Goal: Task Accomplishment & Management: Manage account settings

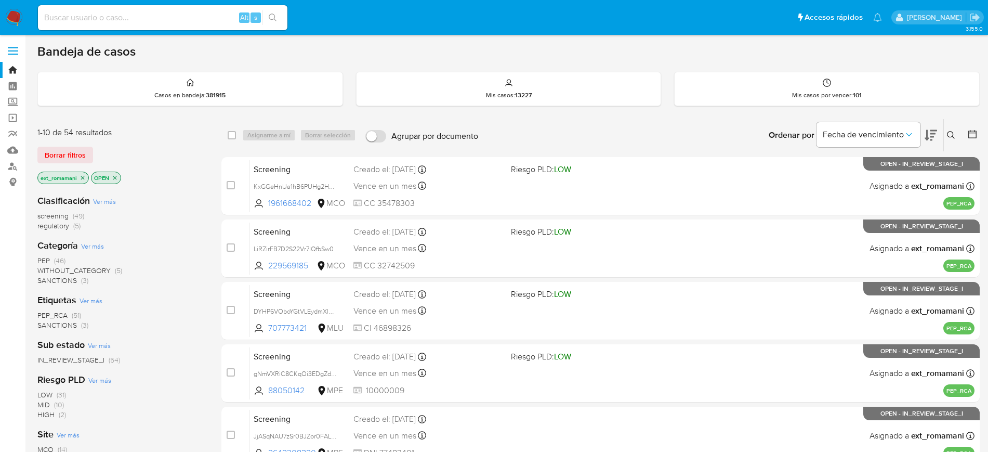
click at [14, 16] on img at bounding box center [14, 18] width 18 height 18
click at [73, 283] on span "SANCTIONS" at bounding box center [57, 280] width 40 height 10
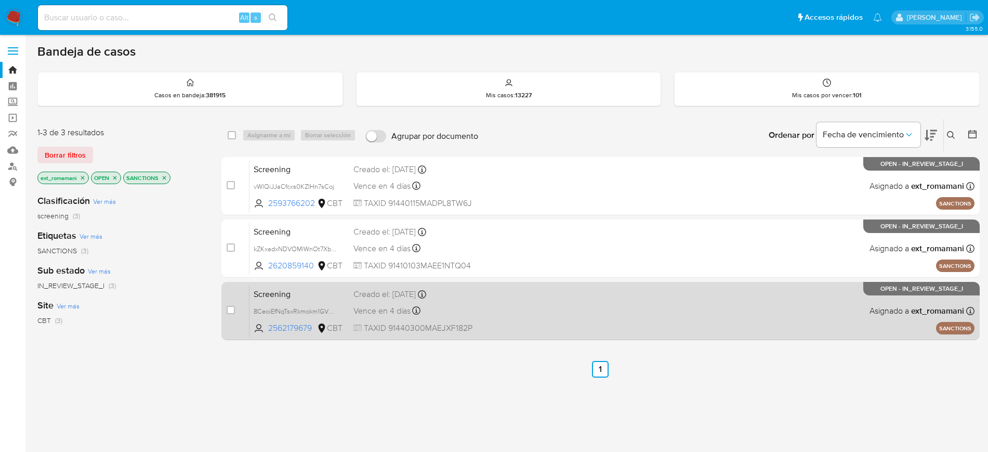
click at [507, 306] on div "Screening 8CeoiEfNqTsxRkmokm1GVDQe 2562179679 CBT Creado el: 21/08/2025 Creado …" at bounding box center [612, 310] width 725 height 53
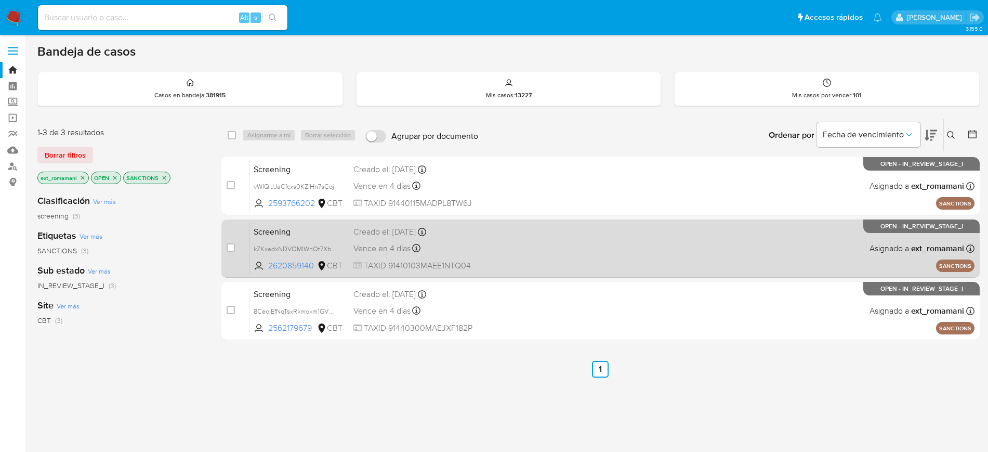
click at [517, 258] on div "Screening kZKxadxNDVOMlWnOt7XbuUqi 2620859140 CBT Creado el: 21/08/2025 Creado …" at bounding box center [612, 248] width 725 height 53
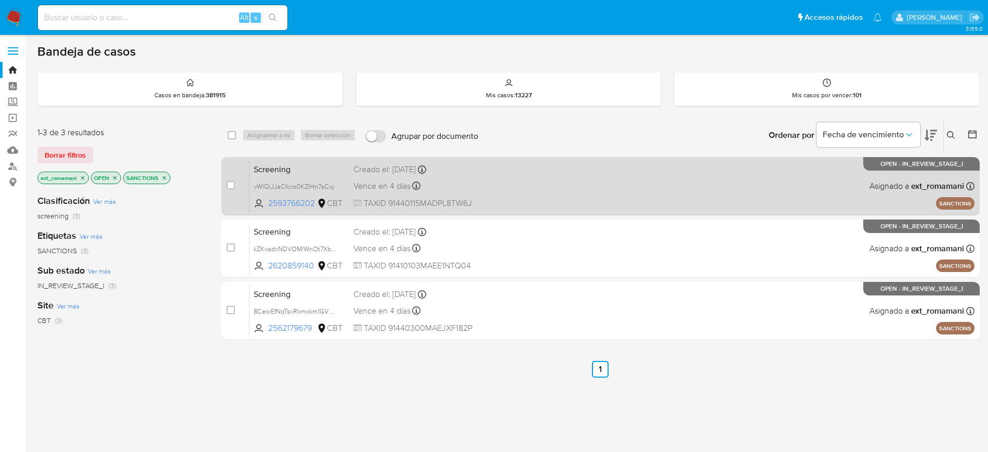
click at [565, 190] on div "Screening vWlQiJJaCfcxs0KZIHn7sCoj 2593766202 CBT Creado el: 21/08/2025 Creado …" at bounding box center [612, 186] width 725 height 53
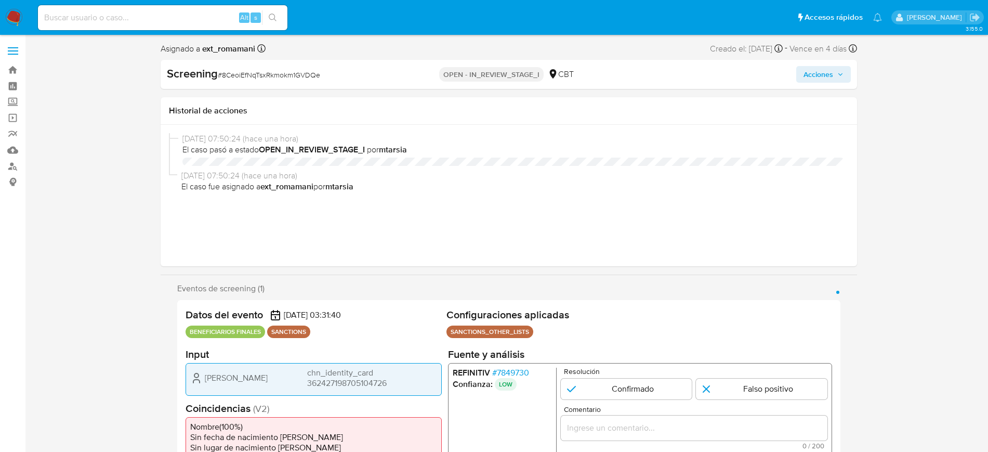
select select "10"
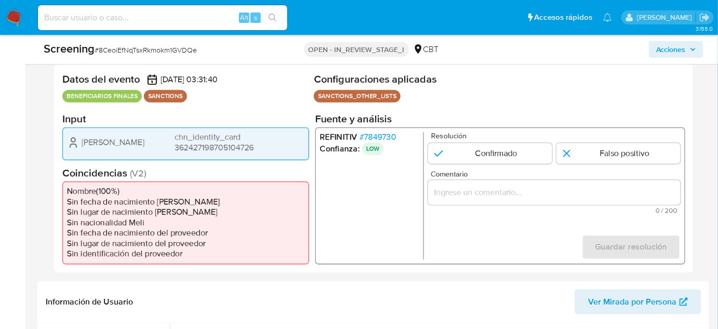
scroll to position [236, 0]
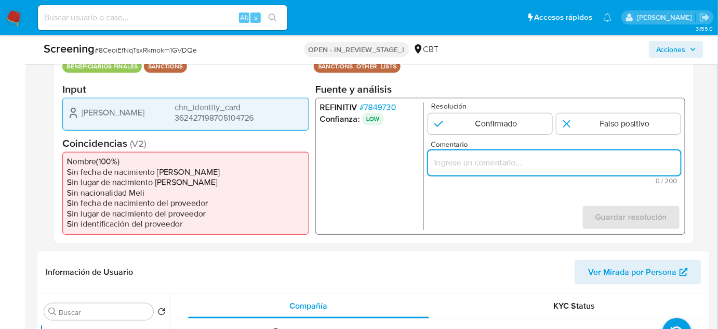
click at [479, 156] on input "Comentario" at bounding box center [554, 162] width 253 height 14
paste input "Compara al Rte Legal con el Sancionado , se desestima el match ya que difieren …"
click at [133, 120] on div "Yanping Wang chn_identity_card 362427198705104726" at bounding box center [186, 112] width 238 height 21
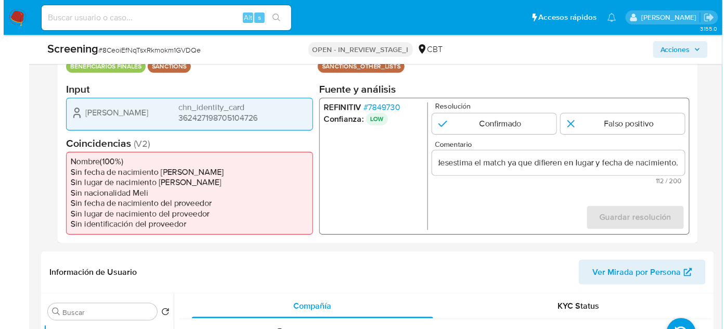
scroll to position [0, 0]
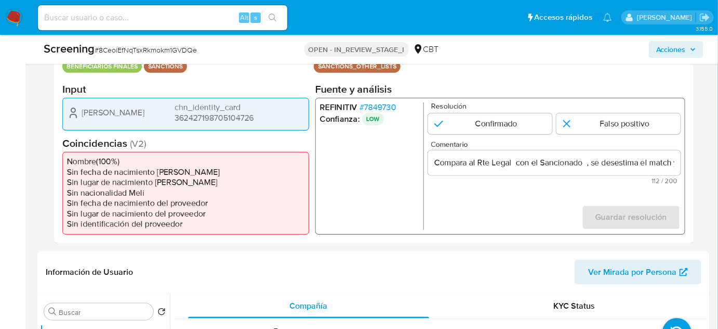
drag, startPoint x: 76, startPoint y: 110, endPoint x: 260, endPoint y: 117, distance: 184.7
click at [260, 117] on div "Yanping Wang chn_identity_card 362427198705104726" at bounding box center [186, 112] width 238 height 21
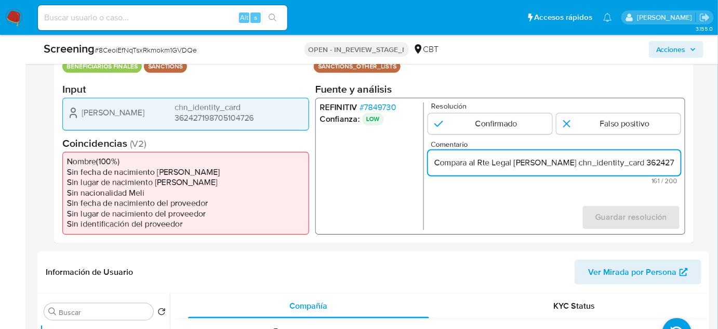
type input "Compara al Rte Legal Yanping Wang chn_identity_card 362427198705104726 con el S…"
click at [502, 201] on form "Resolución Confirmado Falso positivo Comentario Compara al Rte Legal Yanping Wa…" at bounding box center [554, 165] width 253 height 127
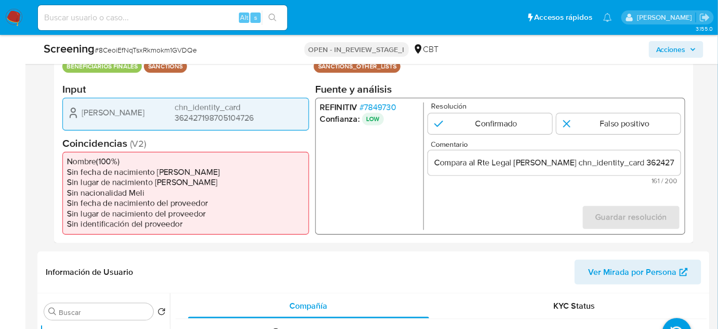
click at [385, 103] on span "# 7849730" at bounding box center [378, 107] width 37 height 10
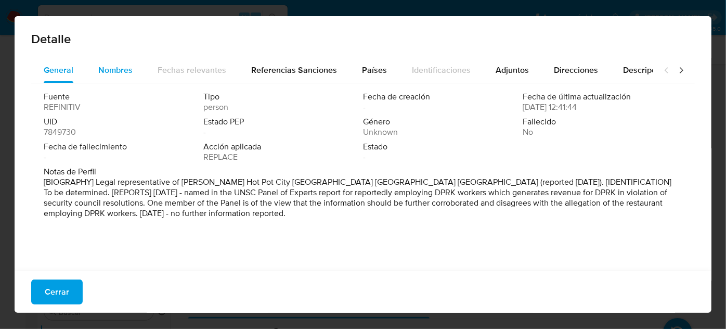
click at [107, 70] on span "Nombres" at bounding box center [115, 70] width 34 height 12
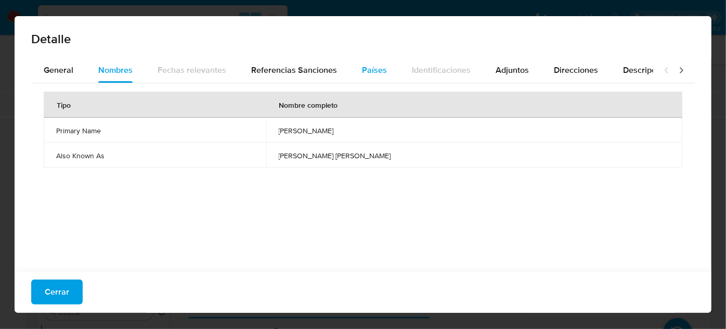
click at [371, 70] on span "Países" at bounding box center [374, 70] width 25 height 12
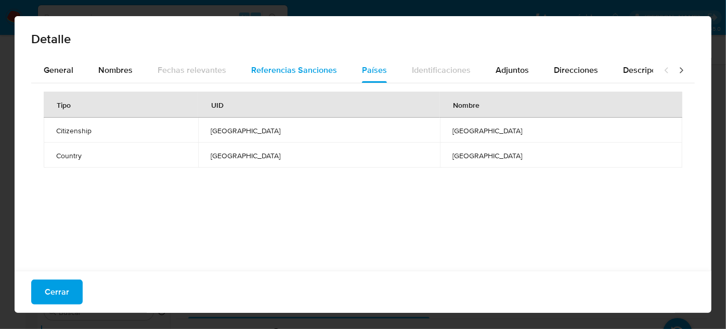
click at [310, 62] on div "Referencias Sanciones" at bounding box center [294, 70] width 86 height 25
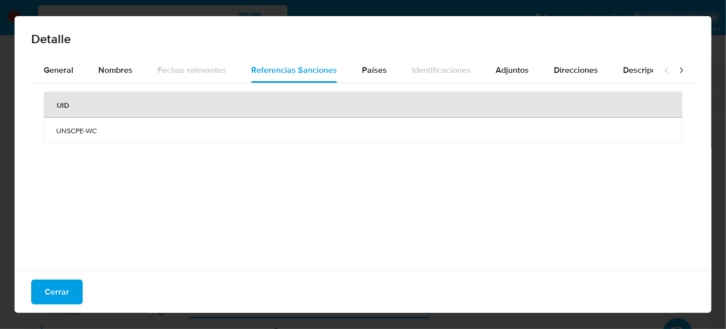
click at [676, 68] on icon at bounding box center [681, 70] width 10 height 10
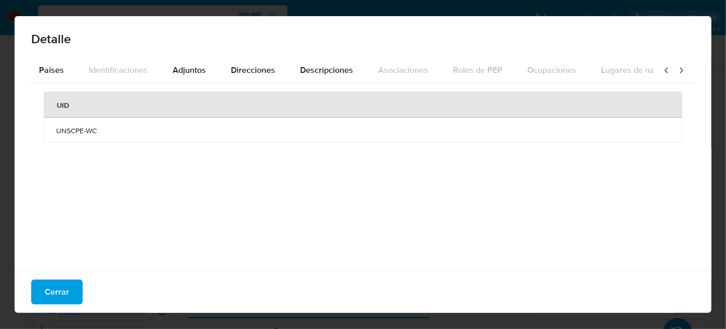
click at [676, 70] on icon at bounding box center [681, 70] width 10 height 10
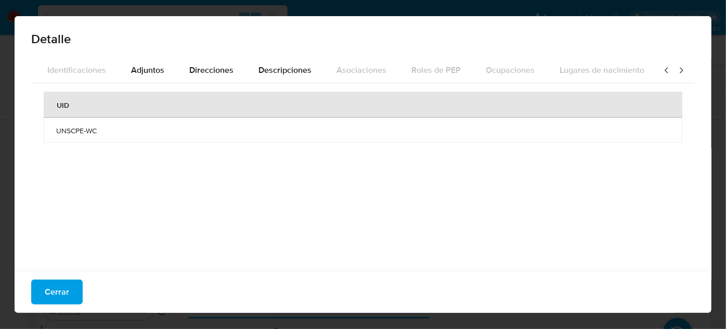
scroll to position [0, 367]
click at [140, 75] on span "Adjuntos" at bounding box center [144, 70] width 33 height 12
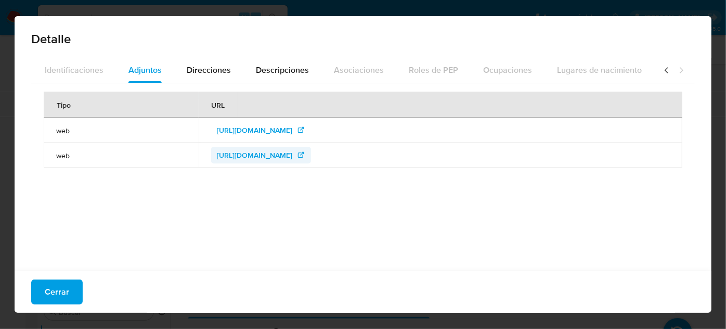
drag, startPoint x: 276, startPoint y: 157, endPoint x: 270, endPoint y: 152, distance: 7.7
click at [276, 157] on span "https://www.un.org/securitycouncil/sanctions/1718/panel_experts/reports" at bounding box center [254, 155] width 75 height 17
click at [229, 128] on span "https://undocs.org/en/S/2024/215" at bounding box center [254, 130] width 75 height 17
click at [661, 69] on icon at bounding box center [666, 70] width 10 height 10
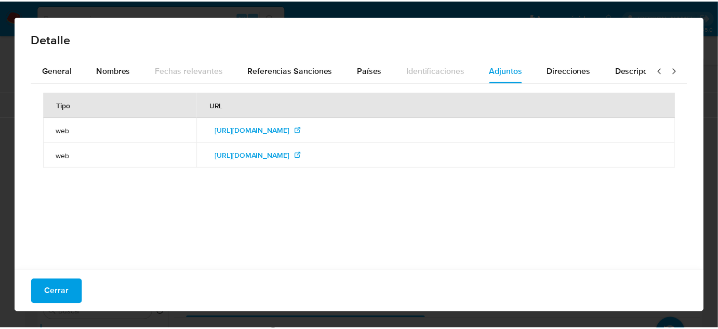
scroll to position [0, 0]
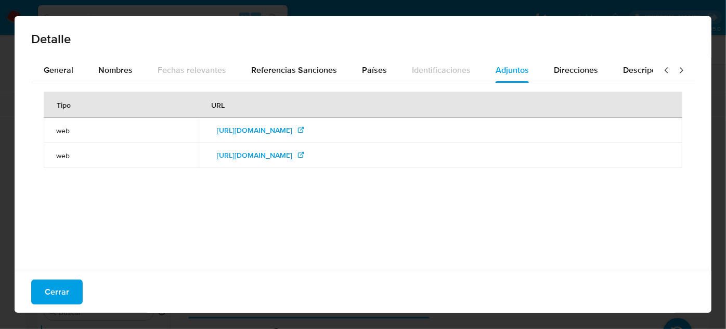
click at [661, 69] on icon at bounding box center [666, 70] width 10 height 10
click at [362, 65] on span "Países" at bounding box center [374, 70] width 25 height 12
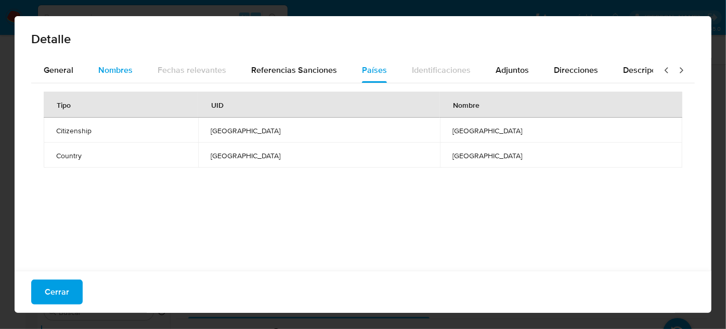
click at [101, 75] on span "Nombres" at bounding box center [115, 70] width 34 height 12
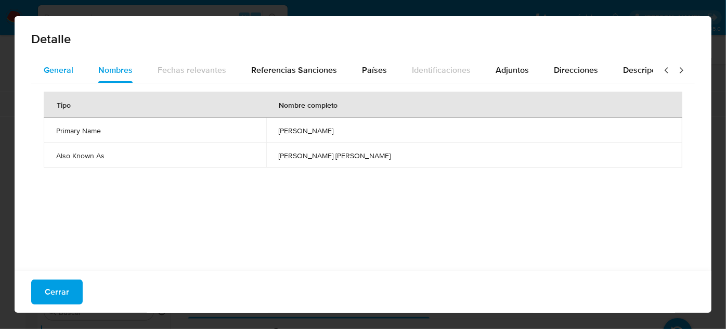
click at [63, 75] on span "General" at bounding box center [59, 70] width 30 height 12
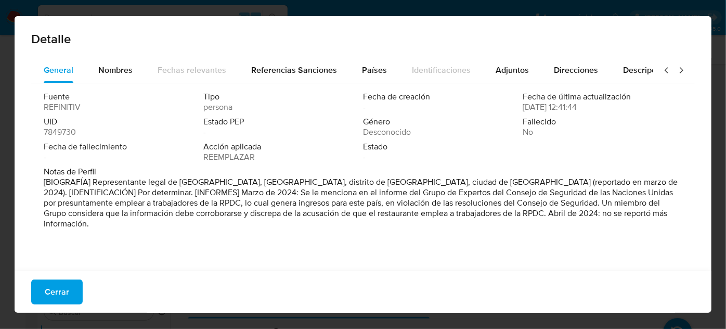
drag, startPoint x: 178, startPoint y: 182, endPoint x: 471, endPoint y: 182, distance: 292.7
click at [471, 182] on font "[BIOGRAFÍA] Representante legal de Fuyi Fatiu Hot Pot City, distrito de Fuyi, d…" at bounding box center [358, 197] width 628 height 43
click at [117, 76] on span "Nombres" at bounding box center [115, 70] width 34 height 12
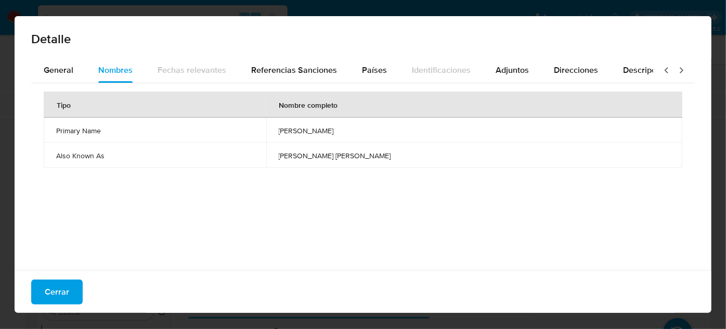
drag, startPoint x: 345, startPoint y: 130, endPoint x: 412, endPoint y: 133, distance: 67.1
click at [412, 133] on td "yanping wang" at bounding box center [511, 129] width 342 height 25
click at [512, 72] on span "Adjuntos" at bounding box center [511, 70] width 33 height 12
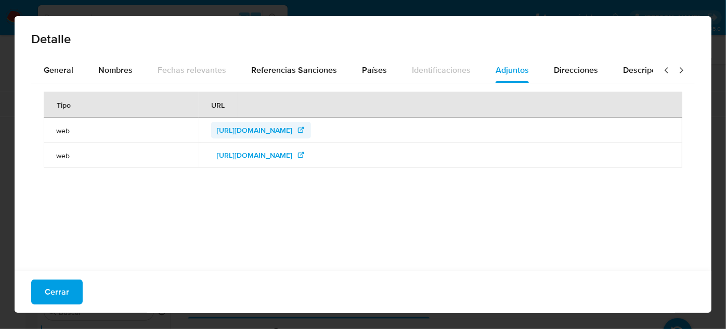
click at [231, 133] on span "https://undocs.org/en/S/2024/215" at bounding box center [254, 130] width 75 height 17
click at [109, 59] on div "Nombres" at bounding box center [115, 70] width 34 height 25
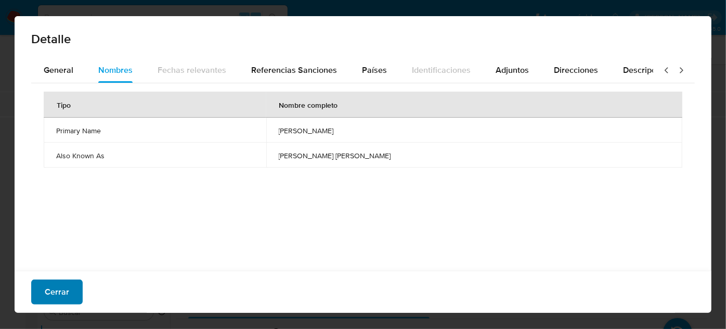
click at [37, 290] on button "Cerrar" at bounding box center [56, 291] width 51 height 25
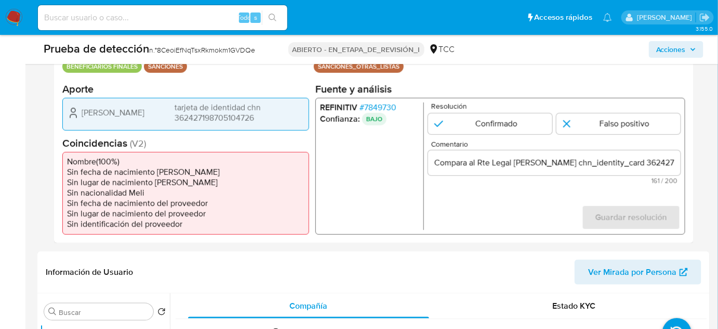
drag, startPoint x: 73, startPoint y: 113, endPoint x: 138, endPoint y: 115, distance: 65.0
click at [138, 115] on div "Yanping Wang tarjeta de identidad chn 362427198705104726" at bounding box center [186, 112] width 238 height 21
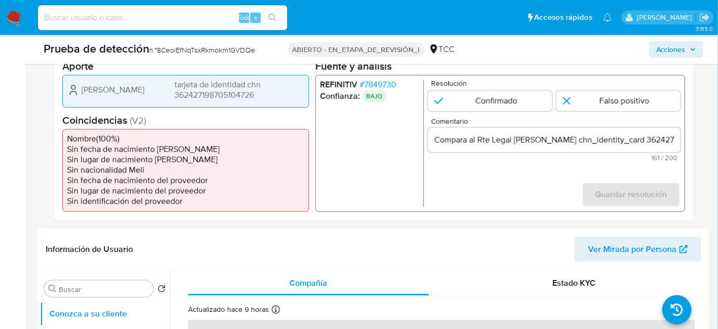
scroll to position [236, 0]
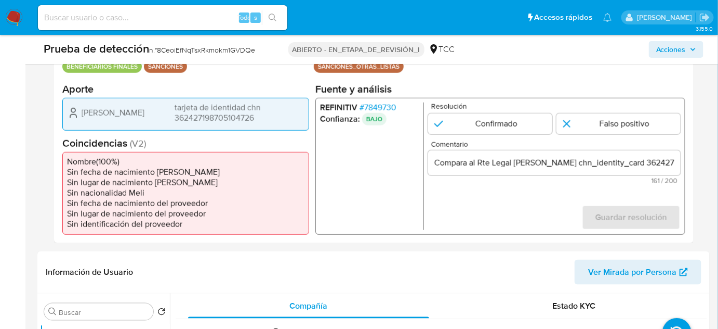
click at [385, 106] on font "7849730" at bounding box center [380, 107] width 32 height 12
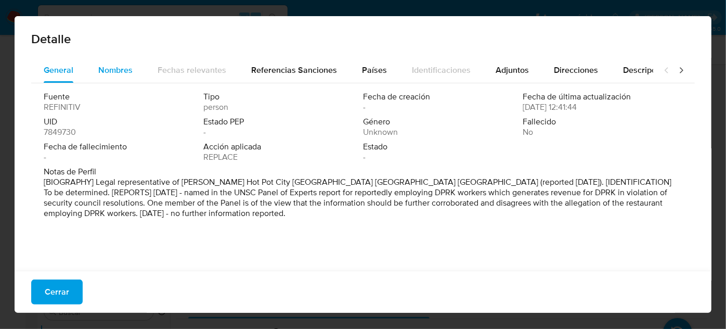
click at [116, 77] on div "Nombres" at bounding box center [115, 70] width 34 height 25
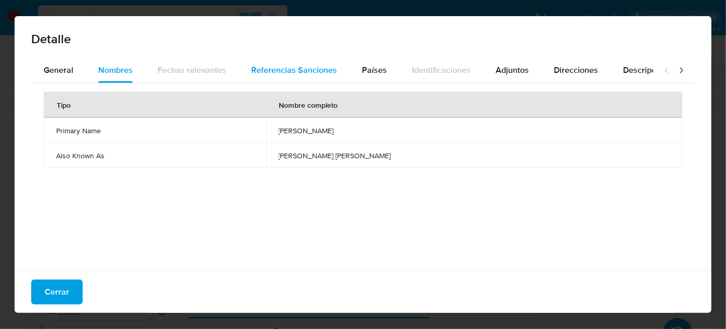
click at [308, 70] on span "Referencias Sanciones" at bounding box center [294, 70] width 86 height 12
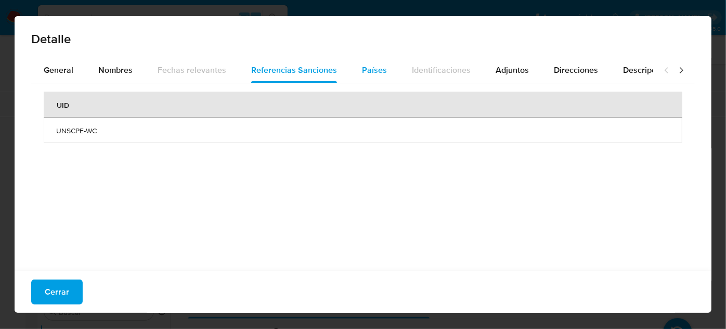
click at [362, 70] on span "Países" at bounding box center [374, 70] width 25 height 12
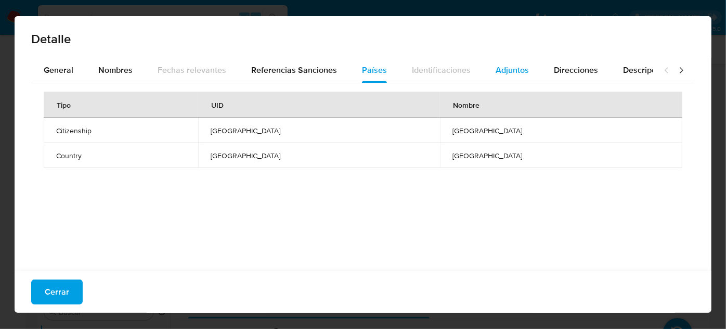
click at [526, 67] on button "Adjuntos" at bounding box center [512, 70] width 58 height 25
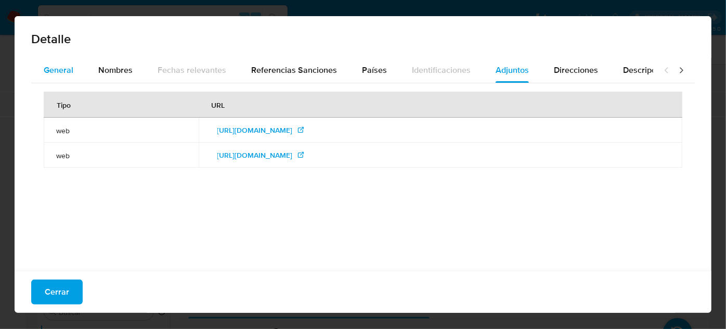
drag, startPoint x: 71, startPoint y: 69, endPoint x: 75, endPoint y: 71, distance: 5.4
click at [71, 69] on span "General" at bounding box center [59, 70] width 30 height 12
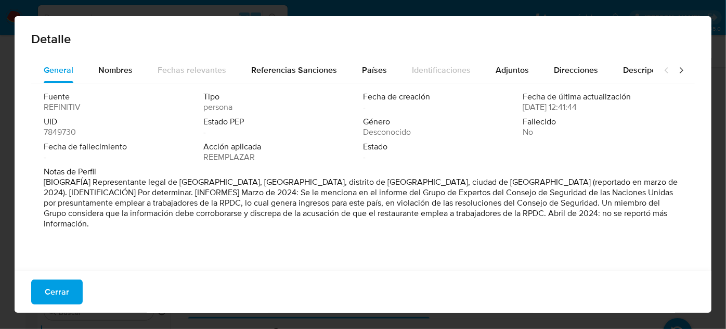
drag, startPoint x: 178, startPoint y: 182, endPoint x: 258, endPoint y: 186, distance: 80.1
click at [258, 186] on font "[BIOGRAFÍA] Representante legal de Fuyi Fatiu Hot Pot City, distrito de Fuyi, d…" at bounding box center [358, 197] width 628 height 43
drag, startPoint x: 300, startPoint y: 226, endPoint x: 250, endPoint y: 237, distance: 52.0
click at [250, 237] on div "Fuente REFINITIV Tipo persona Fecha de creación - Fecha de última actualización…" at bounding box center [362, 174] width 663 height 182
drag, startPoint x: 443, startPoint y: 212, endPoint x: 462, endPoint y: 214, distance: 18.3
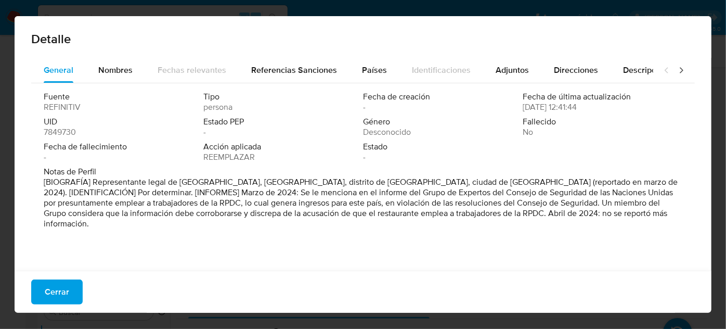
click at [462, 214] on font "[BIOGRAFÍA] Representante legal de Fuyi Fatiu Hot Pot City, distrito de Fuyi, d…" at bounding box center [358, 197] width 628 height 43
click at [86, 268] on div "General Nombres Fechas relevantes Referencias Sanciones Países Identificaciones…" at bounding box center [363, 166] width 697 height 216
click at [62, 296] on font "Cerrar" at bounding box center [57, 291] width 24 height 25
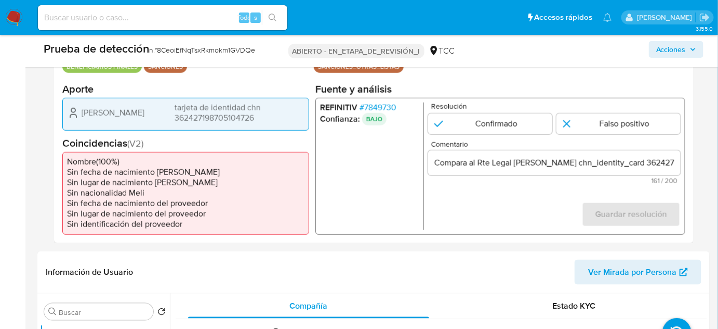
drag, startPoint x: 405, startPoint y: 106, endPoint x: 367, endPoint y: 109, distance: 38.1
click at [367, 109] on li "REFINITIV # 7849730" at bounding box center [369, 107] width 99 height 10
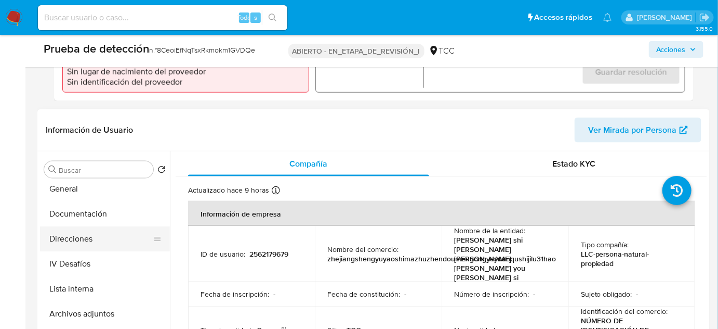
scroll to position [47, 0]
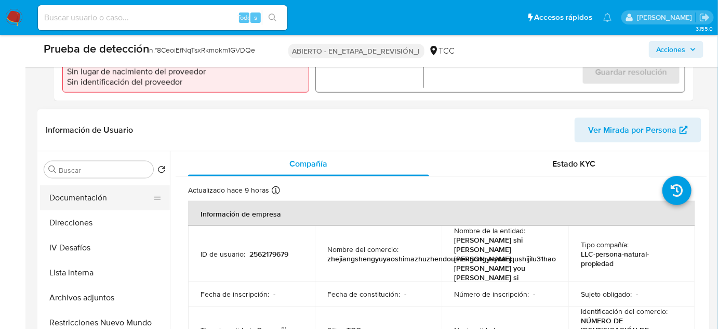
click at [89, 205] on button "Documentación" at bounding box center [101, 197] width 122 height 25
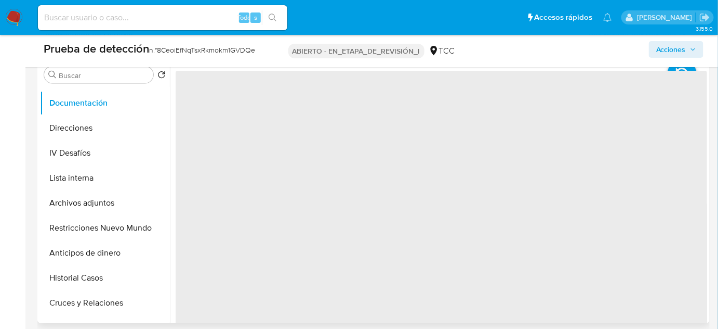
scroll to position [425, 0]
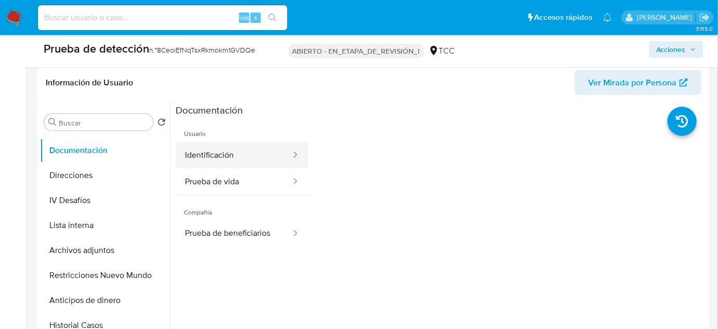
click at [242, 159] on button "Identificación" at bounding box center [234, 155] width 116 height 27
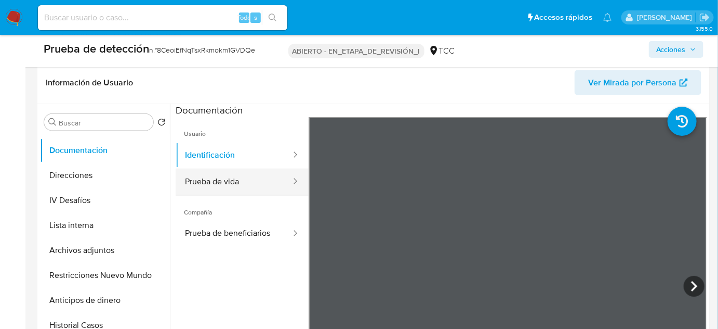
click at [234, 182] on button "Prueba de vida" at bounding box center [234, 181] width 116 height 27
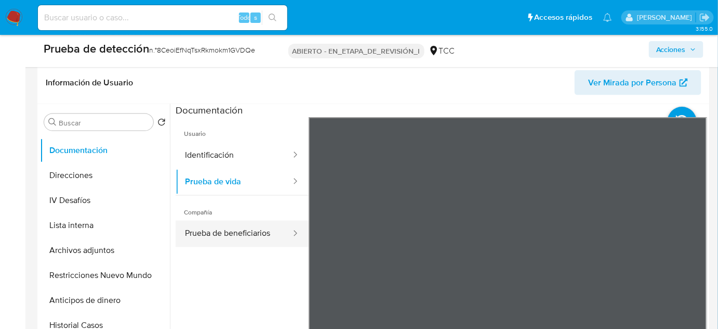
click at [236, 232] on button "Prueba de beneficiarios" at bounding box center [234, 233] width 116 height 27
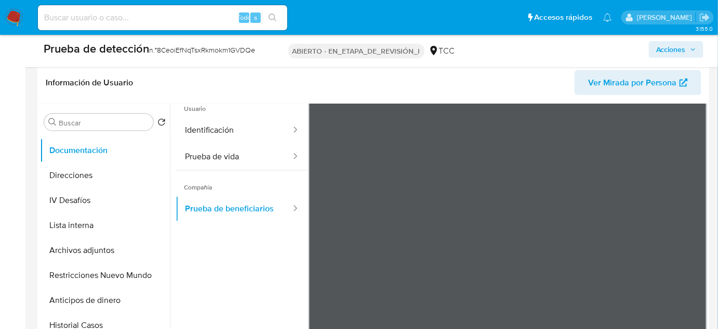
scroll to position [87, 0]
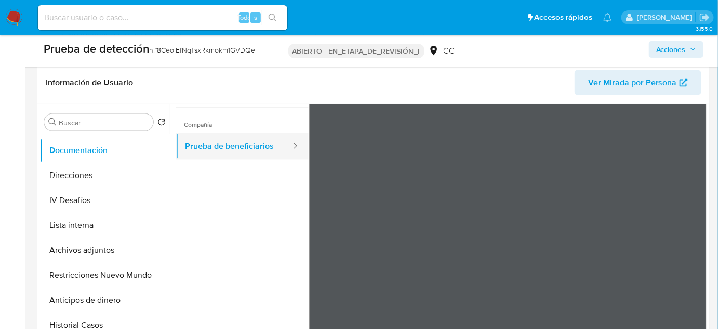
click at [228, 148] on button "Prueba de beneficiarios" at bounding box center [234, 146] width 116 height 27
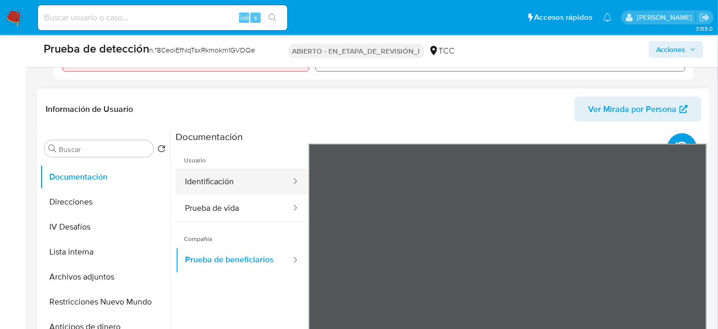
scroll to position [378, 0]
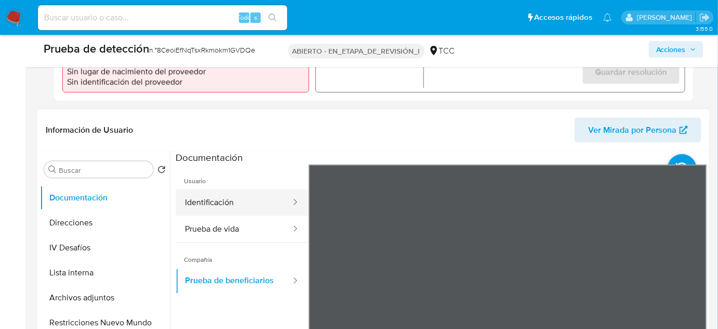
click at [223, 199] on button "Identificación" at bounding box center [234, 202] width 116 height 27
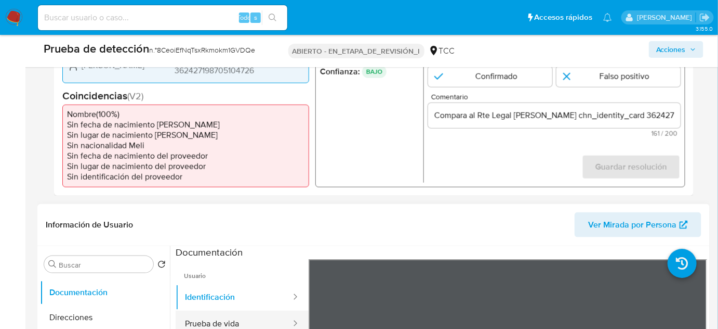
scroll to position [236, 0]
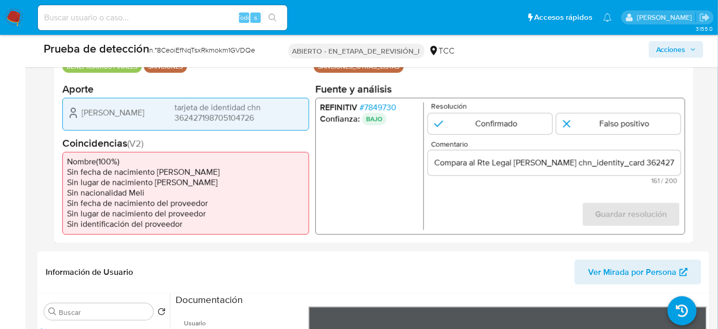
click at [392, 103] on font "7849730" at bounding box center [380, 107] width 32 height 12
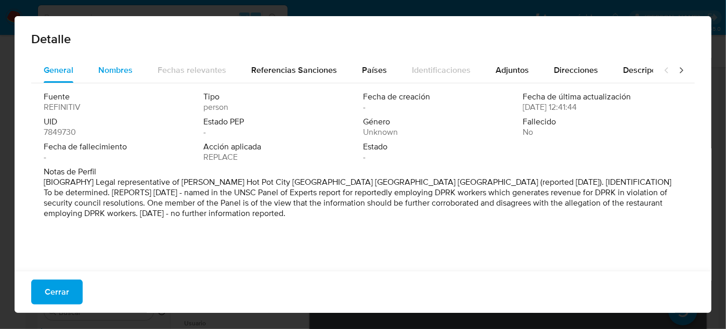
click at [127, 75] on span "Nombres" at bounding box center [115, 70] width 34 height 12
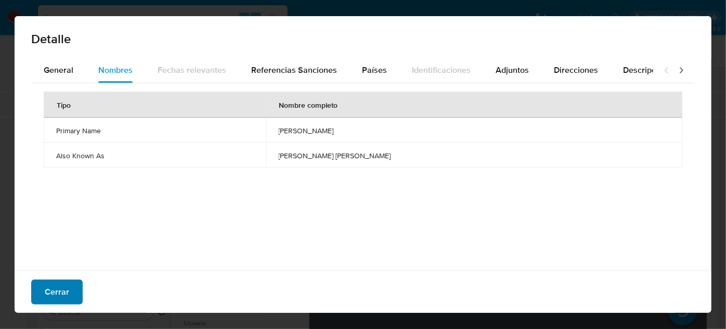
click at [50, 293] on font "Cerrar" at bounding box center [57, 291] width 24 height 25
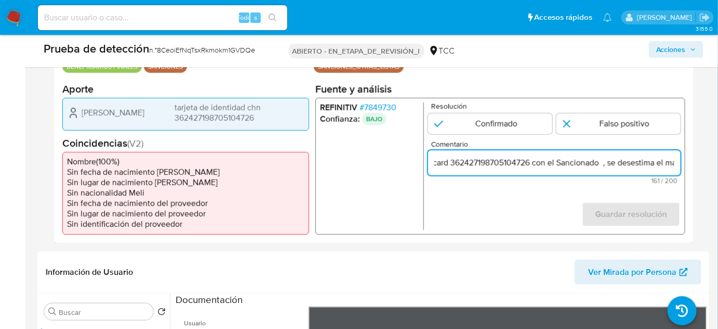
scroll to position [0, 299]
drag, startPoint x: 631, startPoint y: 164, endPoint x: 678, endPoint y: 169, distance: 47.0
click at [678, 169] on div "Compara al Rte Legal Yanping Wang chn_identity_card 362427198705104726 con el S…" at bounding box center [554, 162] width 253 height 25
click at [538, 168] on input "Compara al Rte Legal Yanping Wang chn_identity_card 362427198705104726 con el S…" at bounding box center [554, 162] width 253 height 14
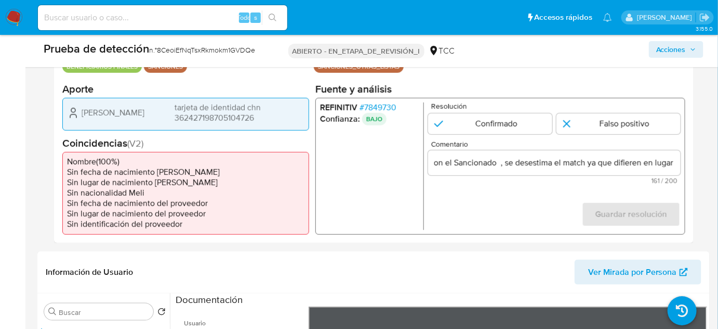
scroll to position [0, 0]
drag, startPoint x: 148, startPoint y: 109, endPoint x: 73, endPoint y: 117, distance: 75.3
click at [73, 117] on div "Yanping Wang tarjeta de identidad chn 362427198705104726" at bounding box center [186, 112] width 238 height 21
click at [383, 101] on font "7849730" at bounding box center [380, 107] width 32 height 12
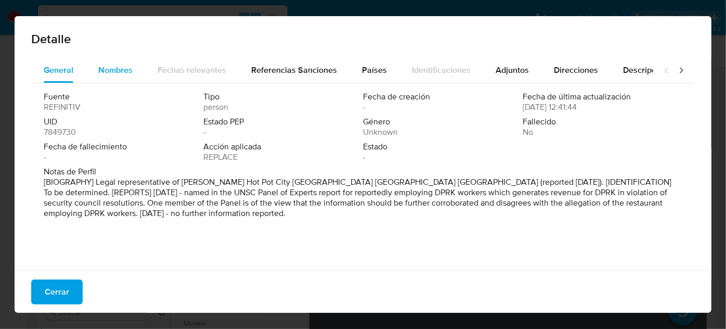
click at [136, 74] on button "Nombres" at bounding box center [115, 70] width 59 height 25
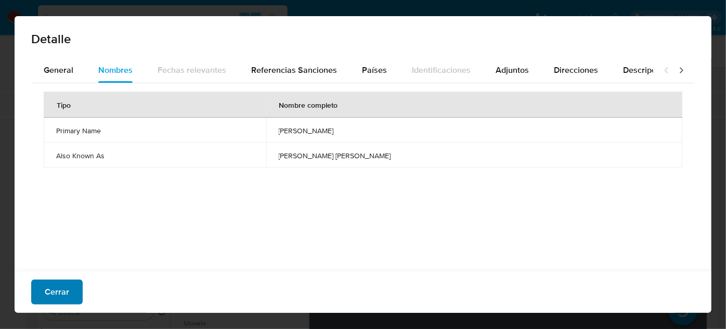
click at [67, 289] on font "Cerrar" at bounding box center [57, 291] width 24 height 25
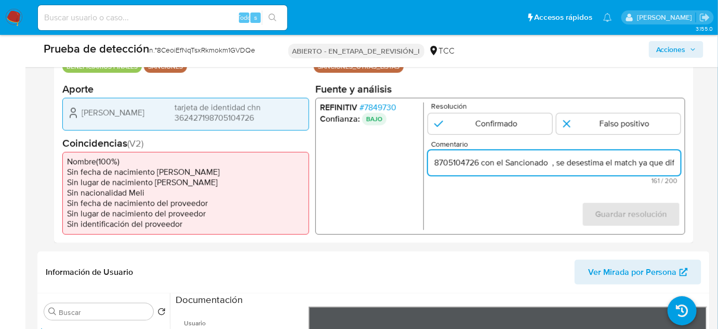
scroll to position [0, 345]
drag, startPoint x: 640, startPoint y: 166, endPoint x: 681, endPoint y: 164, distance: 40.6
click at [681, 164] on input "Compara al Rte Legal Yanping Wang chn_identity_card 362427198705104726 con el S…" at bounding box center [554, 162] width 253 height 14
click at [515, 163] on input "Compara al Rte Legal Yanping Wang chn_identity_card 362427198705104726 con el S…" at bounding box center [554, 162] width 253 height 14
drag, startPoint x: 458, startPoint y: 166, endPoint x: 433, endPoint y: 163, distance: 25.1
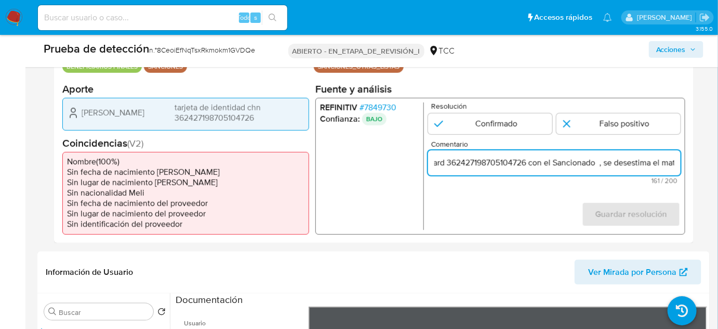
click at [433, 163] on input "Compara al Rte Legal Yanping Wang chn_identity_card 362427198705104726 con el S…" at bounding box center [554, 162] width 253 height 14
click at [595, 162] on input "Compara al Rte Legal Yanping Wang chn_identity_card 362427198705104726 con el S…" at bounding box center [554, 162] width 253 height 14
click at [640, 163] on input "Compara al Rte Legal Yanping Wang chn_identity_card 362427198705104726 con el S…" at bounding box center [554, 162] width 253 height 14
paste input "Yanping Wang"
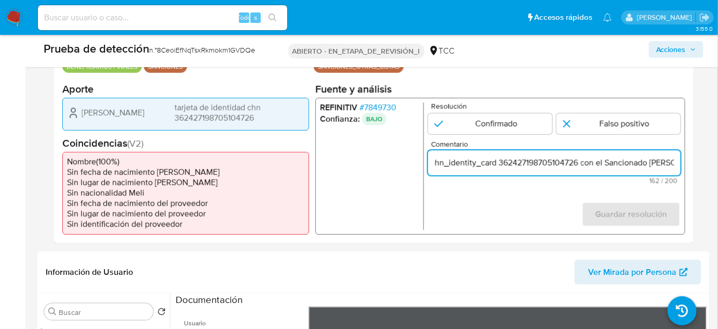
scroll to position [0, 167]
click at [674, 162] on input "Compara al Rte Legal Yanping Wang chn_identity_card 362427198705104726 con el S…" at bounding box center [554, 162] width 253 height 14
click at [546, 161] on input "Compara al Rte Legal Yanping Wang chn_identity_card 362427198705104726 con el S…" at bounding box center [554, 162] width 253 height 14
type input "Compara al Rte Legal Yanping Wang chn_identity_card 362427198705104726 con el S…"
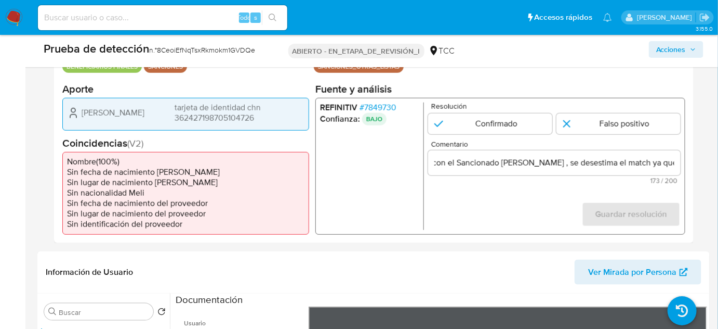
scroll to position [0, 0]
drag, startPoint x: 400, startPoint y: 108, endPoint x: 367, endPoint y: 107, distance: 33.3
click at [367, 107] on li "REFINITIV # 7849730" at bounding box center [369, 107] width 99 height 10
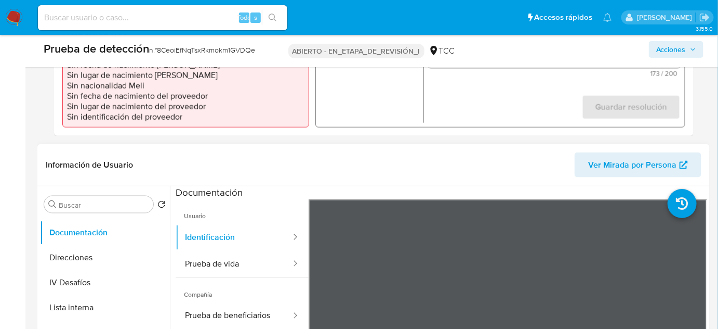
scroll to position [473, 0]
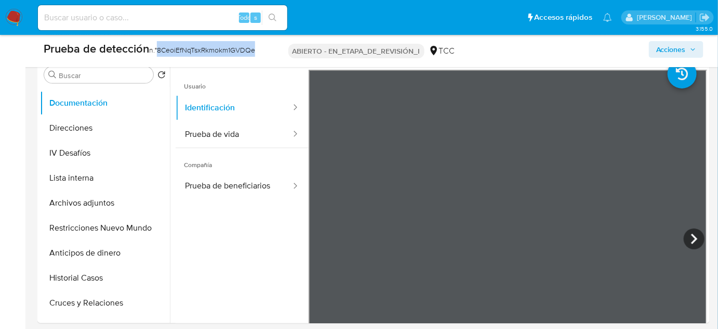
drag, startPoint x: 263, startPoint y: 47, endPoint x: 161, endPoint y: 56, distance: 102.8
click at [161, 56] on div "Prueba de detección n.° 8CeoiEfNqTsxRkmokm1GVDQe ABIERTO - EN_ETAPA_DE_REVISIÓN…" at bounding box center [373, 51] width 673 height 32
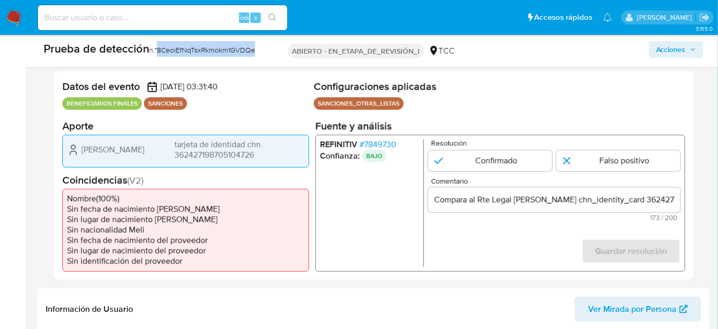
scroll to position [189, 0]
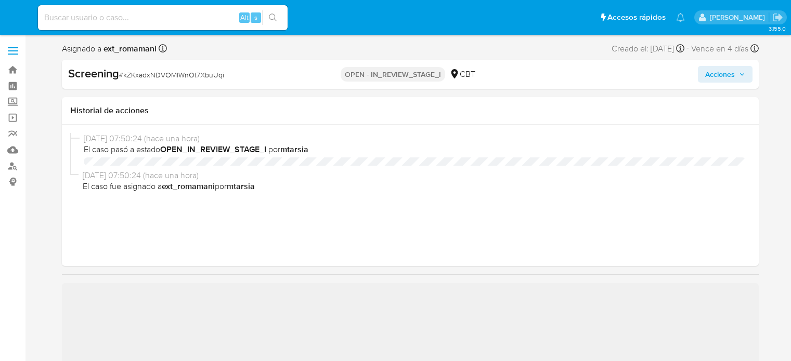
select select "10"
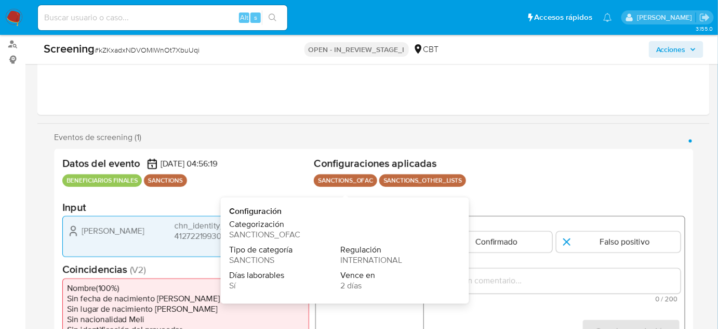
scroll to position [189, 0]
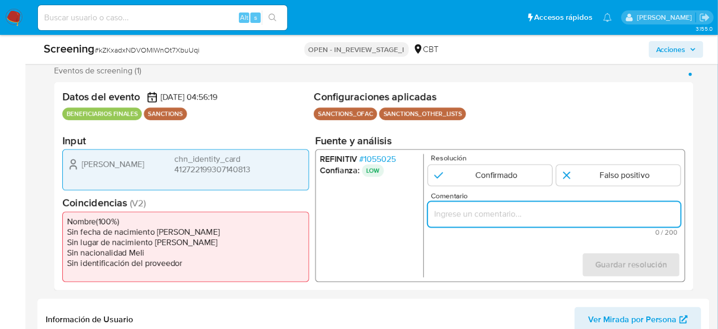
click at [455, 219] on input "Comentario" at bounding box center [554, 214] width 253 height 14
paste input "Compara al Rte Legal con el Sancionado , se desestima el match ya que difieren …"
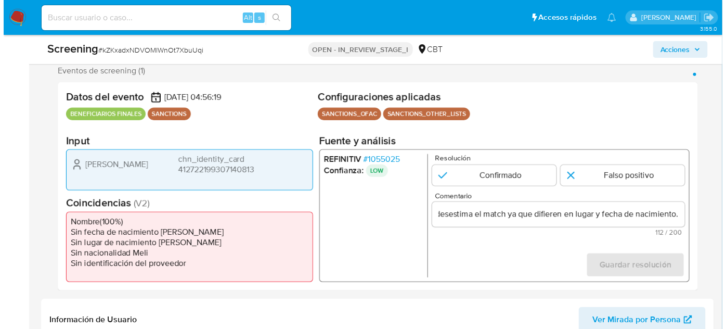
scroll to position [0, 0]
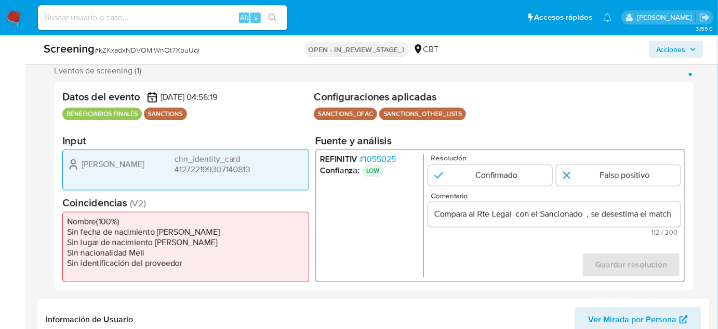
click at [375, 158] on span "# 1055025" at bounding box center [378, 159] width 36 height 10
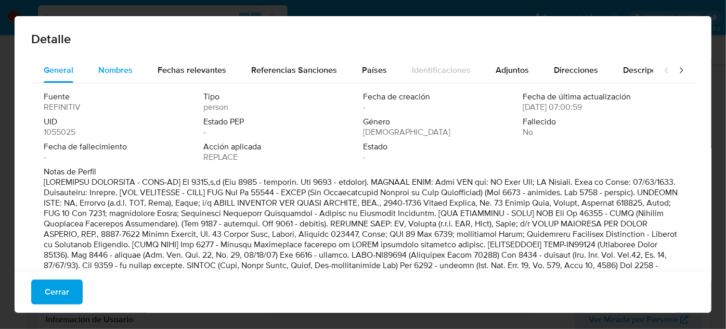
click at [120, 69] on span "Nombres" at bounding box center [115, 70] width 34 height 12
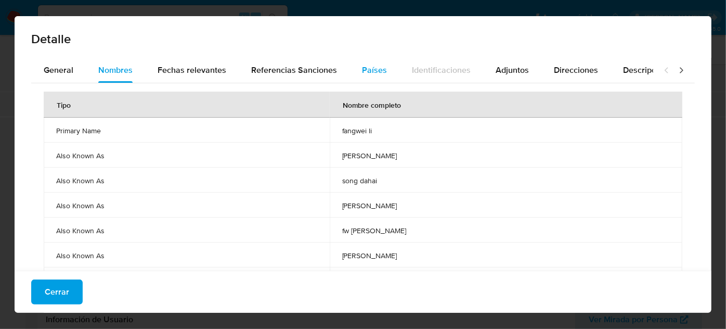
click at [365, 74] on span "Países" at bounding box center [374, 70] width 25 height 12
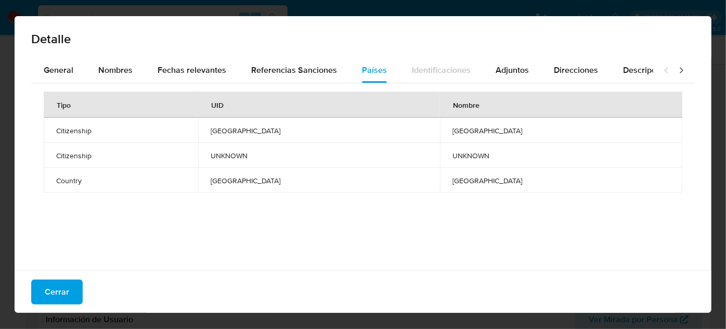
click at [676, 70] on icon at bounding box center [681, 70] width 10 height 10
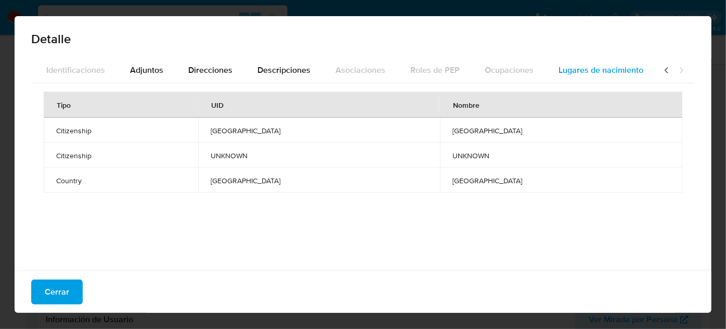
scroll to position [0, 367]
click at [609, 70] on span "Lugares de nacimiento" at bounding box center [599, 70] width 85 height 12
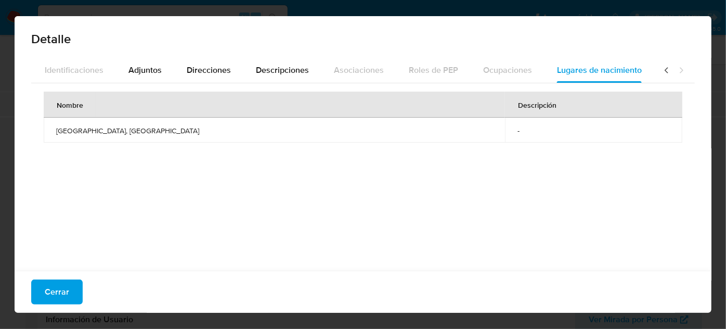
click at [653, 68] on div at bounding box center [674, 70] width 42 height 25
click at [653, 70] on div at bounding box center [674, 70] width 42 height 25
click at [653, 71] on div at bounding box center [674, 70] width 42 height 25
drag, startPoint x: 655, startPoint y: 71, endPoint x: 633, endPoint y: 74, distance: 22.1
click at [653, 72] on div at bounding box center [674, 70] width 42 height 25
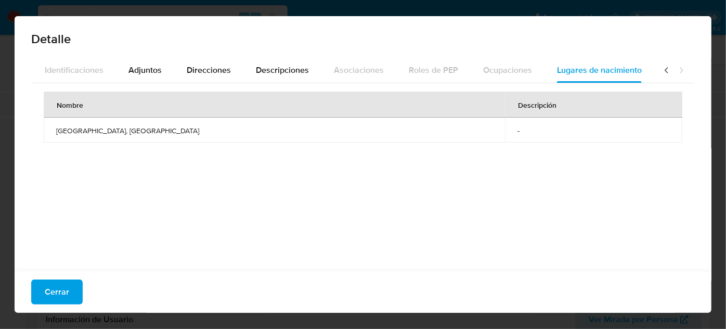
click at [653, 66] on div at bounding box center [674, 70] width 42 height 25
click at [661, 72] on icon at bounding box center [666, 70] width 10 height 10
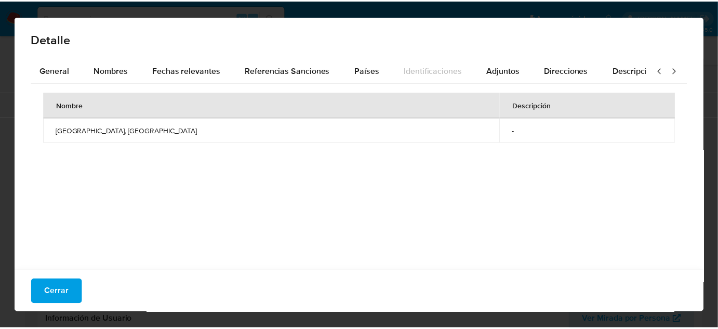
scroll to position [0, 0]
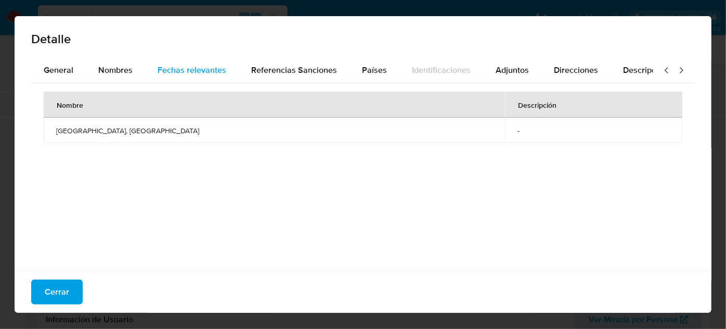
click at [205, 70] on span "Fechas relevantes" at bounding box center [192, 70] width 69 height 12
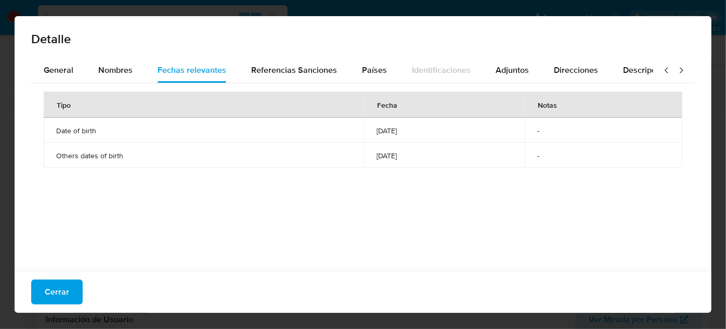
click at [45, 278] on div "Cerrar" at bounding box center [363, 291] width 697 height 42
click at [45, 288] on span "Cerrar" at bounding box center [57, 291] width 24 height 23
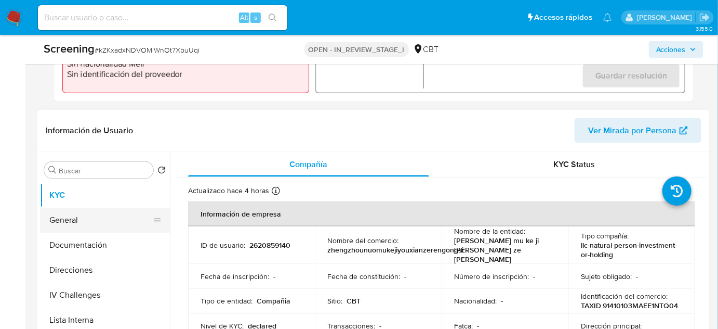
scroll to position [378, 0]
click at [98, 248] on button "Documentación" at bounding box center [101, 244] width 122 height 25
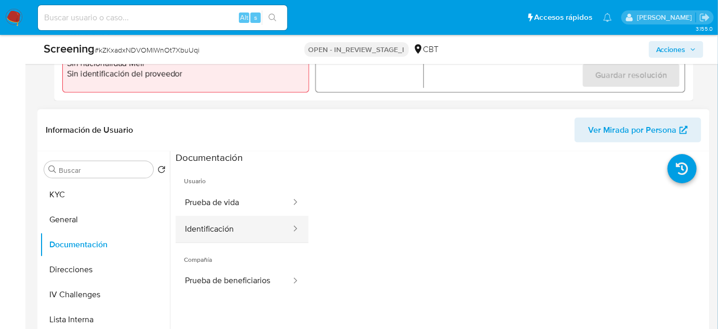
click at [254, 237] on button "Identificación" at bounding box center [234, 229] width 116 height 27
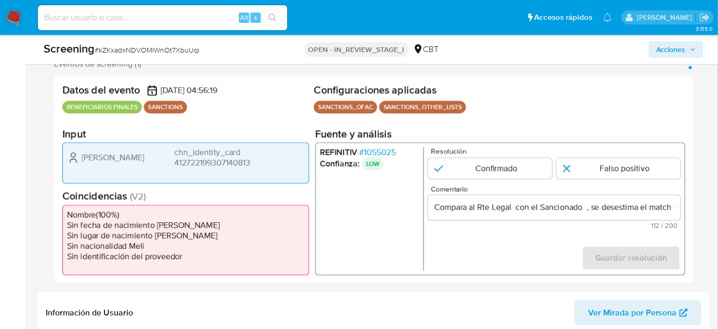
scroll to position [189, 0]
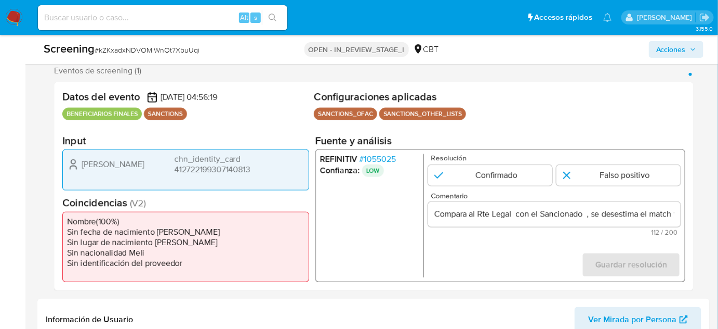
drag, startPoint x: 80, startPoint y: 161, endPoint x: 274, endPoint y: 166, distance: 194.5
click at [274, 166] on div "Wei Li chn_identity_card 412722199307140813" at bounding box center [186, 164] width 238 height 21
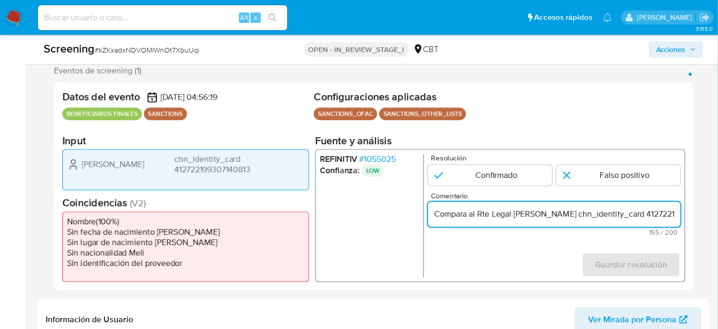
click at [552, 241] on form "Resolución Confirmado Falso positivo Comentario Compara al Rte Legal Wei Li chn…" at bounding box center [554, 215] width 253 height 123
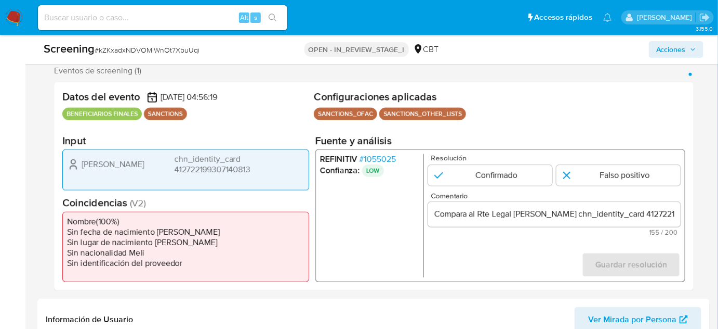
click at [537, 218] on input "Compara al Rte Legal Wei Li chn_identity_card 412722199307140813 con el Sancion…" at bounding box center [554, 214] width 253 height 14
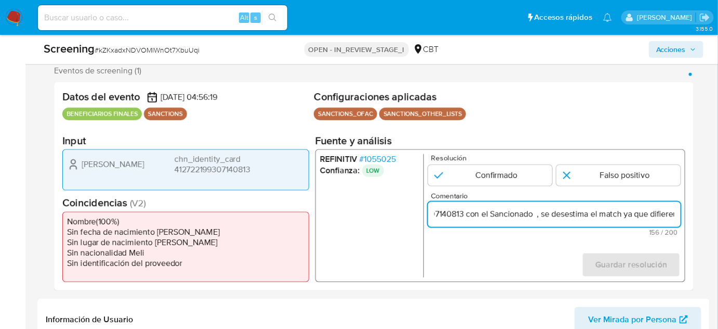
scroll to position [0, 342]
drag, startPoint x: 591, startPoint y: 210, endPoint x: 682, endPoint y: 217, distance: 91.8
click at [682, 217] on div "REFINITIV # 1055025 Confianza: LOW Resolución Confirmado Falso positivo Comenta…" at bounding box center [501, 215] width 370 height 133
click at [600, 211] on input "Compara al Rte Legal Wei Li, chn_identity_card 412722199307140813 con el Sancio…" at bounding box center [554, 214] width 253 height 14
click at [384, 156] on span "# 1055025" at bounding box center [378, 159] width 36 height 10
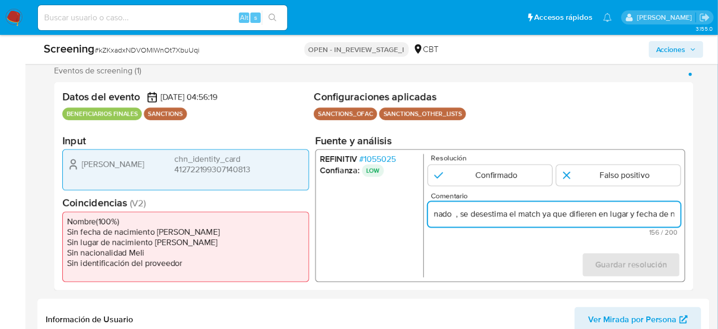
scroll to position [0, 0]
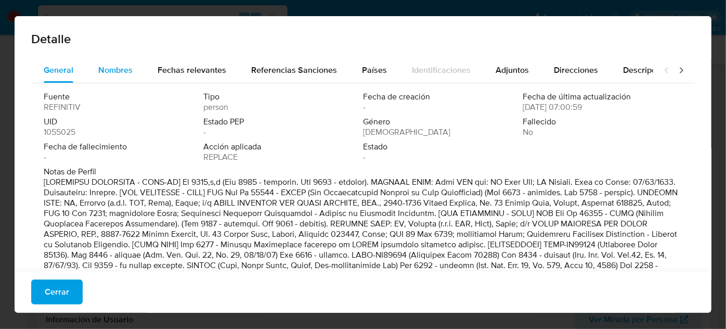
click at [112, 79] on div "Nombres" at bounding box center [115, 70] width 34 height 25
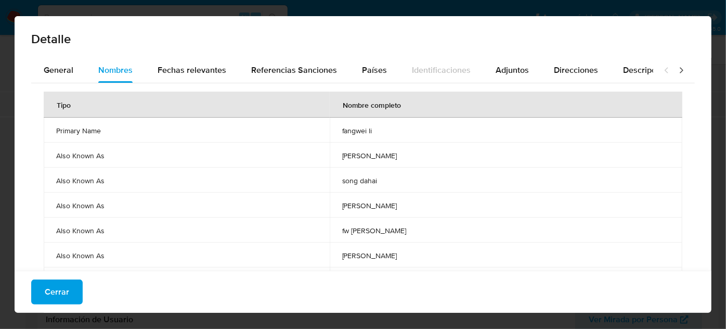
drag, startPoint x: 346, startPoint y: 130, endPoint x: 396, endPoint y: 135, distance: 50.2
click at [396, 135] on td "fangwei li" at bounding box center [506, 129] width 352 height 25
click at [48, 293] on span "Cerrar" at bounding box center [57, 291] width 24 height 23
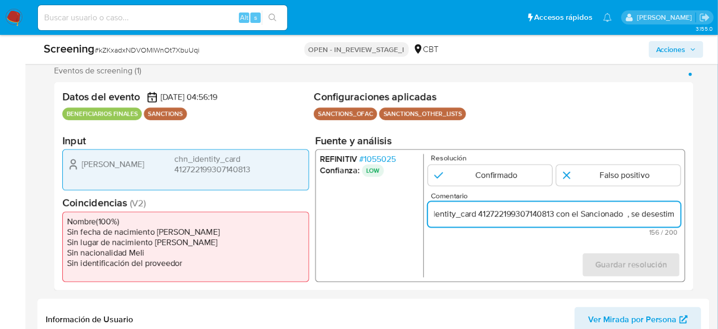
scroll to position [0, 234]
drag, startPoint x: 664, startPoint y: 217, endPoint x: 672, endPoint y: 215, distance: 8.2
click at [672, 215] on input "Compara al Rte Legal Wei Li, chn_identity_card 412722199307140813 con el Sancio…" at bounding box center [554, 214] width 253 height 14
click at [524, 214] on input "Compara al Rte Legal Wei Li, chn_identity_card 412722199307140813 con el Sancio…" at bounding box center [554, 214] width 253 height 14
paste input "fangwei li"
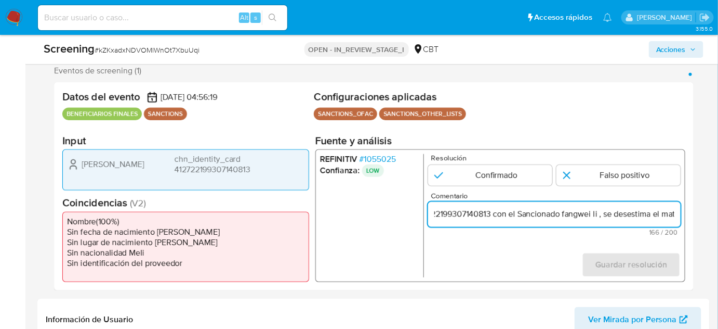
click at [527, 216] on input "Compara al Rte Legal Wei Li, chn_identity_card 412722199307140813 con el Sancio…" at bounding box center [554, 214] width 253 height 14
click at [556, 217] on input "Compara al Rte Legal Wei Li, chn_identity_card 412722199307140813 con el Sancio…" at bounding box center [554, 214] width 253 height 14
drag, startPoint x: 626, startPoint y: 215, endPoint x: 672, endPoint y: 216, distance: 45.8
click at [672, 216] on input "Compara al Rte Legal Wei Li, chn_identity_card 412722199307140813 con el Sancio…" at bounding box center [554, 214] width 253 height 14
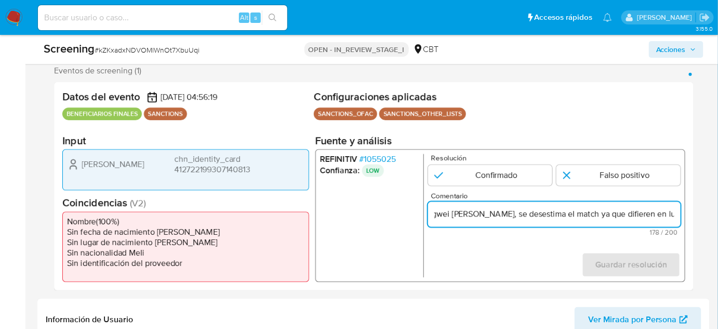
click at [584, 216] on input "Compara al Rte Legal Wei Li, chn_identity_card 412722199307140813 con el Sancio…" at bounding box center [554, 214] width 253 height 14
drag, startPoint x: 617, startPoint y: 216, endPoint x: 652, endPoint y: 217, distance: 35.4
click at [652, 217] on input "Compara al Rte Legal Wei Li, chn_identity_card 412722199307140813 con el Sancio…" at bounding box center [554, 214] width 253 height 14
click at [642, 217] on input "Compara al Rte Legal Wei Li, chn_identity_card 412722199307140813 con el Sancio…" at bounding box center [554, 214] width 253 height 14
type input "Compara al Rte Legal Wei Li, chn_identity_card 412722199307140813 con el Sancio…"
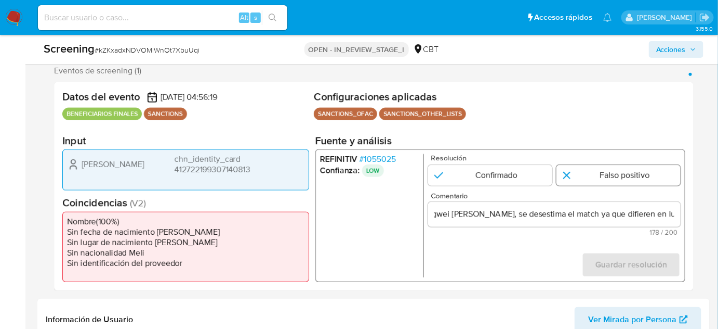
scroll to position [0, 0]
click at [617, 174] on input "1 de 1" at bounding box center [619, 175] width 124 height 21
radio input "true"
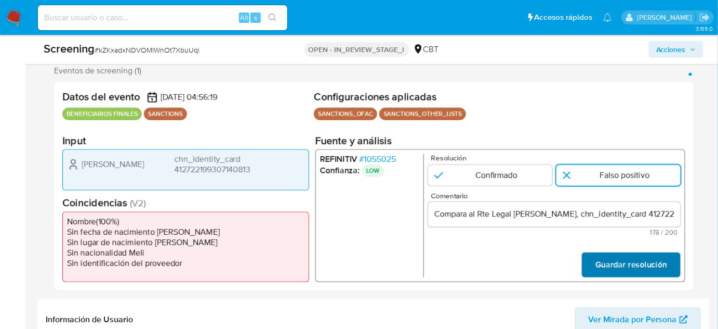
click at [614, 264] on span "Guardar resolución" at bounding box center [632, 264] width 72 height 23
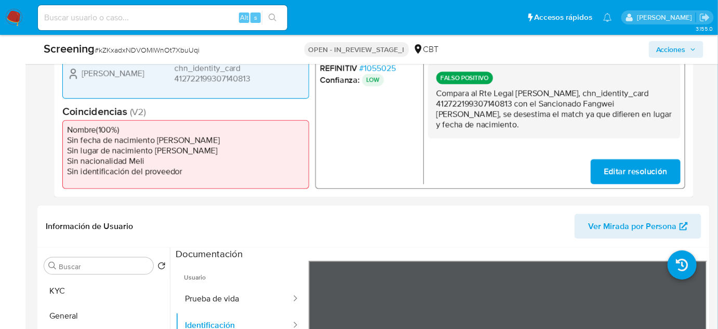
scroll to position [283, 0]
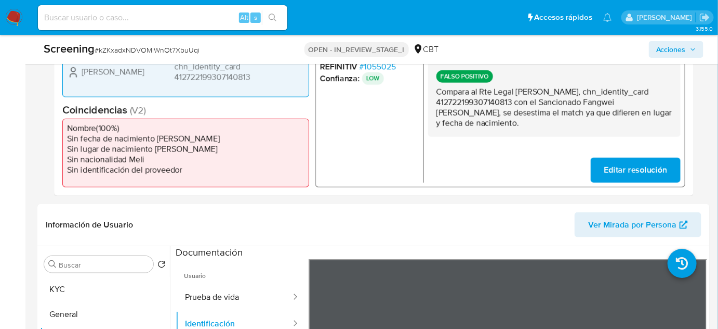
drag, startPoint x: 494, startPoint y: 125, endPoint x: 437, endPoint y: 94, distance: 65.6
click at [437, 94] on p "Compara al Rte Legal Wei Li, chn_identity_card 412722199307140813 con el Sancio…" at bounding box center [555, 108] width 236 height 42
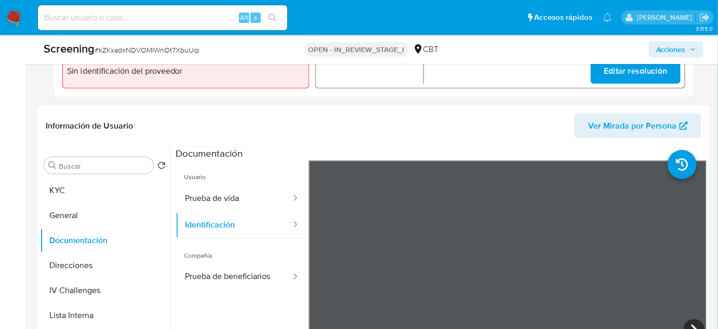
scroll to position [473, 0]
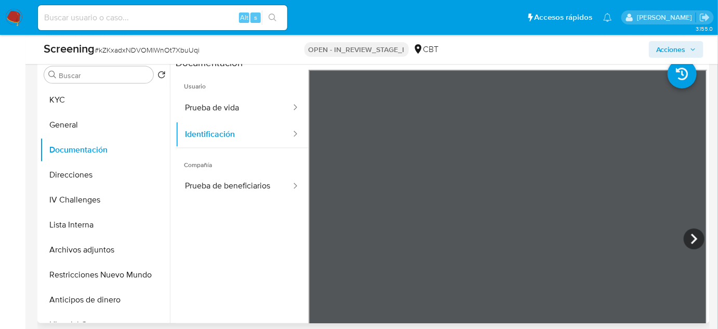
click at [227, 250] on ul "Usuario Prueba de vida Identificación Compañía Prueba de beneficiarios" at bounding box center [242, 219] width 133 height 299
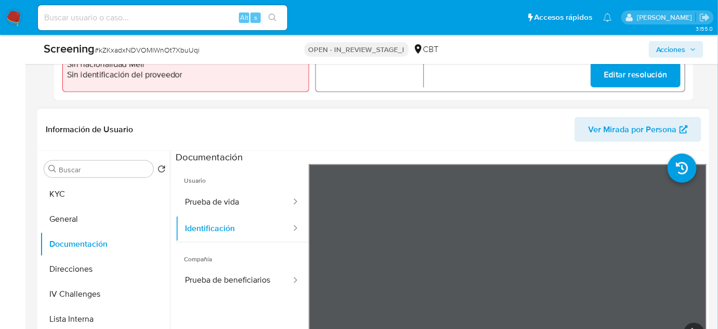
scroll to position [283, 0]
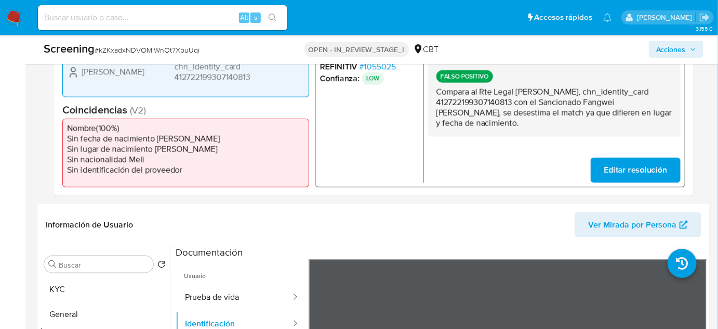
click at [391, 71] on span "# 1055025" at bounding box center [378, 67] width 36 height 10
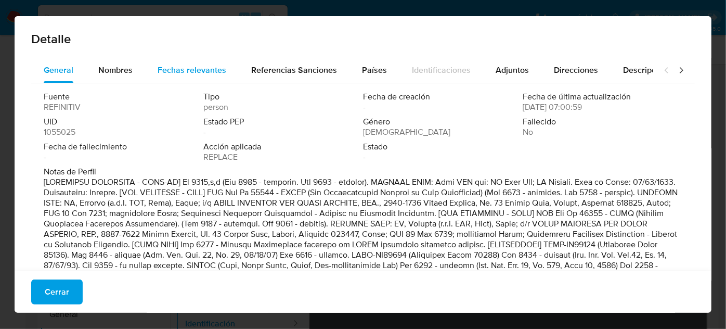
click at [168, 73] on span "Fechas relevantes" at bounding box center [192, 70] width 69 height 12
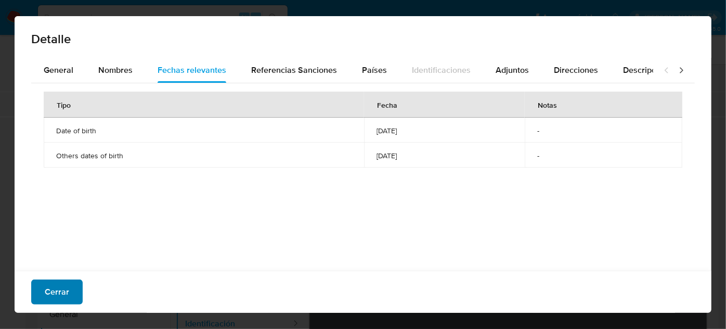
click at [50, 288] on span "Cerrar" at bounding box center [57, 291] width 24 height 23
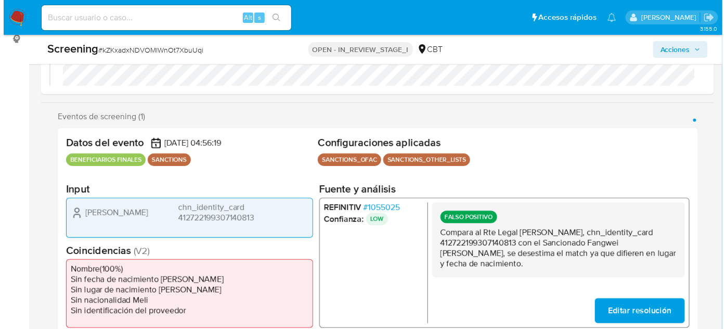
scroll to position [141, 0]
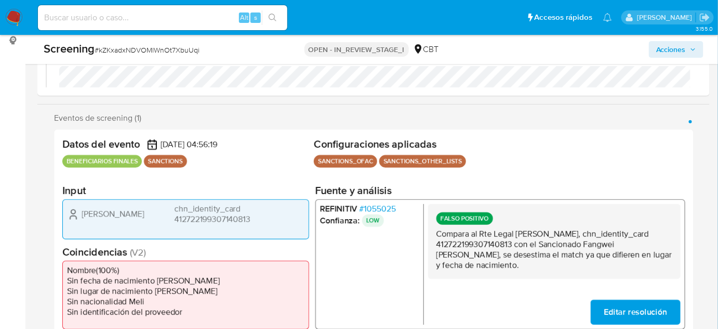
click at [383, 206] on span "# 1055025" at bounding box center [378, 209] width 36 height 10
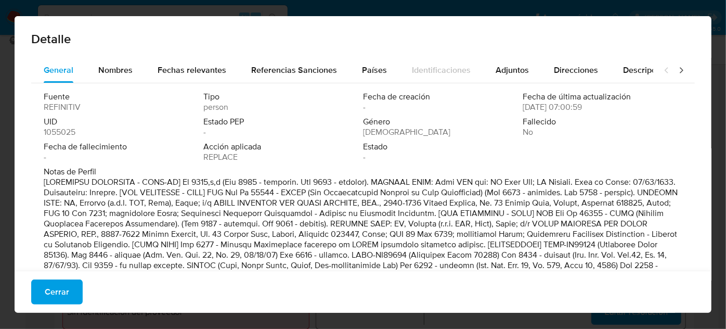
click at [681, 72] on div at bounding box center [674, 70] width 42 height 25
click at [676, 70] on icon at bounding box center [681, 70] width 10 height 10
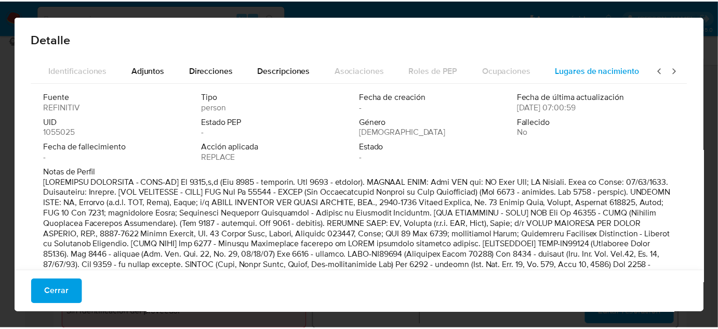
scroll to position [0, 367]
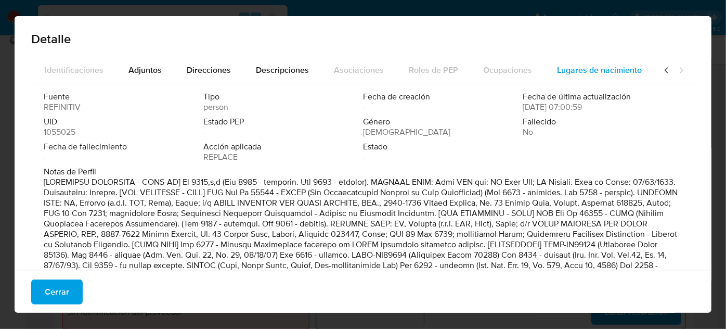
click at [583, 69] on span "Lugares de nacimiento" at bounding box center [599, 70] width 85 height 12
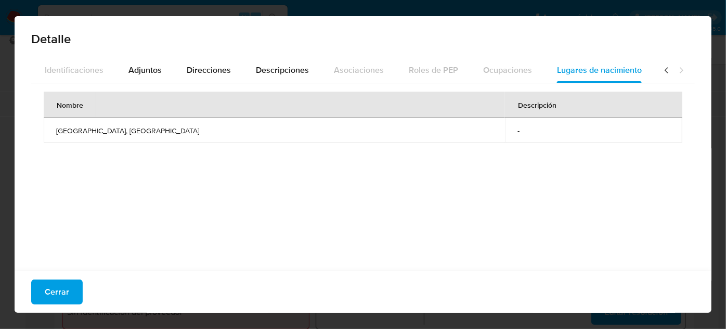
drag, startPoint x: 119, startPoint y: 131, endPoint x: 54, endPoint y: 130, distance: 65.5
click at [54, 130] on td "Heilongjiang, China" at bounding box center [274, 129] width 461 height 25
click at [60, 282] on span "Cerrar" at bounding box center [57, 291] width 24 height 23
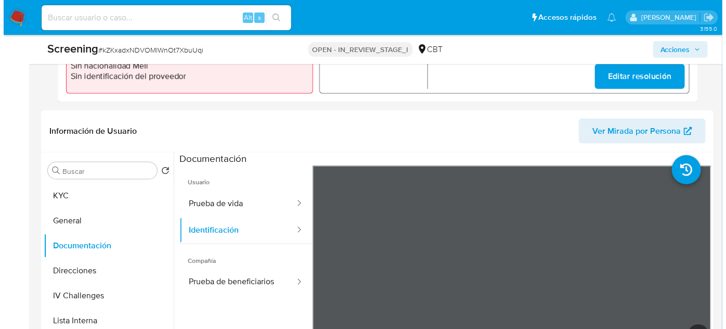
scroll to position [425, 0]
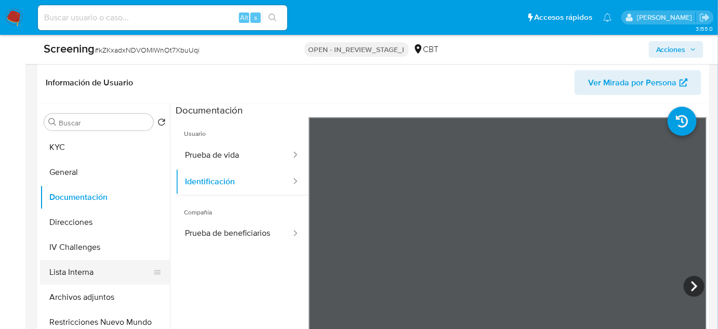
click at [93, 274] on button "Lista Interna" at bounding box center [101, 271] width 122 height 25
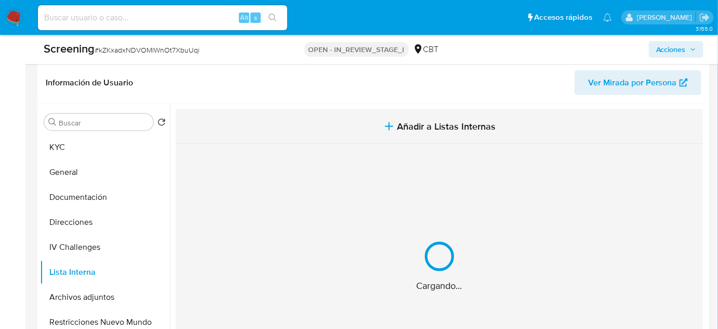
click at [454, 116] on button "Añadir a Listas Internas" at bounding box center [440, 126] width 528 height 35
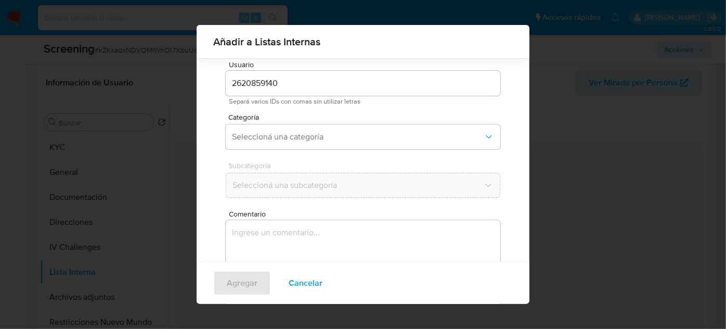
scroll to position [86, 0]
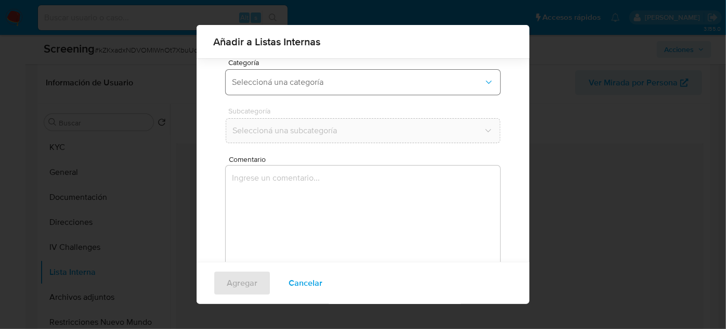
click at [359, 79] on span "Seleccioná una categoría" at bounding box center [358, 82] width 252 height 10
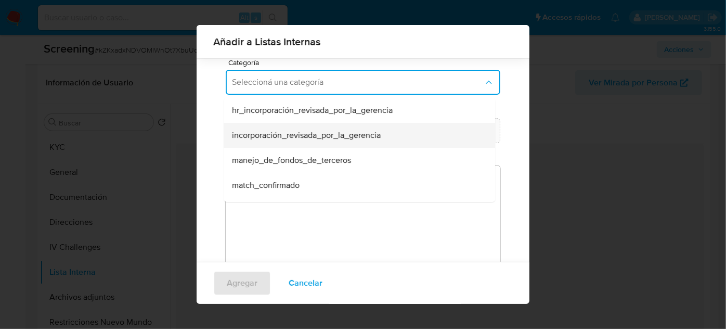
scroll to position [47, 0]
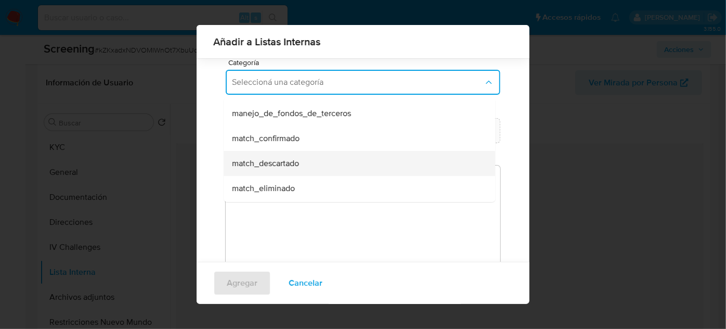
click at [283, 158] on span "match_descartado" at bounding box center [265, 163] width 67 height 10
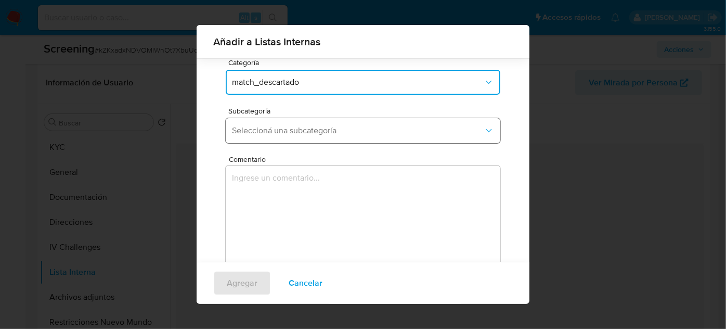
click at [304, 138] on button "Seleccioná una subcategoría" at bounding box center [363, 130] width 274 height 25
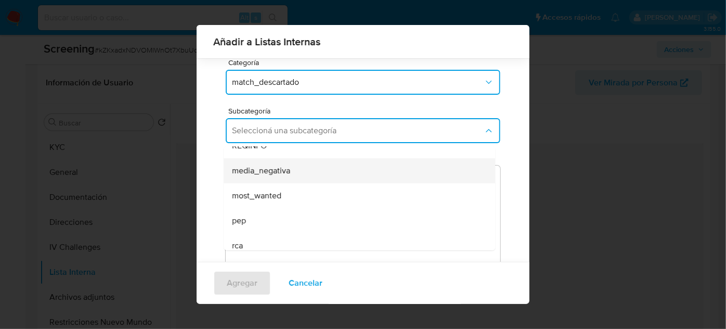
scroll to position [71, 0]
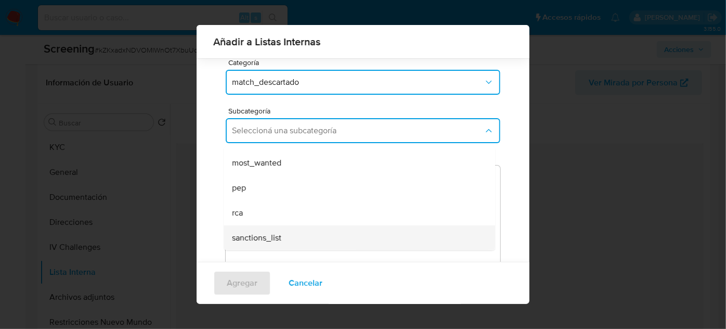
click at [255, 234] on span "sanctions_list" at bounding box center [256, 237] width 49 height 10
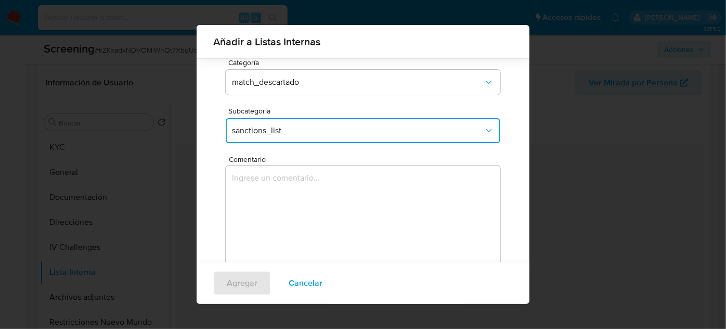
click at [280, 207] on textarea "Comentario" at bounding box center [363, 215] width 274 height 100
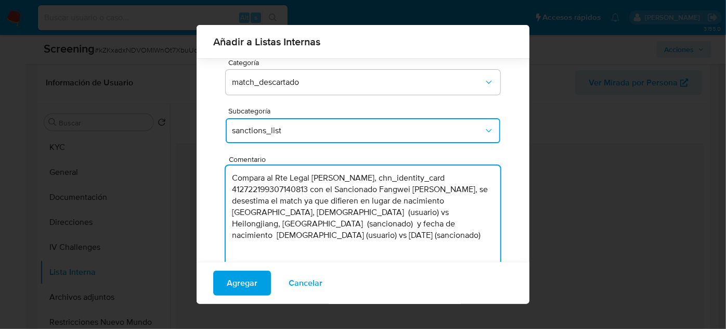
click at [229, 190] on textarea "Compara al Rte Legal Wei Li, chn_identity_card 412722199307140813 con el Sancio…" at bounding box center [363, 215] width 274 height 100
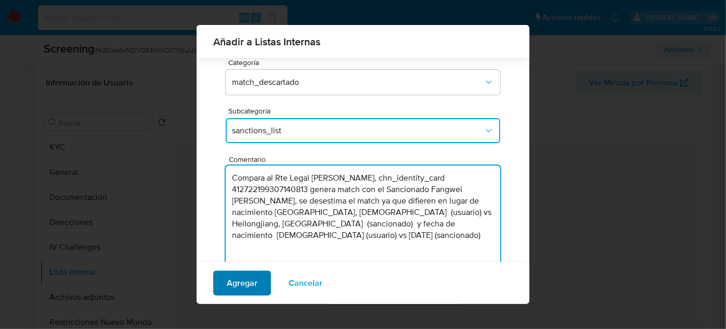
type textarea "Compara al Rte Legal Wei Li, chn_identity_card 412722199307140813 genera match …"
click at [247, 285] on span "Agregar" at bounding box center [242, 282] width 31 height 23
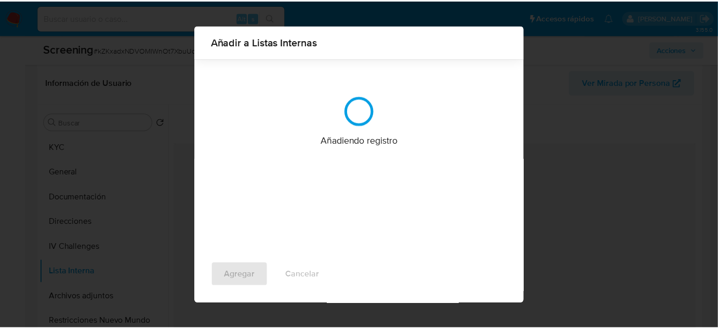
scroll to position [0, 0]
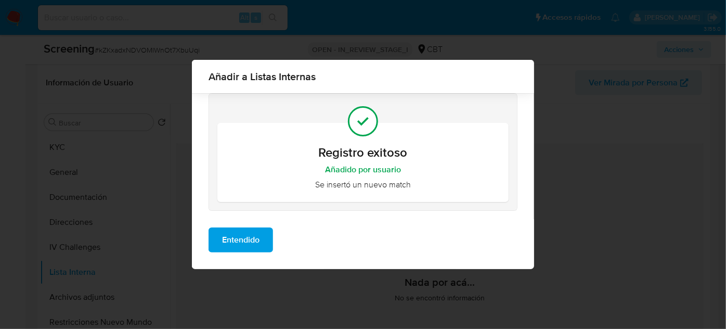
click at [248, 245] on span "Entendido" at bounding box center [240, 239] width 37 height 23
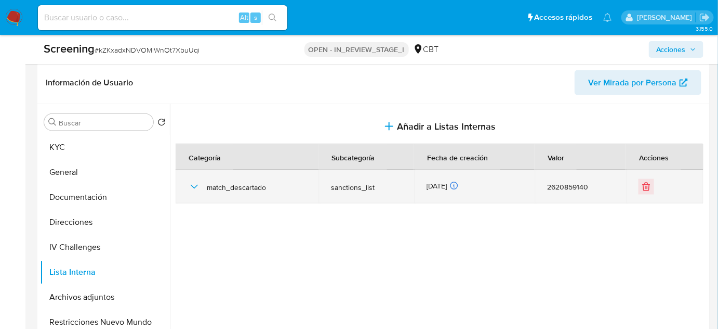
click at [189, 183] on icon "button" at bounding box center [194, 186] width 12 height 12
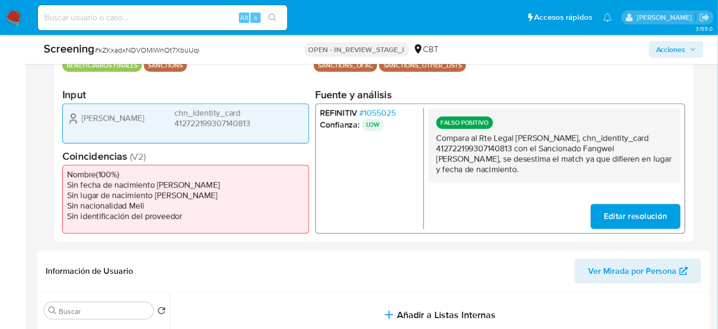
scroll to position [236, 0]
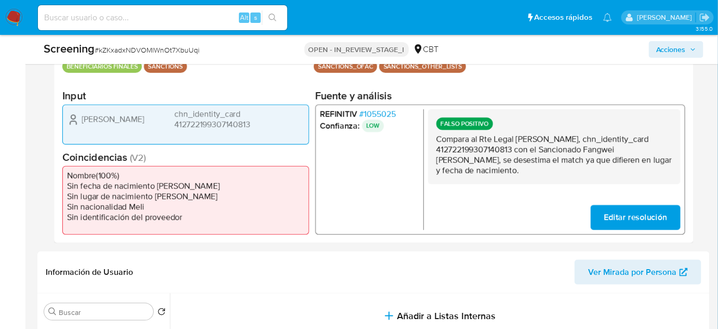
click at [370, 110] on span "# 1055025" at bounding box center [378, 114] width 36 height 10
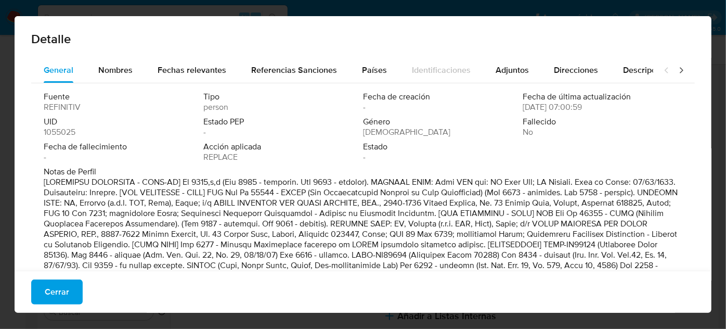
click at [42, 293] on button "Cerrar" at bounding box center [56, 291] width 51 height 25
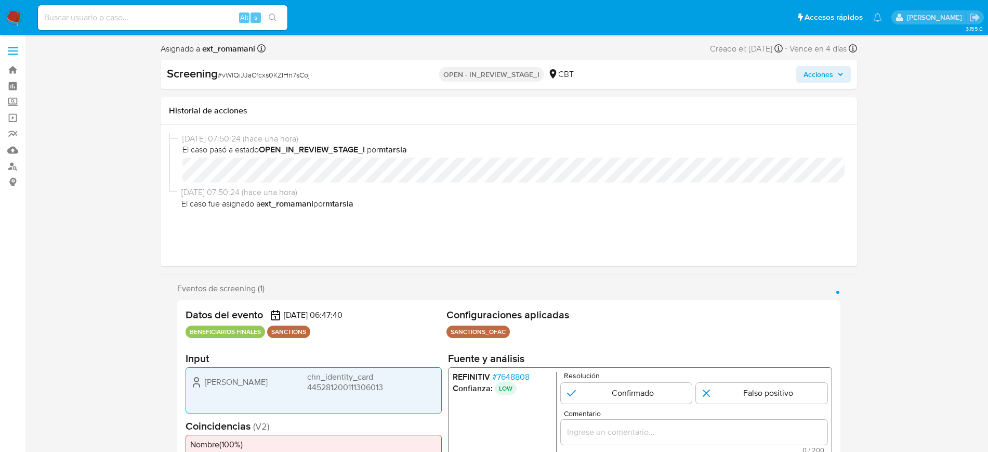
select select "10"
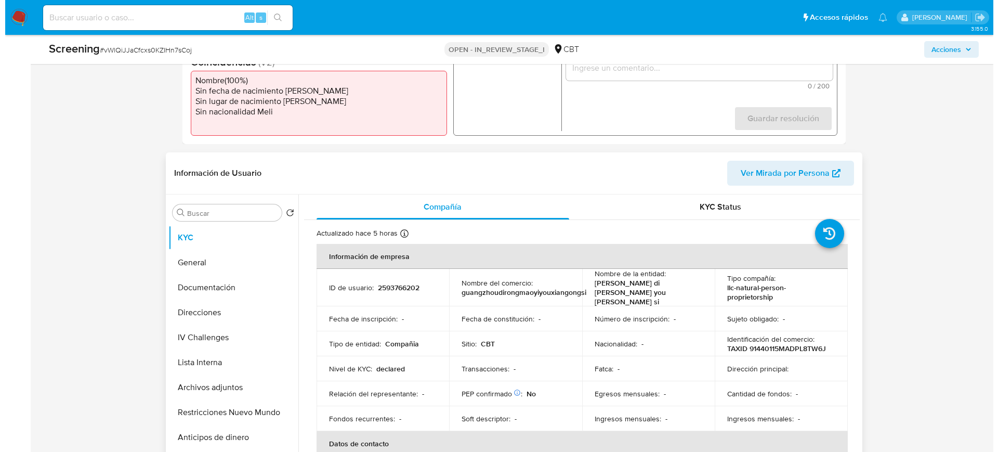
scroll to position [195, 0]
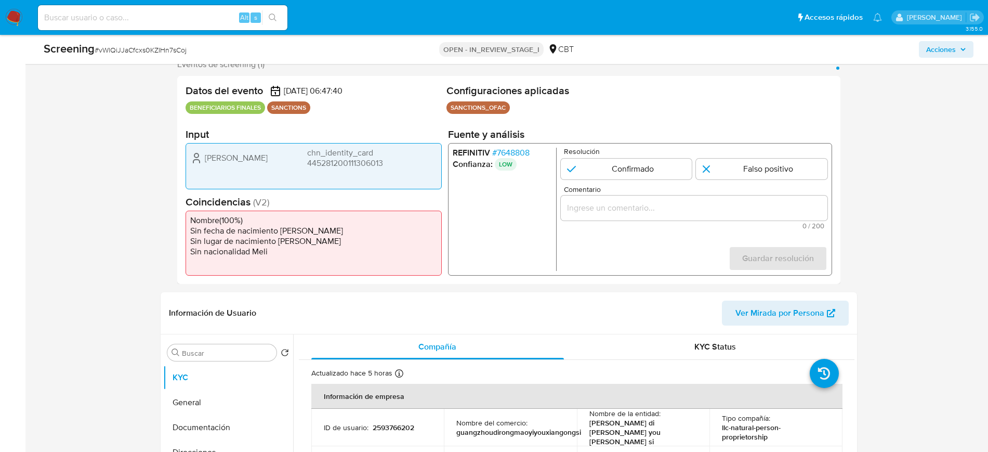
click at [509, 150] on span "# 7648808" at bounding box center [510, 153] width 37 height 10
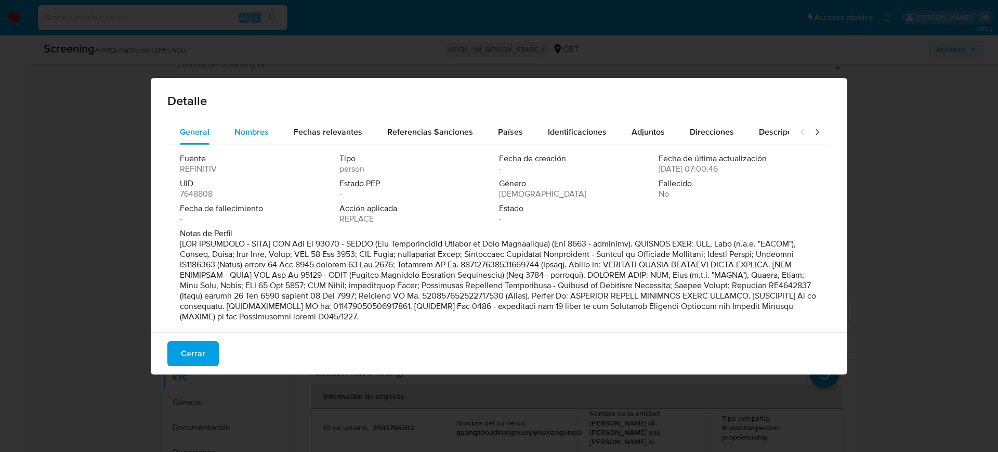
click at [251, 126] on span "Nombres" at bounding box center [251, 132] width 34 height 12
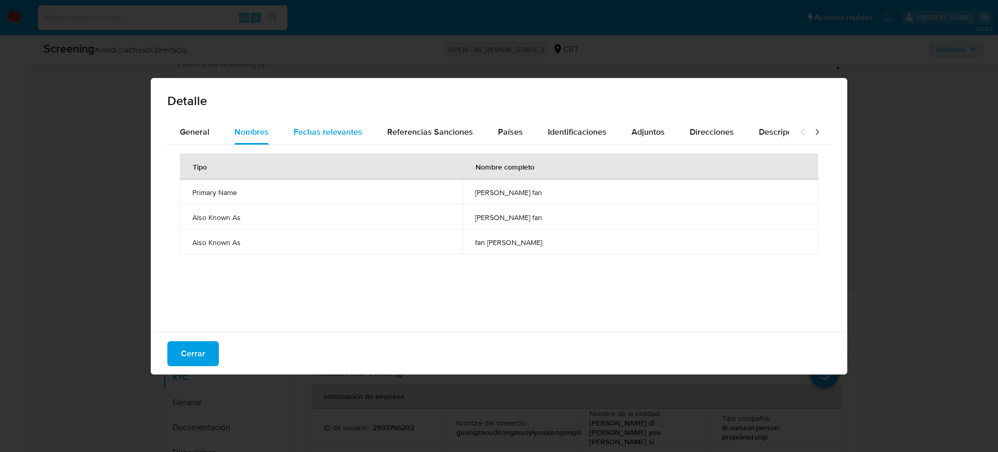
click at [325, 128] on span "Fechas relevantes" at bounding box center [328, 132] width 69 height 12
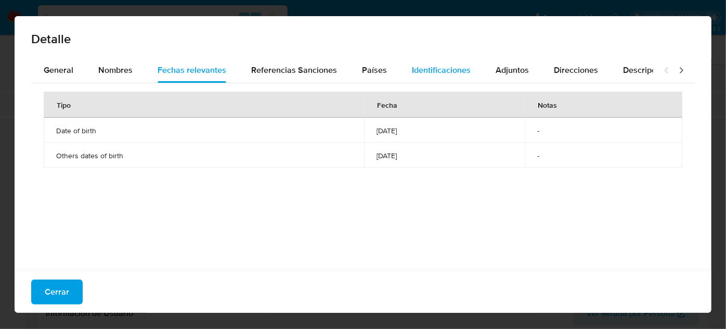
click at [412, 71] on span "Identificaciones" at bounding box center [441, 70] width 59 height 12
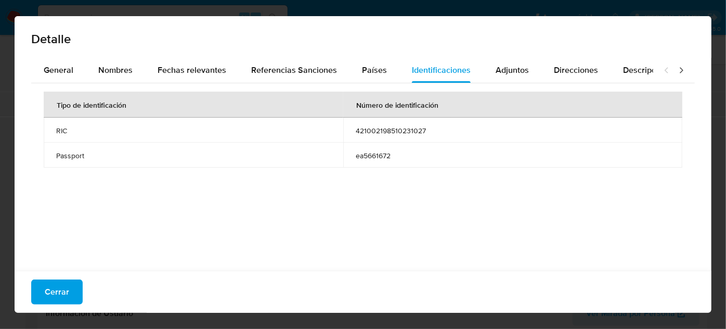
click at [676, 66] on icon at bounding box center [681, 70] width 10 height 10
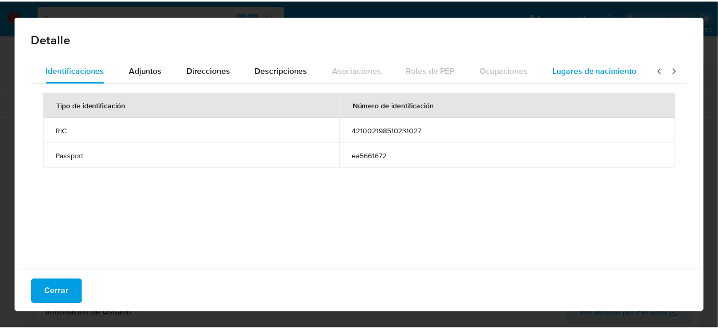
scroll to position [0, 367]
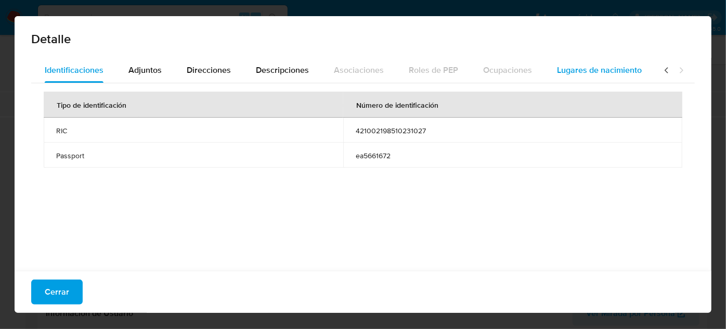
click at [631, 66] on span "Lugares de nacimiento" at bounding box center [599, 70] width 85 height 12
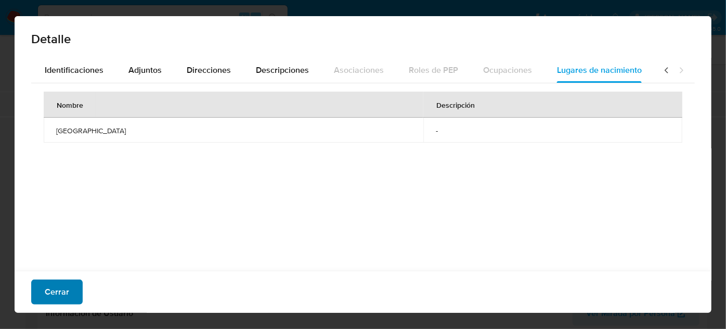
click at [50, 296] on div "Cerrar" at bounding box center [363, 291] width 697 height 42
click at [50, 296] on span "Cerrar" at bounding box center [57, 291] width 24 height 23
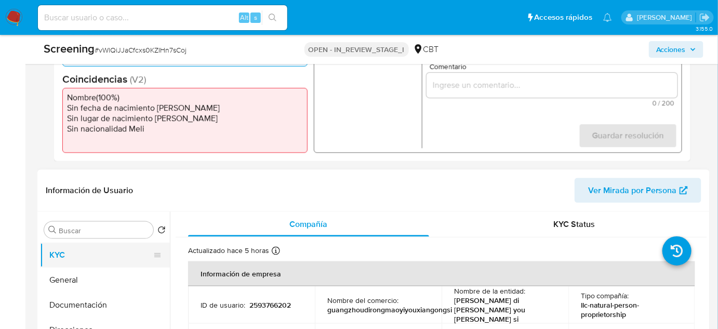
scroll to position [337, 0]
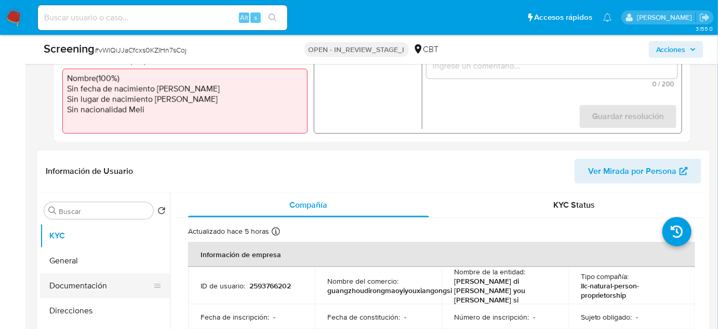
click at [73, 287] on button "Documentación" at bounding box center [101, 285] width 122 height 25
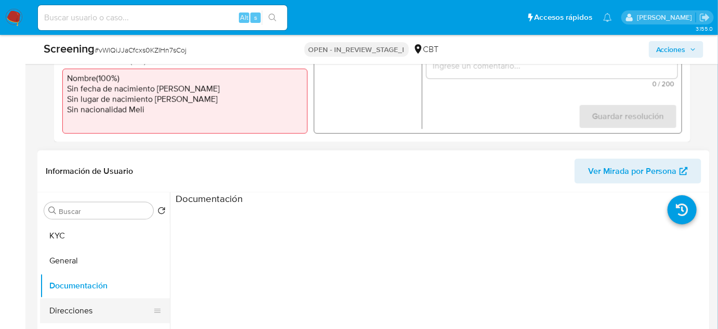
scroll to position [431, 0]
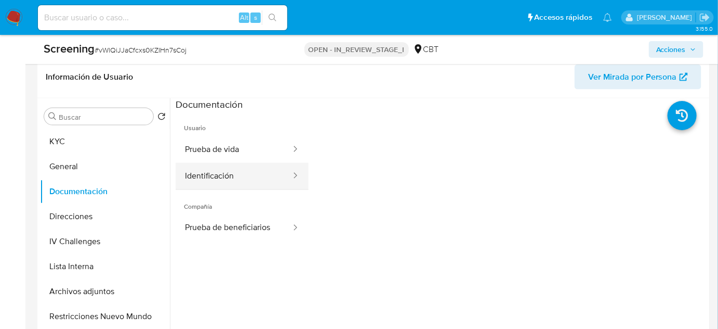
click at [255, 174] on button "Identificación" at bounding box center [234, 176] width 116 height 27
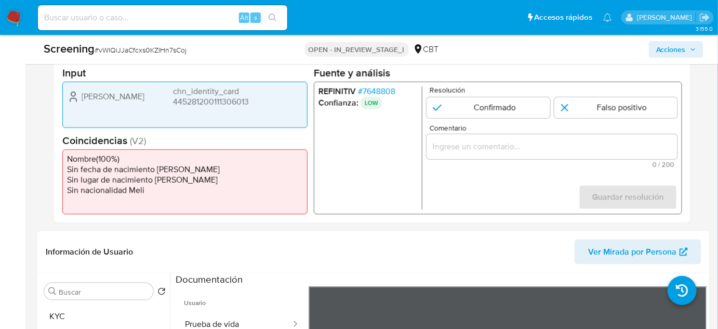
scroll to position [242, 0]
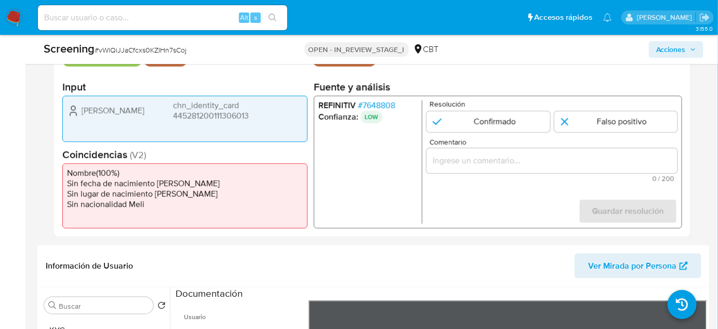
click at [492, 162] on input "Comentario" at bounding box center [552, 161] width 251 height 14
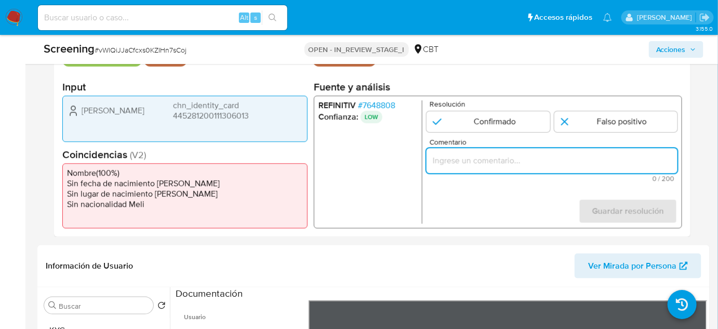
paste input "Compara al Rte Legal con el Sancionado , se desestima el match ya que difieren …"
click at [384, 187] on ul "REFINITIV # 7648808 Confianza: LOW" at bounding box center [371, 161] width 104 height 123
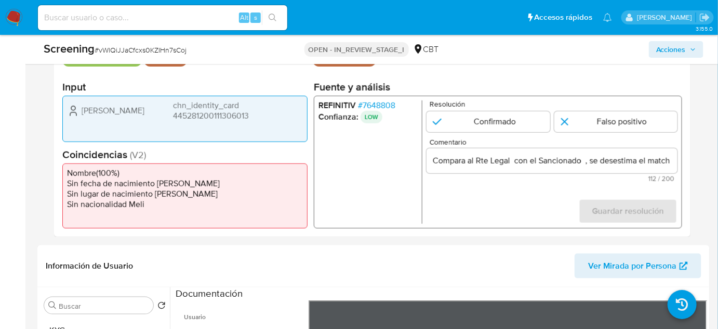
drag, startPoint x: 82, startPoint y: 111, endPoint x: 259, endPoint y: 119, distance: 177.4
click at [259, 119] on div "Fan Yang chn_identity_card 445281200111306013" at bounding box center [185, 110] width 236 height 21
click at [391, 103] on span "# 7648808" at bounding box center [376, 105] width 37 height 10
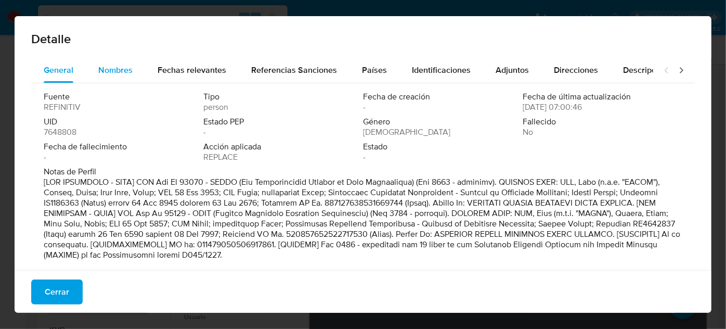
click at [101, 60] on div "Nombres" at bounding box center [115, 70] width 34 height 25
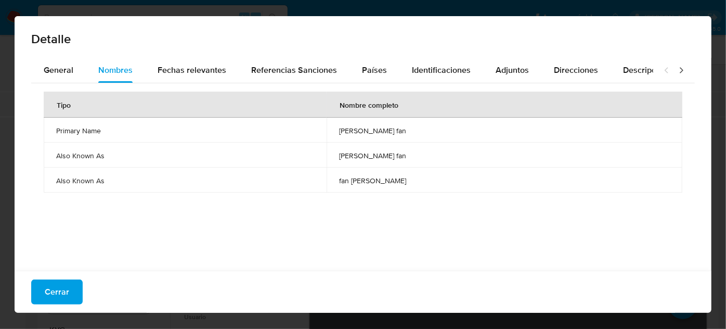
drag, startPoint x: 344, startPoint y: 130, endPoint x: 384, endPoint y: 130, distance: 40.6
click at [384, 130] on td "yang fan" at bounding box center [511, 129] width 342 height 25
click at [77, 285] on button "Cerrar" at bounding box center [56, 291] width 51 height 25
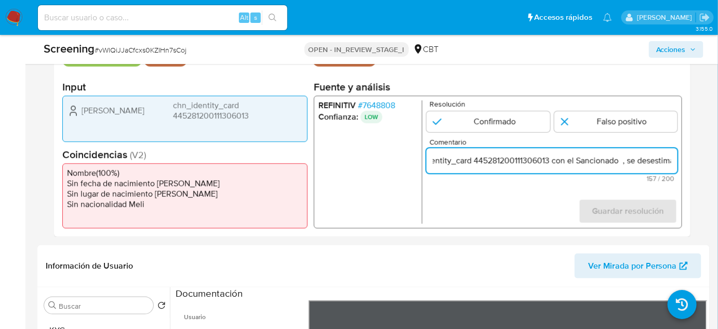
drag, startPoint x: 656, startPoint y: 160, endPoint x: 671, endPoint y: 161, distance: 15.1
click at [671, 161] on input "Compara al Rte Legal Fan Yang chn_identity_card 445281200111306013 con el Sanci…" at bounding box center [552, 161] width 251 height 14
click at [570, 164] on input "Compara al Rte Legal Fan Yang chn_identity_card 445281200111306013 con el Sanci…" at bounding box center [552, 161] width 251 height 14
paste input "yang fan"
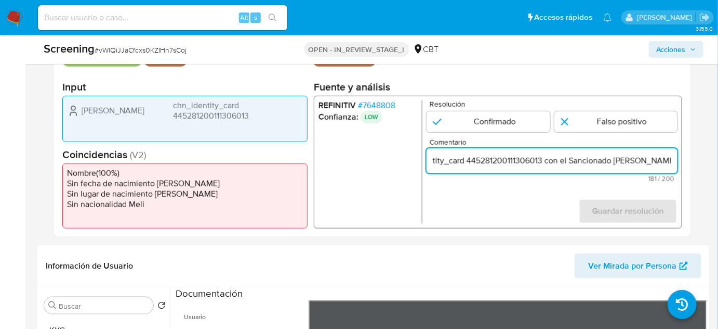
click at [574, 163] on input "Compara al Rte Legal Fan Yang chn_identity_card 445281200111306013 con el Sanci…" at bounding box center [552, 161] width 251 height 14
click at [594, 163] on input "Compara al Rte Legal Fan Yang chn_identity_card 445281200111306013 con el Sanci…" at bounding box center [552, 161] width 251 height 14
drag, startPoint x: 655, startPoint y: 165, endPoint x: 674, endPoint y: 166, distance: 19.3
click at [674, 166] on input "Compara al Rte Legal Fan Yang chn_identity_card 445281200111306013 con el Sanci…" at bounding box center [552, 161] width 251 height 14
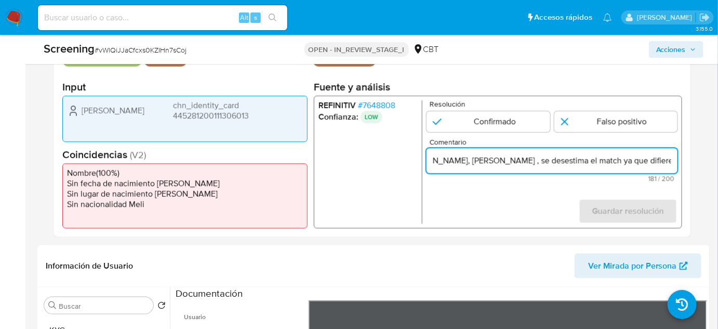
click at [509, 163] on input "Compara al Rte Legal Fan Yang chn_identity_card 445281200111306013 con el Sanci…" at bounding box center [552, 161] width 251 height 14
click at [482, 161] on input "Compara al Rte Legal Fan Yang chn_identity_card 445281200111306013 con el Sanci…" at bounding box center [552, 161] width 251 height 14
drag, startPoint x: 455, startPoint y: 163, endPoint x: 543, endPoint y: 169, distance: 88.6
click at [455, 163] on input "Compara al Rte Legal Fan Yang chn_identity_card 445281200111306013 con el Sanci…" at bounding box center [552, 161] width 251 height 14
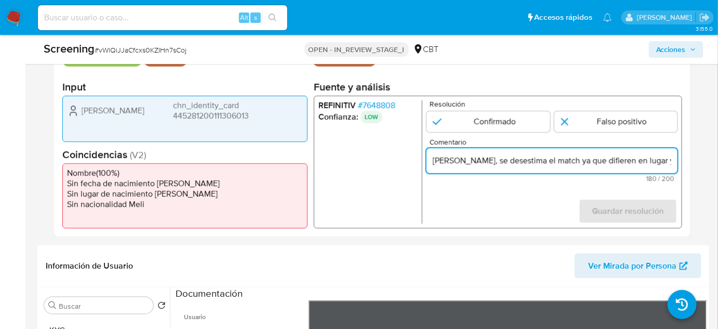
drag, startPoint x: 634, startPoint y: 162, endPoint x: 668, endPoint y: 164, distance: 33.3
click at [668, 164] on input "Compara al Rte Legal Fan Yang chn_identity_card 445281200111306013 con el Sanci…" at bounding box center [552, 161] width 251 height 14
click at [587, 161] on input "Compara al Rte Legal Fan Yang chn_identity_card 445281200111306013 con el Sanci…" at bounding box center [552, 161] width 251 height 14
drag, startPoint x: 596, startPoint y: 161, endPoint x: 563, endPoint y: 162, distance: 32.8
click at [563, 162] on input "Compara al Rte Legal Fan Yang chn_identity_card 445281200111306013 con el Sanci…" at bounding box center [552, 161] width 251 height 14
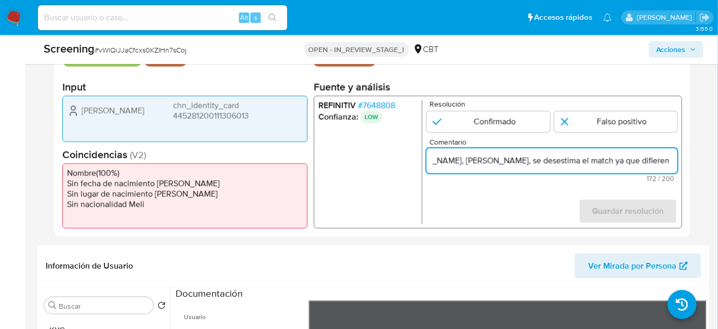
scroll to position [0, 416]
drag, startPoint x: 647, startPoint y: 157, endPoint x: 689, endPoint y: 160, distance: 42.2
click at [689, 160] on div "Datos del evento 21/08/2025 06:47:40 BENEFICIARIOS FINALES SANCTIONS Configurac…" at bounding box center [372, 133] width 637 height 208
type input "Compara al Rte Legal Fan Yang chn_identity_card 445281200111306013 con el Sanci…"
click at [587, 125] on input "1 de 1" at bounding box center [616, 121] width 123 height 21
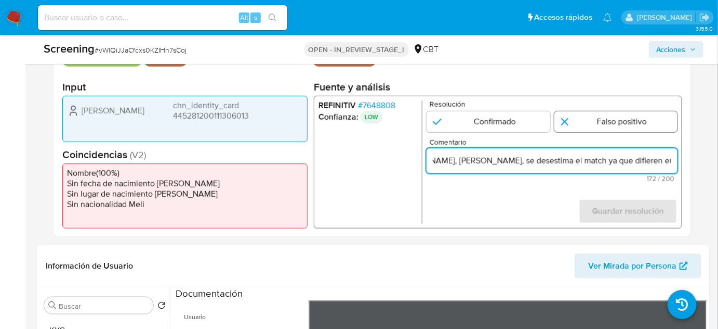
radio input "true"
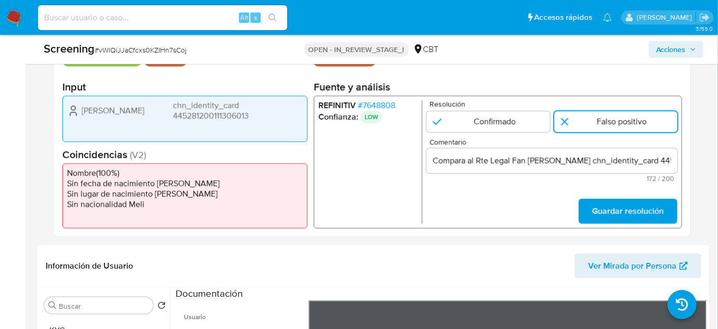
click at [600, 197] on form "Resolución Confirmado Falso positivo Comentario Compara al Rte Legal Fan Yang c…" at bounding box center [552, 161] width 251 height 123
click at [601, 212] on span "Guardar resolución" at bounding box center [629, 211] width 72 height 23
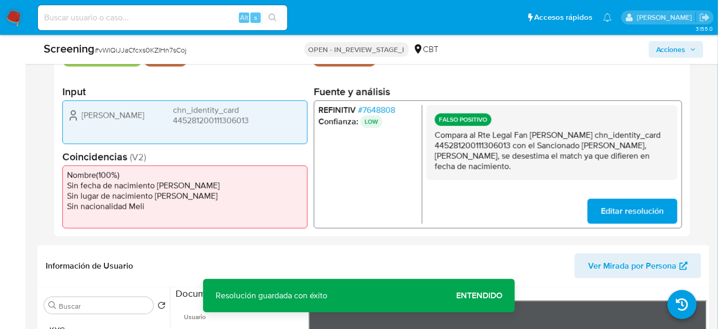
drag, startPoint x: 478, startPoint y: 167, endPoint x: 435, endPoint y: 136, distance: 52.8
click at [435, 136] on p "Compara al Rte Legal Fan Yang chn_identity_card 445281200111306013 con el Sanci…" at bounding box center [552, 150] width 234 height 42
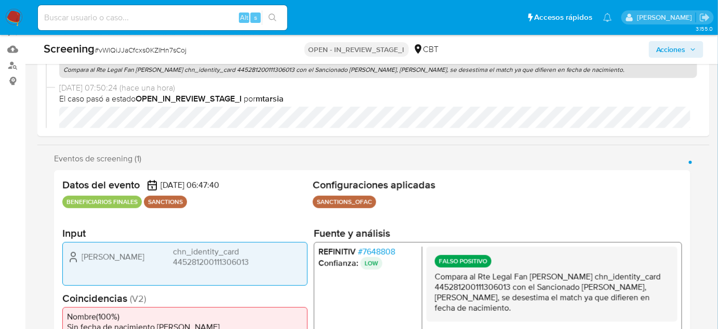
scroll to position [100, 0]
click at [390, 252] on span "# 7648808" at bounding box center [376, 251] width 37 height 10
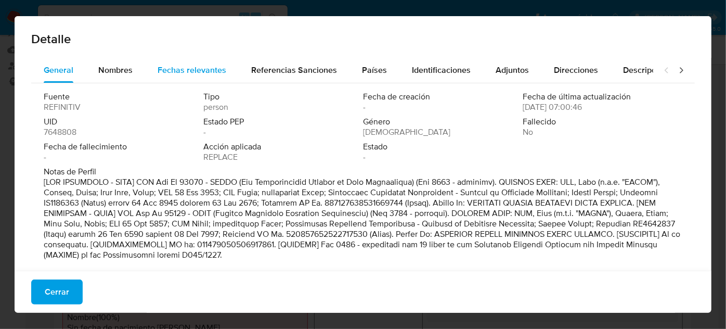
click at [195, 70] on span "Fechas relevantes" at bounding box center [192, 70] width 69 height 12
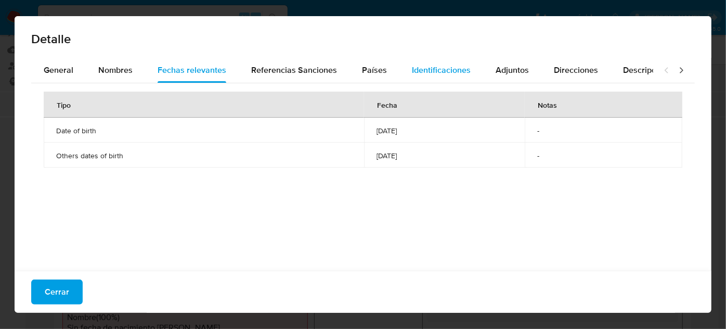
click at [422, 77] on div "Identificaciones" at bounding box center [441, 70] width 59 height 25
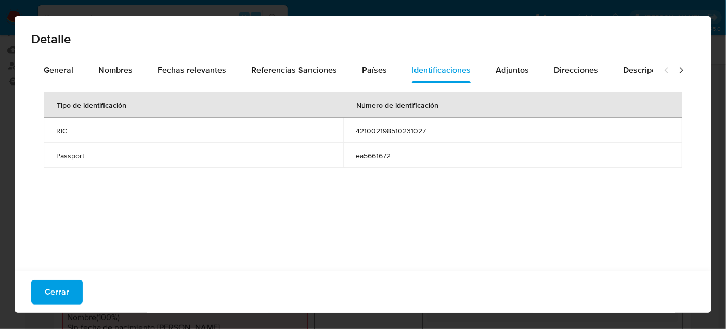
drag, startPoint x: 352, startPoint y: 129, endPoint x: 425, endPoint y: 131, distance: 73.3
click at [425, 131] on td "421002198510231027" at bounding box center [512, 129] width 339 height 25
click at [72, 291] on button "Cerrar" at bounding box center [56, 291] width 51 height 25
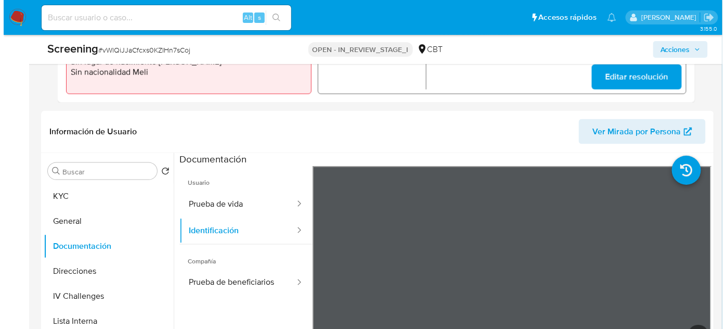
scroll to position [478, 0]
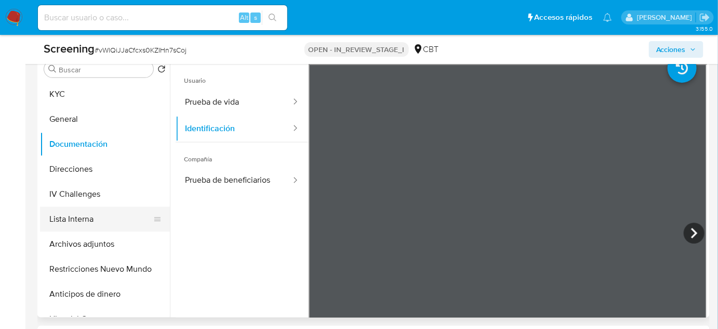
click at [86, 216] on button "Lista Interna" at bounding box center [101, 218] width 122 height 25
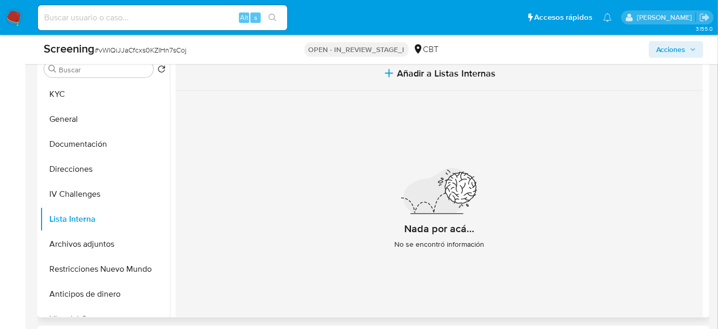
click at [387, 77] on icon "button" at bounding box center [389, 73] width 12 height 12
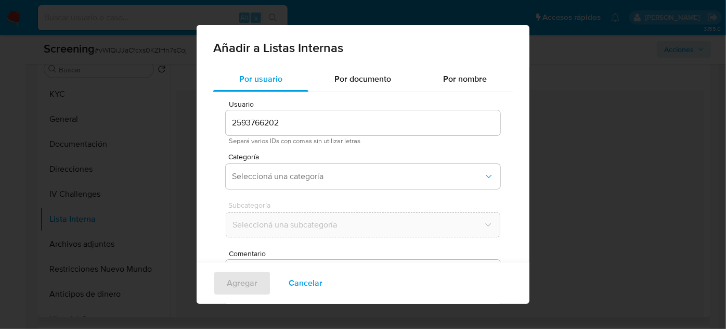
scroll to position [38, 0]
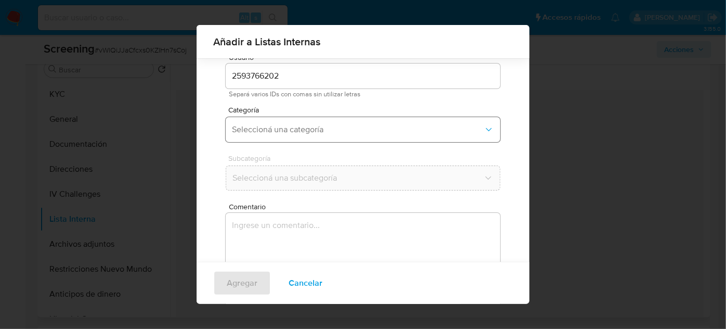
click at [339, 128] on span "Seleccioná una categoría" at bounding box center [358, 129] width 252 height 10
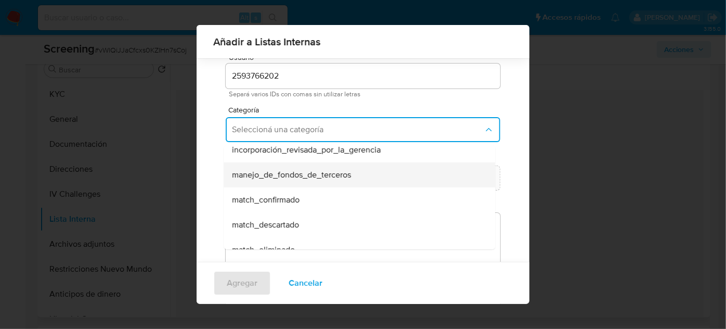
scroll to position [47, 0]
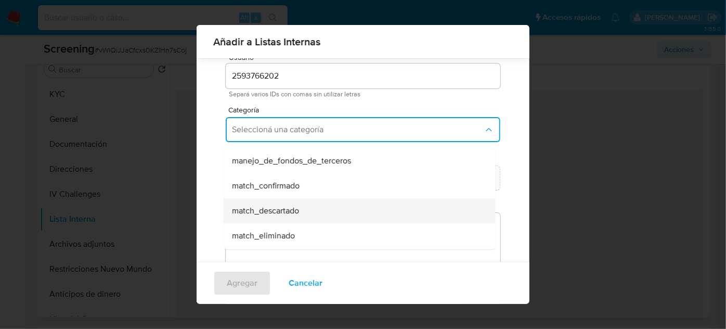
click at [295, 205] on span "match_descartado" at bounding box center [265, 210] width 67 height 10
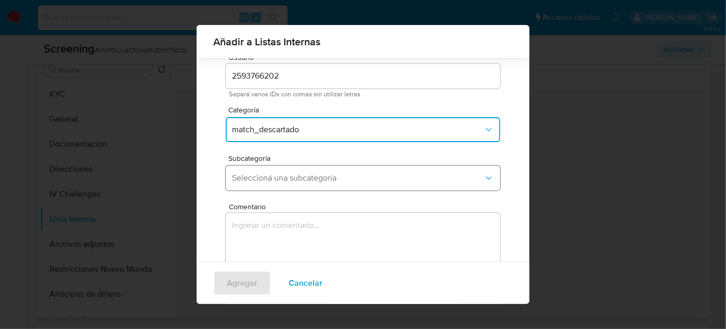
click at [312, 168] on button "Seleccioná una subcategoría" at bounding box center [363, 177] width 274 height 25
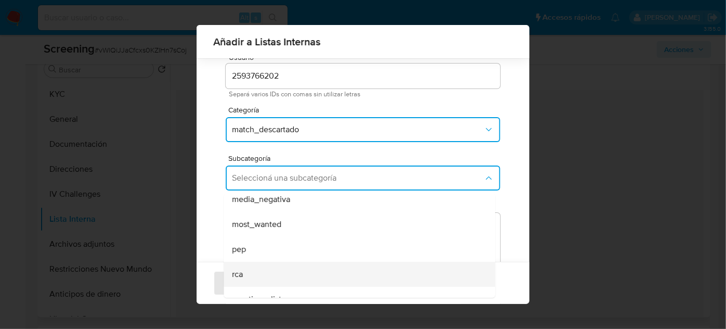
scroll to position [71, 0]
click at [269, 276] on div "sanctions_list" at bounding box center [356, 284] width 248 height 25
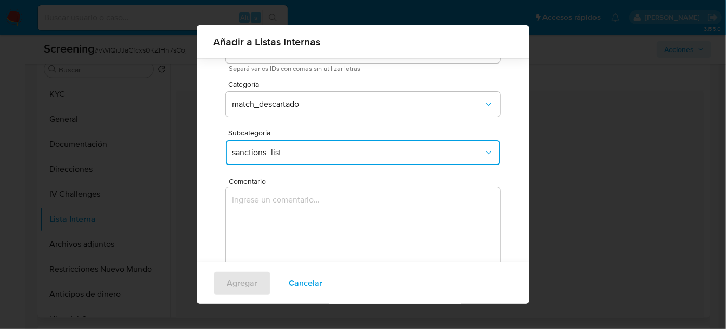
scroll to position [86, 0]
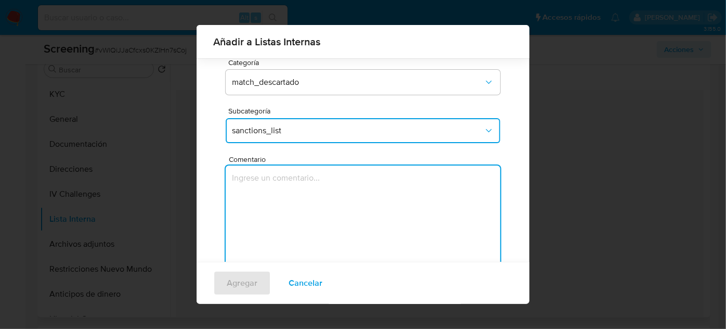
click at [295, 183] on textarea "Comentario" at bounding box center [363, 215] width 274 height 100
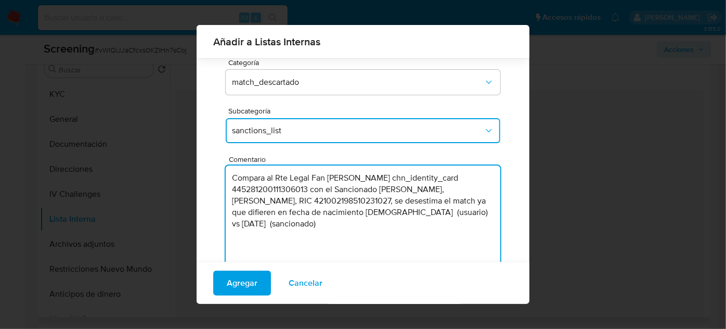
click at [311, 188] on textarea "Compara al Rte Legal Fan Yang chn_identity_card 445281200111306013 con el Sanci…" at bounding box center [363, 215] width 274 height 100
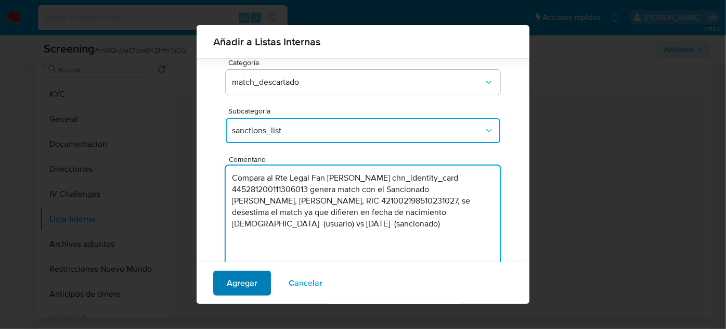
type textarea "Compara al Rte Legal Fan Yang chn_identity_card 445281200111306013 genera match…"
click at [232, 284] on span "Agregar" at bounding box center [242, 282] width 31 height 23
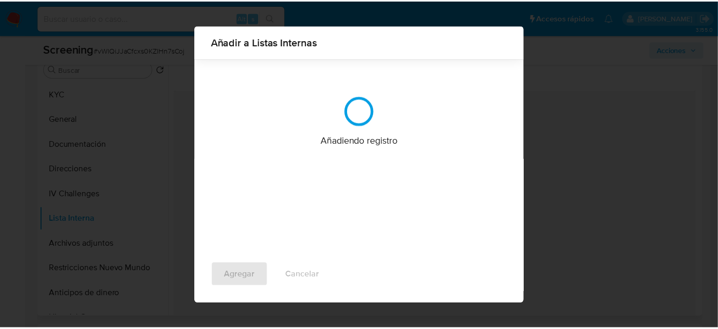
scroll to position [0, 0]
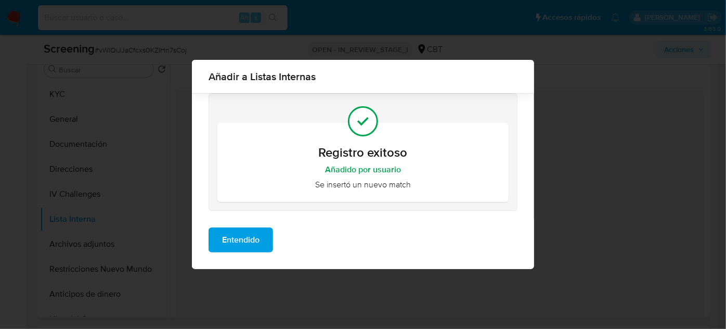
click at [241, 247] on span "Entendido" at bounding box center [240, 239] width 37 height 23
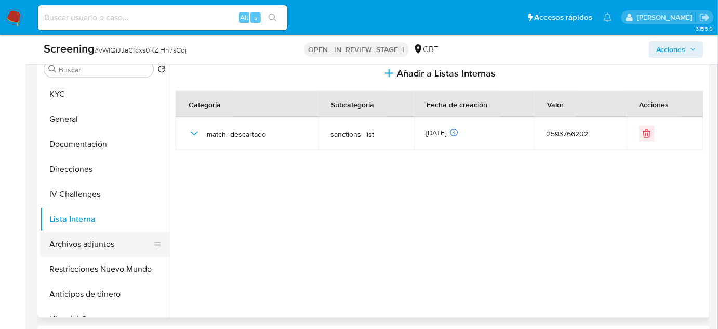
click at [107, 239] on button "Archivos adjuntos" at bounding box center [101, 243] width 122 height 25
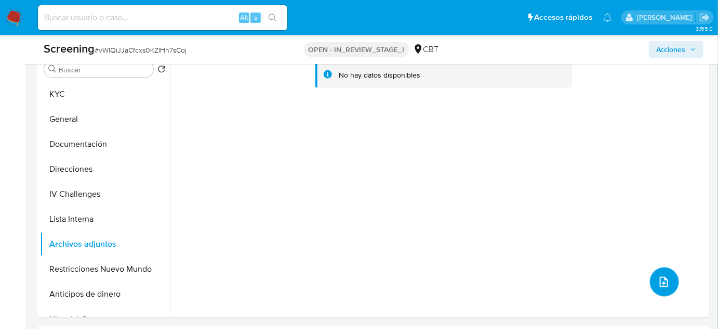
click at [655, 287] on button "upload-file" at bounding box center [664, 281] width 29 height 29
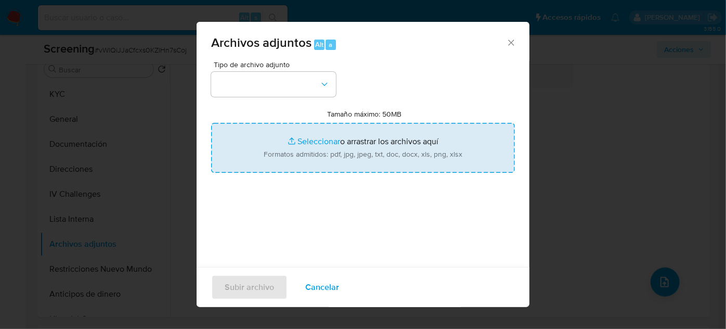
click at [394, 153] on input "Tamaño máximo: 50MB Seleccionar archivos" at bounding box center [363, 148] width 304 height 50
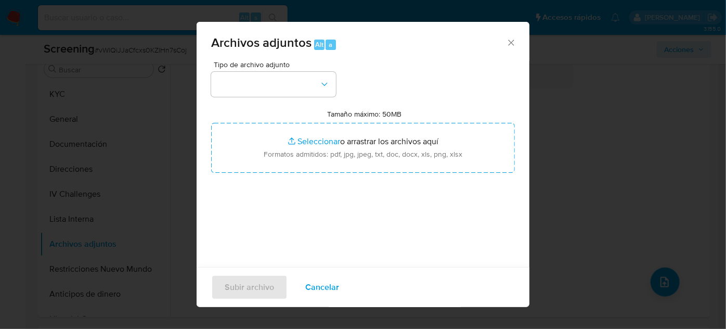
click at [506, 38] on icon "Cerrar" at bounding box center [511, 42] width 10 height 10
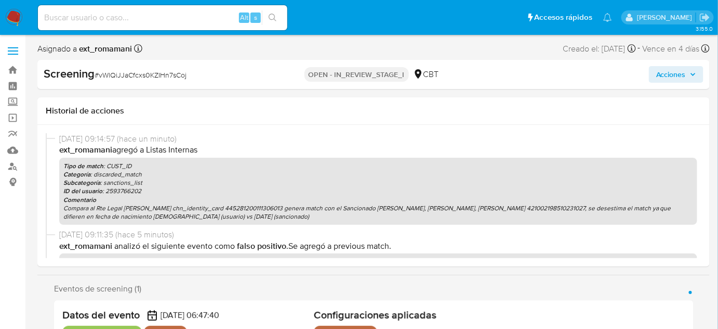
select select "10"
click at [666, 77] on span "Acciones" at bounding box center [672, 74] width 30 height 17
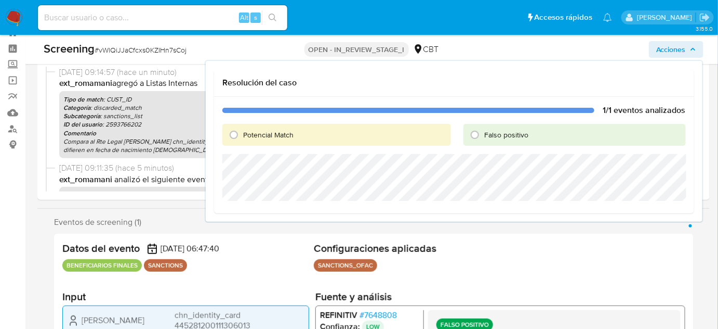
scroll to position [94, 0]
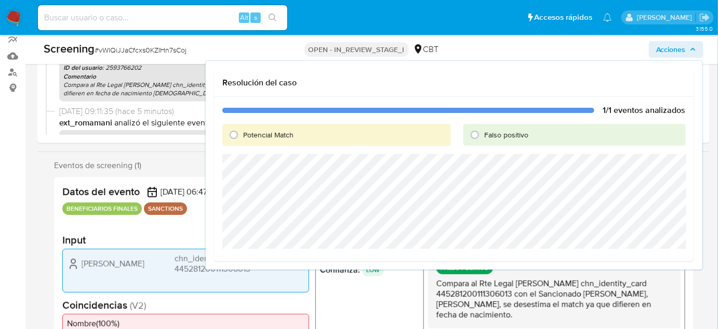
click at [487, 134] on span "Falso positivo" at bounding box center [507, 134] width 44 height 10
click at [483, 134] on input "Falso positivo" at bounding box center [475, 134] width 17 height 17
radio input "true"
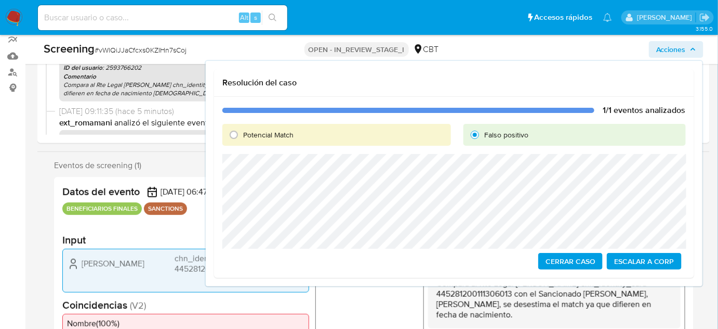
click at [566, 261] on span "Cerrar Caso" at bounding box center [571, 261] width 50 height 15
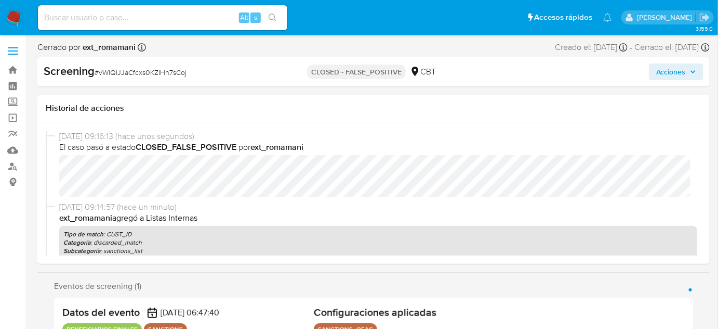
select select "10"
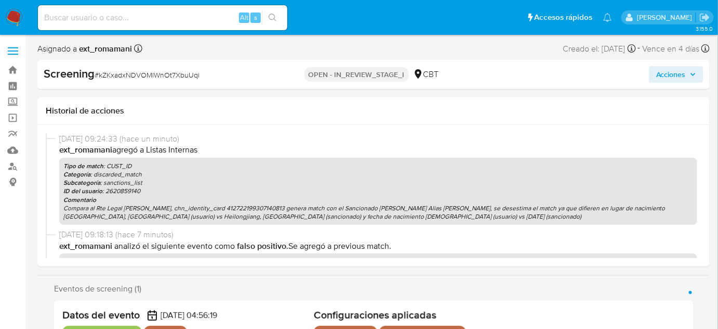
select select "10"
click at [678, 72] on span "Acciones" at bounding box center [672, 74] width 30 height 17
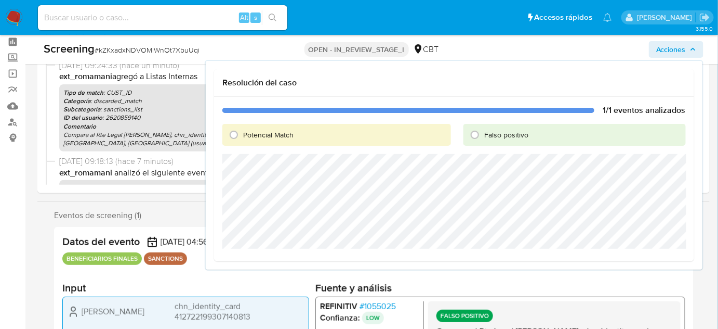
scroll to position [94, 0]
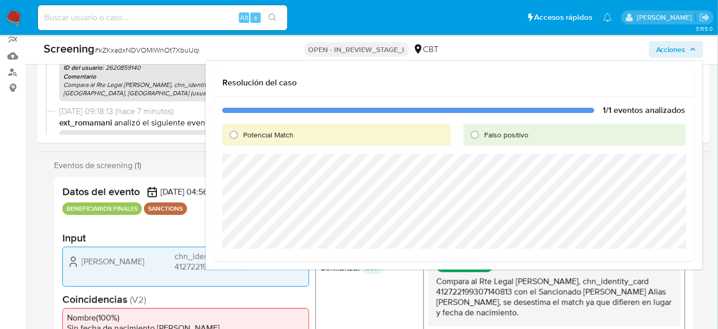
click at [498, 138] on span "Falso positivo" at bounding box center [507, 134] width 44 height 10
click at [483, 138] on input "Falso positivo" at bounding box center [475, 134] width 17 height 17
radio input "true"
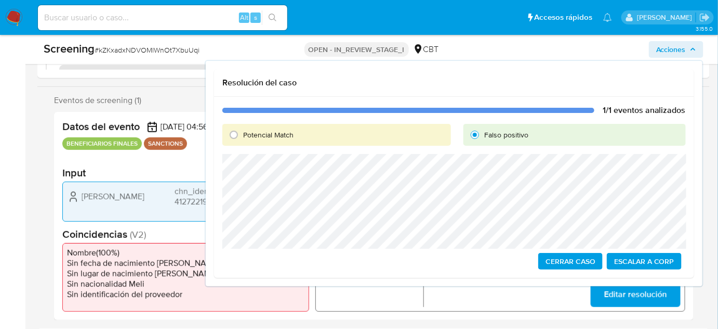
scroll to position [189, 0]
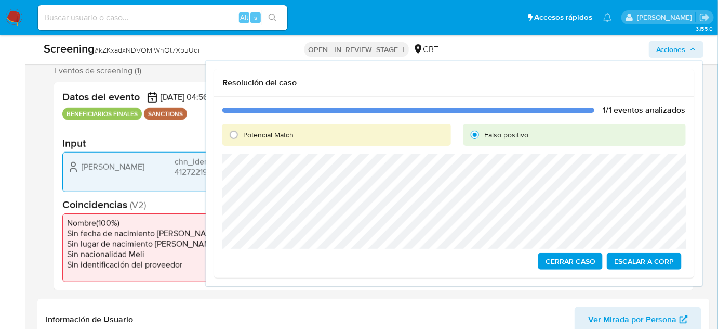
click at [560, 257] on span "Cerrar Caso" at bounding box center [571, 261] width 50 height 15
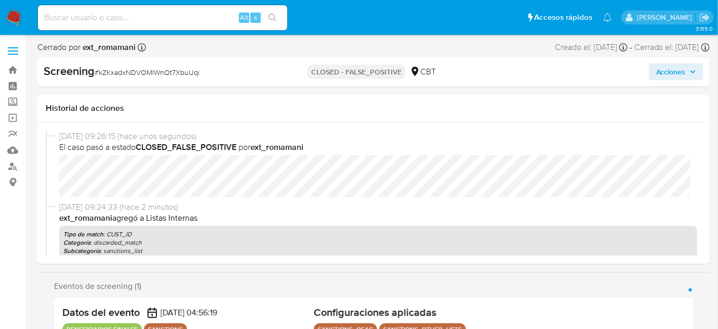
select select "10"
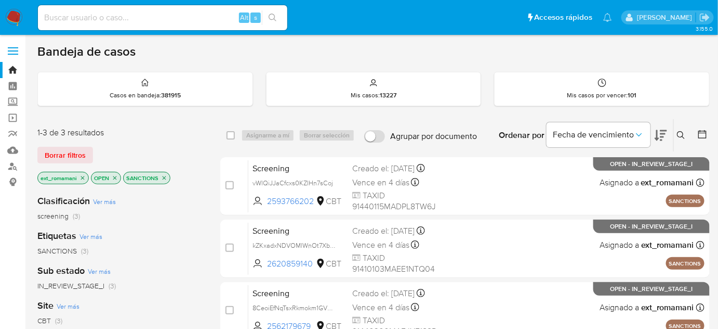
drag, startPoint x: 0, startPoint y: 0, endPoint x: 8, endPoint y: 14, distance: 15.9
click at [8, 14] on img at bounding box center [14, 18] width 18 height 18
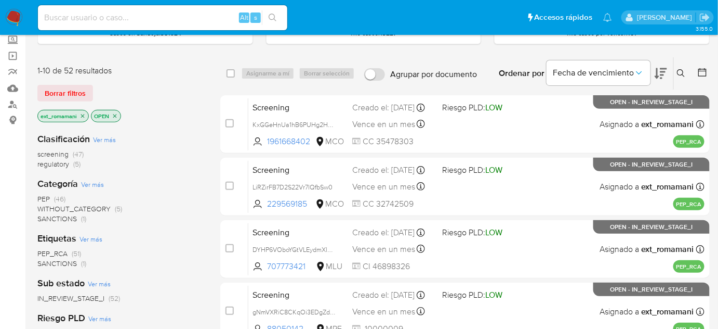
scroll to position [47, 0]
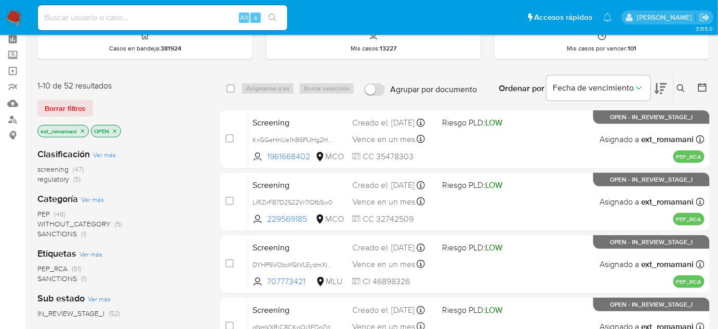
click at [71, 178] on span "regulatory (5)" at bounding box center [58, 179] width 43 height 10
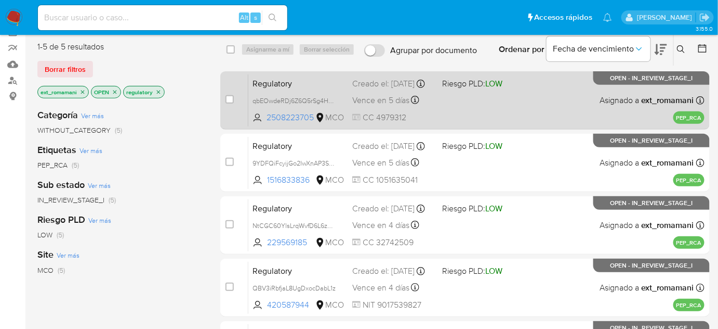
scroll to position [94, 0]
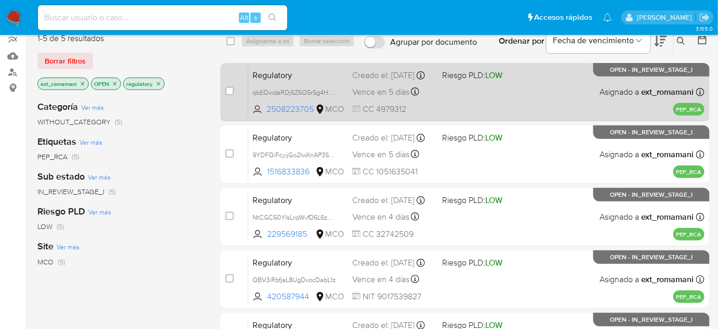
click at [441, 96] on div "Regulatory qbEOwdeRDj6Z6Q5rSg4HaSn4 2508223705 MCO Riesgo PLD: LOW Creado el: […" at bounding box center [476, 92] width 456 height 53
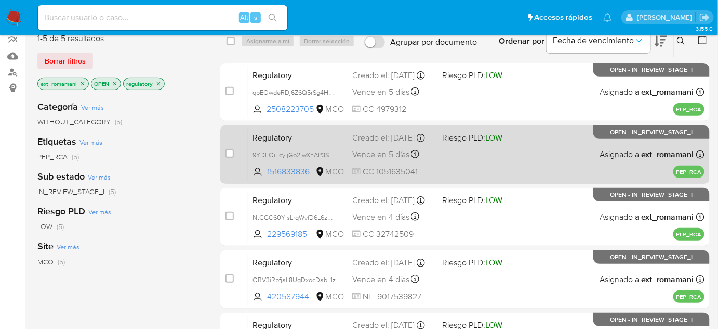
click at [449, 154] on div "Regulatory 9YDFQiFcyijGo2IwXnAP3SaN 1516833836 MCO Riesgo PLD: LOW Creado el: […" at bounding box center [476, 154] width 456 height 53
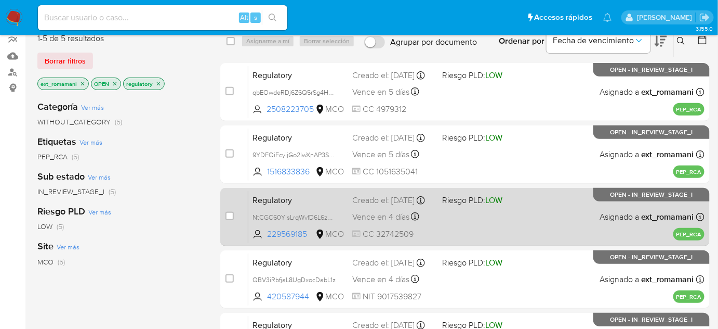
click at [449, 200] on span "Riesgo PLD: LOW" at bounding box center [473, 199] width 60 height 11
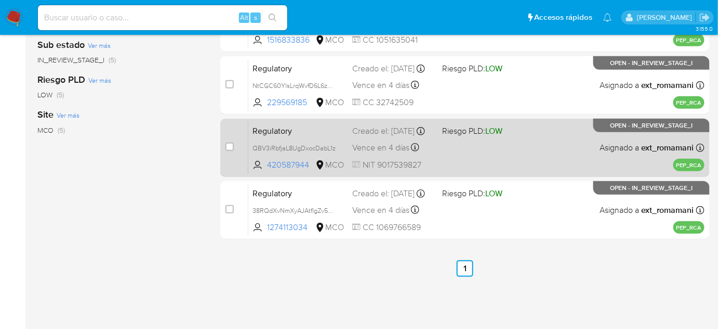
scroll to position [236, 0]
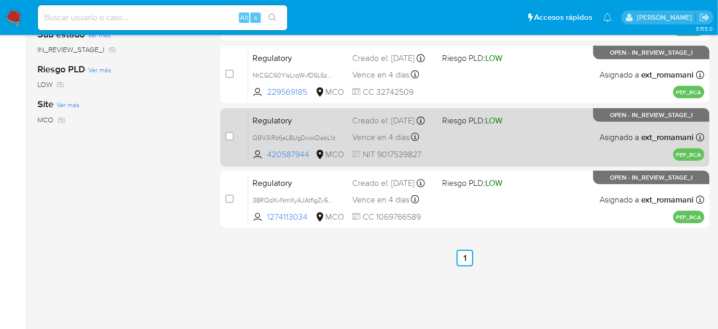
click at [469, 140] on div "Regulatory QBV3iRbfjaL8UgDxocDabL1z 420587944 MCO Riesgo PLD: LOW Creado el: [D…" at bounding box center [476, 137] width 456 height 53
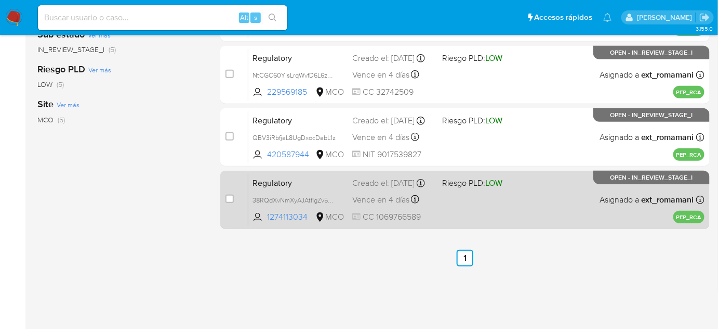
click at [459, 192] on div "Regulatory 38RQdXvNmXyAJAtflgZv5PXr 1274113034 MCO Riesgo PLD: LOW Creado el: […" at bounding box center [476, 199] width 456 height 53
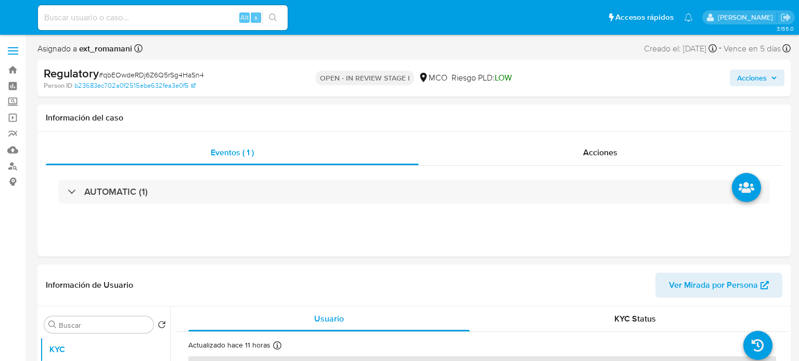
select select "10"
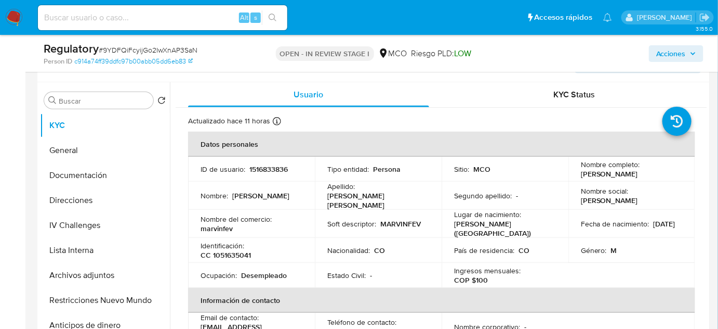
scroll to position [189, 0]
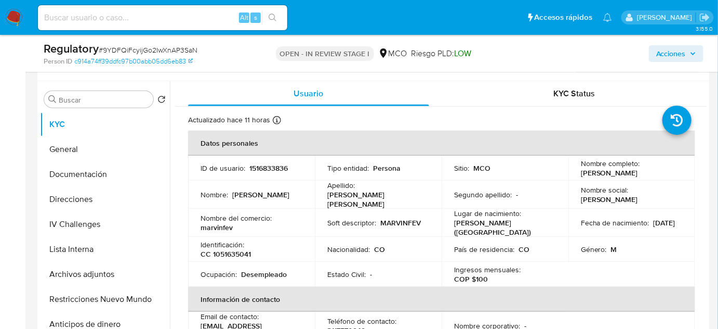
drag, startPoint x: 615, startPoint y: 181, endPoint x: 578, endPoint y: 171, distance: 38.2
click at [581, 171] on p "[PERSON_NAME]" at bounding box center [609, 172] width 57 height 9
copy p "[PERSON_NAME]"
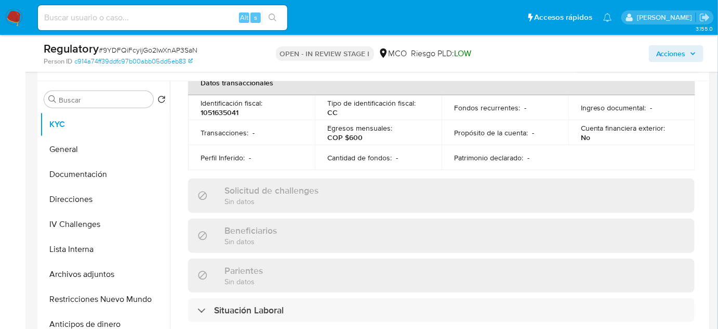
scroll to position [378, 0]
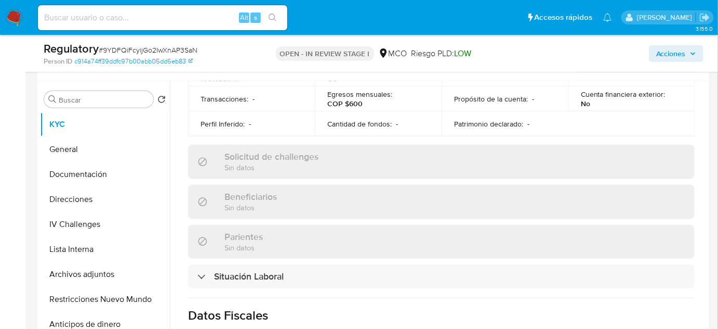
drag, startPoint x: 281, startPoint y: 268, endPoint x: 269, endPoint y: 241, distance: 29.6
click at [279, 270] on h3 "Situación Laboral" at bounding box center [249, 275] width 70 height 11
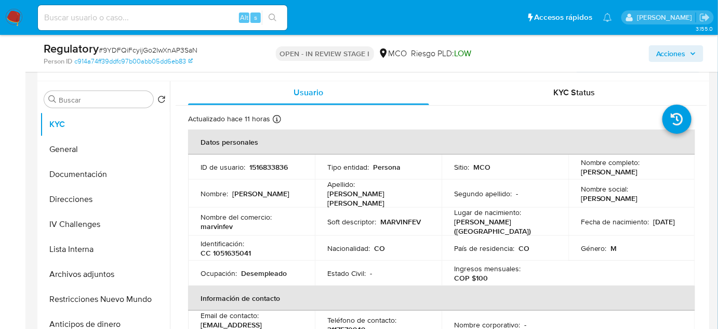
scroll to position [0, 0]
drag, startPoint x: 614, startPoint y: 176, endPoint x: 581, endPoint y: 171, distance: 34.2
click at [581, 171] on p "Marvin Felipe Montero Viscaino" at bounding box center [609, 172] width 57 height 9
copy p "Marvin Felipe Montero Viscaino"
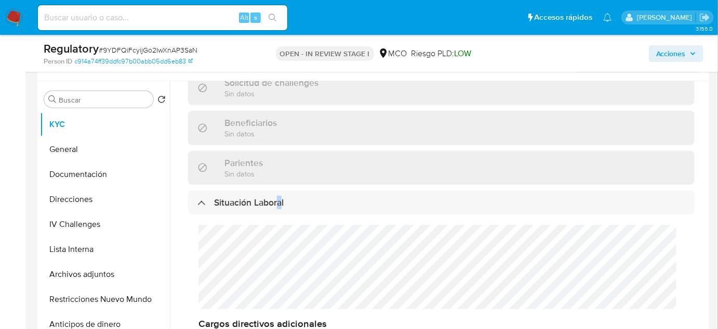
scroll to position [520, 0]
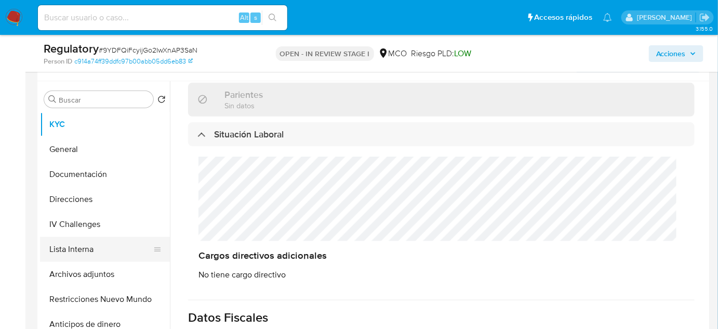
click at [83, 246] on button "Lista Interna" at bounding box center [101, 249] width 122 height 25
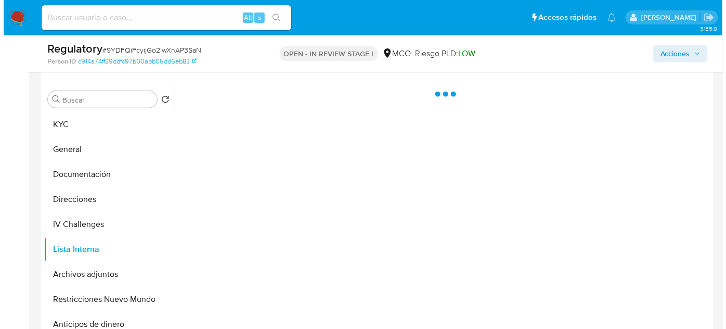
scroll to position [0, 0]
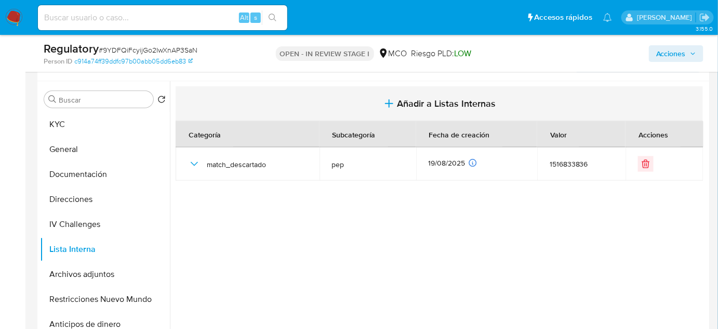
click at [420, 102] on span "Añadir a Listas Internas" at bounding box center [447, 103] width 99 height 11
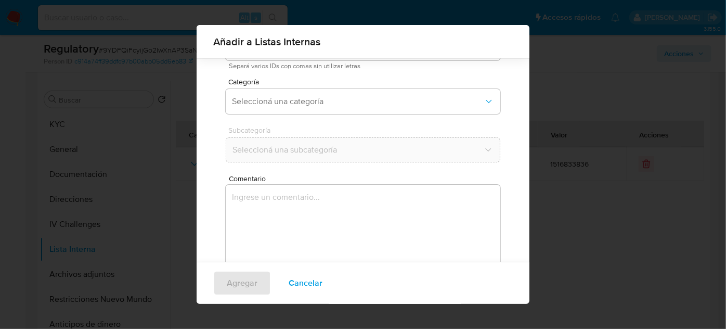
scroll to position [86, 0]
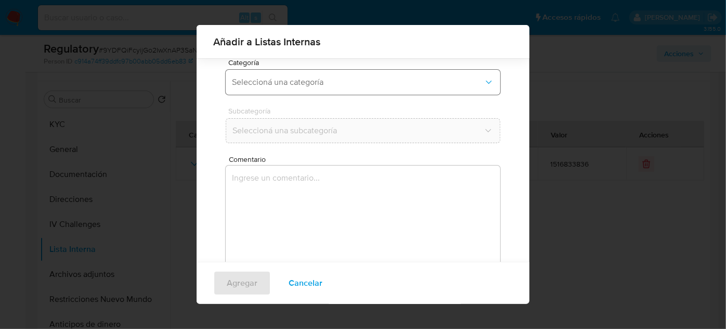
click at [313, 83] on span "Seleccioná una categoría" at bounding box center [358, 82] width 252 height 10
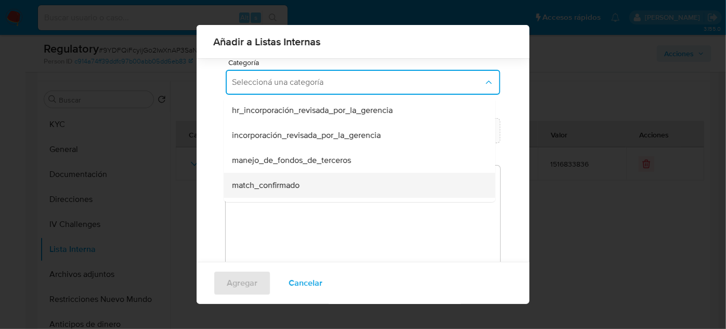
scroll to position [47, 0]
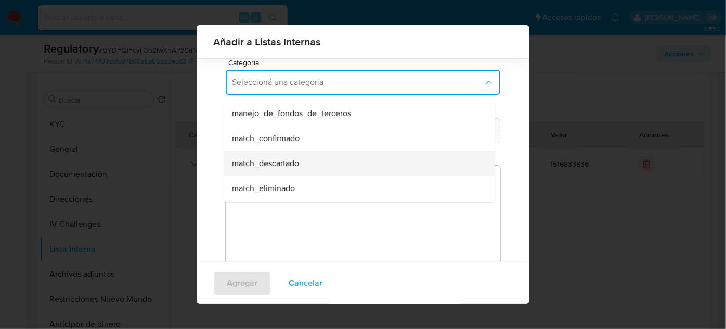
click at [287, 164] on span "match_descartado" at bounding box center [265, 163] width 67 height 10
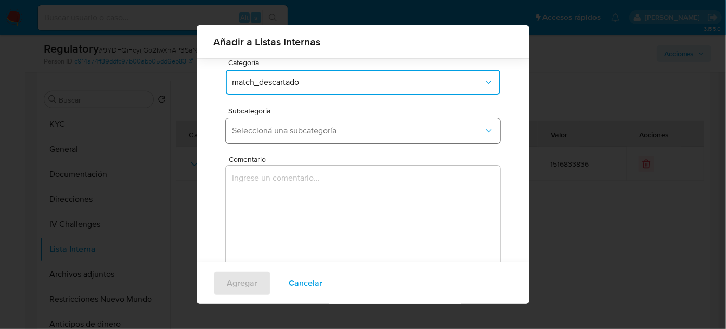
click at [308, 131] on span "Seleccioná una subcategoría" at bounding box center [358, 130] width 252 height 10
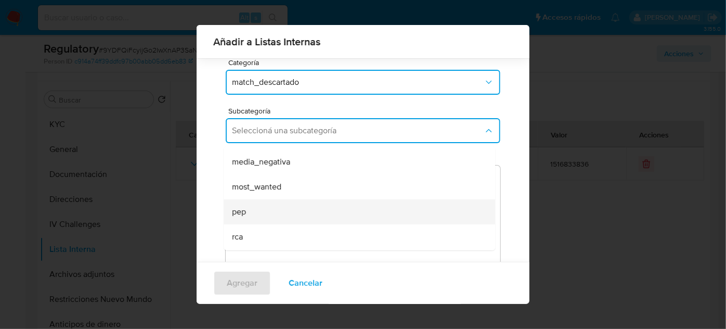
click at [277, 207] on div "pep" at bounding box center [356, 211] width 248 height 25
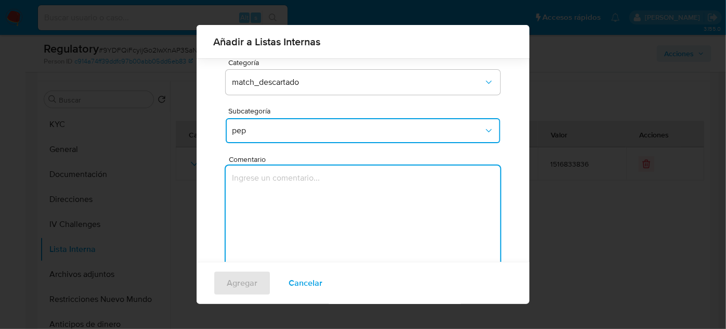
click at [277, 207] on textarea "Comentario" at bounding box center [363, 215] width 274 height 100
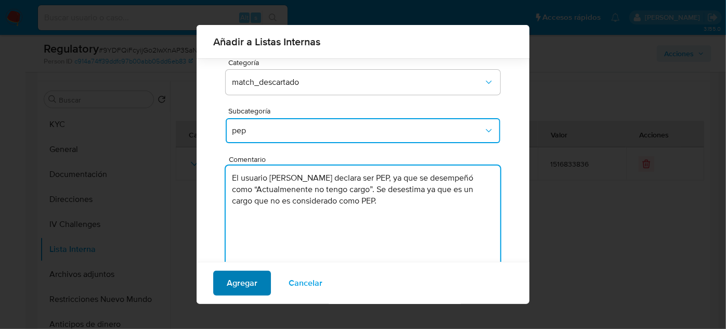
type textarea "El usuario Marvin Felipe Montero Viscaino declara ser PEP, ya que se desempeñó …"
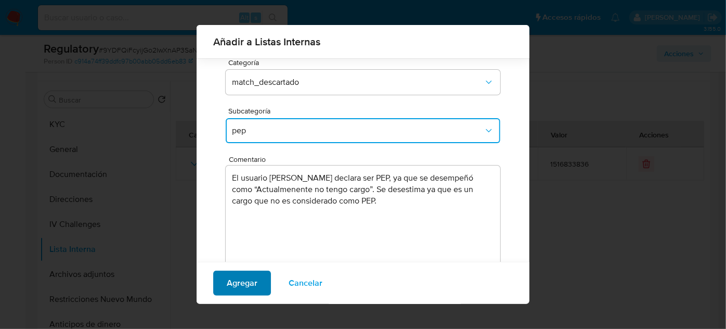
click at [242, 289] on span "Agregar" at bounding box center [242, 282] width 31 height 23
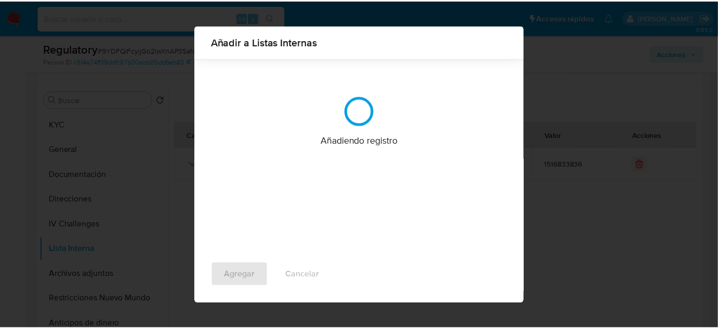
scroll to position [0, 0]
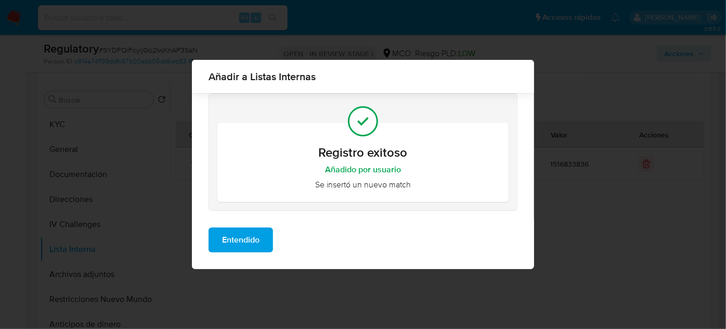
click at [238, 237] on span "Entendido" at bounding box center [240, 239] width 37 height 23
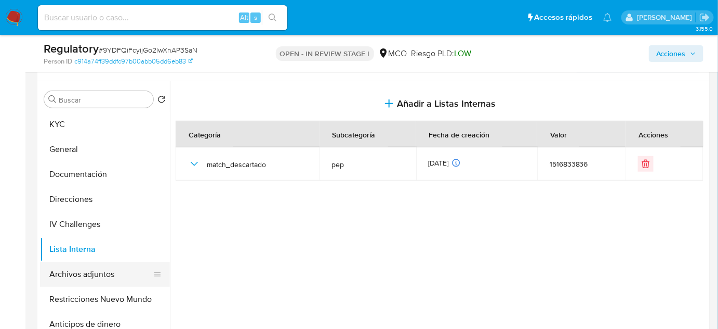
click at [132, 270] on button "Archivos adjuntos" at bounding box center [101, 273] width 122 height 25
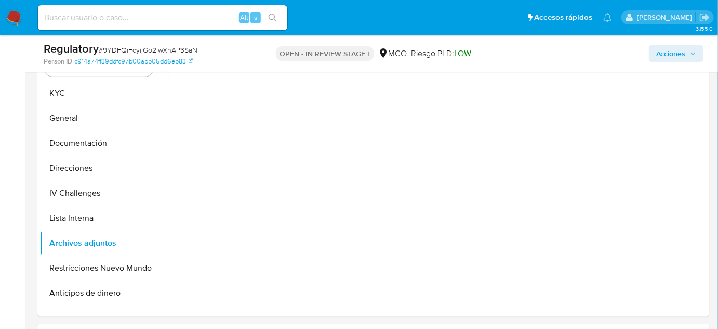
scroll to position [236, 0]
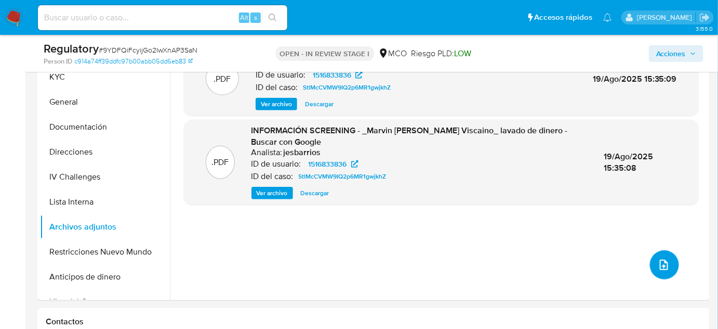
click at [665, 270] on span "upload-file" at bounding box center [664, 264] width 12 height 12
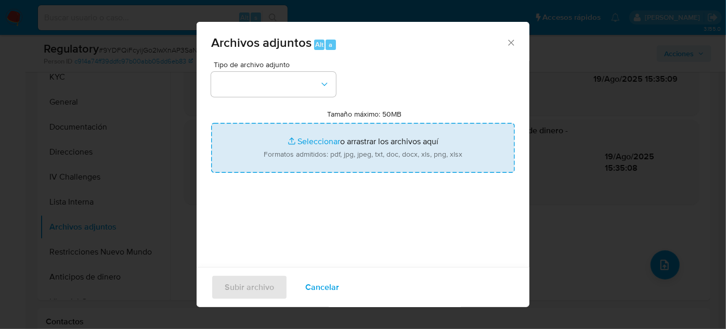
click at [293, 146] on input "Tamaño máximo: 50MB Seleccionar archivos" at bounding box center [363, 148] width 304 height 50
type input "C:\fakepath\CaseDossierReport_5jb7qgrjmyx11jy7pd1xatulb.pdf"
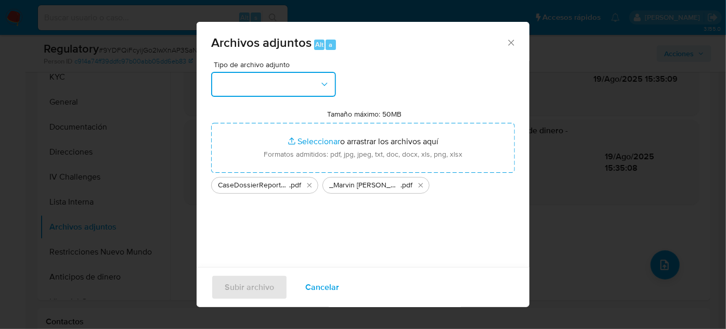
click at [299, 90] on button "button" at bounding box center [273, 84] width 125 height 25
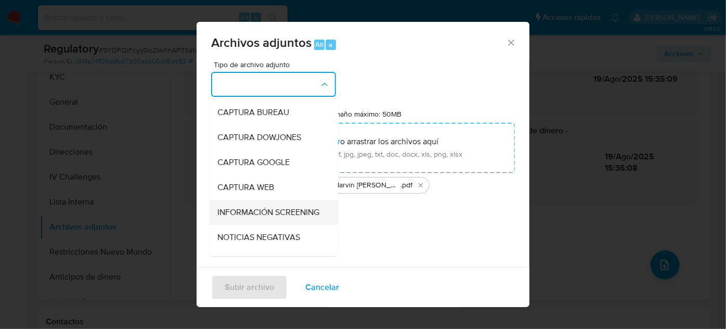
click at [273, 210] on span "INFORMACIÓN SCREENING" at bounding box center [268, 212] width 102 height 10
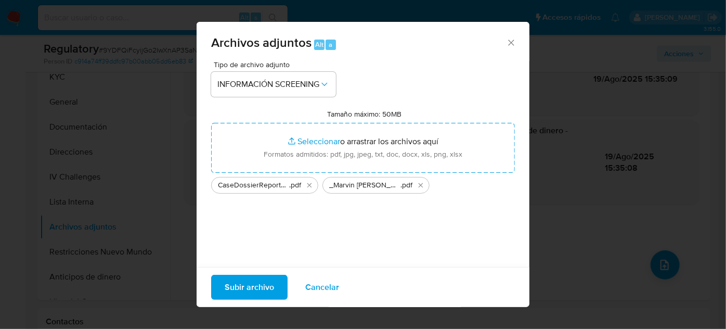
click at [248, 284] on span "Subir archivo" at bounding box center [249, 287] width 49 height 23
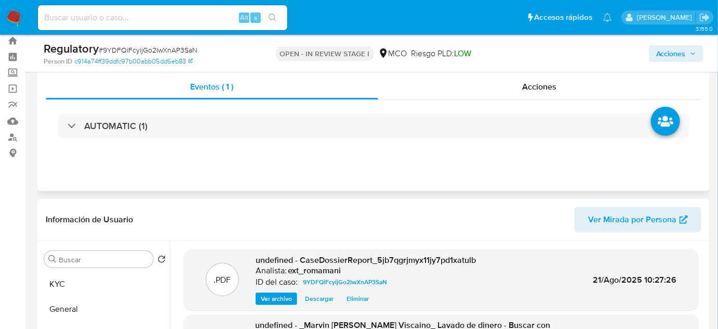
scroll to position [0, 0]
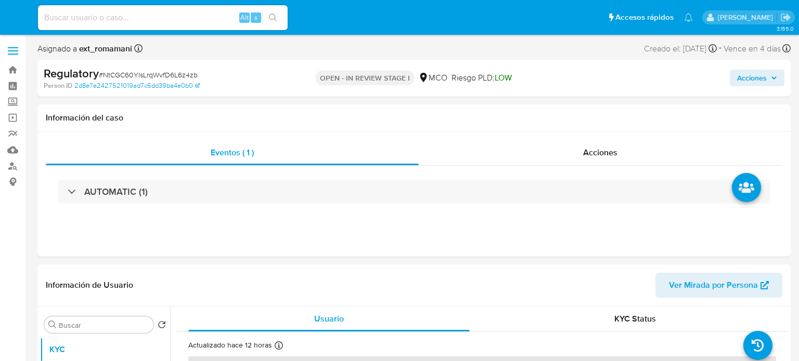
select select "10"
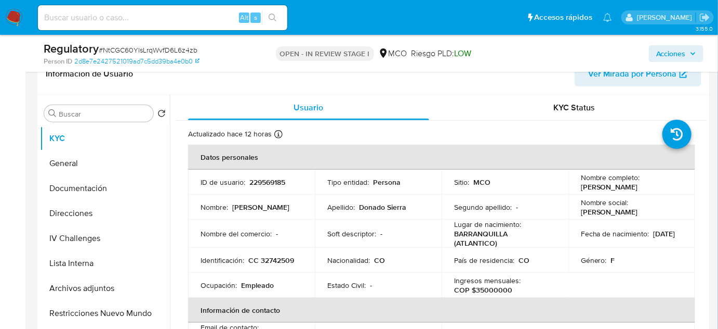
scroll to position [189, 0]
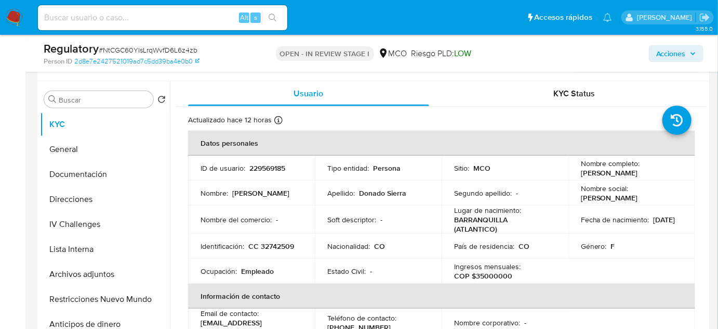
drag, startPoint x: 678, startPoint y: 174, endPoint x: 579, endPoint y: 174, distance: 99.3
click at [581, 174] on div "Nombre completo : [PERSON_NAME]" at bounding box center [632, 168] width 102 height 19
click at [681, 170] on td "Nombre completo : [PERSON_NAME]" at bounding box center [632, 167] width 127 height 25
drag, startPoint x: 679, startPoint y: 172, endPoint x: 578, endPoint y: 173, distance: 100.9
click at [578, 173] on td "Nombre completo : [PERSON_NAME]" at bounding box center [632, 167] width 127 height 25
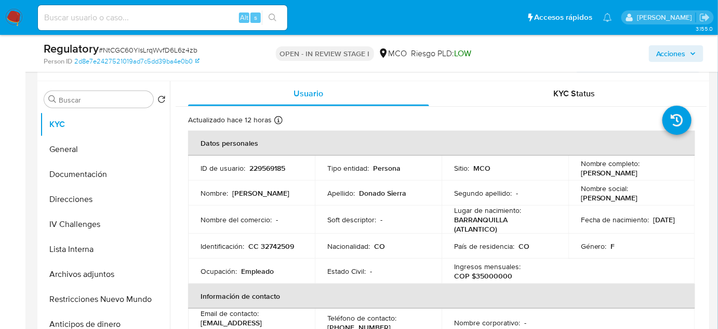
copy p "[PERSON_NAME]"
click at [631, 173] on p "[PERSON_NAME]" at bounding box center [609, 172] width 57 height 9
drag, startPoint x: 676, startPoint y: 168, endPoint x: 577, endPoint y: 175, distance: 99.0
click at [577, 175] on td "Nombre completo : [PERSON_NAME]" at bounding box center [632, 167] width 127 height 25
copy p "[PERSON_NAME]"
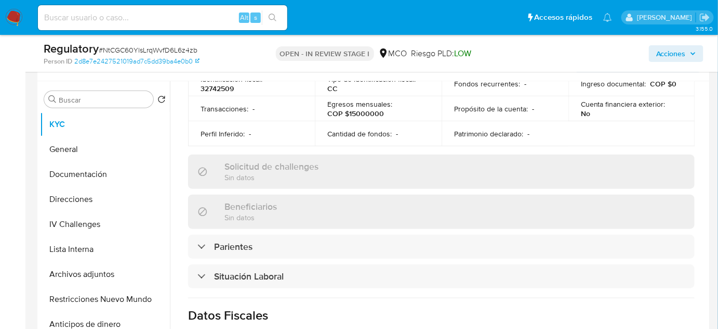
scroll to position [378, 0]
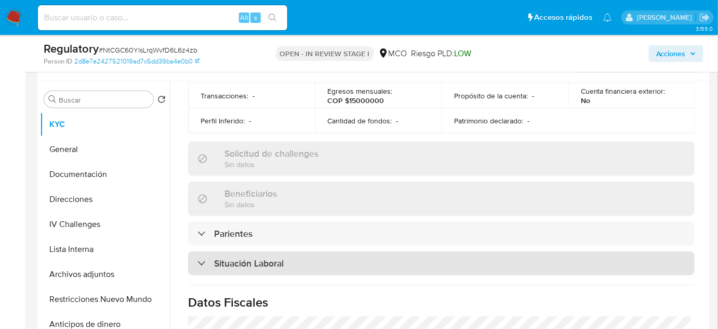
click at [303, 254] on div "Situación Laboral" at bounding box center [441, 266] width 507 height 24
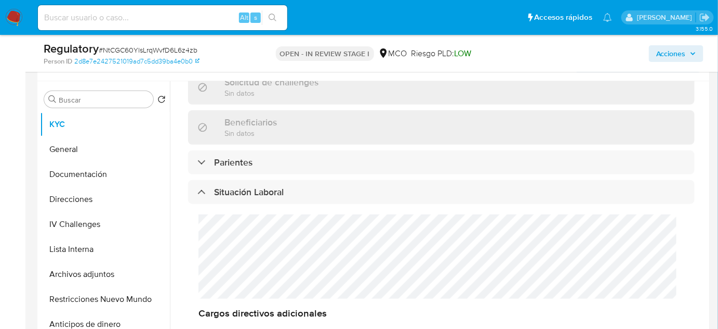
scroll to position [473, 0]
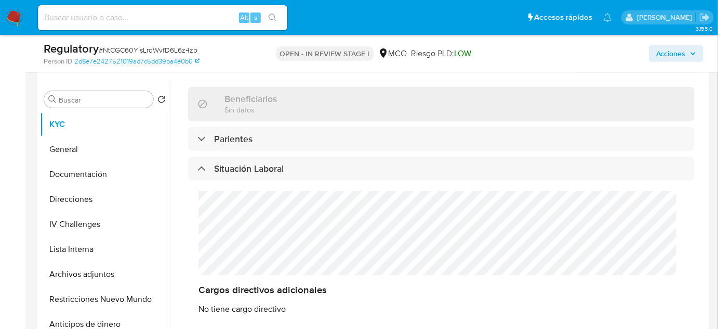
click at [197, 233] on div "Cargos directivos adicionales No tiene cargo directivo" at bounding box center [441, 256] width 507 height 144
click at [194, 206] on div "Cargos directivos adicionales No tiene cargo directivo" at bounding box center [441, 256] width 507 height 144
click at [94, 256] on button "Lista Interna" at bounding box center [101, 249] width 122 height 25
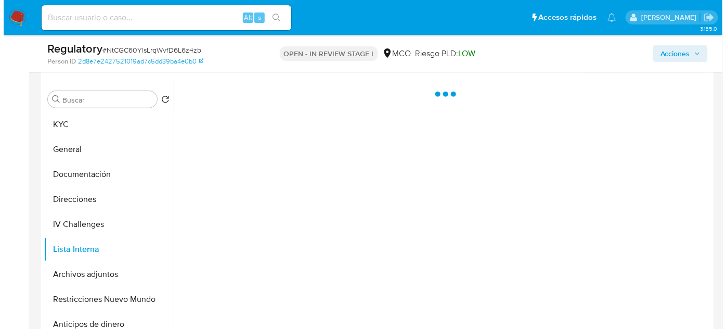
scroll to position [0, 0]
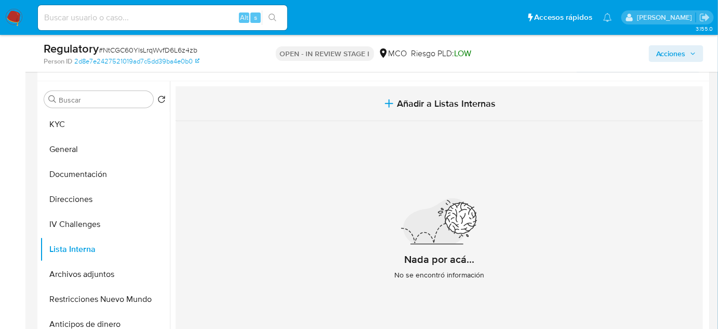
click at [398, 99] on span "Añadir a Listas Internas" at bounding box center [447, 103] width 99 height 11
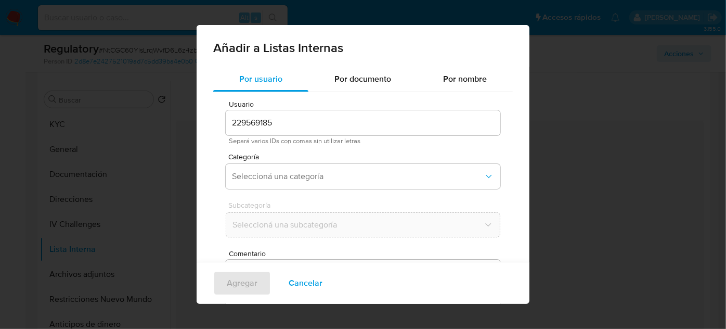
scroll to position [38, 0]
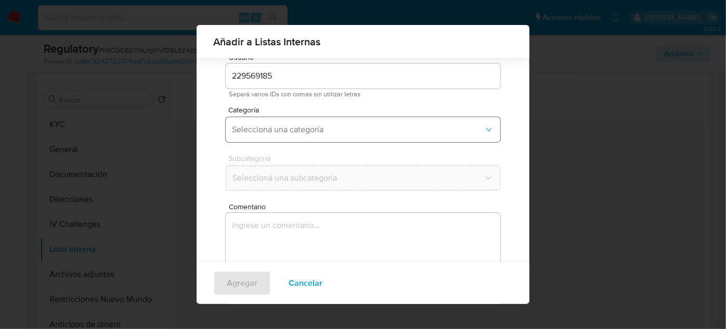
click at [324, 126] on span "Seleccioná una categoría" at bounding box center [358, 129] width 252 height 10
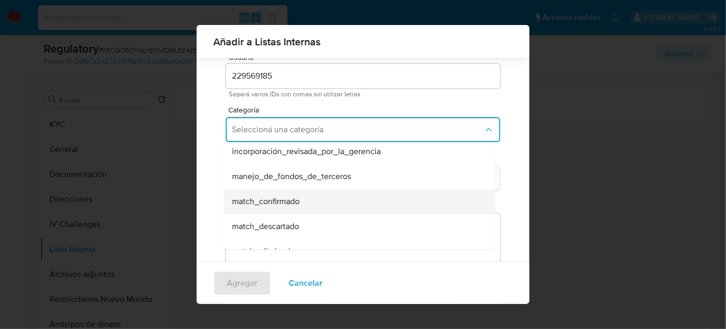
scroll to position [47, 0]
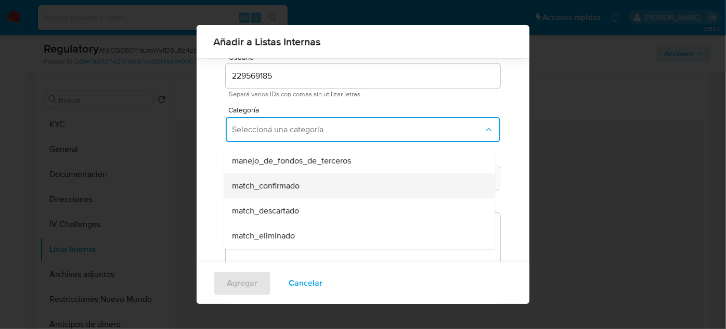
click at [290, 188] on span "match_confirmado" at bounding box center [266, 185] width 68 height 10
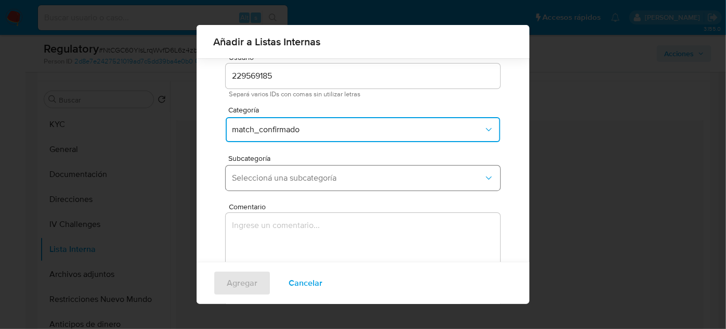
click at [298, 176] on span "Seleccioná una subcategoría" at bounding box center [358, 178] width 252 height 10
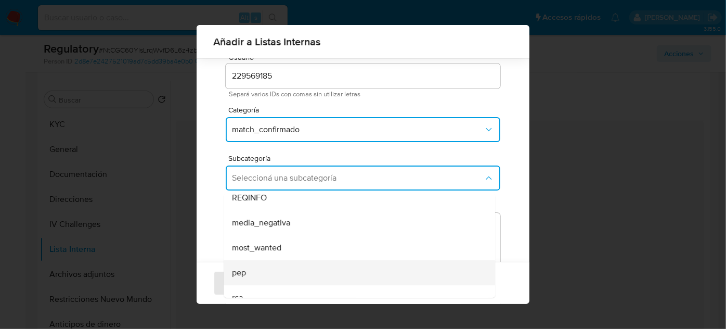
scroll to position [71, 0]
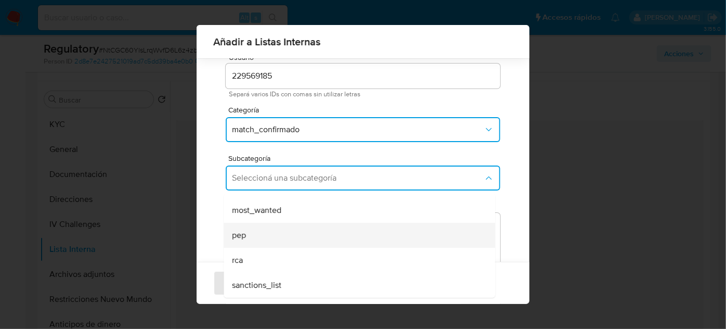
click at [268, 231] on div "pep" at bounding box center [356, 235] width 248 height 25
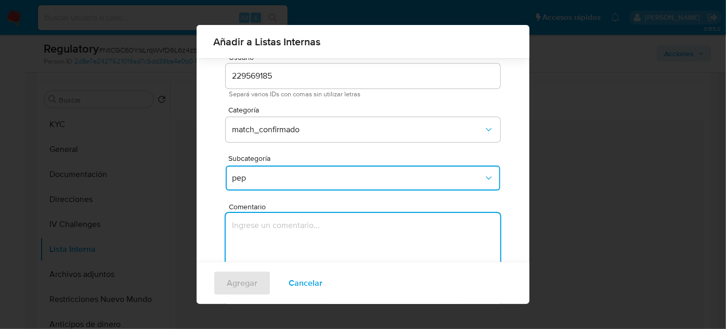
click at [268, 231] on textarea "Comentario" at bounding box center [363, 263] width 274 height 100
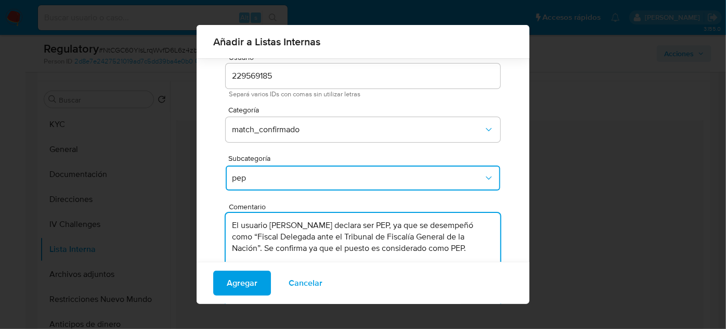
scroll to position [86, 0]
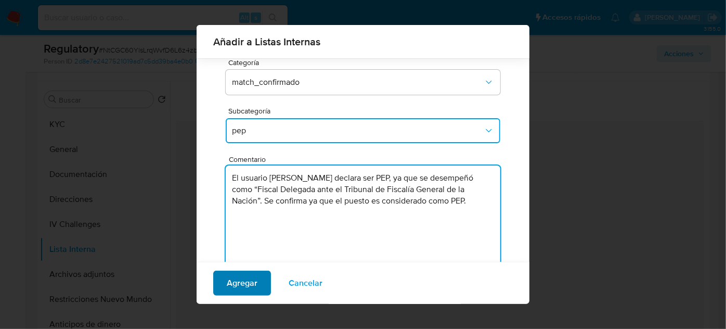
type textarea "El usuario [PERSON_NAME] declara ser PEP, ya que se desempeñó como “Fiscal Dele…"
click at [239, 288] on span "Agregar" at bounding box center [242, 282] width 31 height 23
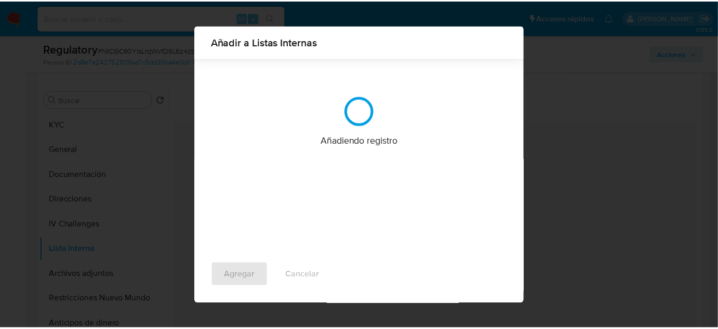
scroll to position [0, 0]
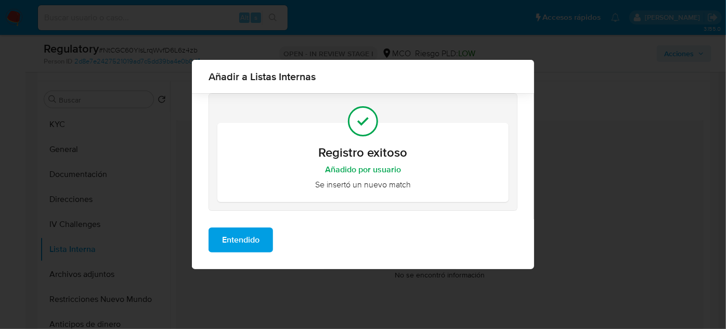
click at [242, 233] on span "Entendido" at bounding box center [240, 239] width 37 height 23
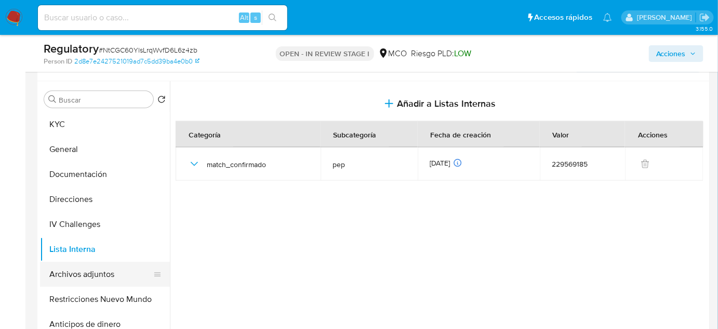
click at [86, 278] on button "Archivos adjuntos" at bounding box center [101, 273] width 122 height 25
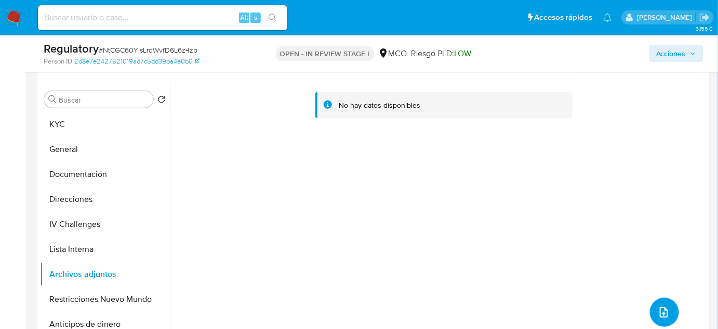
click at [665, 314] on icon "upload-file" at bounding box center [664, 312] width 12 height 12
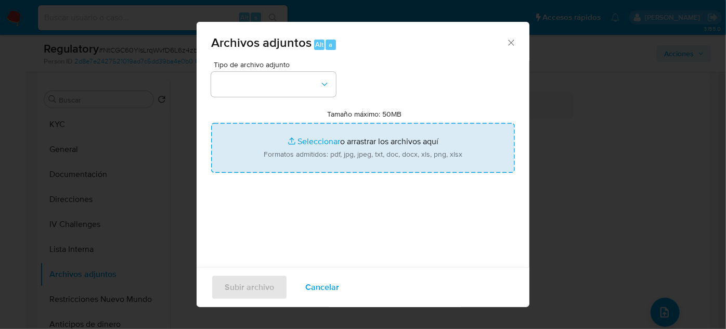
click at [341, 139] on input "Tamaño máximo: 50MB Seleccionar archivos" at bounding box center [363, 148] width 304 height 50
type input "C:\fakepath\La razón de los traslados de fiscales d...gos en el periodo de Barb…"
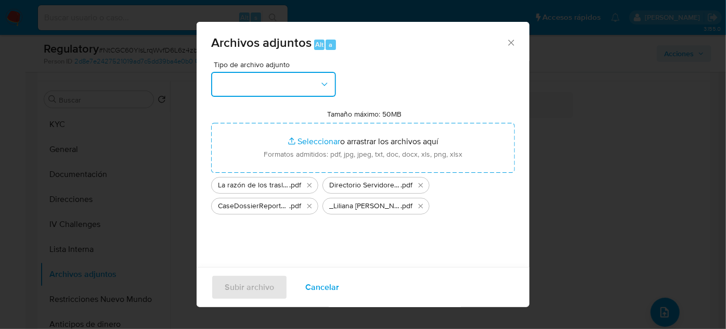
click at [236, 84] on button "button" at bounding box center [273, 84] width 125 height 25
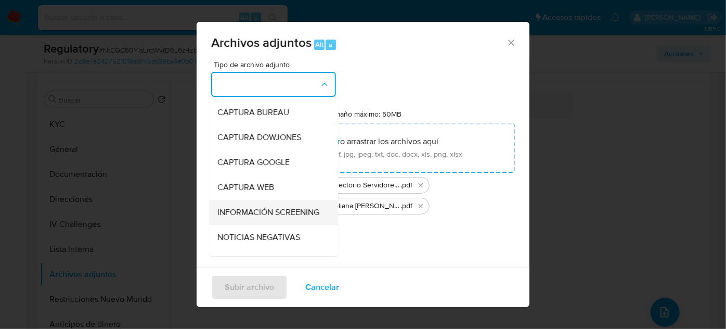
click at [227, 216] on span "INFORMACIÓN SCREENING" at bounding box center [268, 212] width 102 height 10
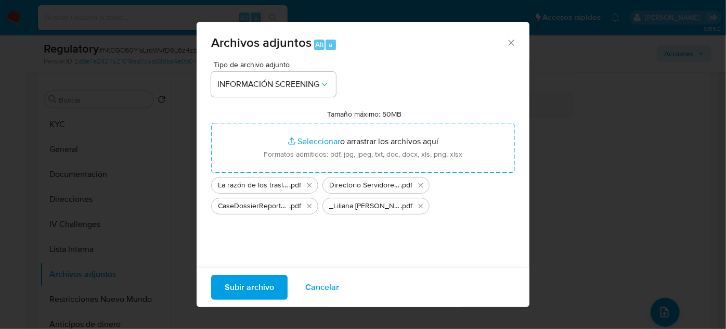
click at [244, 284] on span "Subir archivo" at bounding box center [249, 287] width 49 height 23
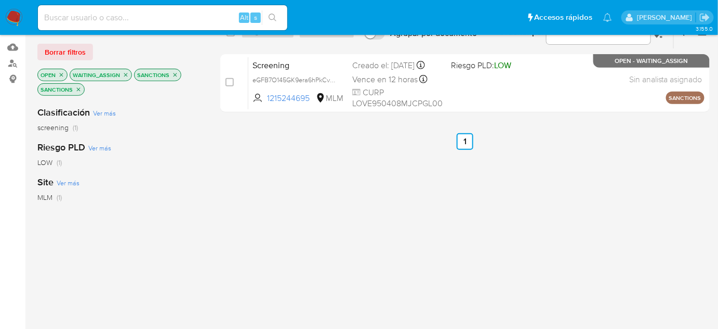
scroll to position [47, 0]
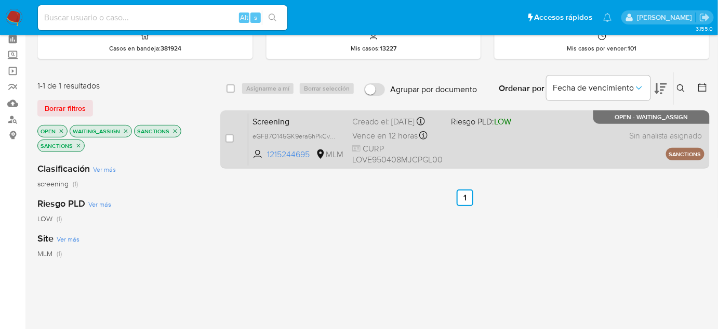
click at [414, 141] on span "Vence en 12 horas" at bounding box center [385, 135] width 66 height 11
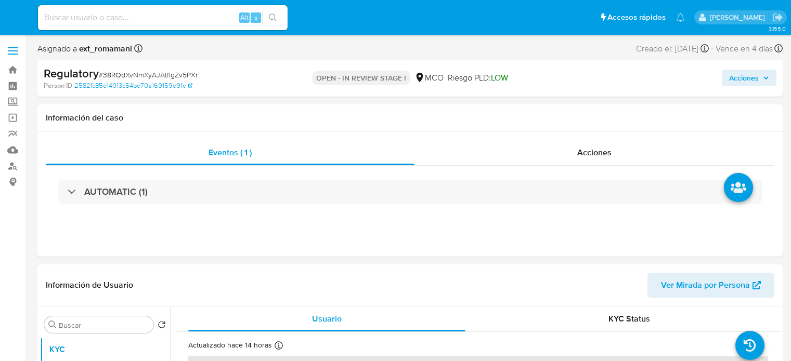
select select "10"
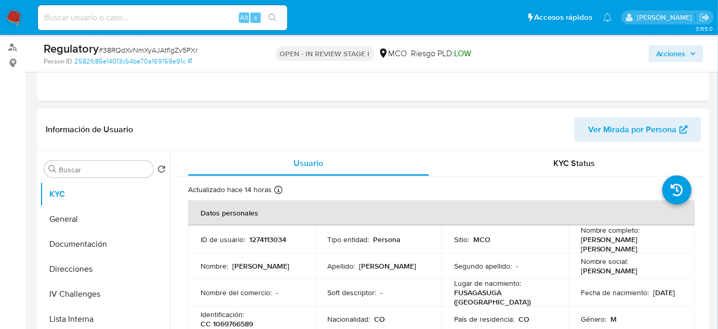
scroll to position [189, 0]
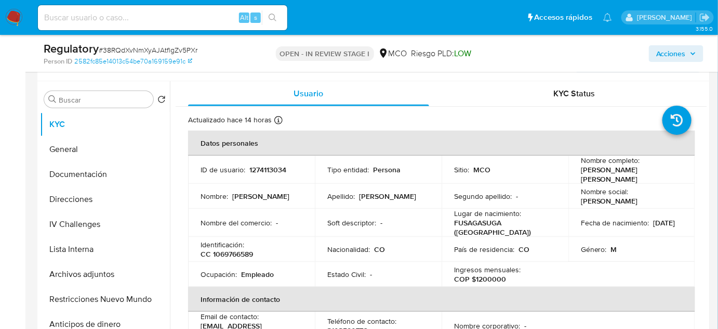
drag, startPoint x: 673, startPoint y: 173, endPoint x: 580, endPoint y: 176, distance: 93.6
click at [581, 176] on div "Nombre completo : [PERSON_NAME] [PERSON_NAME]" at bounding box center [632, 169] width 102 height 28
copy p "[PERSON_NAME] [PERSON_NAME]"
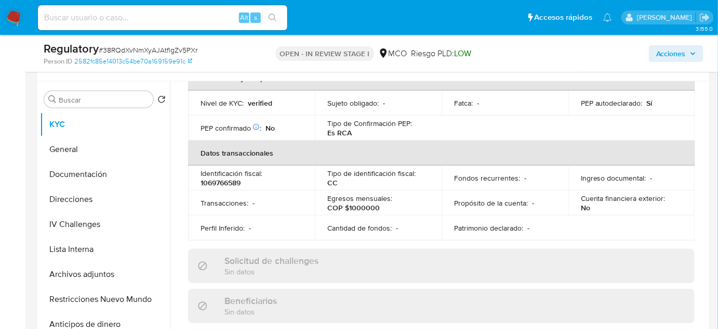
scroll to position [378, 0]
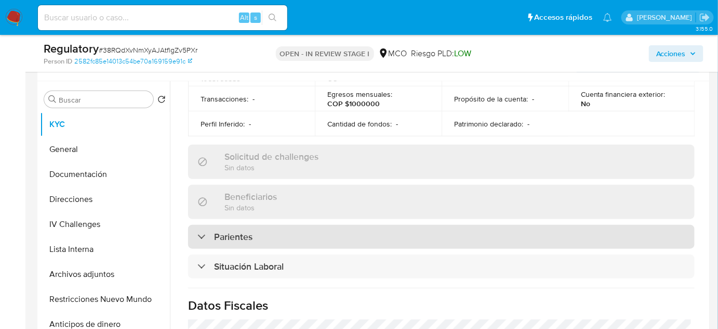
click at [240, 231] on h3 "Parientes" at bounding box center [233, 236] width 38 height 11
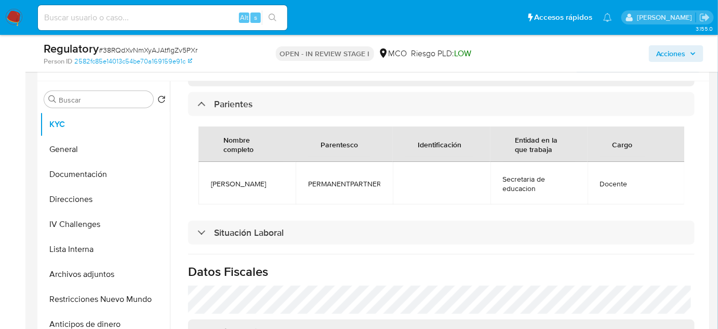
scroll to position [520, 0]
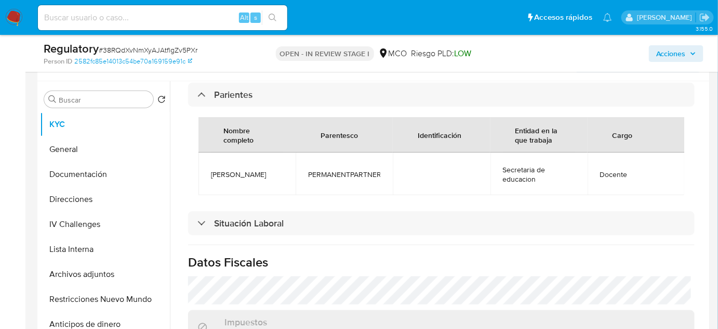
drag, startPoint x: 274, startPoint y: 167, endPoint x: 214, endPoint y: 180, distance: 61.6
click at [211, 177] on td "Carolina Sanchez" at bounding box center [247, 173] width 97 height 43
copy span "Carolina Sanchez"
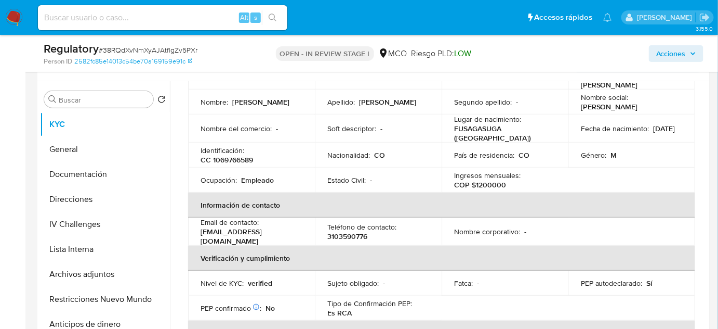
scroll to position [0, 0]
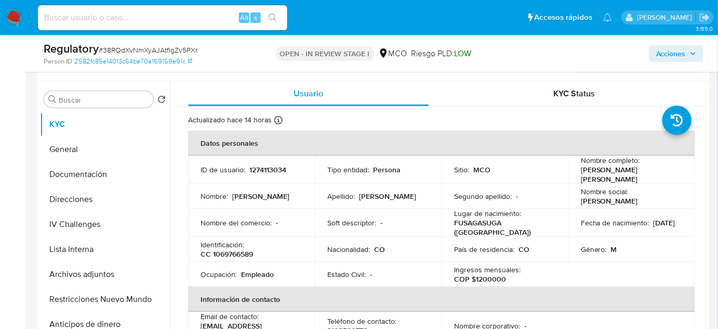
drag, startPoint x: 681, startPoint y: 173, endPoint x: 577, endPoint y: 171, distance: 104.5
click at [577, 171] on td "Nombre completo : Villalba Bernal Andres Felipe" at bounding box center [632, 169] width 127 height 28
copy p "Villalba Bernal Andres Felipe"
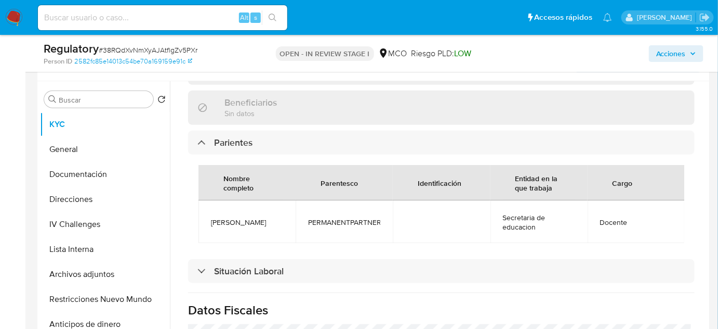
scroll to position [473, 0]
drag, startPoint x: 281, startPoint y: 214, endPoint x: 200, endPoint y: 213, distance: 80.6
click at [200, 213] on td "Carolina Sanchez" at bounding box center [247, 221] width 97 height 43
copy span "Carolina Sanchez"
drag, startPoint x: 629, startPoint y: 217, endPoint x: 596, endPoint y: 216, distance: 32.8
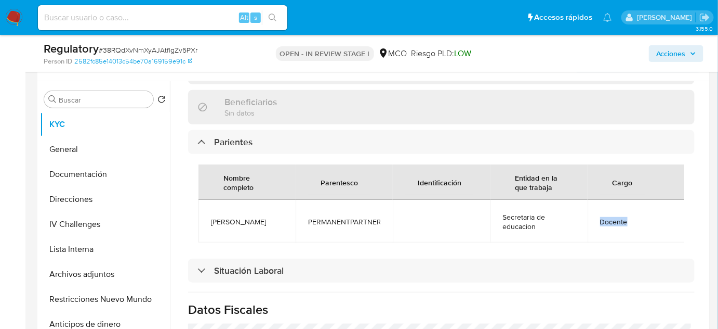
click at [596, 216] on td "Docente" at bounding box center [636, 221] width 97 height 43
copy span "Docente"
click at [107, 251] on button "Lista Interna" at bounding box center [101, 249] width 122 height 25
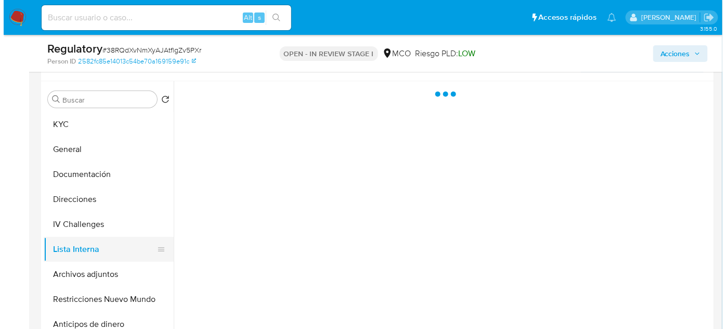
scroll to position [0, 0]
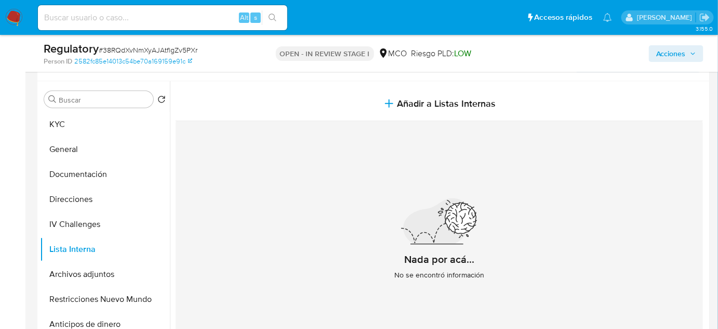
click at [389, 105] on icon "button" at bounding box center [389, 103] width 0 height 7
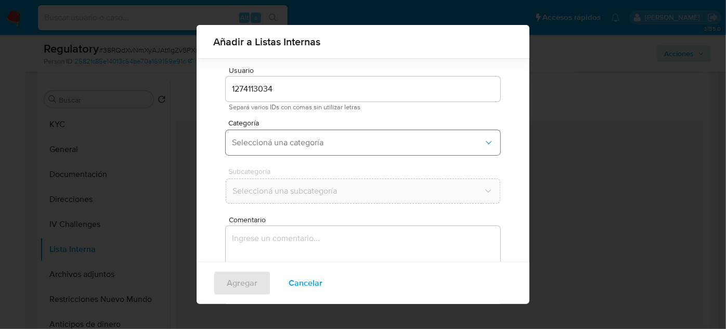
scroll to position [38, 0]
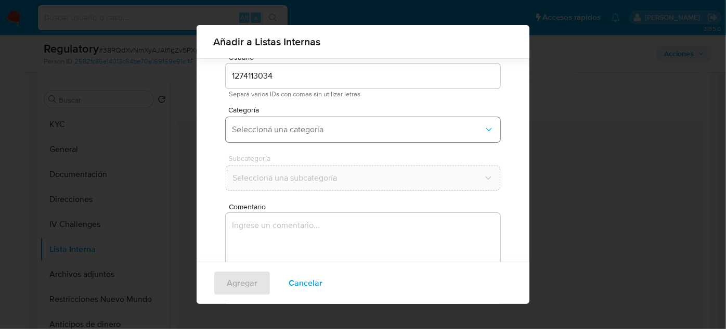
click at [334, 131] on span "Seleccioná una categoría" at bounding box center [358, 129] width 252 height 10
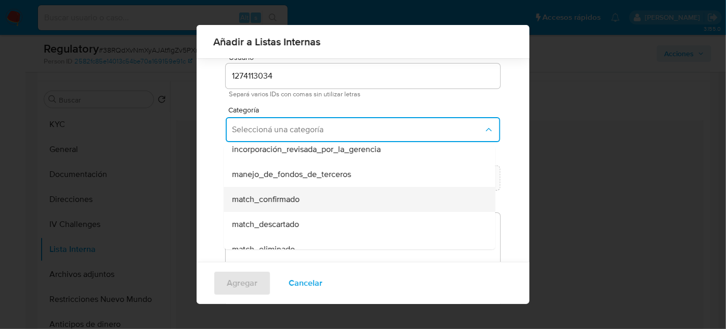
scroll to position [47, 0]
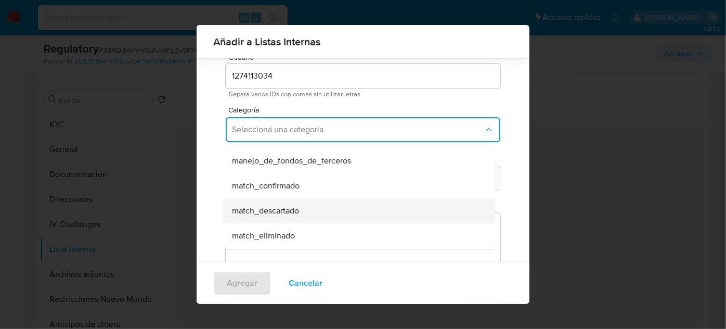
click at [301, 205] on div "match_descartado" at bounding box center [356, 210] width 248 height 25
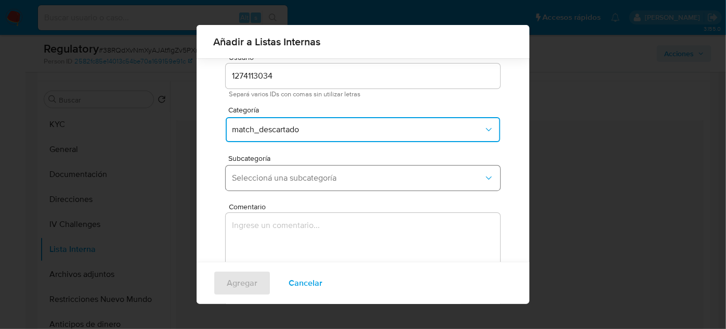
click at [316, 181] on span "Seleccioná una subcategoría" at bounding box center [358, 178] width 252 height 10
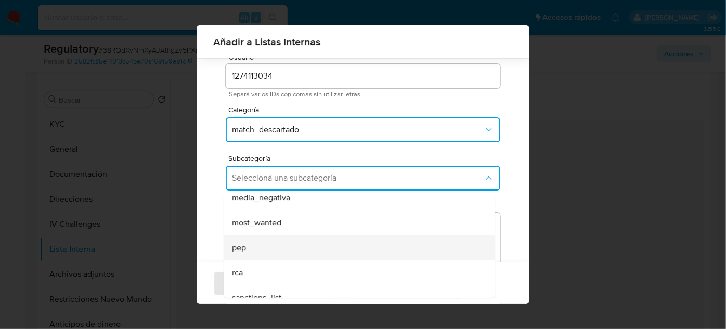
scroll to position [71, 0]
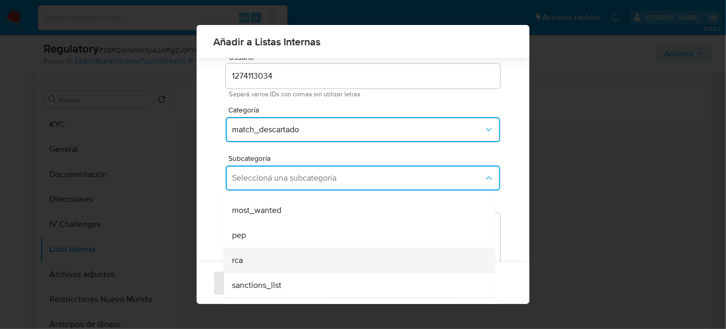
click at [278, 253] on div "rca" at bounding box center [356, 259] width 248 height 25
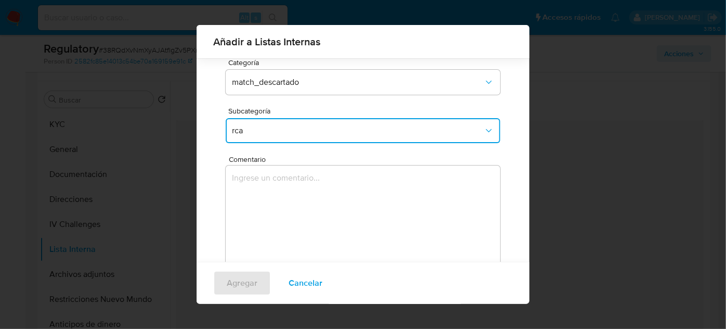
scroll to position [86, 0]
click at [294, 188] on textarea "Comentario" at bounding box center [363, 215] width 274 height 100
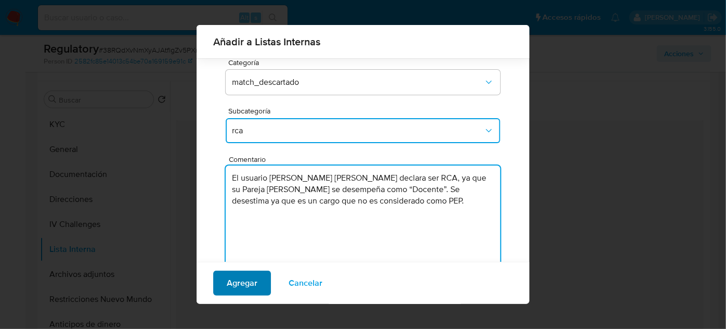
type textarea "El usuario Villalba Bernal Andres Felipe declara ser RCA, ya que su Pareja Caro…"
click at [252, 281] on span "Agregar" at bounding box center [242, 282] width 31 height 23
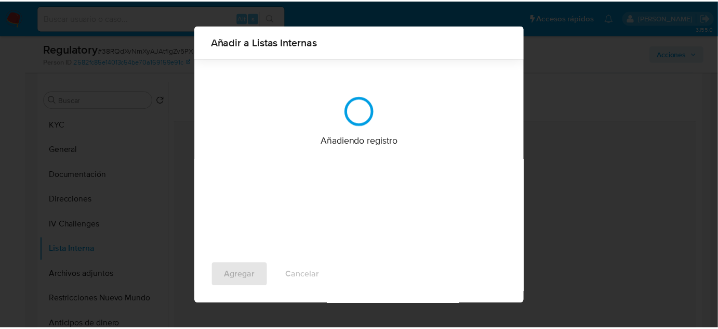
scroll to position [0, 0]
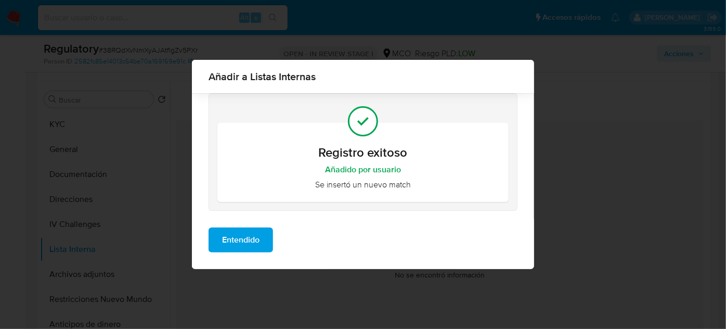
drag, startPoint x: 252, startPoint y: 246, endPoint x: 224, endPoint y: 257, distance: 30.4
click at [252, 247] on span "Entendido" at bounding box center [240, 239] width 37 height 23
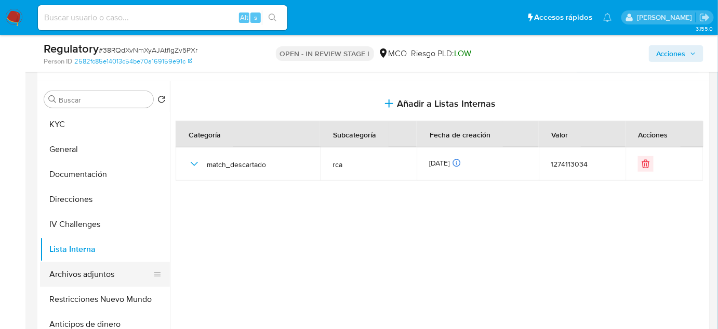
click at [76, 273] on button "Archivos adjuntos" at bounding box center [101, 273] width 122 height 25
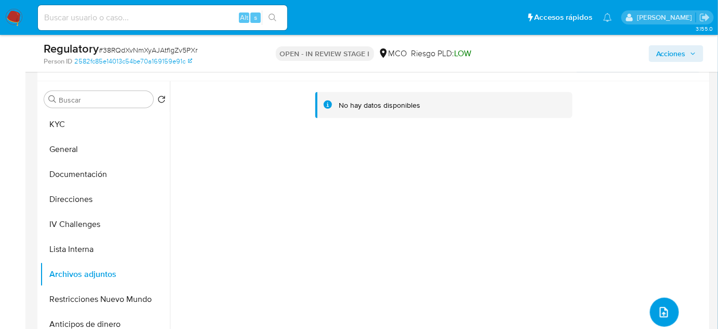
click at [666, 309] on button "upload-file" at bounding box center [664, 311] width 29 height 29
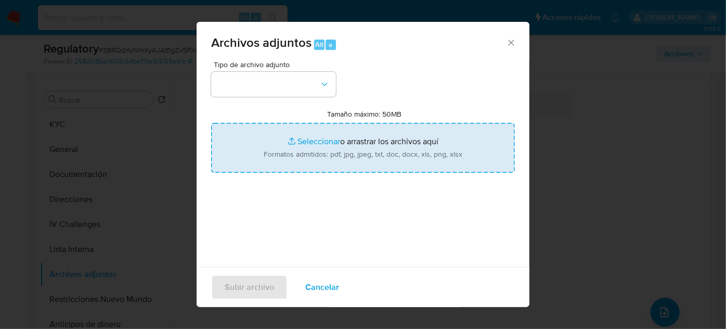
click at [362, 142] on input "Tamaño máximo: 50MB Seleccionar archivos" at bounding box center [363, 148] width 304 height 50
type input "C:\fakepath\CaseDossierReport_5jb7qgrjmyx11jy7o2etzyzcn.pdf"
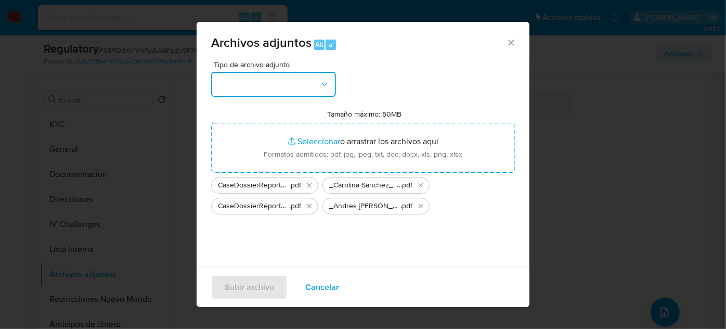
click at [294, 78] on button "button" at bounding box center [273, 84] width 125 height 25
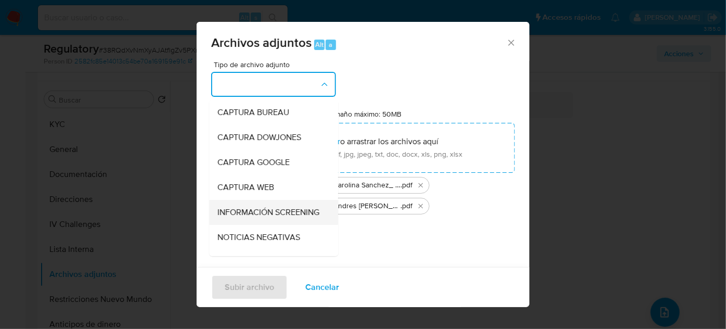
click at [263, 210] on span "INFORMACIÓN SCREENING" at bounding box center [268, 212] width 102 height 10
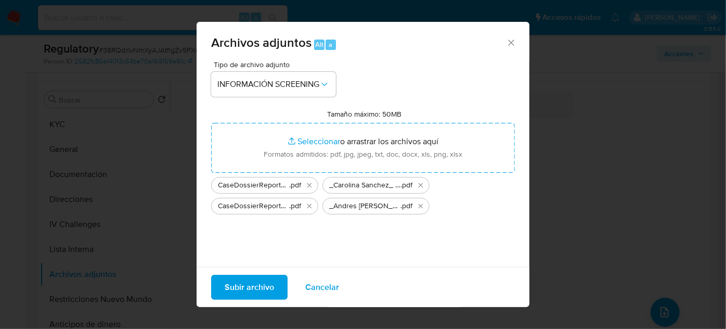
click at [223, 284] on button "Subir archivo" at bounding box center [249, 286] width 76 height 25
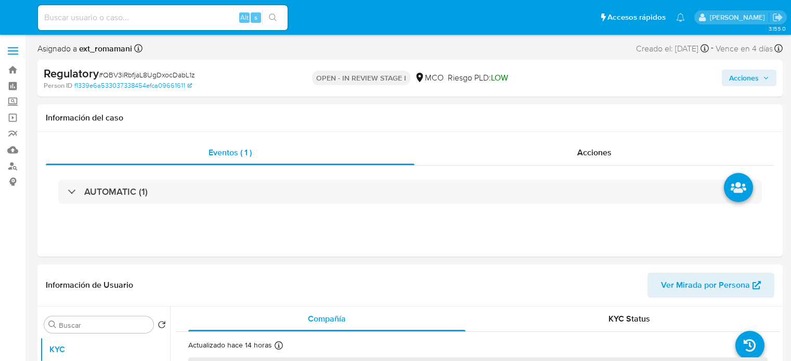
select select "10"
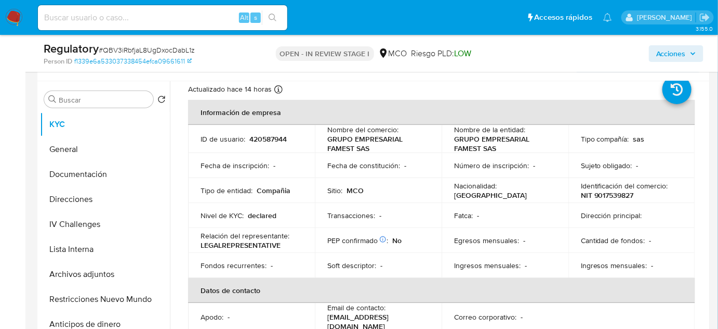
scroll to position [47, 0]
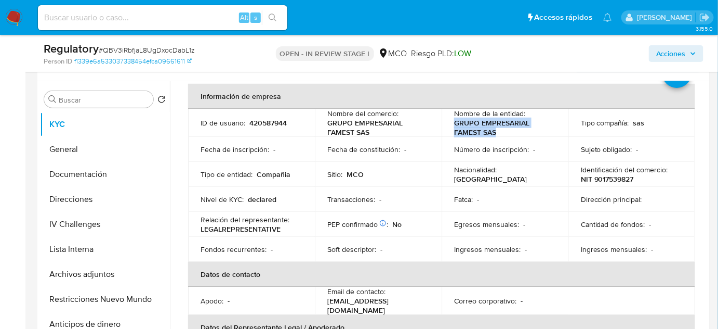
drag, startPoint x: 501, startPoint y: 130, endPoint x: 454, endPoint y: 124, distance: 47.8
click at [454, 124] on p "GRUPO EMPRESARIAL FAMEST SAS" at bounding box center [503, 127] width 98 height 19
copy p "GRUPO EMPRESARIAL FAMEST SAS"
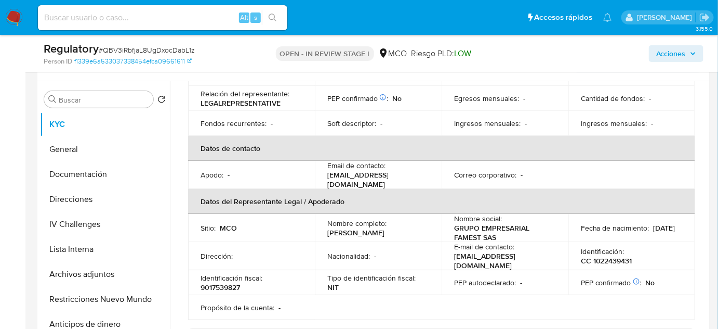
scroll to position [189, 0]
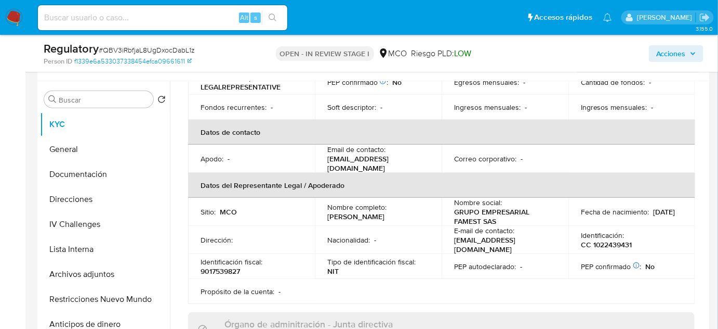
drag, startPoint x: 356, startPoint y: 217, endPoint x: 325, endPoint y: 207, distance: 32.4
click at [325, 207] on td "Nombre completo : [PERSON_NAME] [PERSON_NAME]" at bounding box center [378, 212] width 127 height 28
copy p "[PERSON_NAME] [PERSON_NAME]"
click at [220, 57] on div "Person ID f1339e6a533037338454efca09661611" at bounding box center [152, 61] width 217 height 9
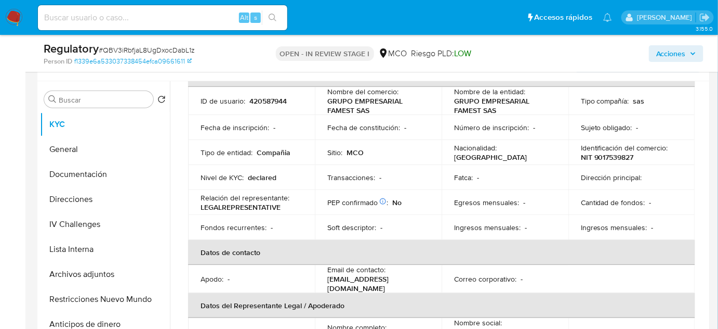
scroll to position [47, 0]
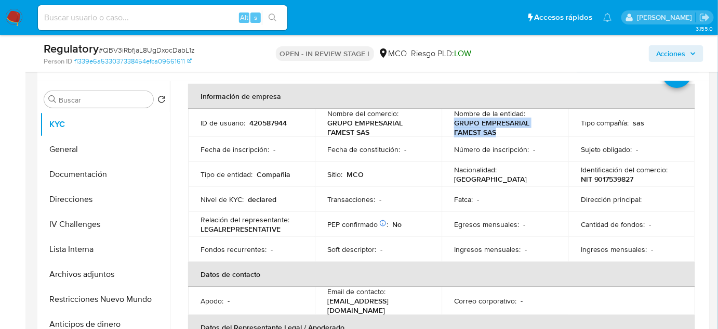
drag, startPoint x: 496, startPoint y: 131, endPoint x: 453, endPoint y: 123, distance: 44.5
click at [454, 123] on p "GRUPO EMPRESARIAL FAMEST SAS" at bounding box center [503, 127] width 98 height 19
copy p "GRUPO EMPRESARIAL FAMEST SAS"
drag, startPoint x: 658, startPoint y: 178, endPoint x: 577, endPoint y: 180, distance: 80.6
click at [577, 180] on td "Identificación del comercio : NIT 9017539827" at bounding box center [632, 174] width 127 height 25
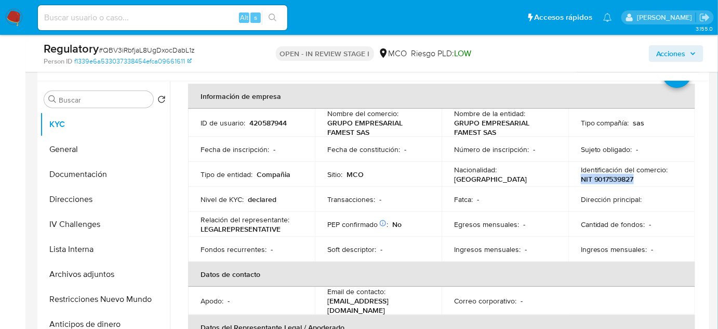
copy p "NIT 9017539827"
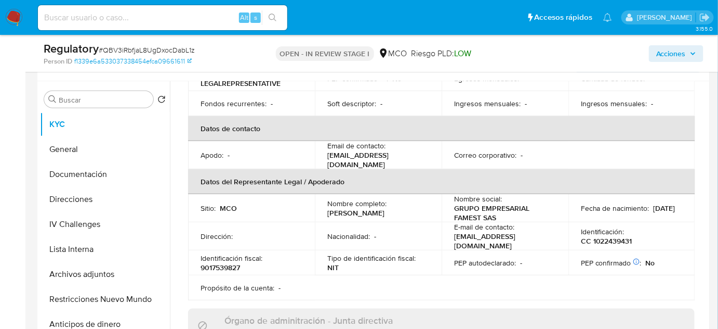
scroll to position [236, 0]
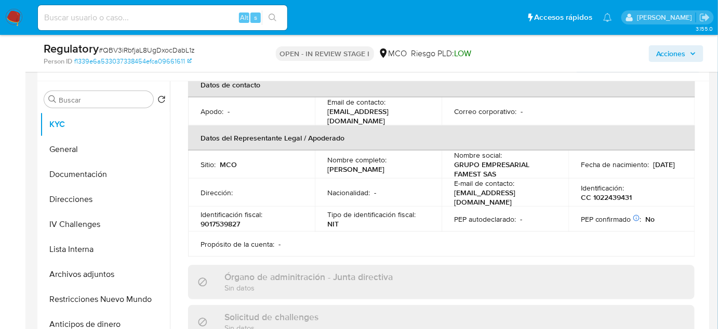
drag, startPoint x: 350, startPoint y: 171, endPoint x: 325, endPoint y: 160, distance: 27.2
click at [325, 160] on td "Nombre completo : [PERSON_NAME] [PERSON_NAME]" at bounding box center [378, 164] width 127 height 28
copy p "[PERSON_NAME] [PERSON_NAME]"
click at [85, 244] on button "Lista Interna" at bounding box center [101, 249] width 122 height 25
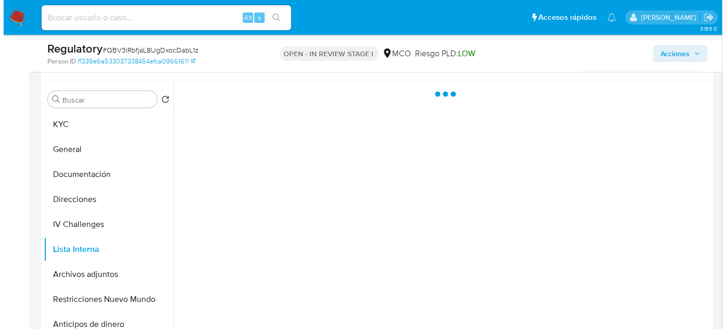
scroll to position [0, 0]
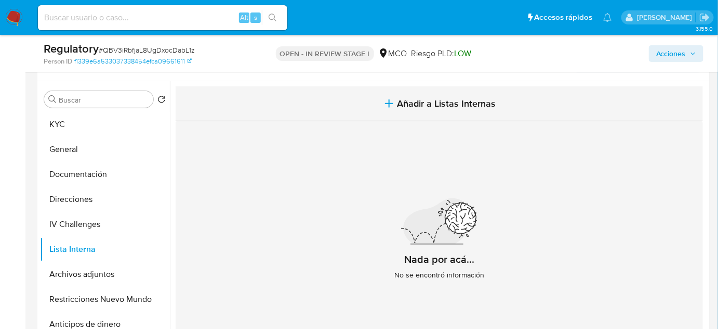
click at [412, 104] on span "Añadir a Listas Internas" at bounding box center [447, 103] width 99 height 11
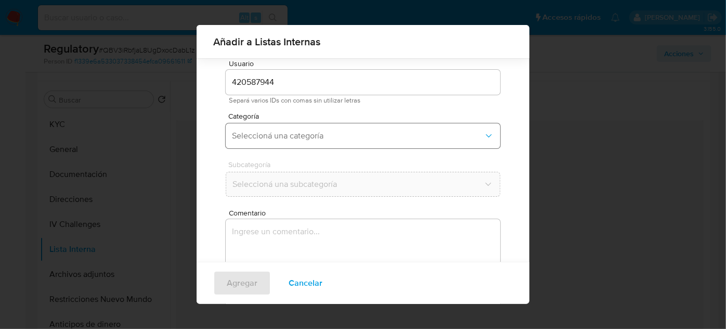
scroll to position [38, 0]
click at [341, 132] on span "Seleccioná una categoría" at bounding box center [358, 129] width 252 height 10
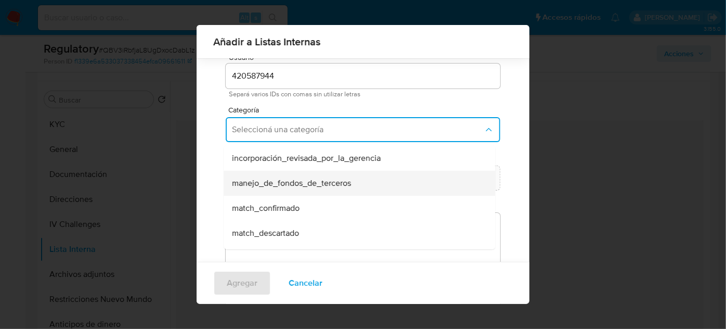
scroll to position [47, 0]
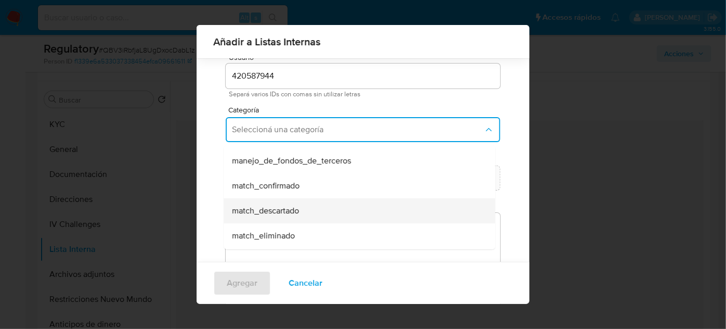
click at [285, 206] on span "match_descartado" at bounding box center [265, 210] width 67 height 10
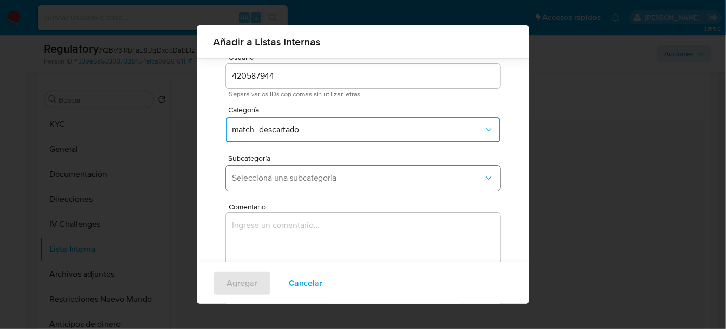
click at [345, 175] on span "Seleccioná una subcategoría" at bounding box center [358, 178] width 252 height 10
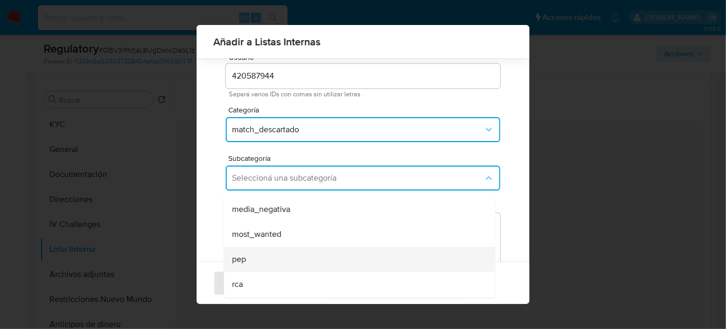
click at [273, 256] on div "pep" at bounding box center [356, 258] width 248 height 25
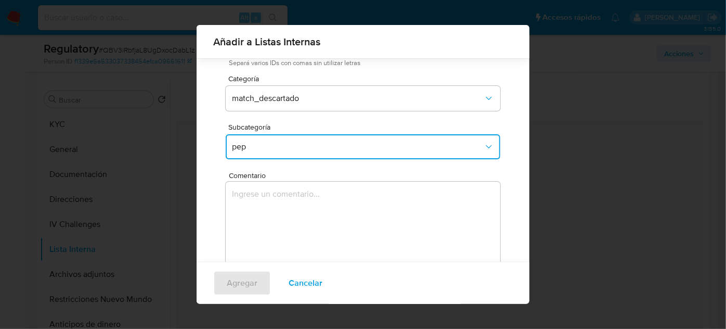
scroll to position [86, 0]
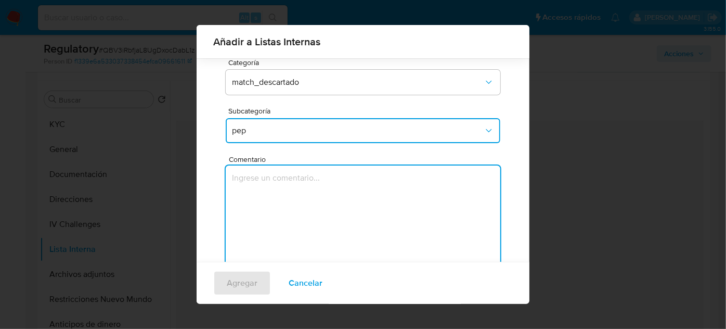
click at [300, 190] on textarea "Comentario" at bounding box center [363, 215] width 274 height 100
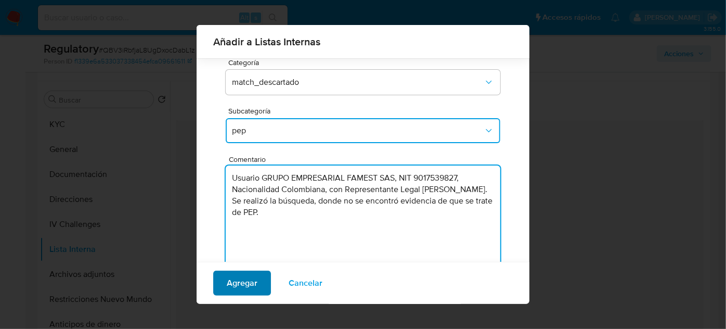
type textarea "Usuario GRUPO EMPRESARIAL FAMEST SAS, NIT 9017539827, Nacionalidad Colombiana, …"
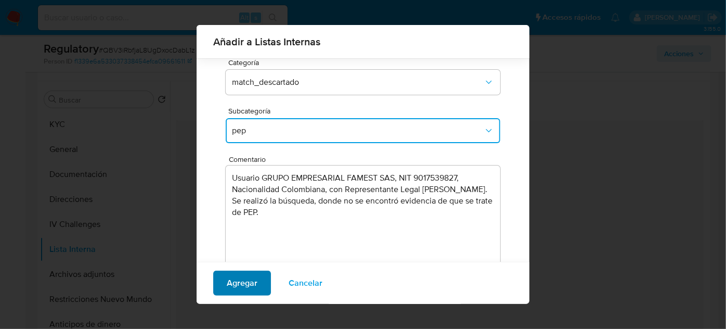
click at [250, 281] on span "Agregar" at bounding box center [242, 282] width 31 height 23
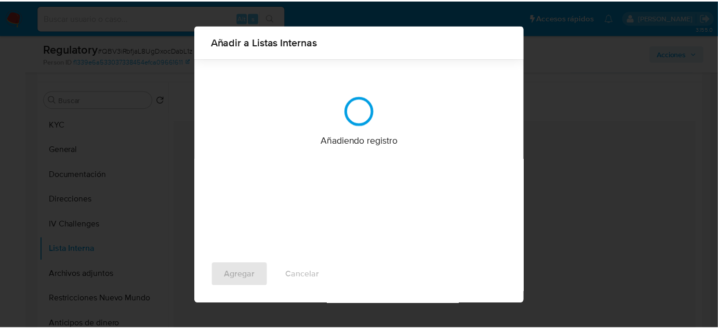
scroll to position [0, 0]
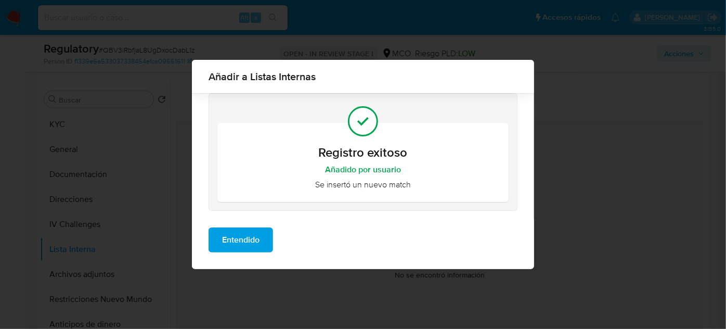
click at [248, 245] on span "Entendido" at bounding box center [240, 239] width 37 height 23
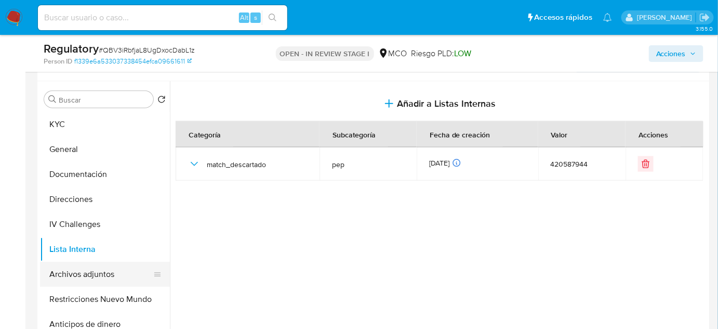
click at [87, 279] on button "Archivos adjuntos" at bounding box center [101, 273] width 122 height 25
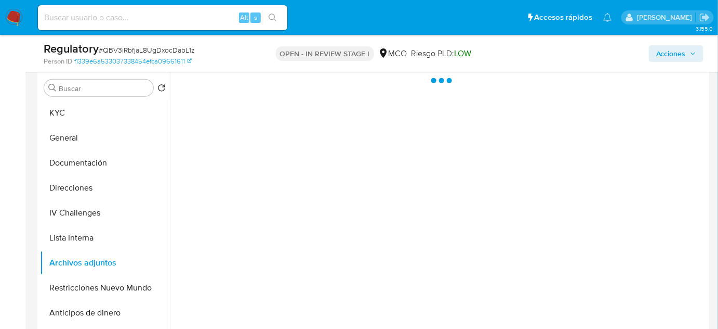
scroll to position [236, 0]
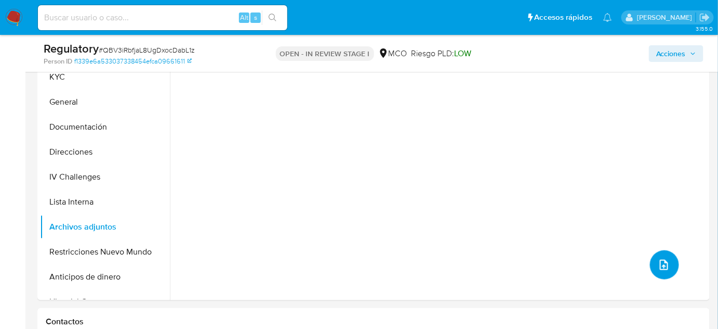
click at [666, 267] on icon "upload-file" at bounding box center [664, 264] width 12 height 12
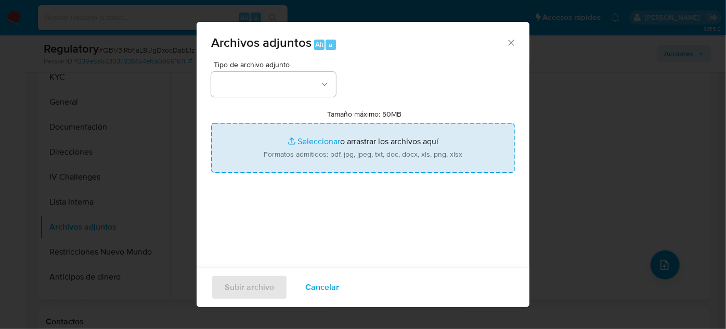
click at [364, 166] on input "Tamaño máximo: 50MB Seleccionar archivos" at bounding box center [363, 148] width 304 height 50
type input "C:\fakepath\CaseDossierReport_5jb787q94oyi1jy7qqpjazikd.pdf"
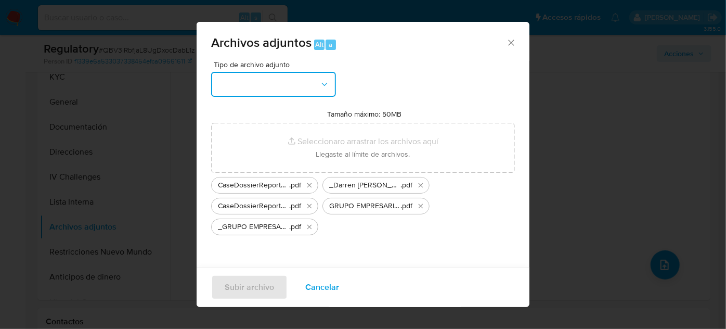
click at [248, 80] on button "button" at bounding box center [273, 84] width 125 height 25
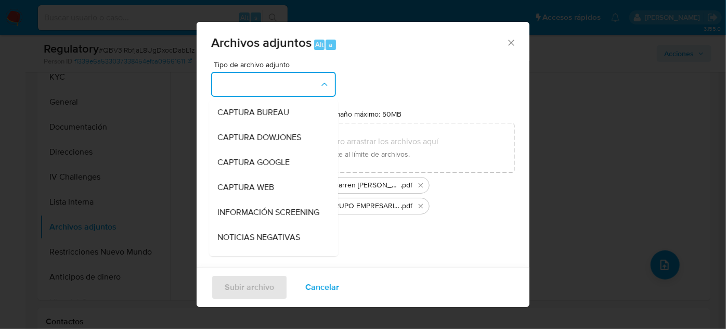
drag, startPoint x: 240, startPoint y: 211, endPoint x: 229, endPoint y: 214, distance: 11.0
click at [240, 212] on span "INFORMACIÓN SCREENING" at bounding box center [268, 212] width 102 height 10
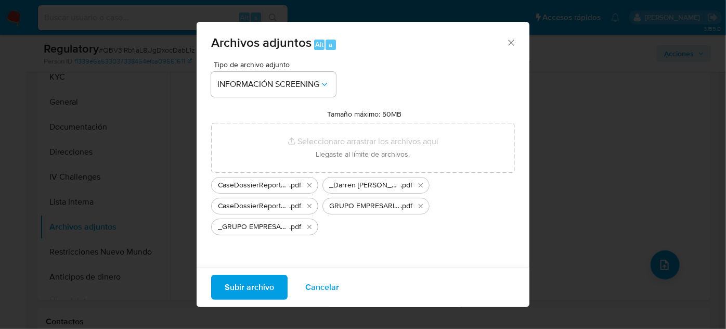
click at [262, 287] on span "Subir archivo" at bounding box center [249, 287] width 49 height 23
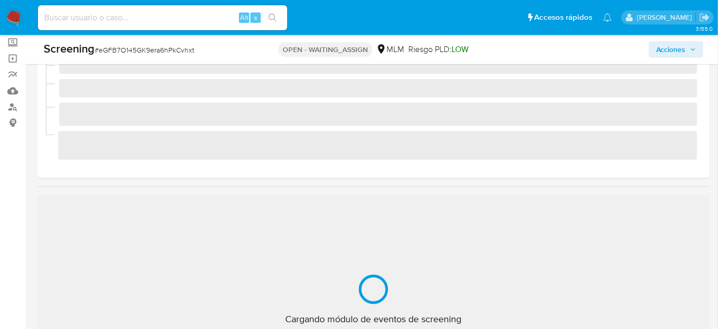
scroll to position [94, 0]
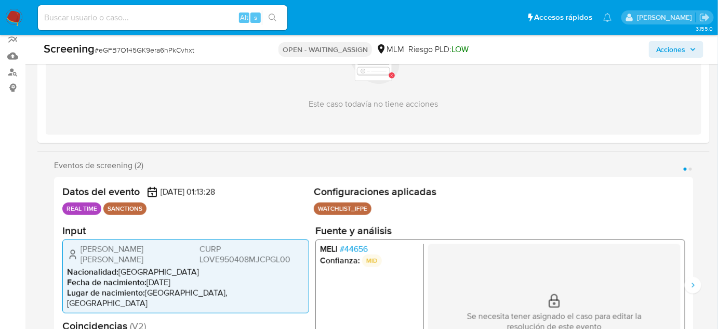
select select "10"
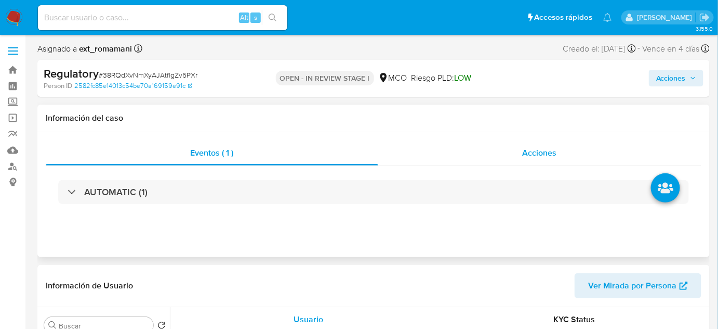
select select "10"
click at [513, 154] on div "Acciones" at bounding box center [540, 152] width 324 height 25
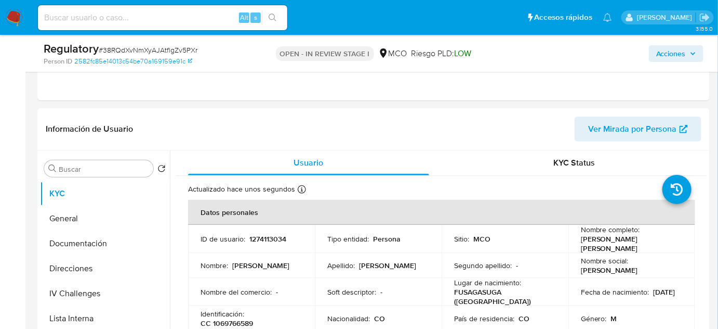
scroll to position [236, 0]
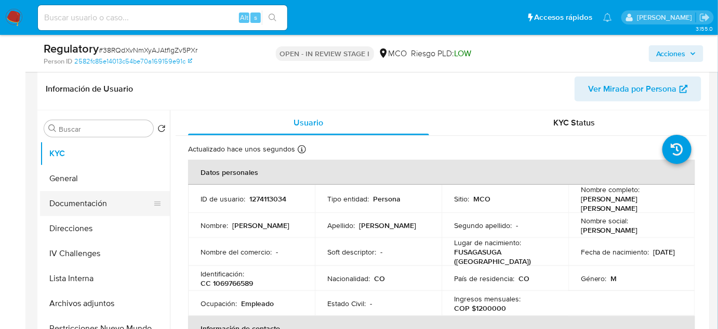
click at [86, 201] on button "Documentación" at bounding box center [101, 203] width 122 height 25
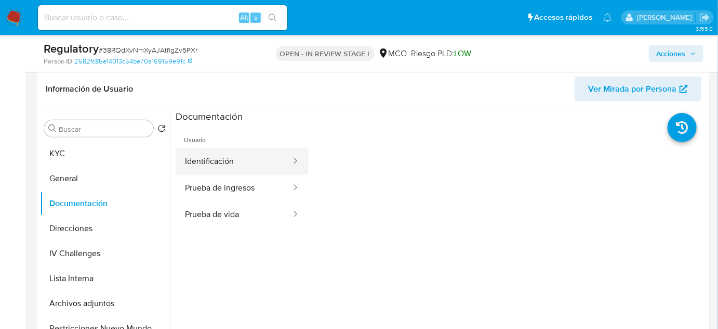
click at [243, 163] on button "Identificación" at bounding box center [234, 161] width 116 height 27
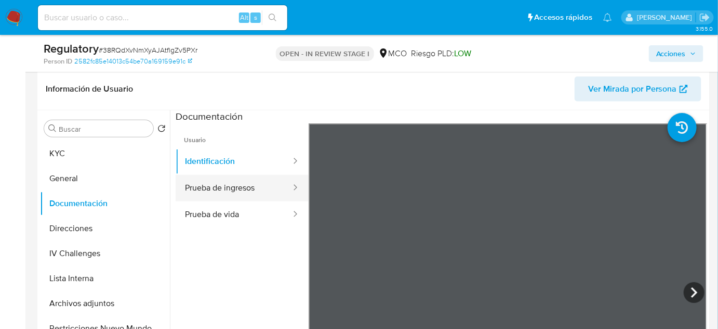
click at [236, 195] on button "Prueba de ingresos" at bounding box center [234, 188] width 116 height 27
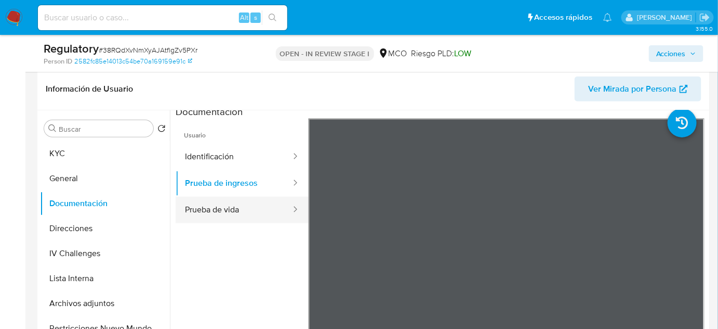
scroll to position [0, 0]
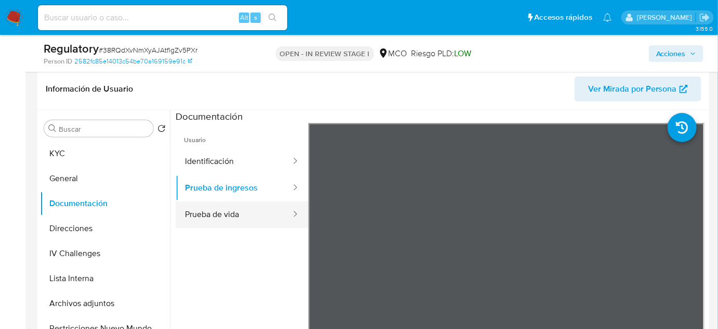
click at [260, 213] on button "Prueba de vida" at bounding box center [234, 214] width 116 height 27
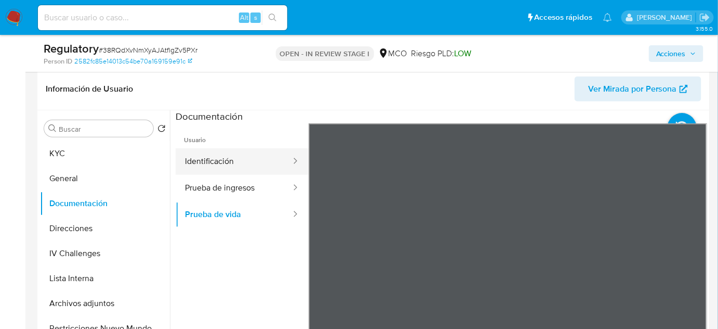
click at [254, 168] on button "Identificación" at bounding box center [234, 161] width 116 height 27
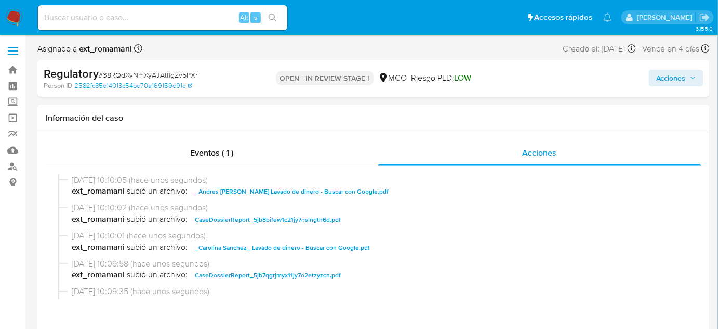
click at [653, 76] on button "Acciones" at bounding box center [676, 78] width 55 height 17
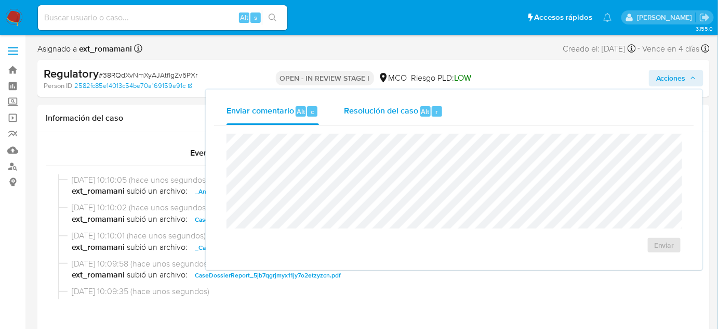
click at [406, 111] on span "Resolución del caso" at bounding box center [381, 111] width 74 height 12
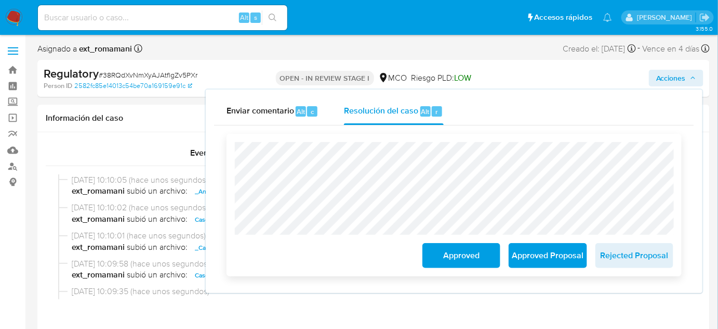
click at [452, 260] on span "Approved" at bounding box center [461, 255] width 51 height 23
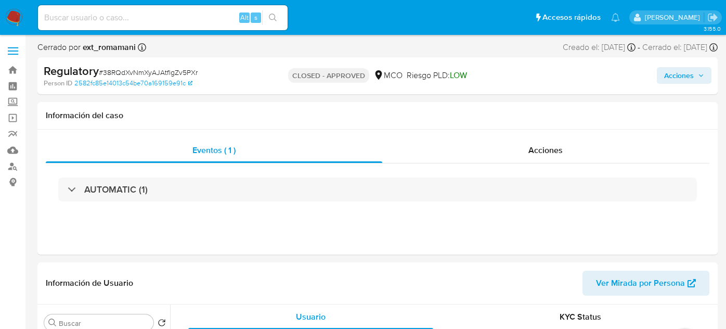
select select "10"
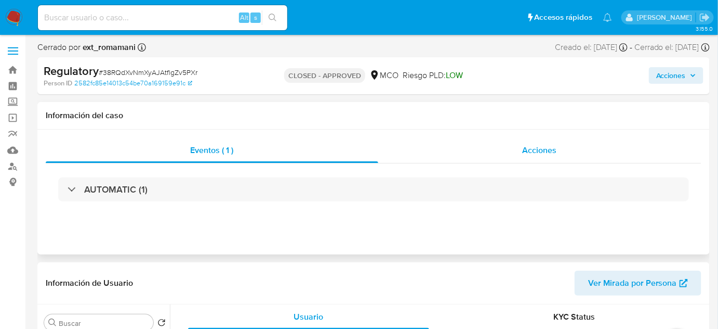
click at [487, 146] on div "Acciones" at bounding box center [540, 150] width 324 height 25
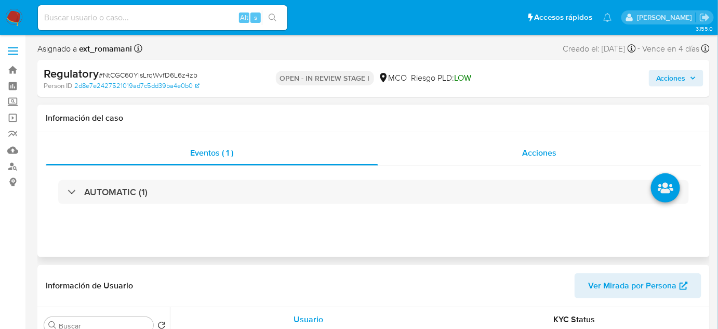
click at [528, 148] on span "Acciones" at bounding box center [540, 153] width 34 height 12
select select "10"
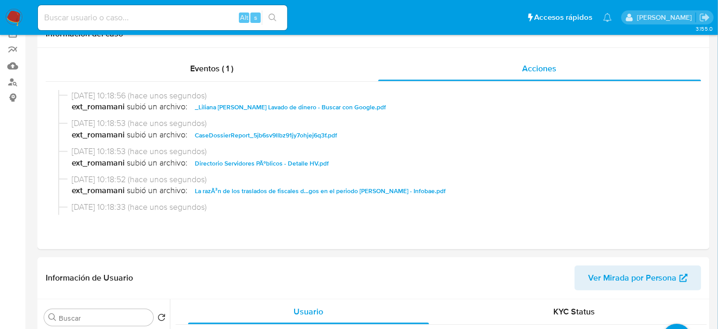
scroll to position [236, 0]
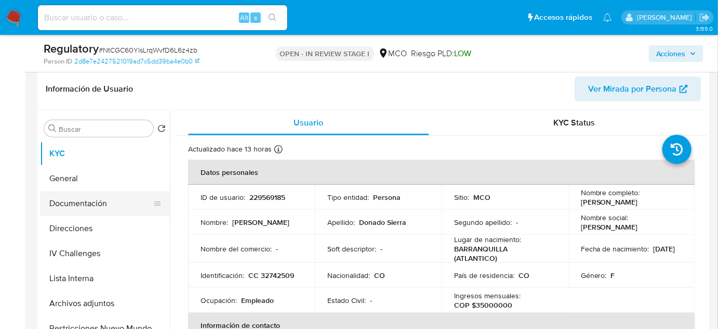
click at [104, 205] on button "Documentación" at bounding box center [101, 203] width 122 height 25
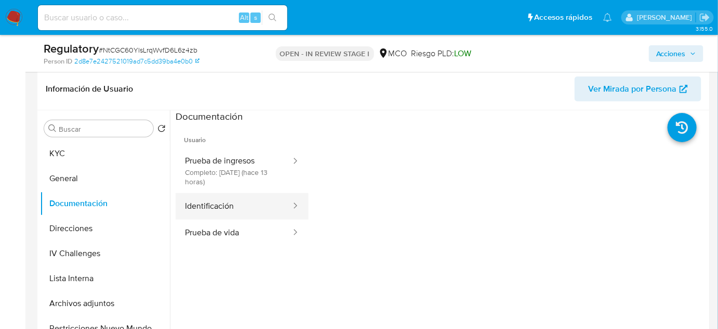
click at [254, 207] on button "Identificación" at bounding box center [234, 206] width 116 height 27
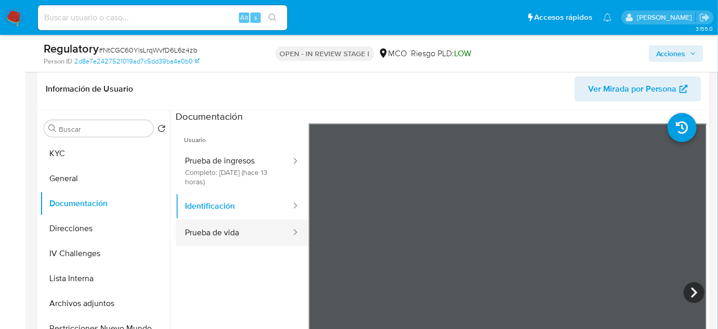
click at [230, 230] on button "Prueba de vida" at bounding box center [234, 232] width 116 height 27
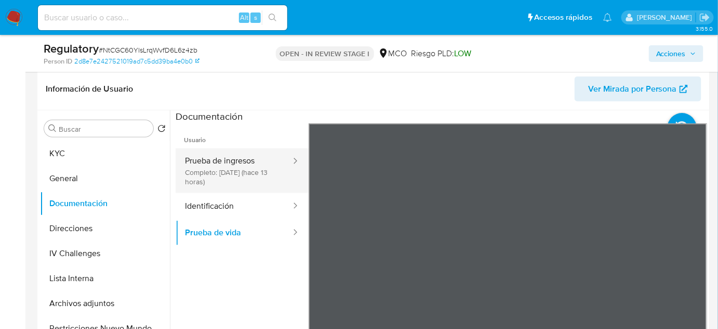
click at [230, 177] on button "Prueba de ingresos Completo: 20/08/2025 (hace 13 horas)" at bounding box center [234, 170] width 116 height 45
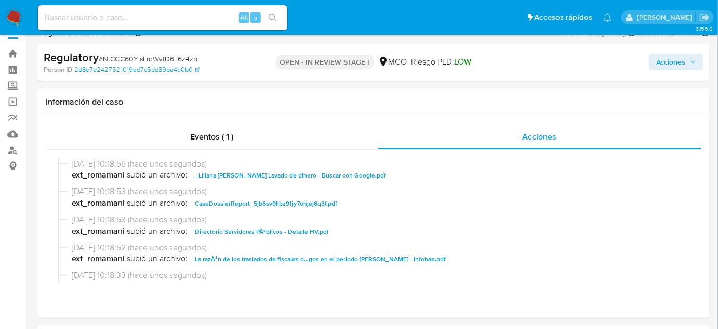
scroll to position [0, 0]
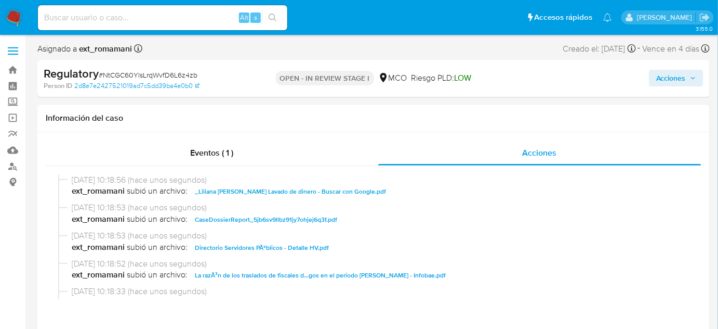
click at [662, 83] on span "Acciones" at bounding box center [672, 78] width 30 height 17
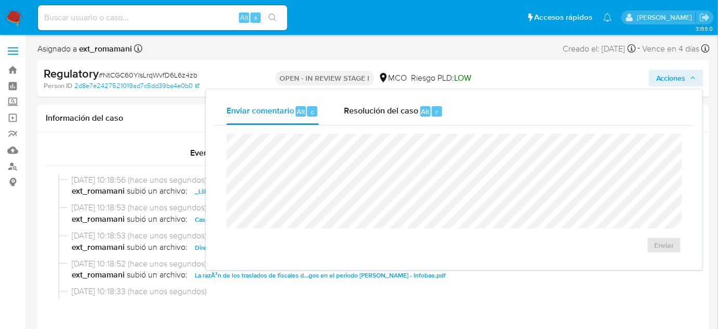
drag, startPoint x: 413, startPoint y: 116, endPoint x: 402, endPoint y: 132, distance: 19.0
click at [413, 118] on div "Resolución del caso Alt r" at bounding box center [393, 111] width 99 height 27
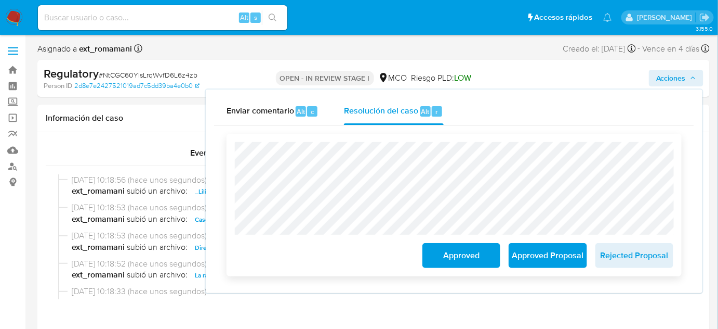
click at [572, 257] on span "Approved Proposal" at bounding box center [547, 255] width 51 height 23
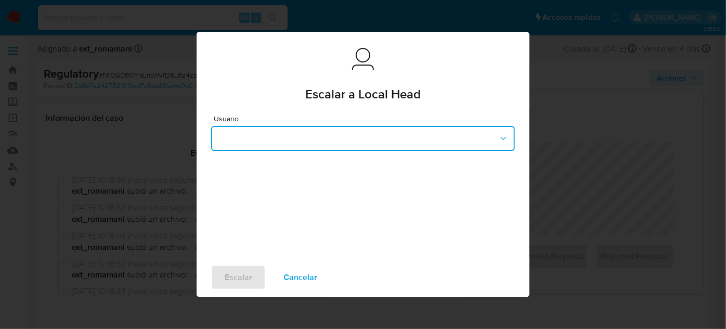
click at [338, 135] on button "button" at bounding box center [363, 138] width 304 height 25
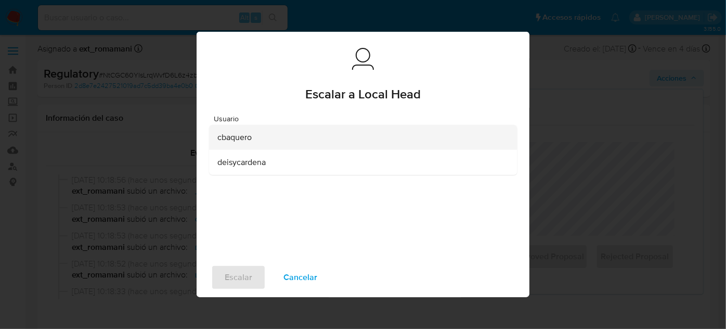
click at [246, 139] on span "cbaquero" at bounding box center [234, 137] width 34 height 10
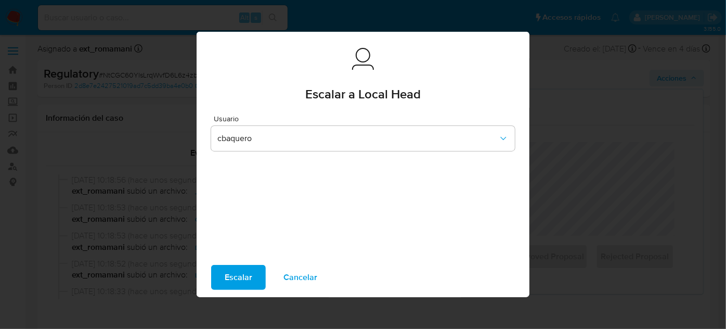
click at [242, 274] on span "Escalar" at bounding box center [239, 277] width 28 height 23
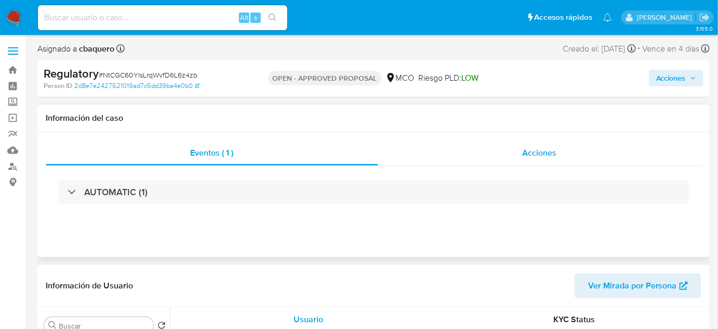
click at [498, 159] on div "Acciones" at bounding box center [540, 152] width 324 height 25
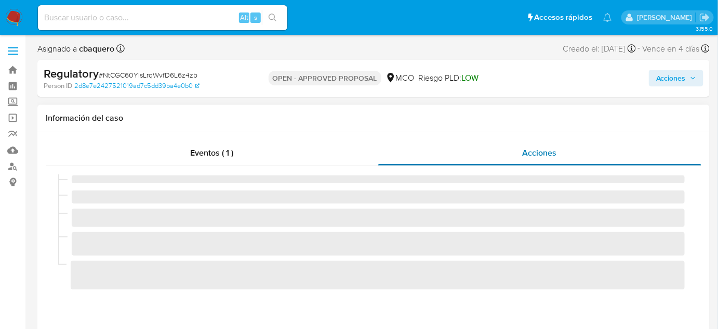
select select "10"
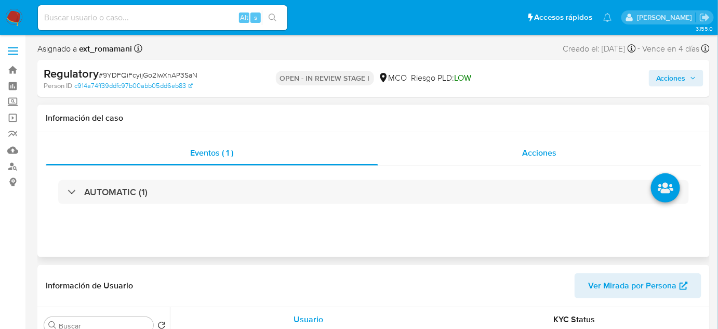
click at [543, 149] on span "Acciones" at bounding box center [540, 153] width 34 height 12
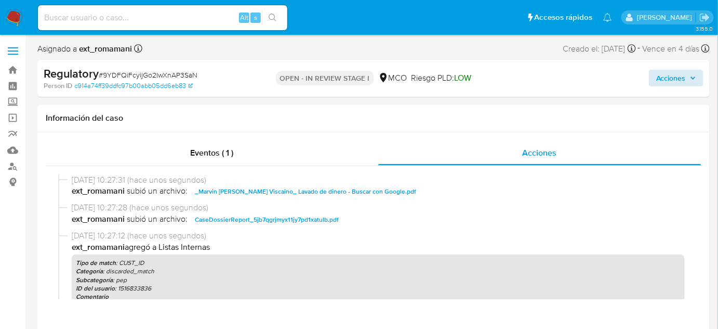
select select "10"
click at [671, 75] on span "Acciones" at bounding box center [672, 78] width 30 height 17
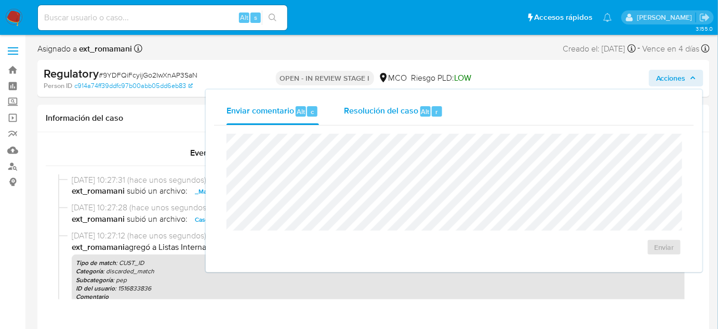
click at [363, 118] on div "Resolución del caso Alt r" at bounding box center [393, 111] width 99 height 27
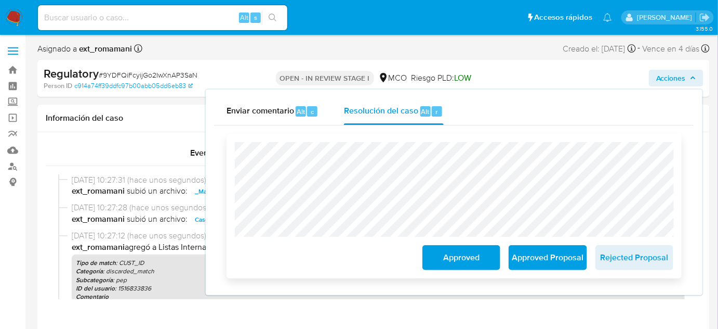
click at [479, 257] on span "Approved" at bounding box center [461, 257] width 51 height 23
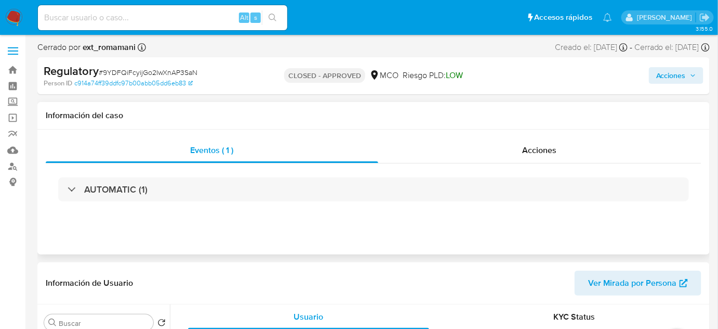
select select "10"
click at [497, 145] on div "Acciones" at bounding box center [540, 150] width 324 height 25
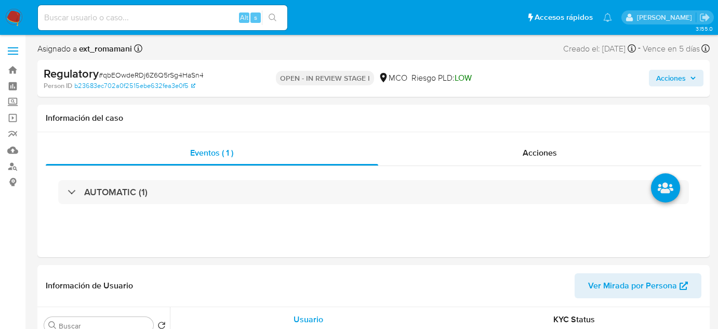
select select "10"
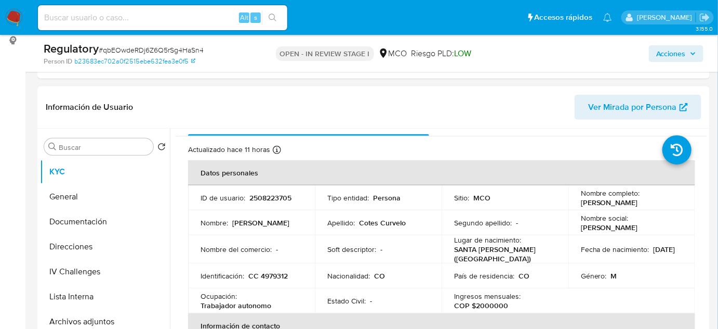
scroll to position [47, 0]
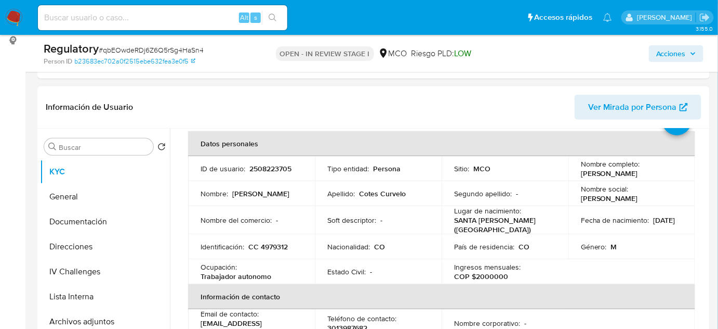
drag, startPoint x: 679, startPoint y: 171, endPoint x: 579, endPoint y: 177, distance: 101.0
click at [579, 177] on td "Nombre completo : [PERSON_NAME]" at bounding box center [632, 168] width 127 height 25
copy p "[PERSON_NAME]"
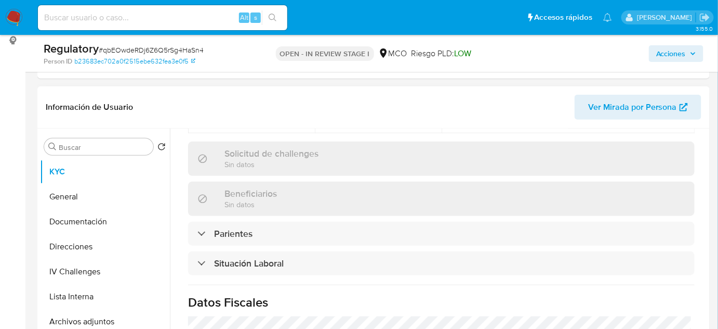
scroll to position [473, 0]
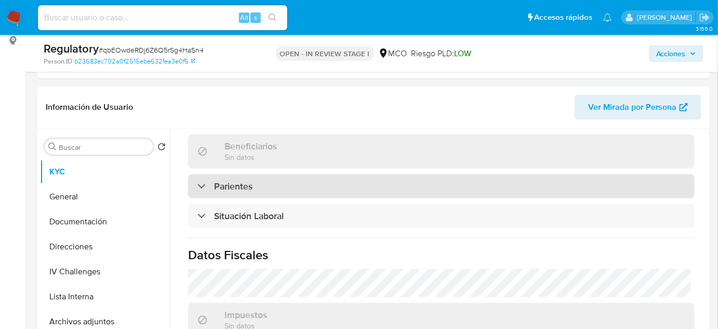
click at [271, 178] on div "Parientes" at bounding box center [441, 186] width 507 height 24
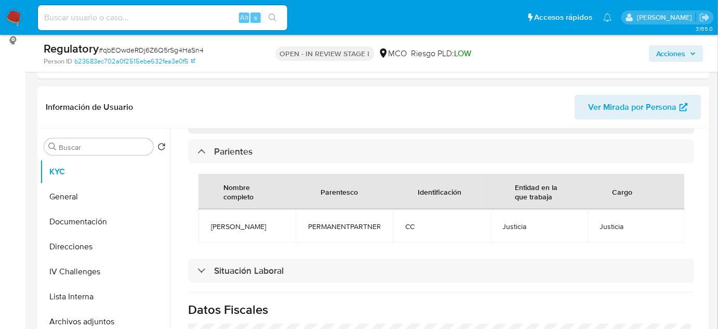
scroll to position [520, 0]
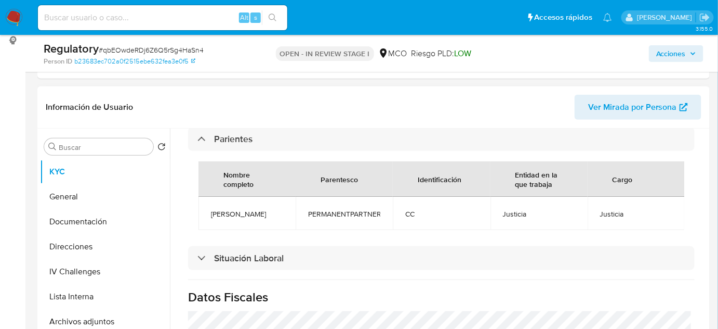
drag, startPoint x: 267, startPoint y: 207, endPoint x: 210, endPoint y: 217, distance: 58.5
click at [210, 217] on td "Ketty Martinez" at bounding box center [247, 213] width 97 height 33
copy span "Ketty Martinez"
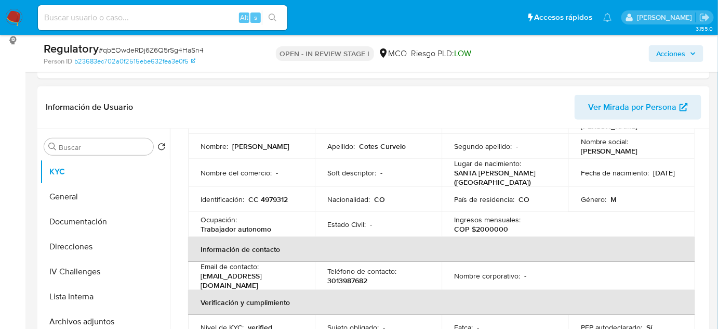
scroll to position [0, 0]
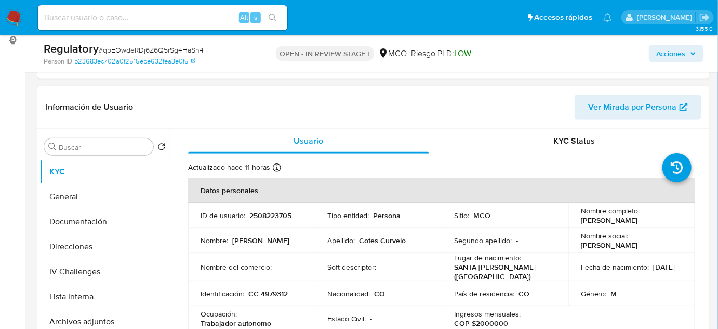
drag, startPoint x: 679, startPoint y: 215, endPoint x: 578, endPoint y: 224, distance: 101.2
click at [578, 224] on td "Nombre completo : Carlos Alberto Cotes Curvelo" at bounding box center [632, 215] width 127 height 25
copy p "Carlos Alberto Cotes Curvelo"
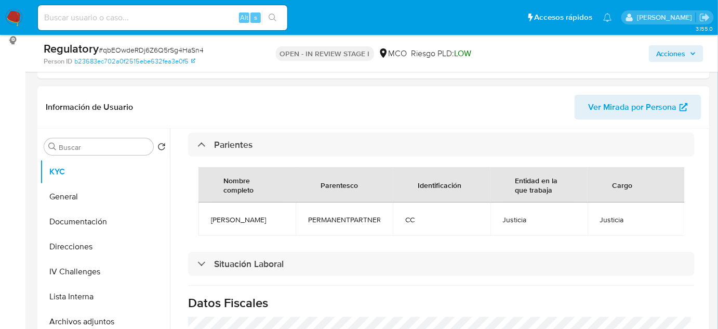
scroll to position [520, 0]
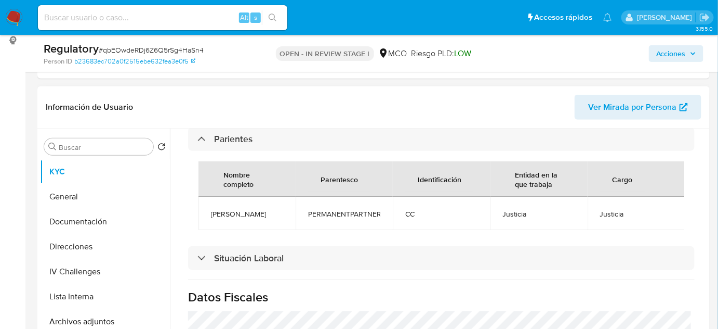
drag, startPoint x: 265, startPoint y: 212, endPoint x: 205, endPoint y: 206, distance: 59.5
click at [206, 208] on td "Ketty Martinez" at bounding box center [247, 213] width 97 height 33
copy span "Ketty Martinez"
drag, startPoint x: 630, startPoint y: 212, endPoint x: 588, endPoint y: 212, distance: 41.6
click at [588, 212] on td "Justicia" at bounding box center [636, 213] width 97 height 33
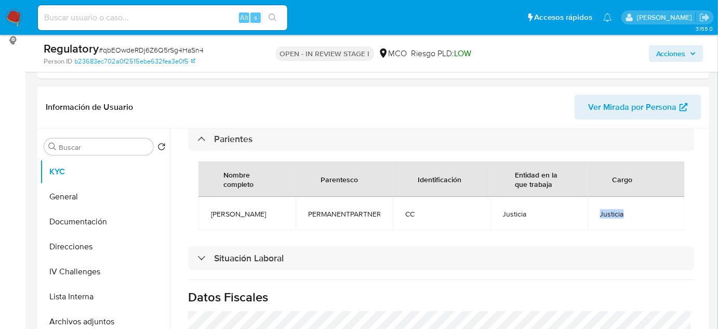
copy span "Justicia"
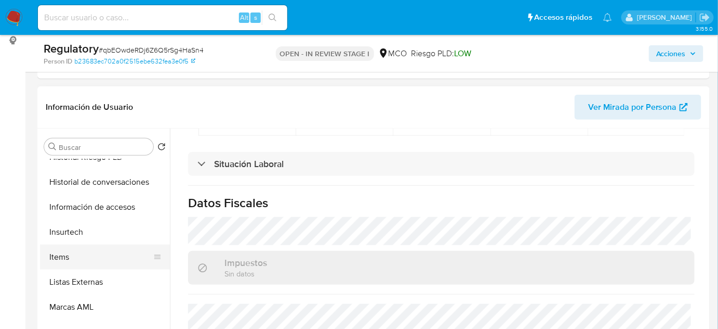
scroll to position [439, 0]
click at [92, 286] on button "Listas Externas" at bounding box center [101, 281] width 122 height 25
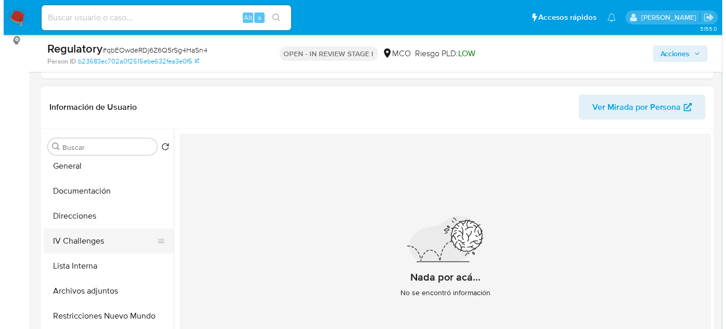
scroll to position [47, 0]
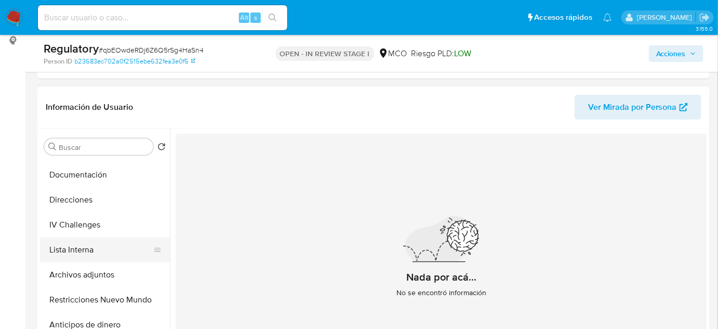
click at [86, 246] on button "Lista Interna" at bounding box center [101, 249] width 122 height 25
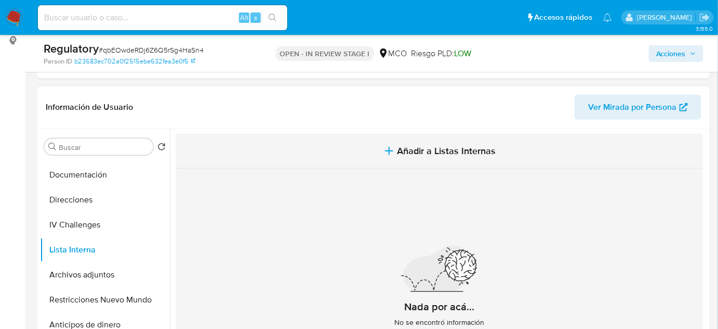
click at [350, 154] on button "Añadir a Listas Internas" at bounding box center [440, 151] width 528 height 35
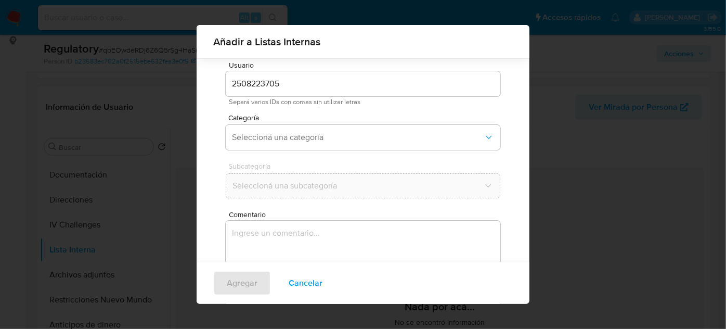
scroll to position [38, 0]
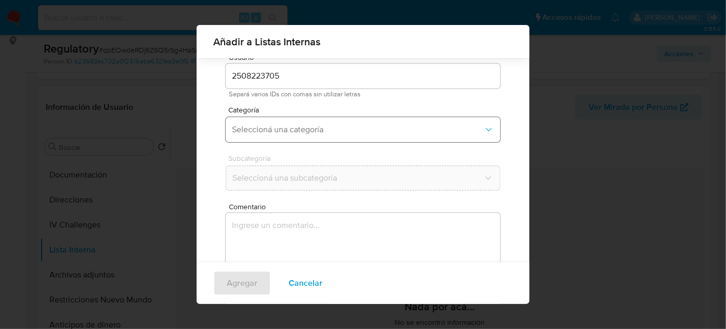
click at [338, 136] on button "Seleccioná una categoría" at bounding box center [363, 129] width 274 height 25
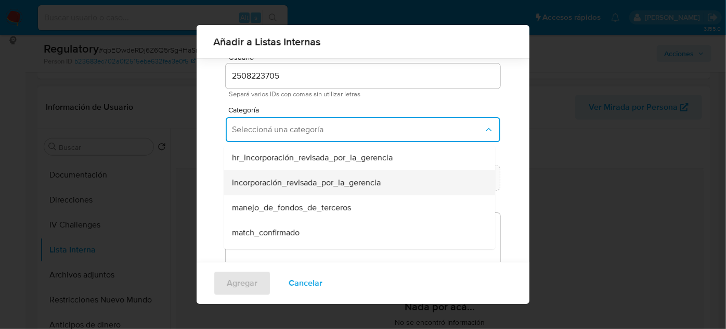
scroll to position [47, 0]
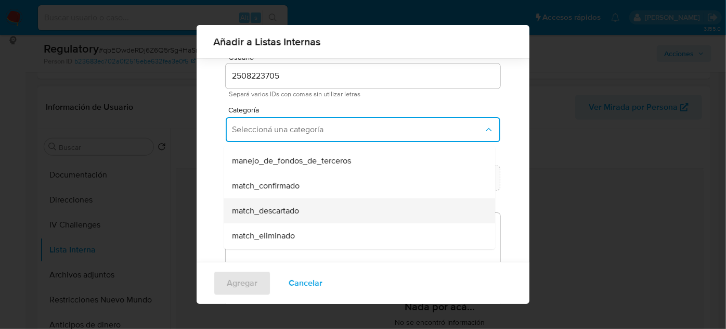
click at [285, 207] on span "match_descartado" at bounding box center [265, 210] width 67 height 10
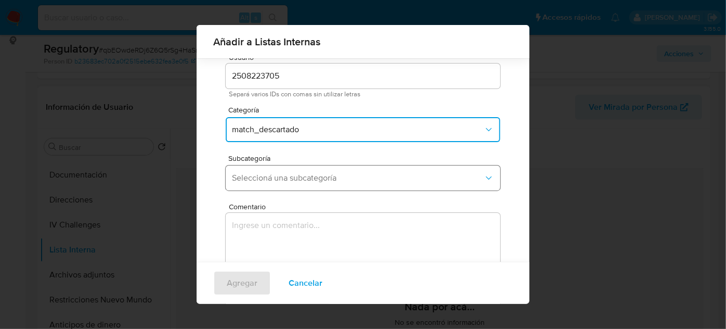
click at [315, 179] on span "Seleccioná una subcategoría" at bounding box center [358, 178] width 252 height 10
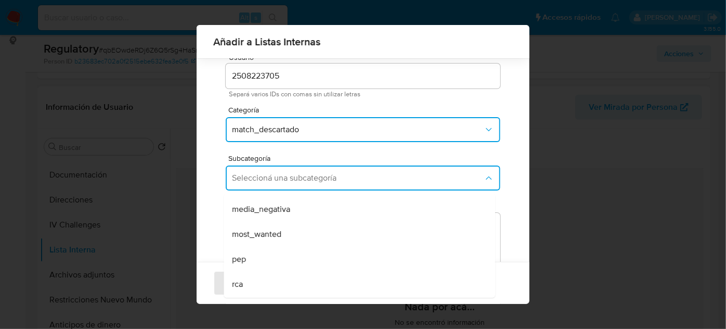
drag, startPoint x: 259, startPoint y: 281, endPoint x: 267, endPoint y: 206, distance: 75.3
click at [259, 281] on div "rca" at bounding box center [356, 283] width 248 height 25
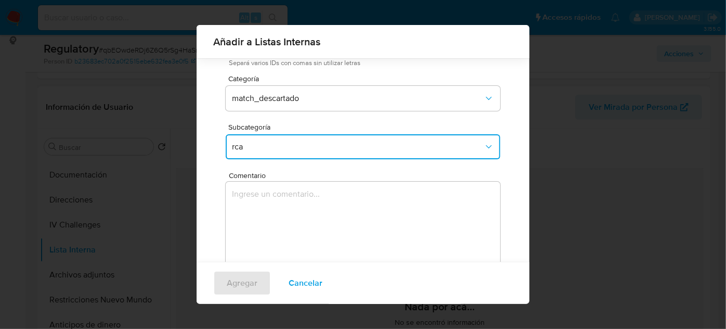
scroll to position [86, 0]
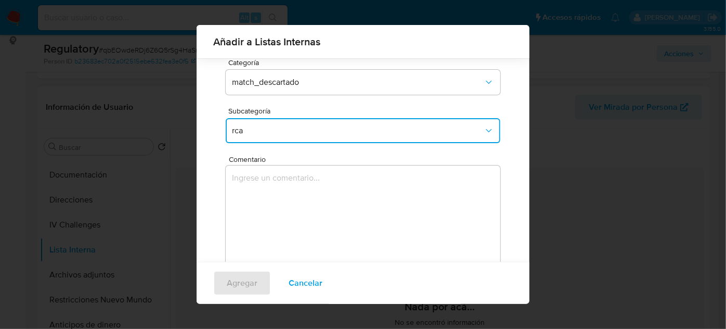
click at [292, 195] on textarea "Comentario" at bounding box center [363, 215] width 274 height 100
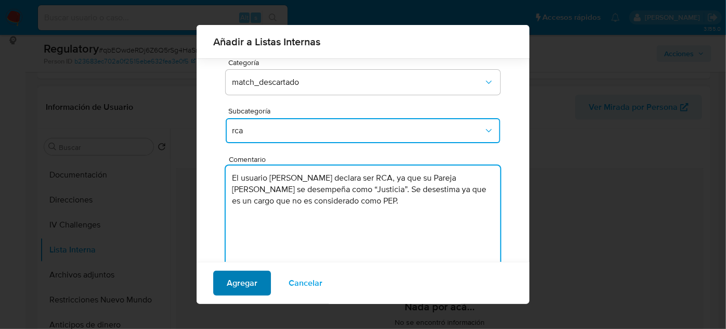
type textarea "El usuario Carlos Alberto Cotes Curvelo declara ser RCA, ya que su Pareja Ketty…"
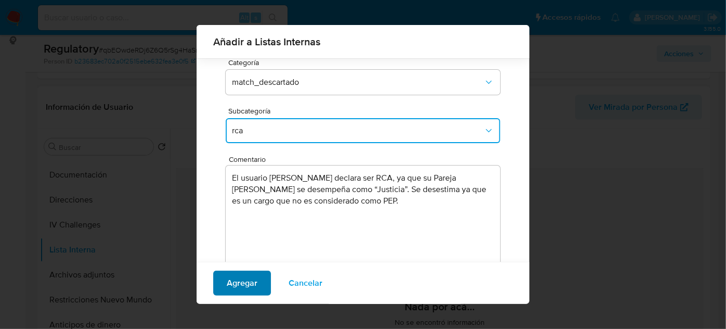
click at [248, 282] on span "Agregar" at bounding box center [242, 282] width 31 height 23
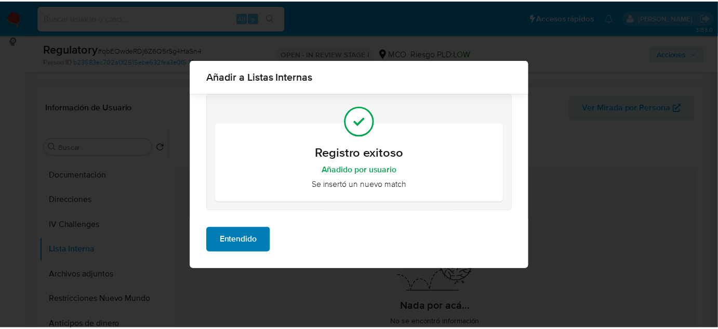
scroll to position [0, 0]
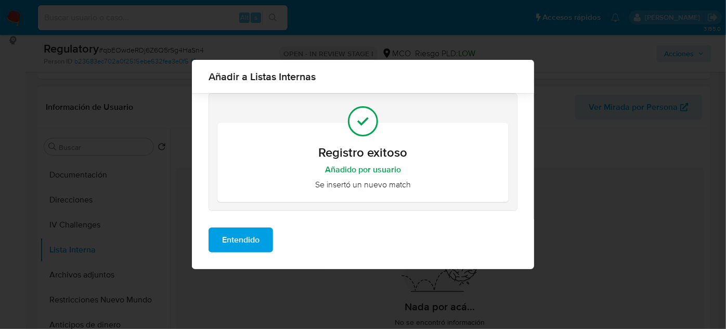
click at [248, 246] on span "Entendido" at bounding box center [240, 239] width 37 height 23
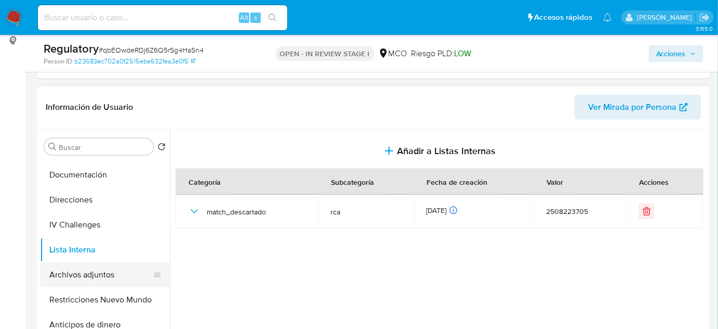
drag, startPoint x: 50, startPoint y: 280, endPoint x: 155, endPoint y: 270, distance: 105.5
click at [50, 280] on button "Archivos adjuntos" at bounding box center [101, 274] width 122 height 25
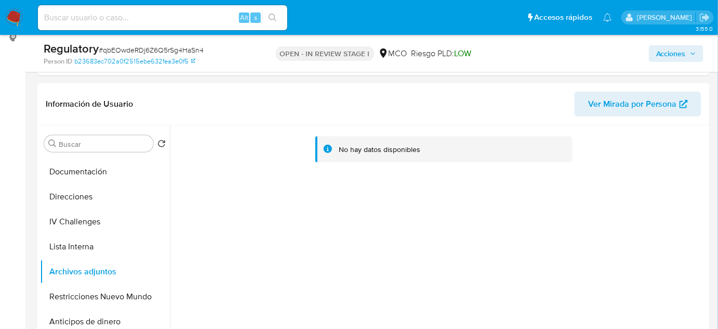
scroll to position [189, 0]
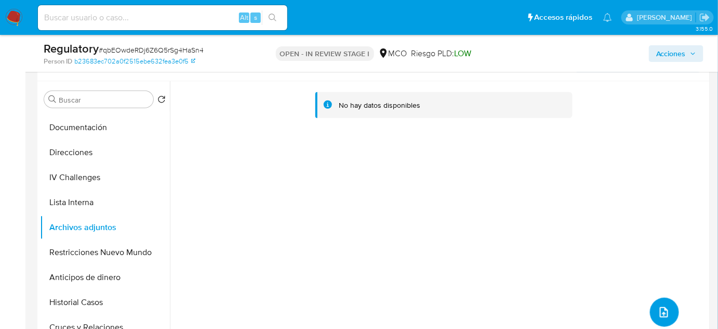
click at [666, 306] on span "upload-file" at bounding box center [664, 312] width 12 height 12
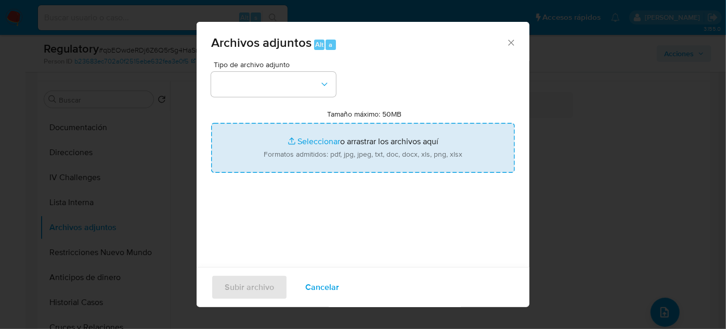
click at [384, 166] on input "Tamaño máximo: 50MB Seleccionar archivos" at bounding box center [363, 148] width 304 height 50
type input "C:\fakepath\CaseDossierReport_5jb6mw78bcng1jy7q3mvan2gs.pdf"
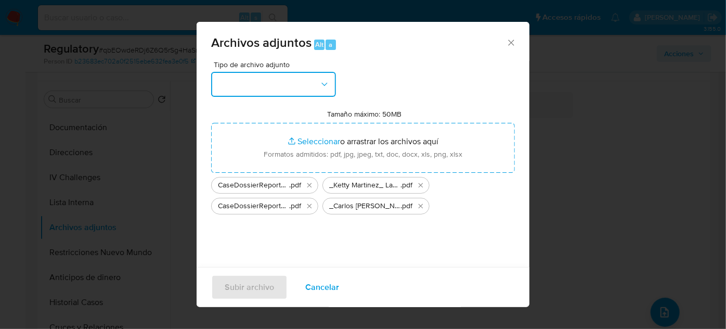
click at [261, 87] on button "button" at bounding box center [273, 84] width 125 height 25
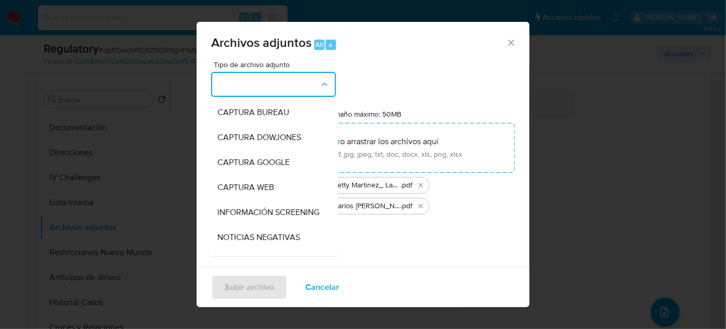
drag, startPoint x: 242, startPoint y: 214, endPoint x: 230, endPoint y: 210, distance: 12.8
click at [242, 214] on span "INFORMACIÓN SCREENING" at bounding box center [268, 212] width 102 height 10
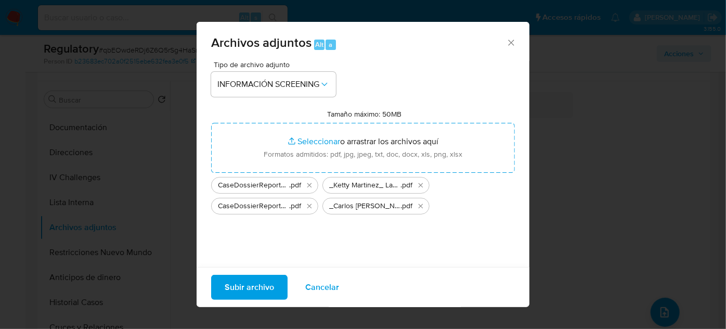
click at [255, 283] on span "Subir archivo" at bounding box center [249, 287] width 49 height 23
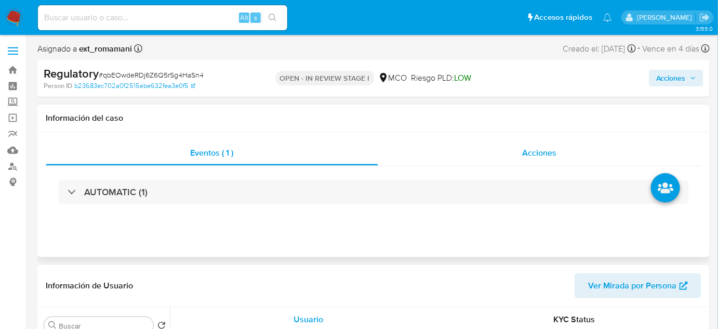
click at [525, 141] on div "Acciones" at bounding box center [540, 152] width 324 height 25
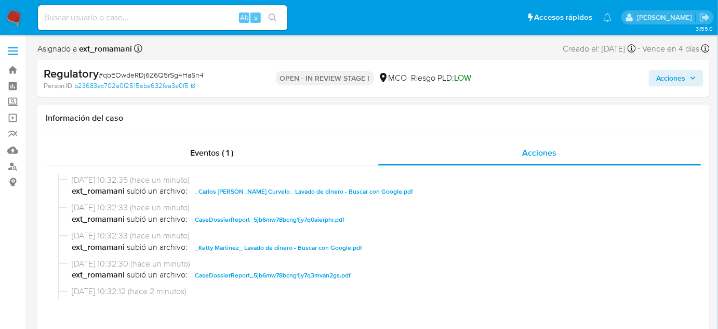
select select "10"
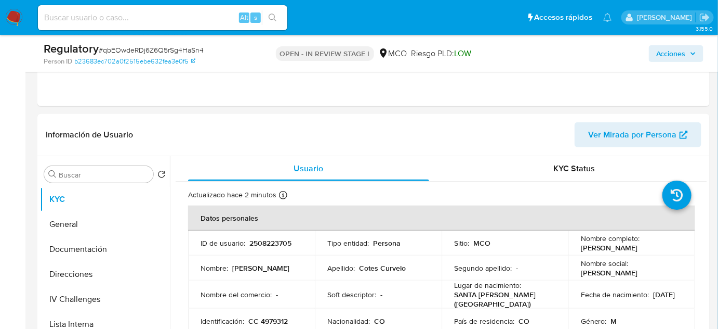
scroll to position [236, 0]
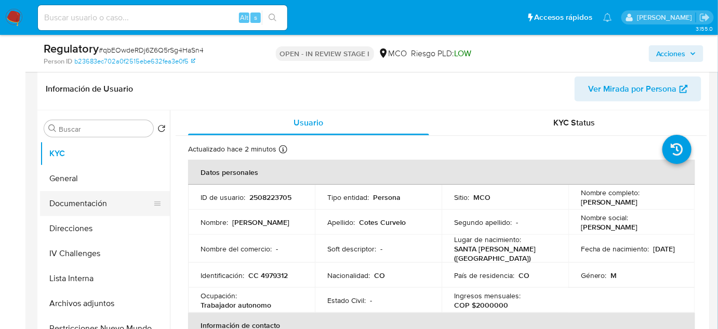
click at [105, 208] on button "Documentación" at bounding box center [101, 203] width 122 height 25
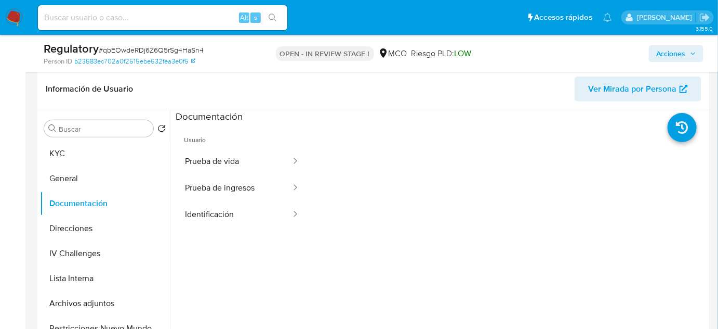
click at [250, 162] on button "Prueba de vida" at bounding box center [234, 161] width 116 height 27
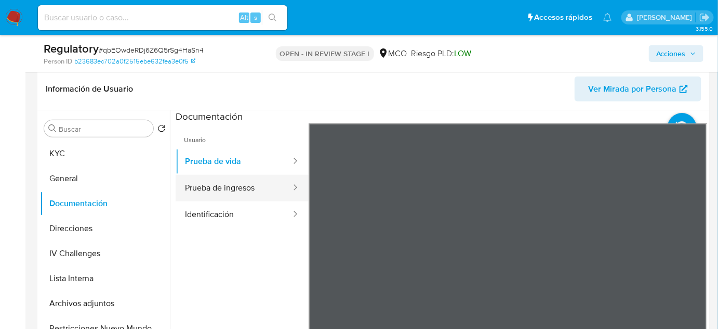
click at [208, 182] on button "Prueba de ingresos" at bounding box center [234, 188] width 116 height 27
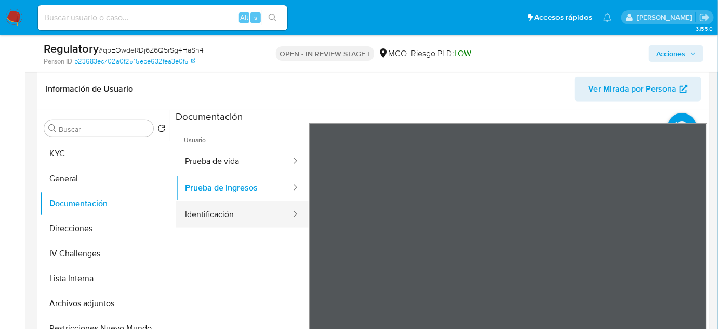
click at [255, 209] on button "Identificación" at bounding box center [234, 214] width 116 height 27
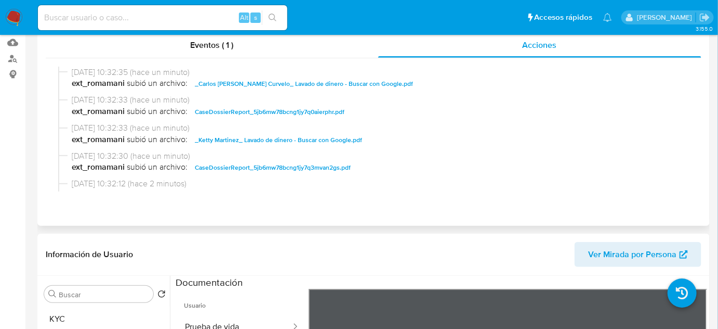
scroll to position [0, 0]
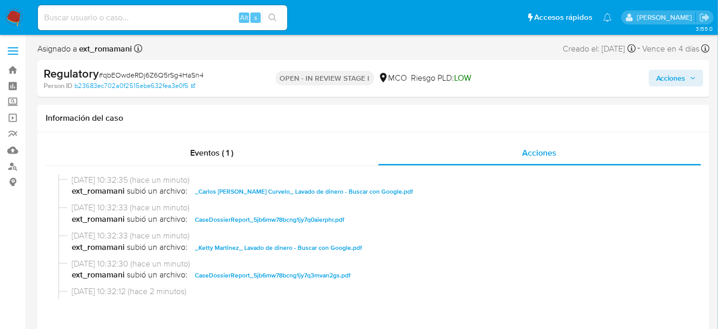
click at [666, 80] on span "Acciones" at bounding box center [672, 78] width 30 height 17
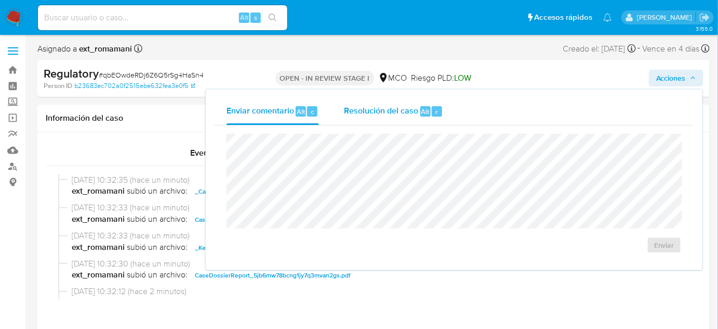
click at [370, 109] on span "Resolución del caso" at bounding box center [381, 111] width 74 height 12
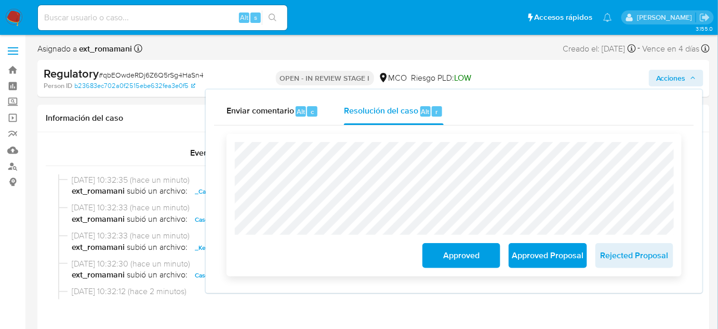
click at [454, 256] on span "Approved" at bounding box center [461, 255] width 51 height 23
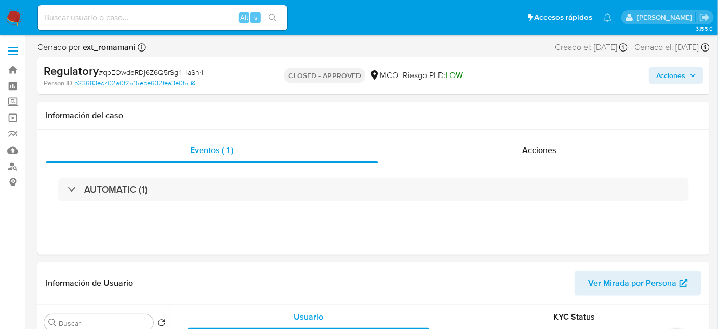
select select "10"
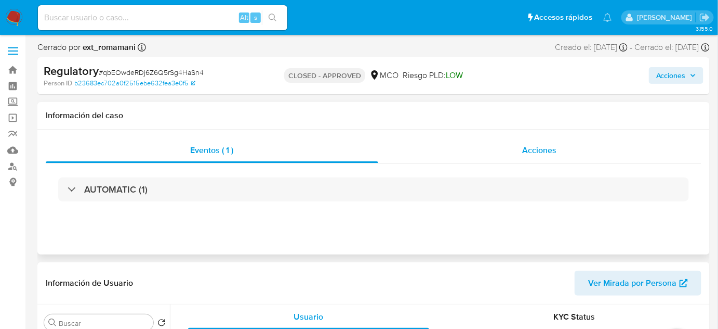
click at [564, 149] on div "Acciones" at bounding box center [540, 150] width 324 height 25
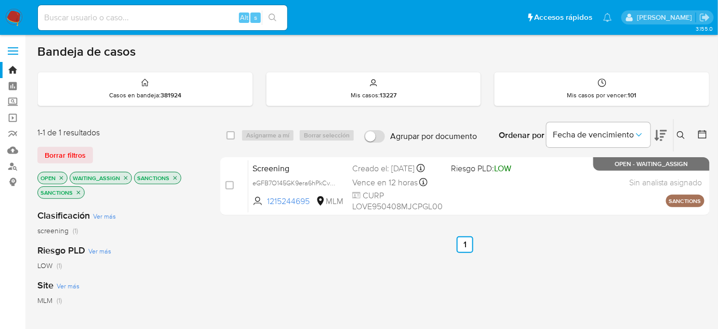
click at [8, 15] on img at bounding box center [14, 18] width 18 height 18
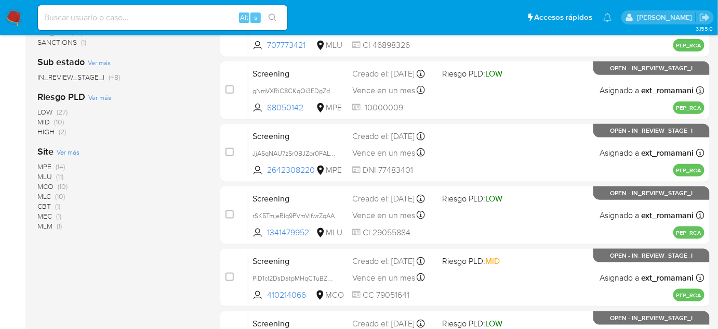
scroll to position [283, 0]
click at [50, 224] on span "MLM" at bounding box center [44, 225] width 15 height 10
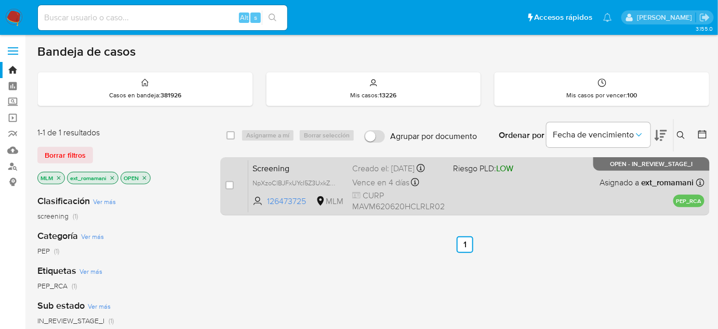
click at [468, 174] on span "Riesgo PLD: LOW" at bounding box center [483, 167] width 60 height 11
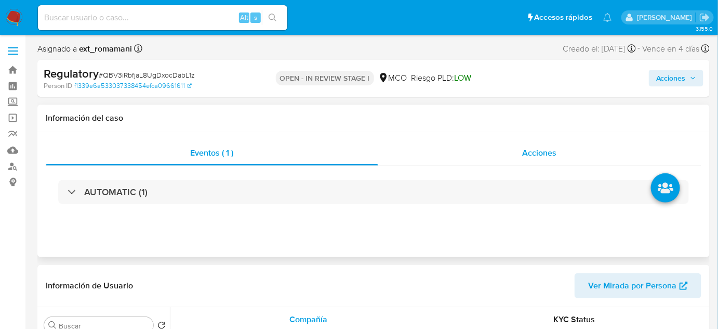
click at [530, 152] on span "Acciones" at bounding box center [540, 153] width 34 height 12
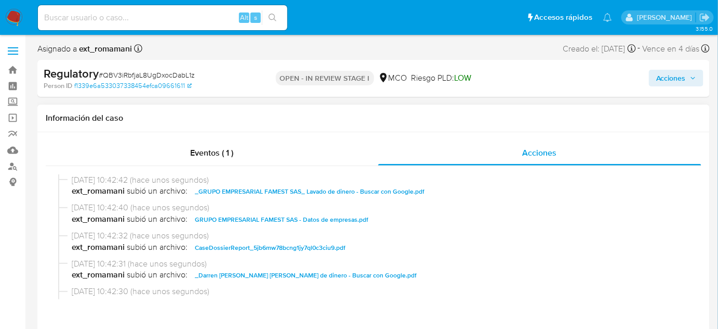
select select "10"
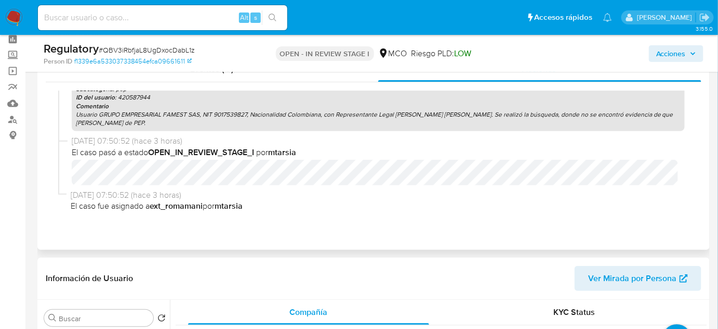
scroll to position [191, 0]
click at [663, 56] on span "Acciones" at bounding box center [672, 53] width 30 height 17
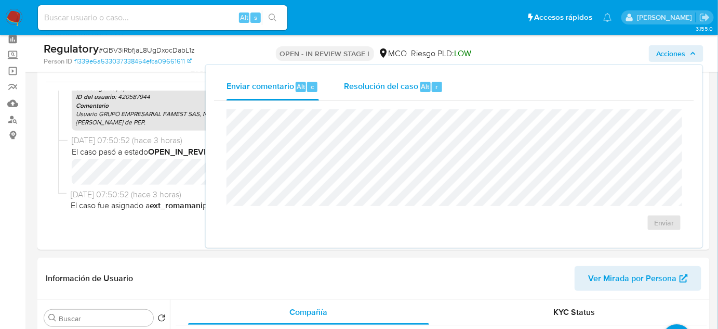
click at [385, 88] on span "Resolución del caso" at bounding box center [381, 86] width 74 height 12
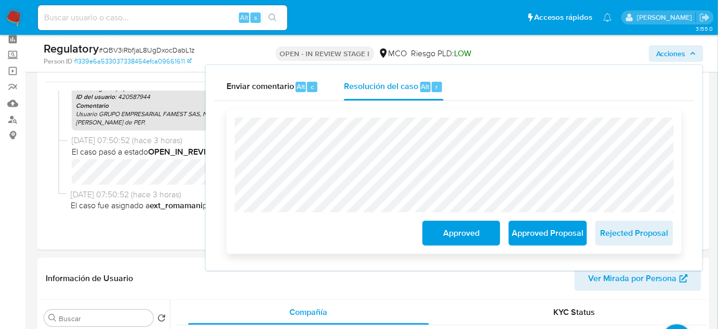
click at [452, 237] on span "Approved" at bounding box center [461, 232] width 51 height 23
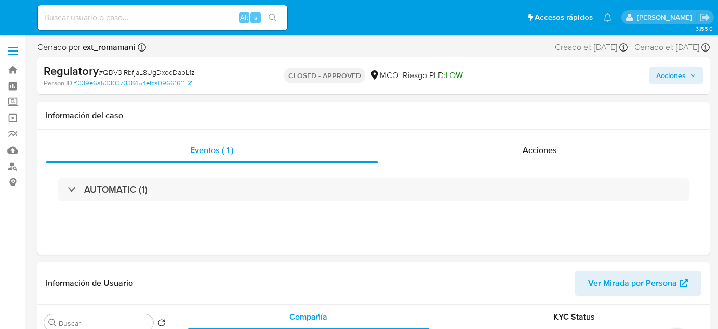
select select "10"
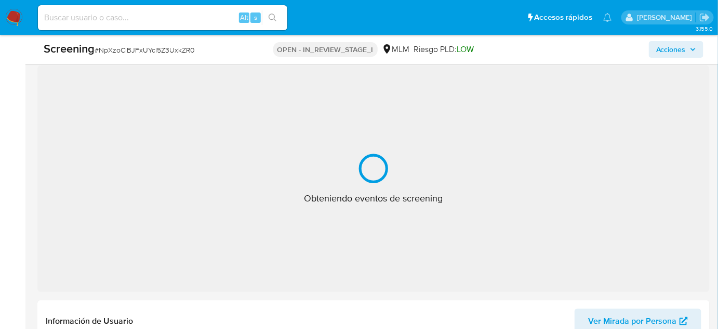
select select "10"
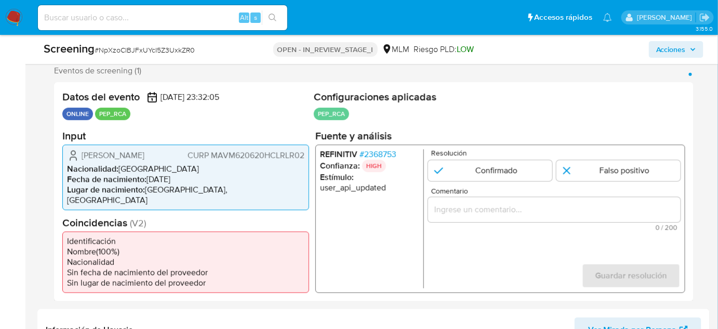
scroll to position [236, 0]
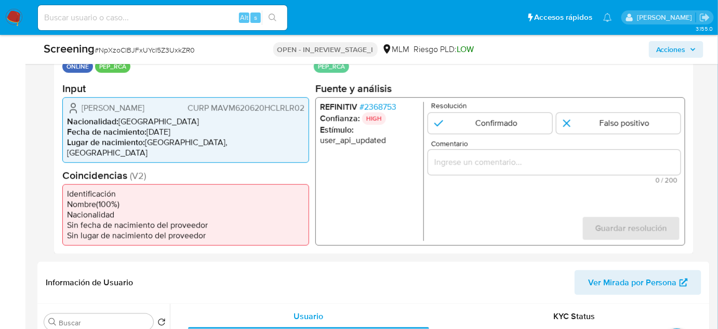
drag, startPoint x: 104, startPoint y: 120, endPoint x: 80, endPoint y: 108, distance: 27.7
click at [80, 108] on div "[PERSON_NAME] MAVM620620HCLRLR02" at bounding box center [186, 107] width 238 height 12
click at [377, 104] on span "# 2368753" at bounding box center [378, 106] width 37 height 10
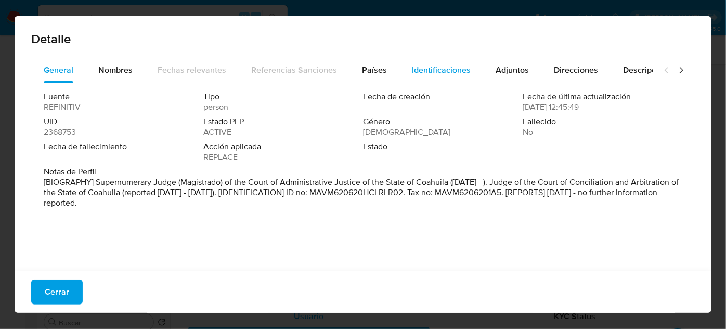
click at [430, 71] on span "Identificaciones" at bounding box center [441, 70] width 59 height 12
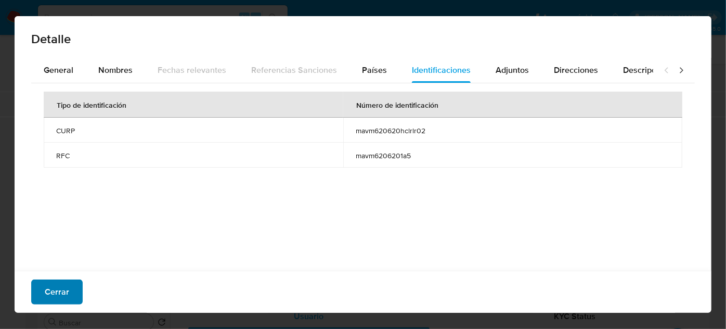
click at [48, 290] on span "Cerrar" at bounding box center [57, 291] width 24 height 23
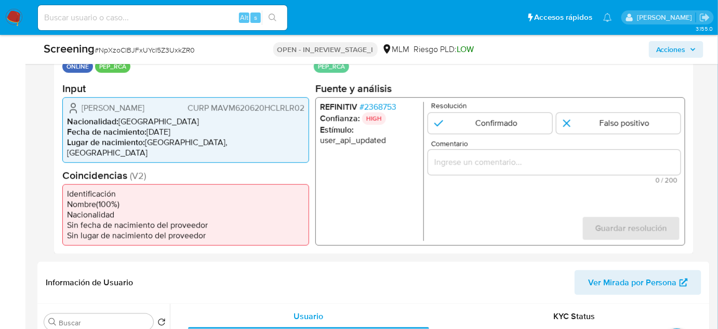
click at [387, 105] on span "# 2368753" at bounding box center [378, 106] width 37 height 10
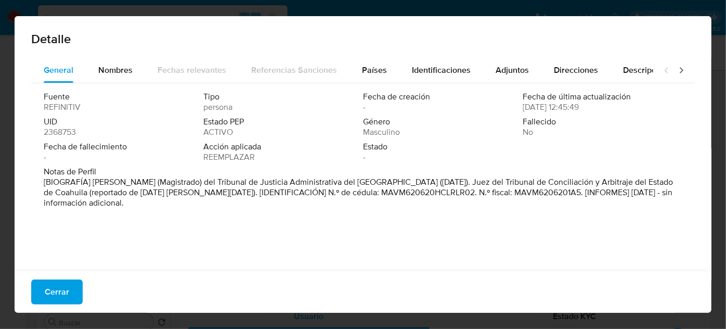
drag, startPoint x: 89, startPoint y: 184, endPoint x: 503, endPoint y: 181, distance: 414.3
click at [503, 181] on font "[BIOGRAFÍA] [PERSON_NAME] (Magistrado) del Tribunal de Justicia Administrativa …" at bounding box center [358, 192] width 629 height 33
click at [205, 209] on div "Notas de Perfil [BIOGRAFÍA] Juez Supernumerario (Magistrado) del Tribunal de Ju…" at bounding box center [363, 189] width 638 height 46
drag, startPoint x: 175, startPoint y: 184, endPoint x: 447, endPoint y: 185, distance: 272.4
click at [447, 185] on font "[BIOGRAFÍA] Juez Supernumerario (Magistrado) del Tribunal de Justicia Administr…" at bounding box center [358, 192] width 629 height 33
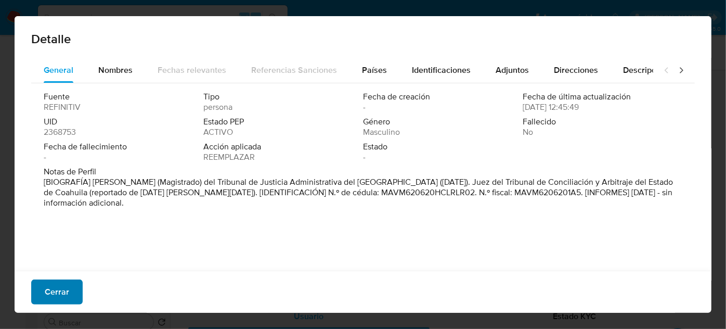
drag, startPoint x: 68, startPoint y: 292, endPoint x: 67, endPoint y: 284, distance: 8.4
click at [67, 292] on span "Cerrar" at bounding box center [57, 291] width 24 height 23
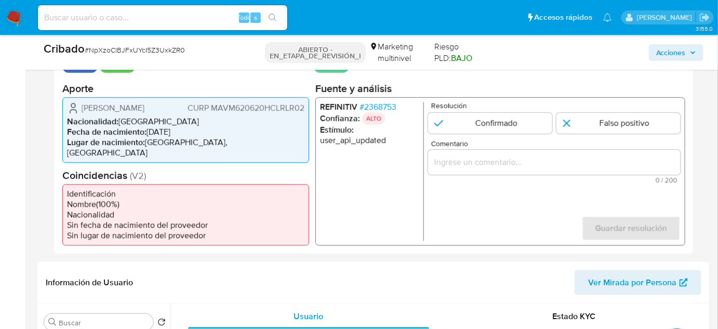
click at [517, 163] on input "Comentario" at bounding box center [554, 162] width 253 height 14
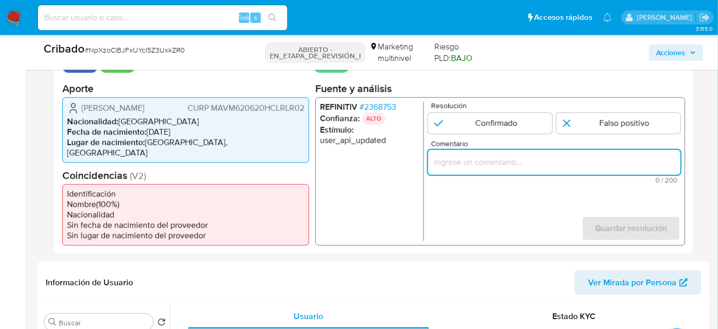
paste input "Titular de cuenta se desempeño como No configurando PEP."
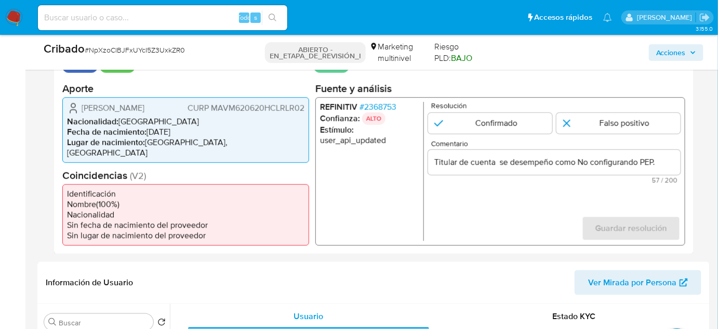
drag, startPoint x: 76, startPoint y: 101, endPoint x: 291, endPoint y: 119, distance: 215.4
click at [291, 114] on div "Marco Antonio Martinez Valero CURP MAVM620620HCLRLR02" at bounding box center [186, 107] width 238 height 12
click at [395, 108] on font "2368753" at bounding box center [380, 106] width 32 height 12
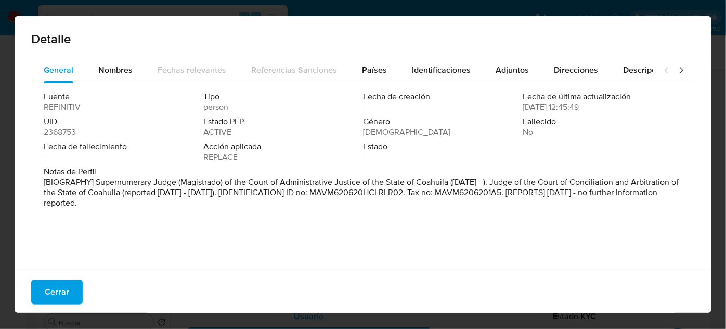
click at [48, 287] on font "Cerrar" at bounding box center [57, 291] width 24 height 25
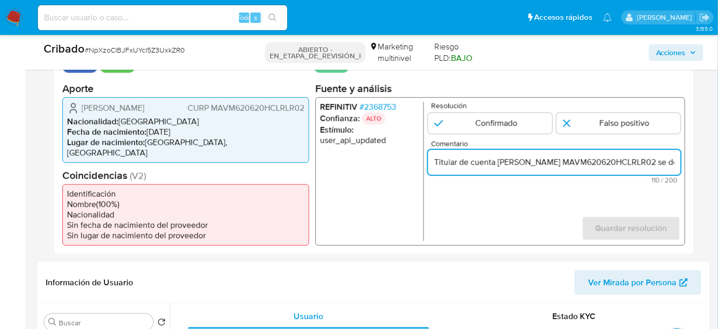
click at [609, 162] on input "Titular de cuenta Marco Antonio Martinez Valero CURP MAVM620620HCLRLR02 se dese…" at bounding box center [554, 162] width 253 height 14
drag, startPoint x: 657, startPoint y: 162, endPoint x: 672, endPoint y: 164, distance: 15.2
click at [672, 164] on input "Titular de cuenta Marco Antonio Martinez Valero, CURP MAVM620620HCLRLR02 se des…" at bounding box center [554, 162] width 253 height 14
click at [606, 160] on input "Titular de cuenta Marco Antonio Martinez Valero, CURP MAVM620620HCLRLR02 se des…" at bounding box center [554, 162] width 253 height 14
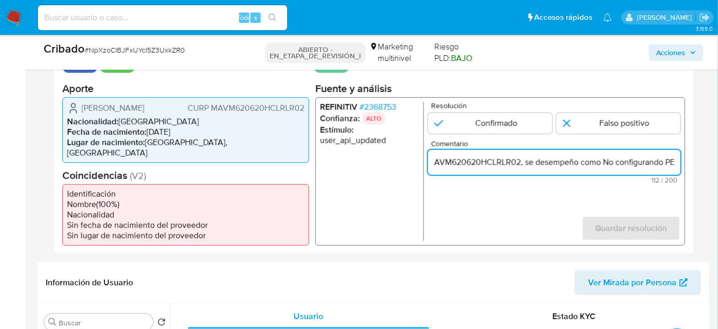
scroll to position [0, 218]
drag, startPoint x: 662, startPoint y: 160, endPoint x: 671, endPoint y: 162, distance: 9.5
click at [671, 162] on input "Titular de cuenta Marco Antonio Martinez Valero, CURP MAVM620620HCLRLR02, se de…" at bounding box center [554, 162] width 253 height 14
click at [598, 160] on input "Titular de cuenta Marco Antonio Martinez Valero, CURP MAVM620620HCLRLR02, se de…" at bounding box center [554, 162] width 253 height 14
paste input "Magistrado del Tribunal de Justicia Administrativa del Estado de Coahuila hasta…"
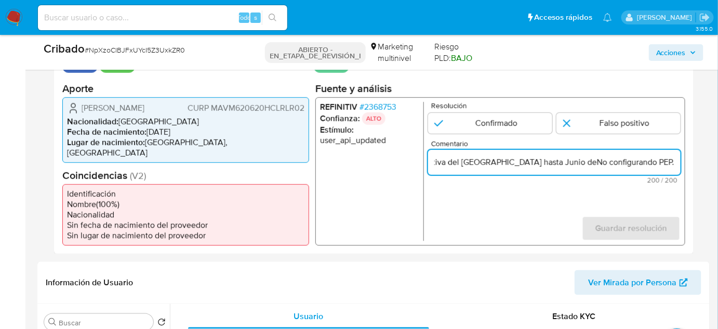
scroll to position [0, 540]
click at [679, 160] on input "Titular de cuenta Marco Antonio Martinez Valero, CURP MAVM620620HCLRLR02, se de…" at bounding box center [554, 162] width 253 height 14
drag, startPoint x: 679, startPoint y: 162, endPoint x: 597, endPoint y: 164, distance: 82.2
click at [597, 164] on input "Titular de cuenta Marco Antonio Martinez Valero, CURP MAVM620620HCLRLR02, se de…" at bounding box center [554, 162] width 253 height 14
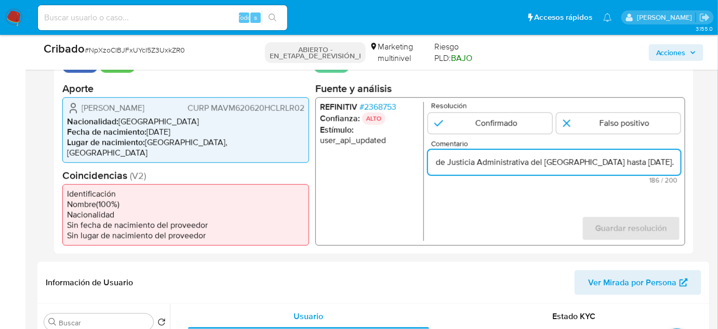
scroll to position [0, 485]
type input "Titular de cuenta [PERSON_NAME], CURP MAVM620620HCLRLR02, se desempeño como Mag…"
click at [596, 112] on input "1 de 1" at bounding box center [619, 122] width 124 height 21
radio input "true"
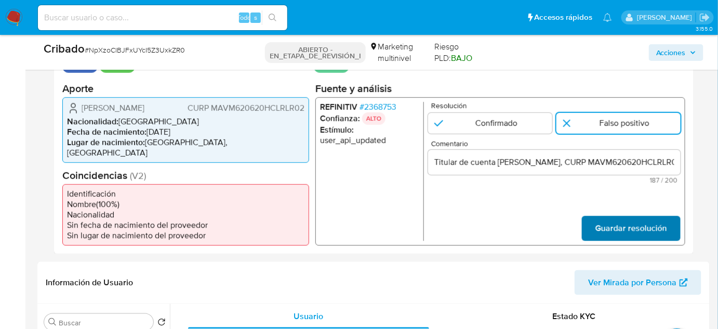
click at [611, 230] on span "Guardar resolución" at bounding box center [632, 227] width 72 height 23
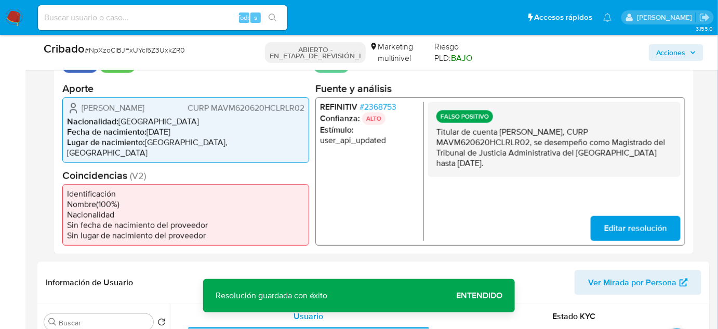
drag, startPoint x: 508, startPoint y: 165, endPoint x: 431, endPoint y: 131, distance: 84.2
click at [431, 131] on div "FALSO POSITIVO Titular de cuenta [PERSON_NAME], CURP MAVM620620HCLRLR02, se des…" at bounding box center [554, 138] width 253 height 75
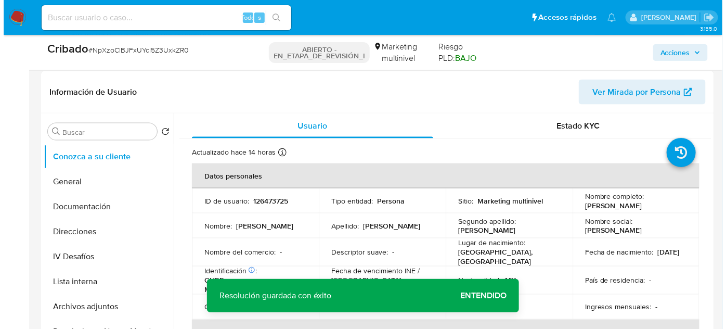
scroll to position [473, 0]
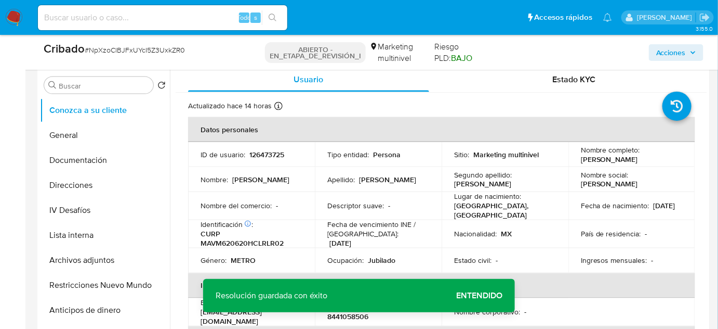
click at [468, 295] on span "Entendido" at bounding box center [479, 295] width 46 height 0
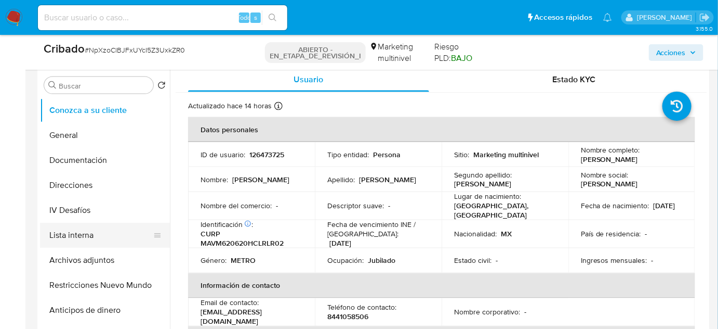
click at [81, 229] on button "Lista interna" at bounding box center [101, 235] width 122 height 25
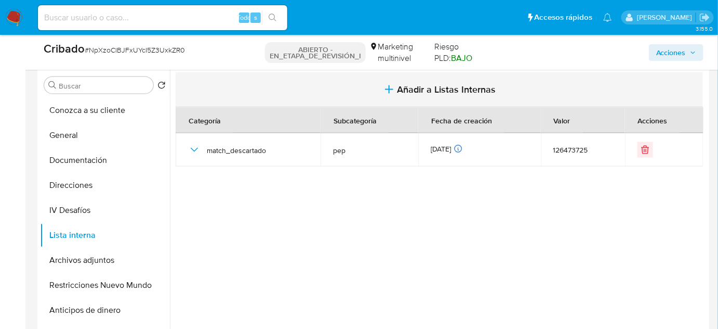
click at [395, 91] on button "Añadir a Listas Internas" at bounding box center [440, 89] width 528 height 35
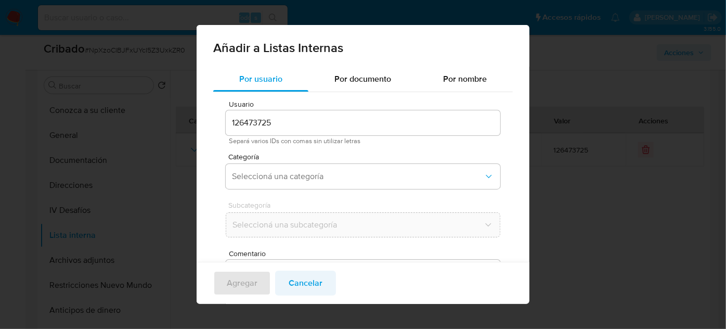
click at [306, 282] on span "Cancelar" at bounding box center [306, 282] width 34 height 23
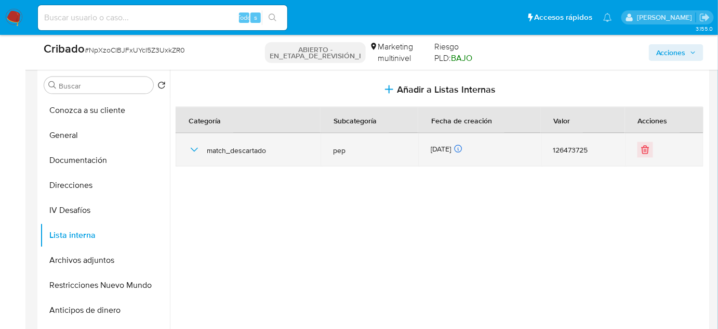
click at [199, 152] on icon "button" at bounding box center [194, 149] width 12 height 12
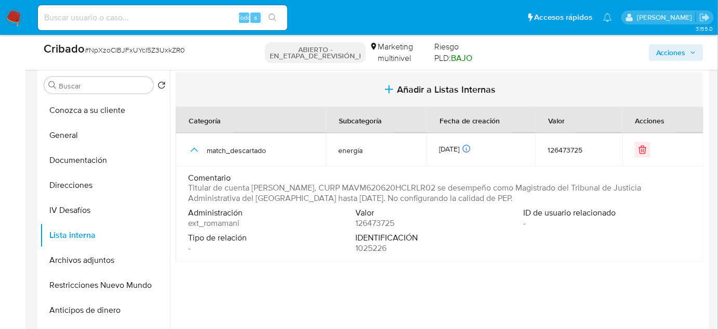
click at [410, 87] on span "Añadir a Listas Internas" at bounding box center [447, 89] width 99 height 11
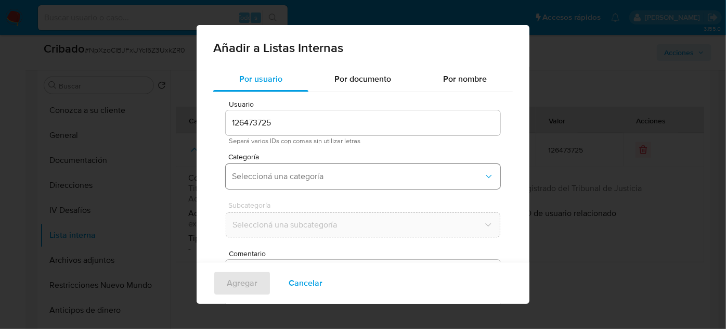
click at [355, 179] on span "Seleccioná una categoría" at bounding box center [358, 176] width 252 height 10
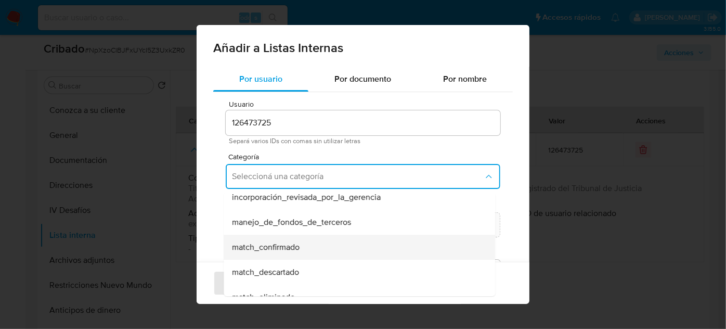
scroll to position [47, 0]
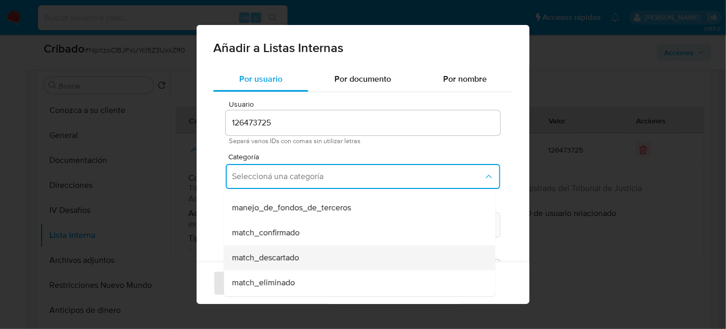
click at [285, 257] on span "match_descartado" at bounding box center [265, 257] width 67 height 10
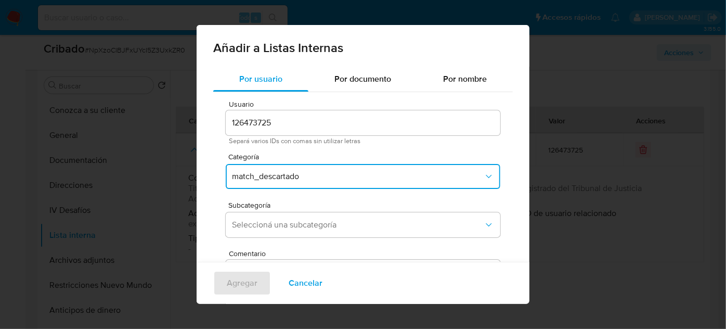
scroll to position [38, 0]
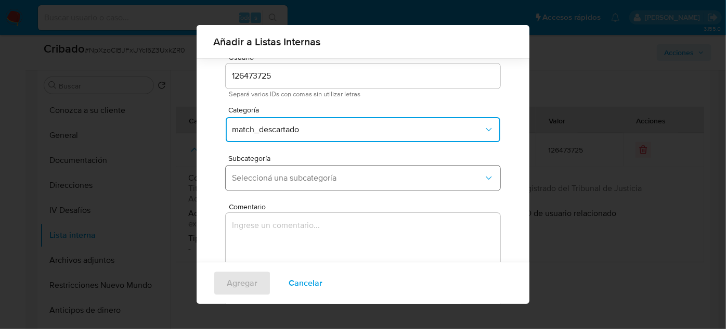
click at [297, 173] on span "Seleccioná una subcategoría" at bounding box center [358, 178] width 252 height 10
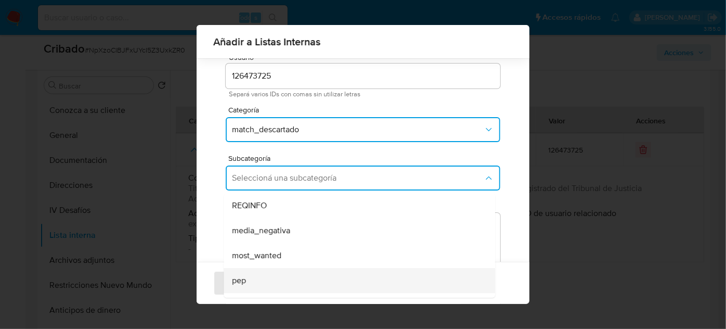
scroll to position [71, 0]
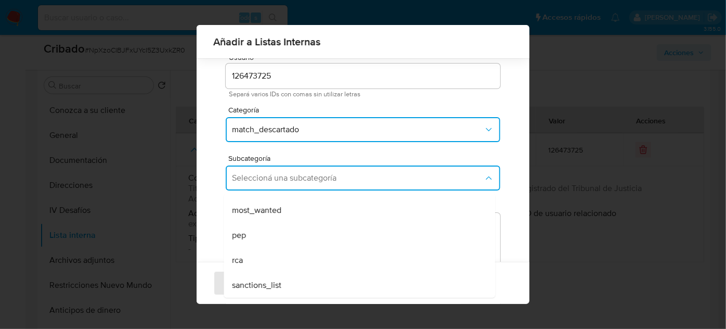
click at [263, 243] on div "pep" at bounding box center [356, 235] width 248 height 25
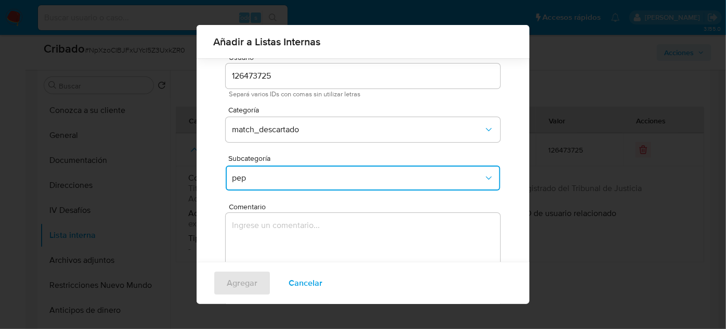
click at [262, 239] on textarea "Comentario" at bounding box center [363, 263] width 274 height 100
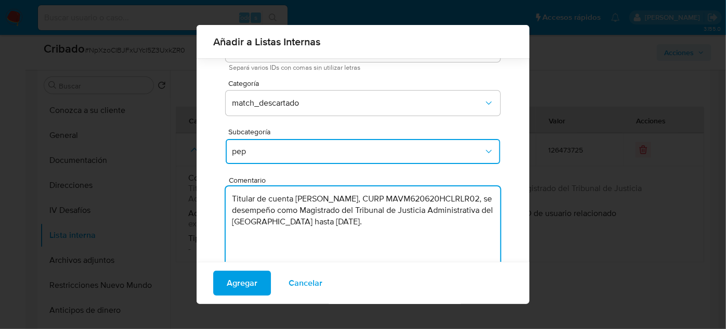
scroll to position [86, 0]
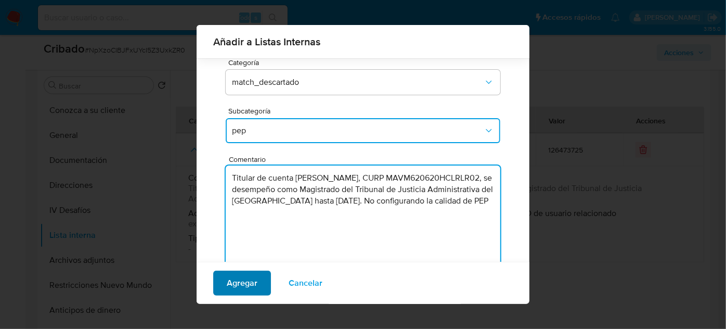
type textarea "Titular de cuenta [PERSON_NAME], CURP MAVM620620HCLRLR02, se desempeño como Mag…"
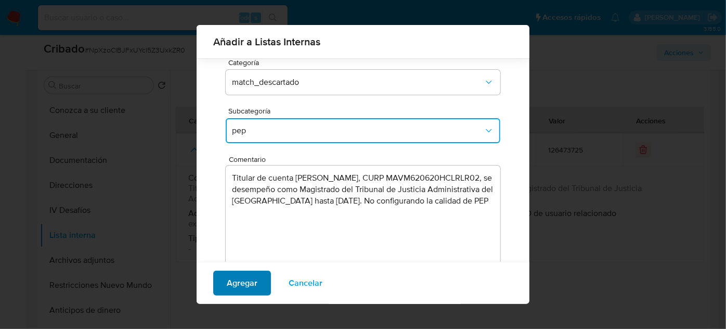
click at [227, 291] on span "Agregar" at bounding box center [242, 282] width 31 height 23
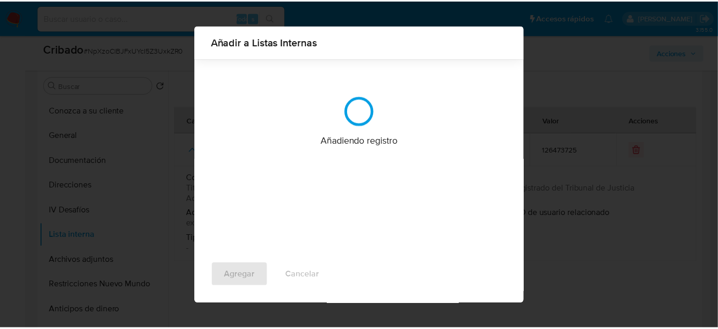
scroll to position [0, 0]
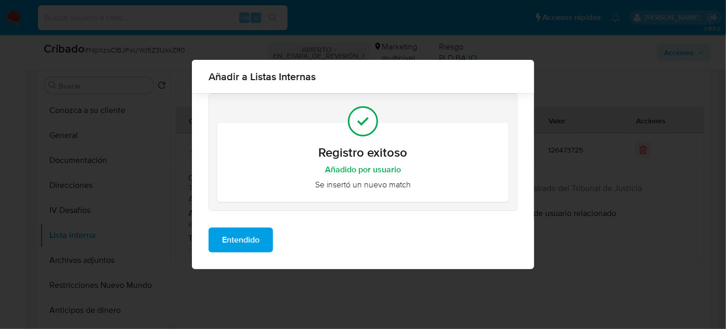
click at [245, 244] on span "Entendido" at bounding box center [240, 239] width 37 height 23
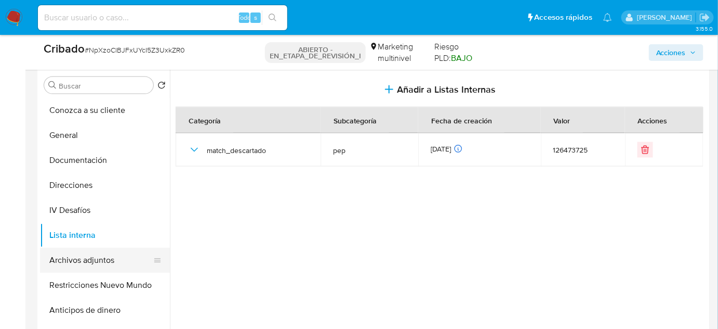
click at [107, 255] on button "Archivos adjuntos" at bounding box center [101, 259] width 122 height 25
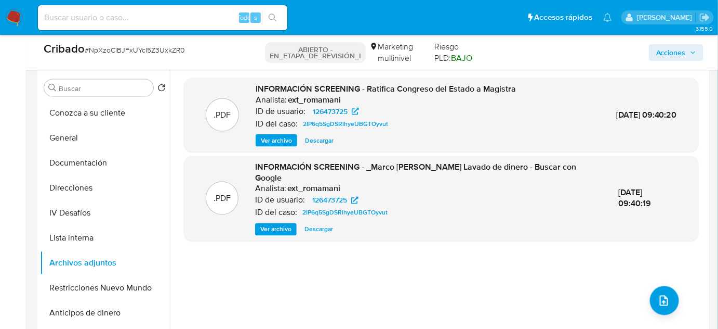
scroll to position [473, 0]
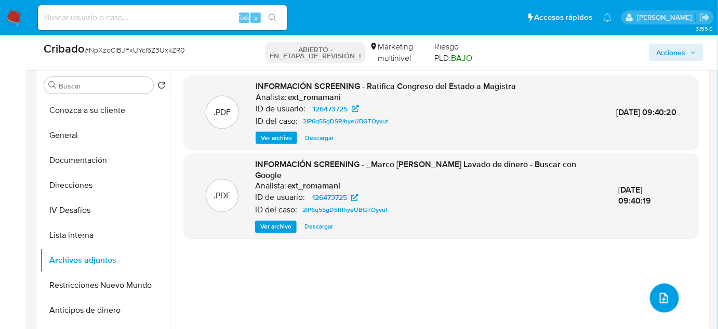
click at [658, 296] on icon "subir archivo" at bounding box center [664, 298] width 12 height 12
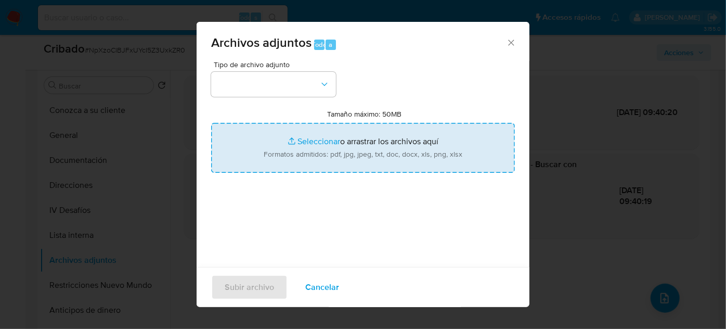
click at [371, 151] on input "Tamaño máximo: 50MB Seleccionar archivos" at bounding box center [363, 148] width 304 height 50
type input "C:\fakepath\Congreso del Estado ratifica Magistrado...dministrativa _ A Tiempo …"
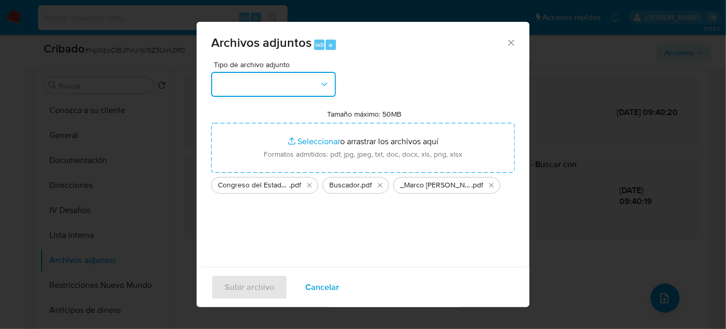
click at [271, 86] on button "button" at bounding box center [273, 84] width 125 height 25
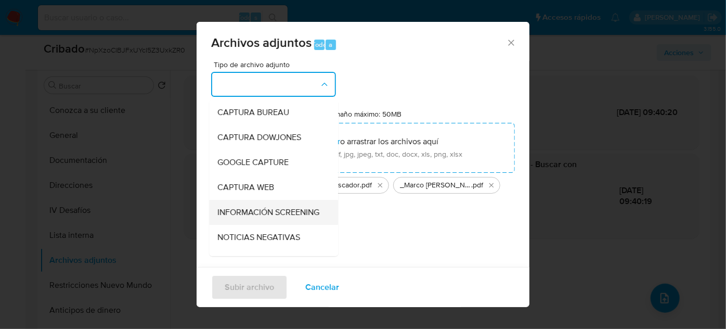
click at [264, 213] on span "INFORMACIÓN SCREENING" at bounding box center [268, 212] width 102 height 10
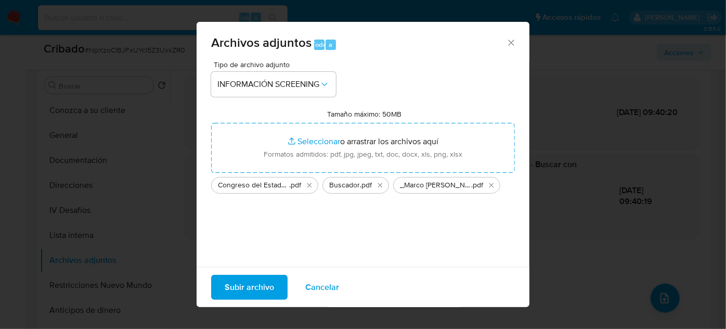
click at [252, 281] on span "Subir archivo" at bounding box center [249, 287] width 49 height 23
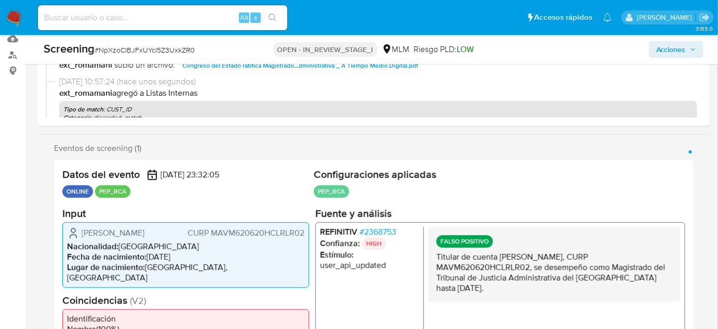
scroll to position [141, 0]
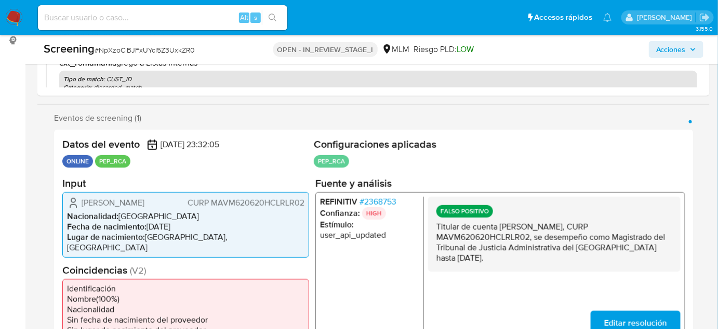
select select "10"
drag, startPoint x: 500, startPoint y: 258, endPoint x: 429, endPoint y: 223, distance: 79.3
click at [429, 223] on div "FALSO POSITIVO Titular de cuenta [PERSON_NAME], CURP MAVM620620HCLRLR02, se des…" at bounding box center [554, 233] width 253 height 75
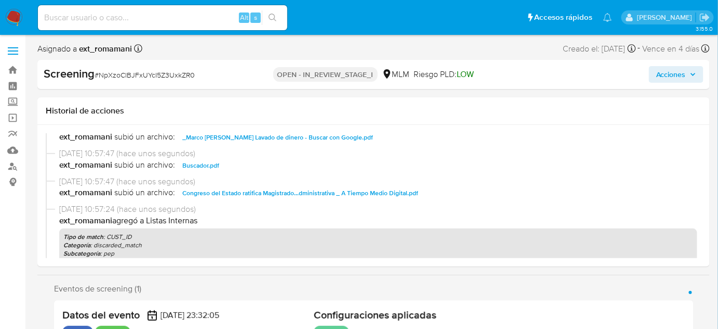
scroll to position [0, 0]
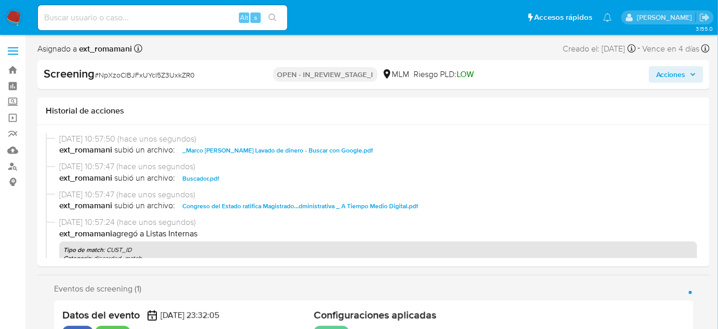
click at [671, 74] on span "Acciones" at bounding box center [672, 74] width 30 height 17
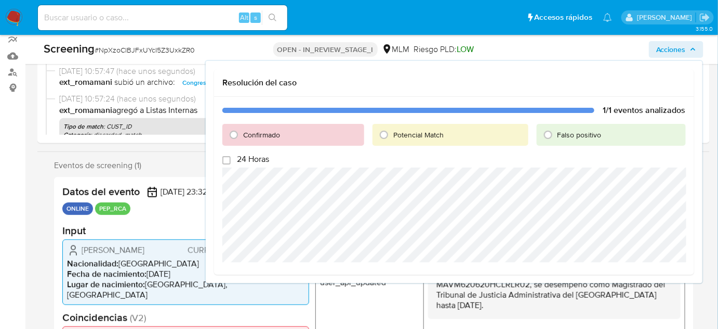
scroll to position [94, 0]
click at [547, 132] on input "Falso positivo" at bounding box center [548, 134] width 17 height 17
radio input "true"
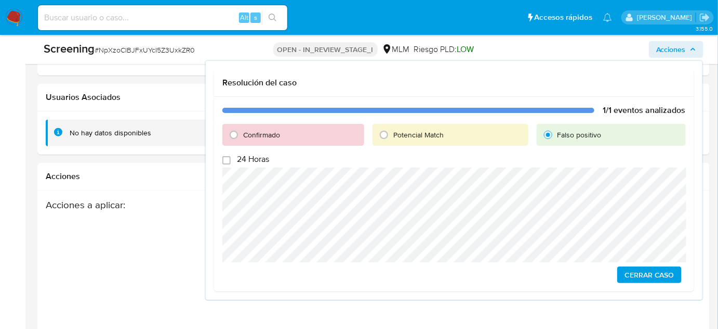
scroll to position [1714, 0]
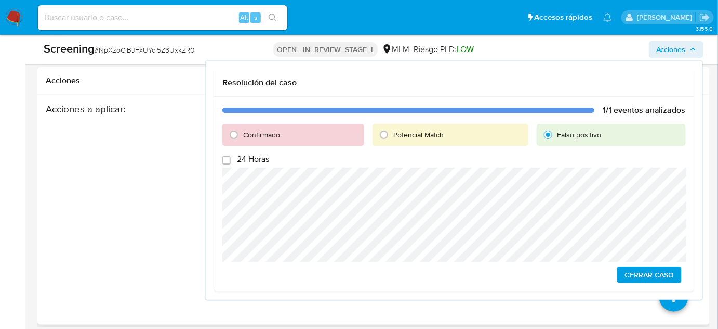
click at [624, 306] on div "Acciones a aplicar :" at bounding box center [374, 209] width 656 height 213
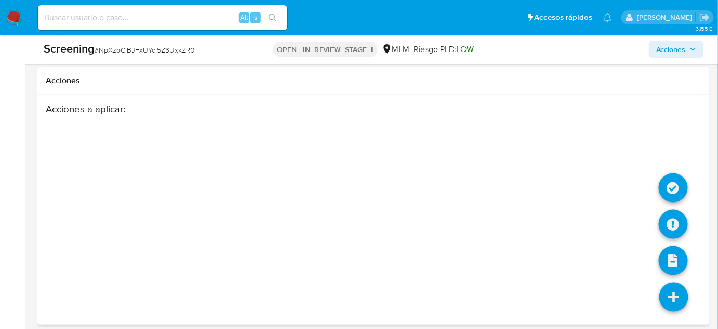
click at [664, 297] on icon at bounding box center [674, 296] width 29 height 29
click at [683, 180] on icon at bounding box center [673, 187] width 29 height 29
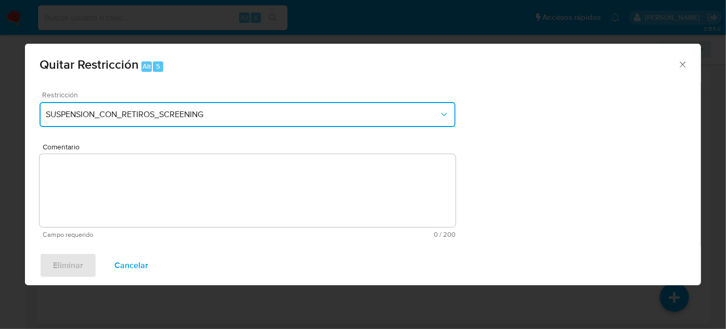
click at [282, 123] on button "SUSPENSION_CON_RETIROS_SCREENING" at bounding box center [248, 114] width 416 height 25
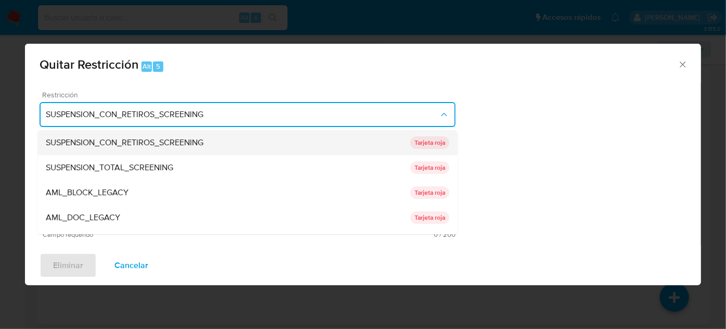
click at [167, 152] on div "SUSPENSION_CON_RETIROS_SCREENING" at bounding box center [228, 142] width 364 height 25
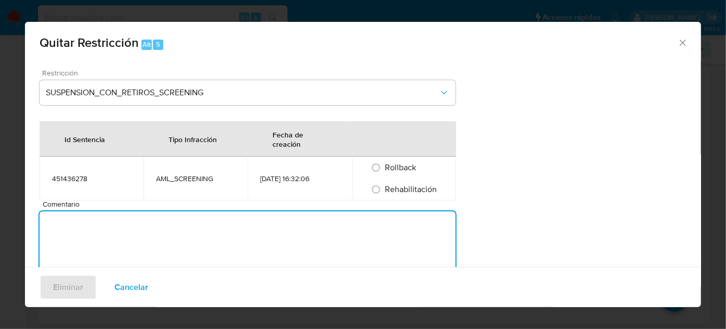
click at [169, 235] on textarea "Comentario" at bounding box center [248, 247] width 416 height 73
type textarea "Se quita restriccion automatica ya que el usuario no es un PEP"
click at [410, 184] on span "Rehabilitación" at bounding box center [411, 189] width 52 height 12
click at [384, 184] on input "Rehabilitación" at bounding box center [376, 189] width 17 height 17
radio input "true"
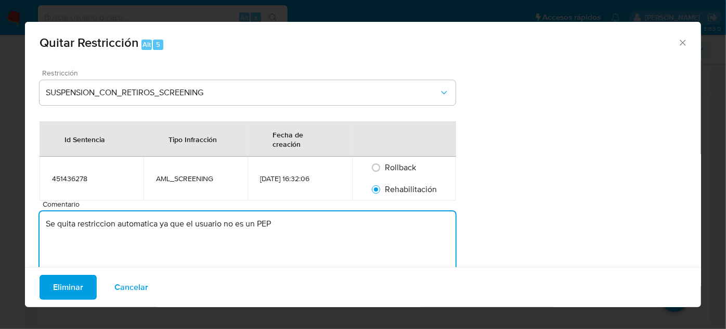
click at [315, 221] on textarea "Se quita restriccion automatica ya que el usuario no es un PEP" at bounding box center [248, 247] width 416 height 73
type textarea "Se quita restriccion automatica ya que el usuario no es un PEP y no cuenta con …"
click at [62, 286] on span "Eliminar" at bounding box center [68, 287] width 30 height 23
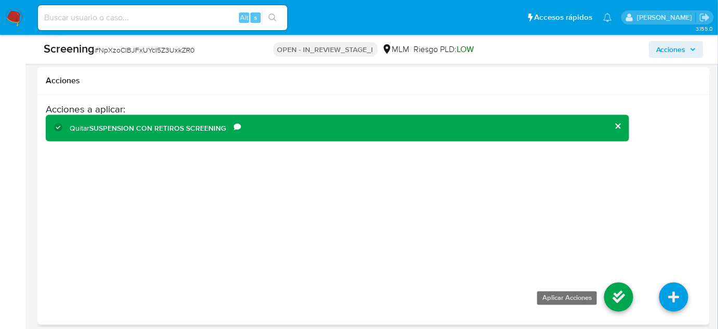
click at [621, 299] on icon at bounding box center [619, 296] width 29 height 29
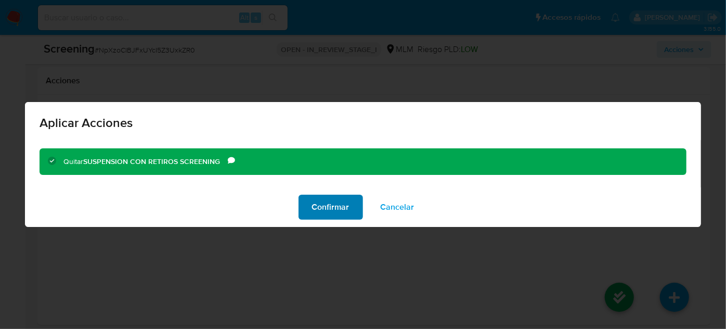
click at [331, 205] on span "Confirmar" at bounding box center [330, 206] width 37 height 23
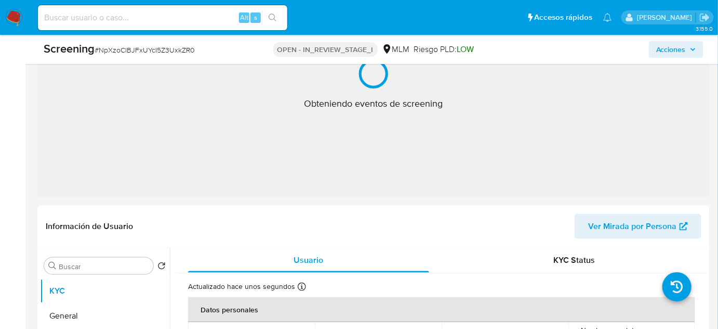
select select "10"
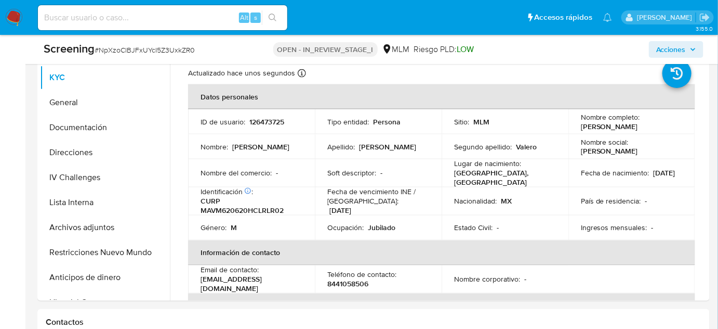
scroll to position [520, 0]
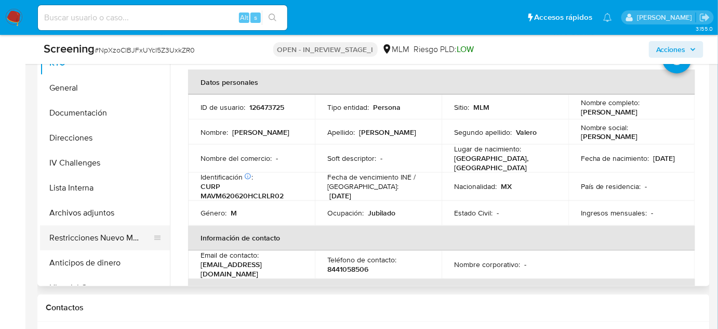
click at [54, 234] on button "Restricciones Nuevo Mundo" at bounding box center [101, 237] width 122 height 25
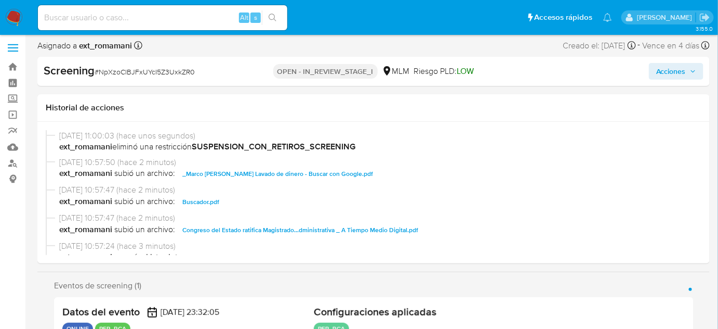
scroll to position [0, 0]
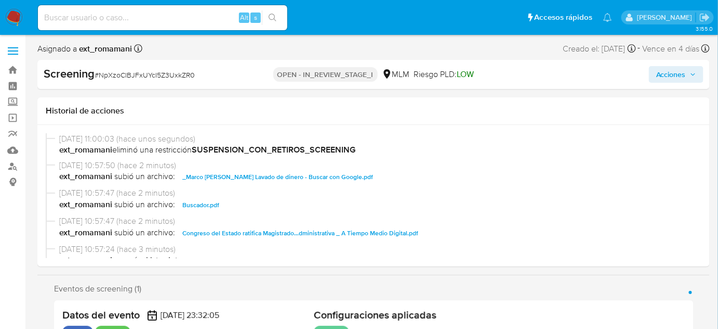
click at [674, 81] on span "Acciones" at bounding box center [672, 74] width 30 height 17
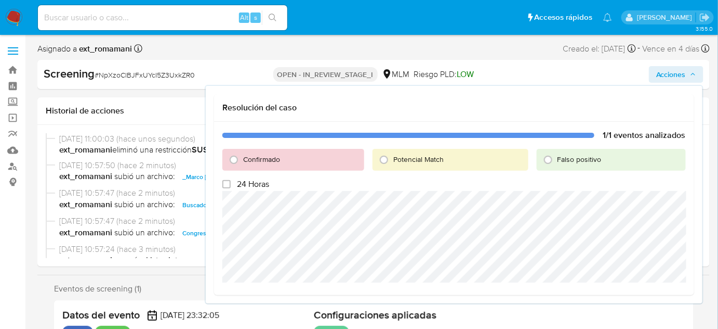
click at [557, 157] on label "Falso positivo" at bounding box center [579, 159] width 45 height 10
click at [557, 157] on input "Falso positivo" at bounding box center [548, 159] width 17 height 17
radio input "true"
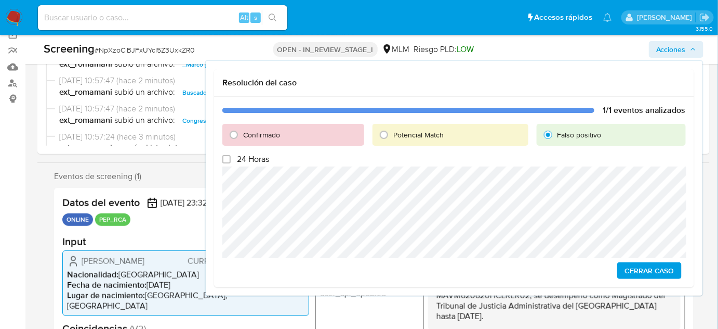
scroll to position [94, 0]
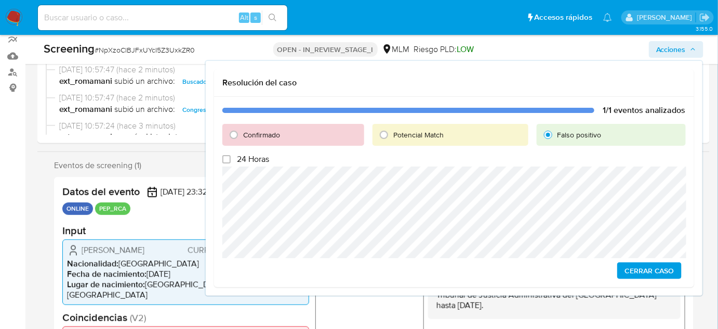
click at [660, 269] on span "Cerrar Caso" at bounding box center [650, 270] width 50 height 15
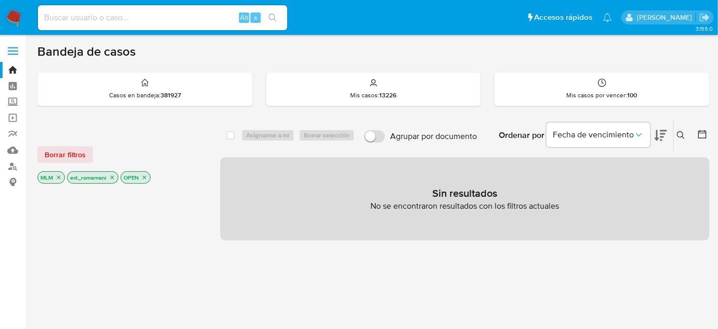
click at [11, 15] on img at bounding box center [14, 18] width 18 height 18
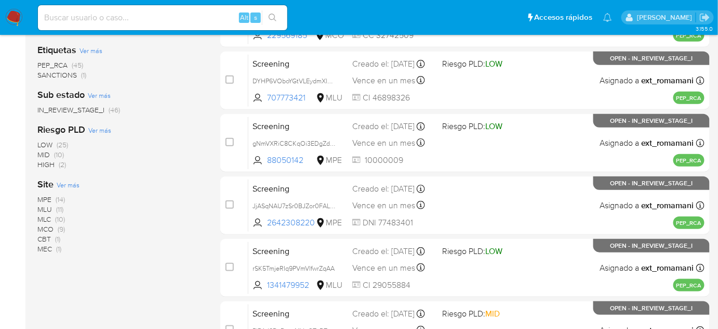
scroll to position [236, 0]
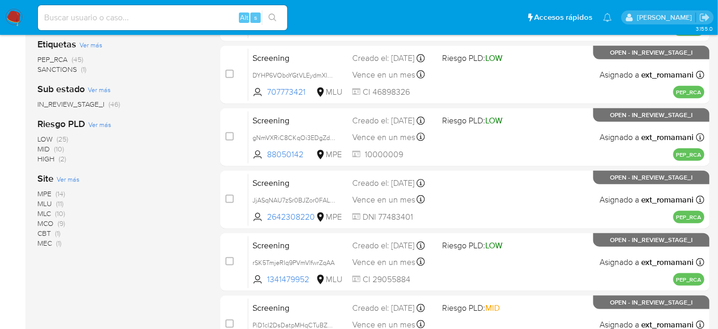
click at [59, 223] on span "(9)" at bounding box center [61, 223] width 7 height 10
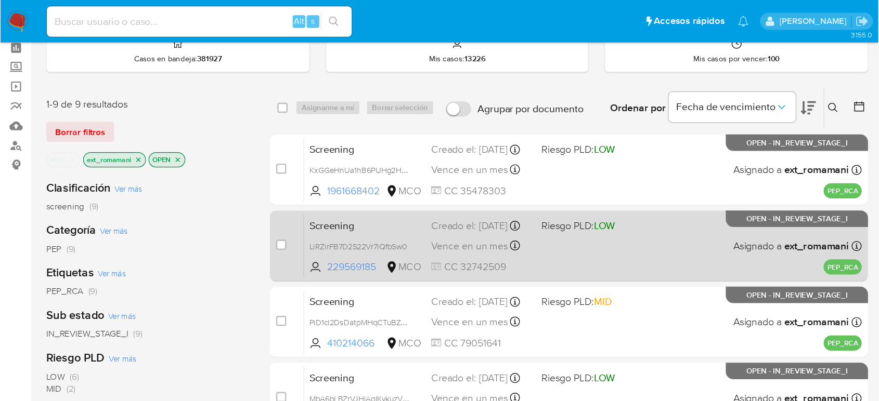
scroll to position [47, 0]
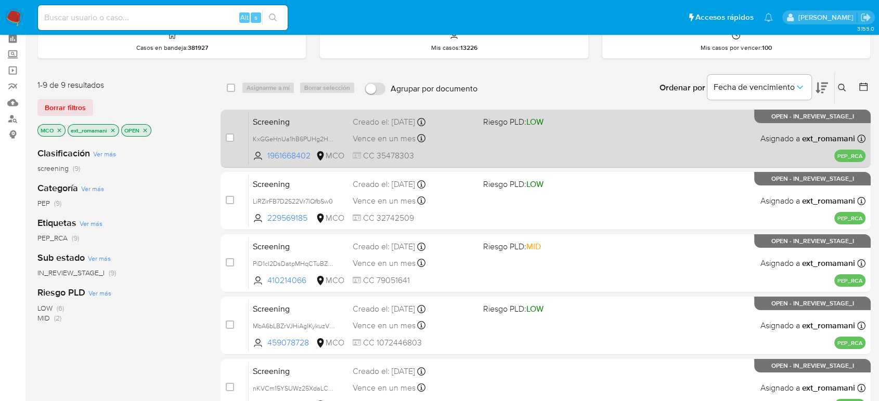
click at [554, 141] on div "Screening KxGGeHnUa1hB6PUHg2HRpuEd 1961668402 MCO Riesgo PLD: LOW Creado el: [D…" at bounding box center [556, 138] width 617 height 53
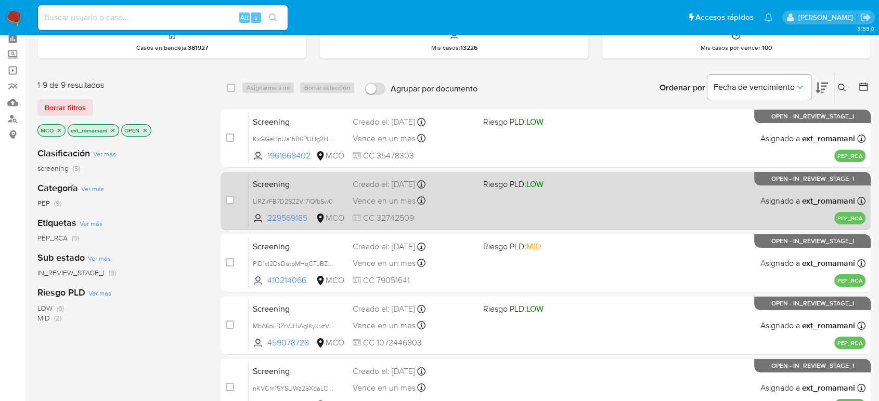
click at [544, 203] on div "Screening LiRZirFB7D2S22Vr7lQfbSw0 229569185 MCO Riesgo PLD: LOW Creado el: [DA…" at bounding box center [556, 201] width 617 height 53
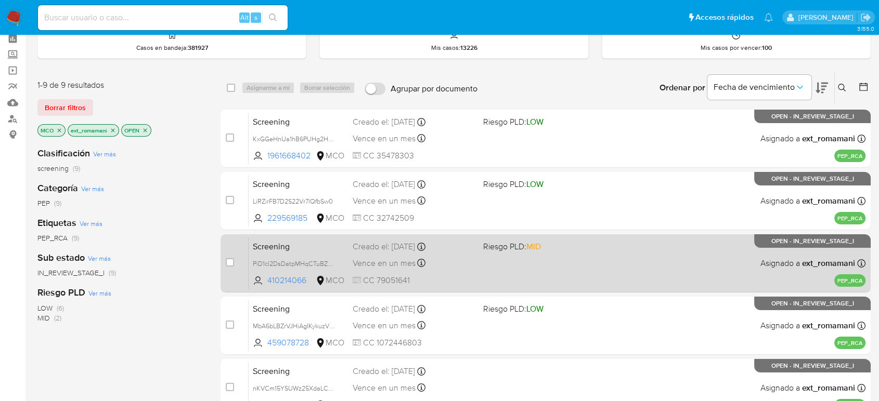
click at [540, 247] on span "MID" at bounding box center [533, 247] width 15 height 12
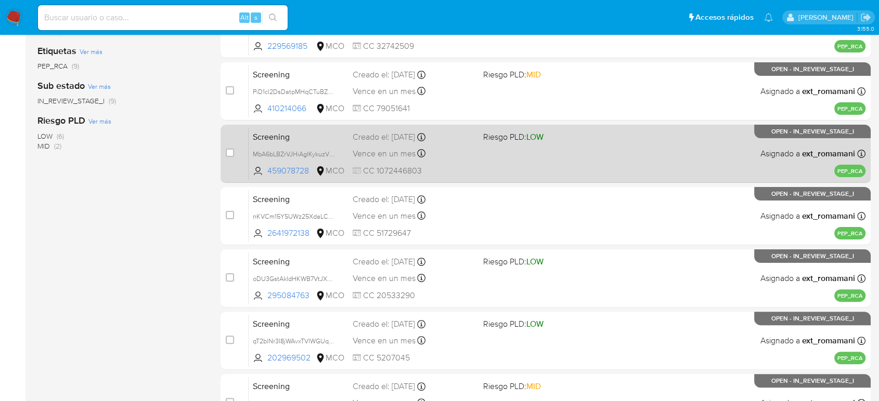
scroll to position [220, 0]
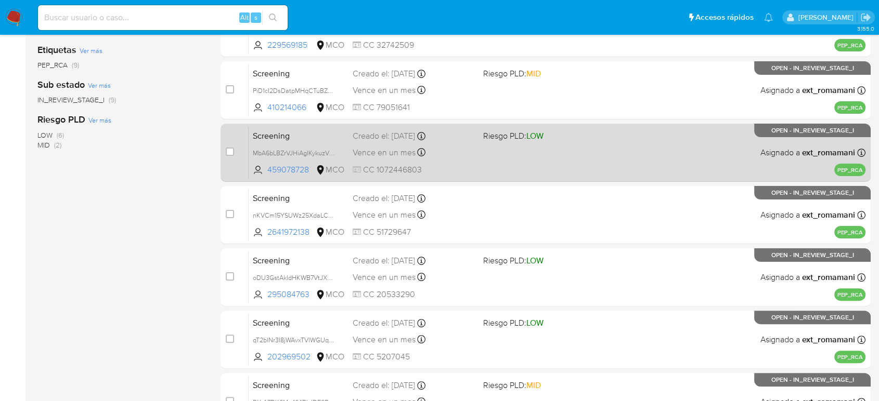
click at [551, 156] on div "Screening MbA6bLBZrVJHiAgIKykuzVne 459078728 MCO Riesgo PLD: LOW Creado el: [DA…" at bounding box center [556, 152] width 617 height 53
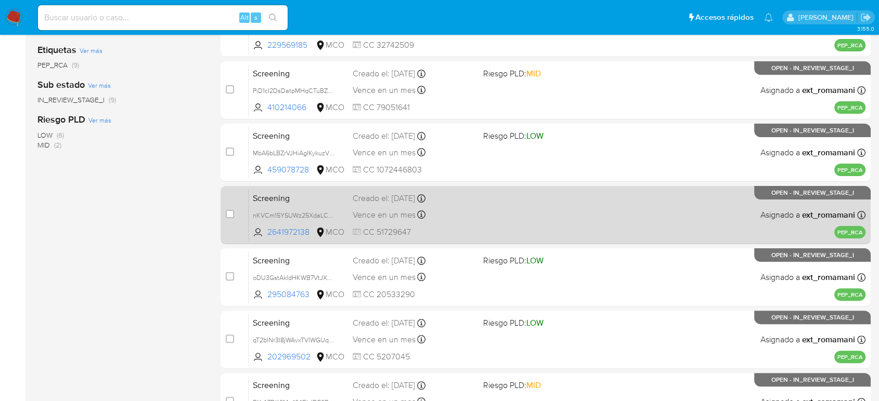
click at [536, 215] on div "Screening nKVCm15YSUWz25XdaLC4vI5p 2641972138 MCO Creado el: [DATE] Creado el: …" at bounding box center [556, 215] width 617 height 53
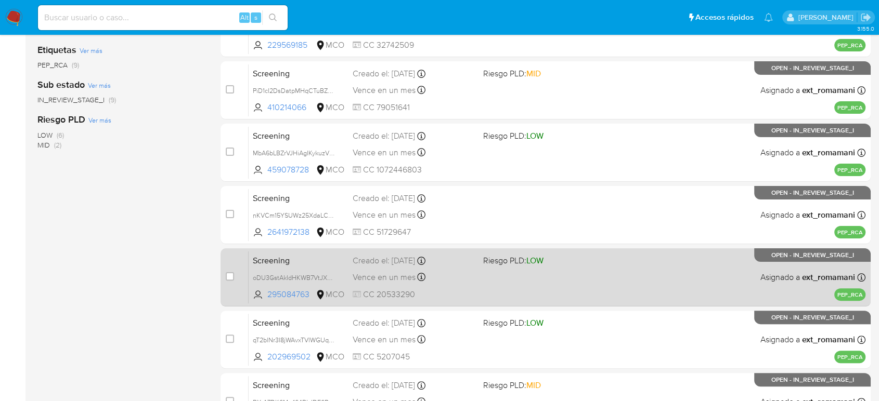
click at [549, 271] on div "Screening oDU3GstAkIdHKWB7VtJX6p7y 295084763 MCO Riesgo PLD: LOW Creado el: [DA…" at bounding box center [556, 277] width 617 height 53
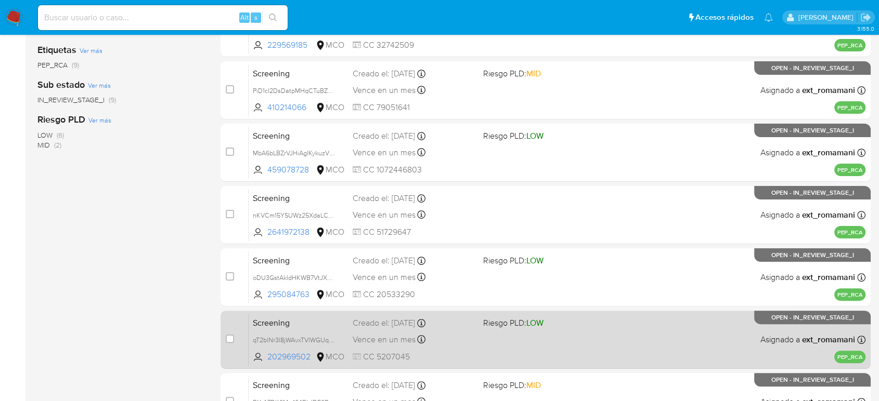
click at [553, 328] on div "Screening qT2blNr3I8jWAvxTVlWGUqHV 202969502 MCO Riesgo PLD: LOW Creado el: [DA…" at bounding box center [556, 339] width 617 height 53
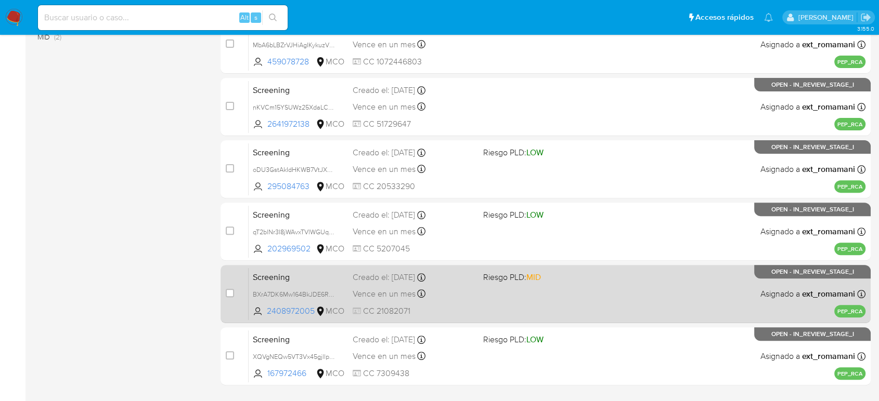
scroll to position [356, 0]
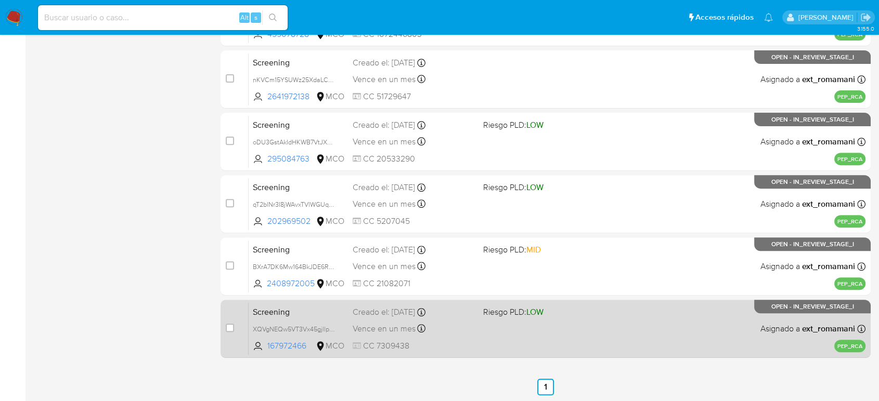
click at [549, 261] on div "Screening BXrA7DK6Mw164BkJDE6RZgb5 2408972005 MCO Riesgo PLD: MID Creado el: [D…" at bounding box center [556, 266] width 617 height 53
click at [561, 318] on div "Screening XQVgNEQw5VT3Vx45gjllpfOz 167972466 MCO Riesgo PLD: LOW Creado el: [DA…" at bounding box center [556, 329] width 617 height 53
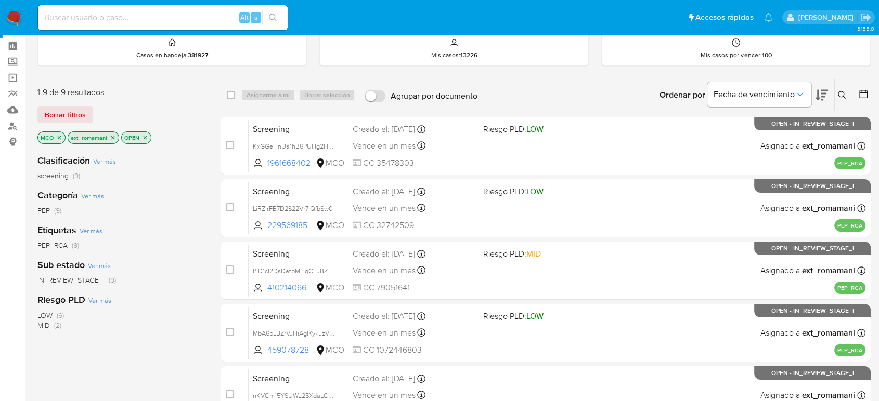
scroll to position [0, 0]
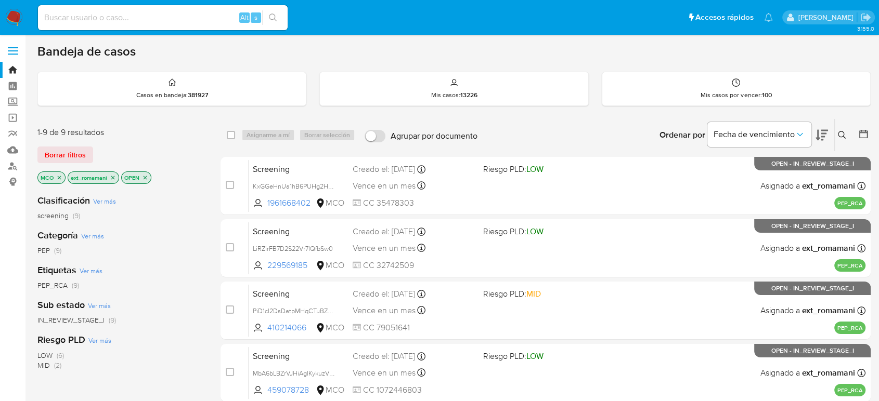
click at [58, 177] on icon "close-filter" at bounding box center [59, 178] width 6 height 6
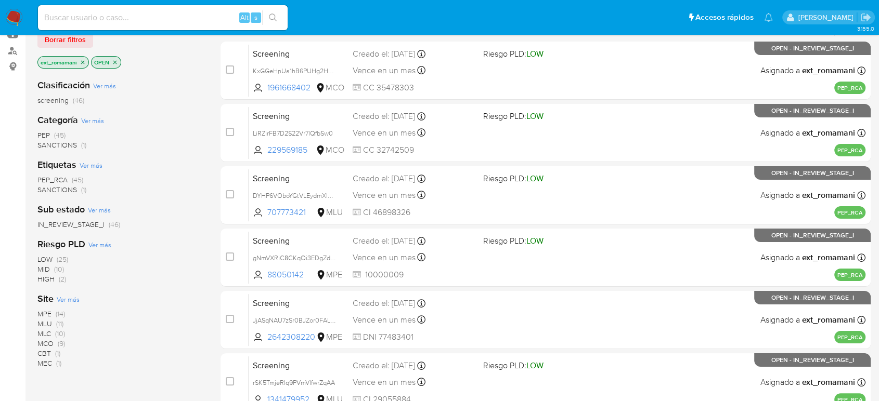
scroll to position [173, 0]
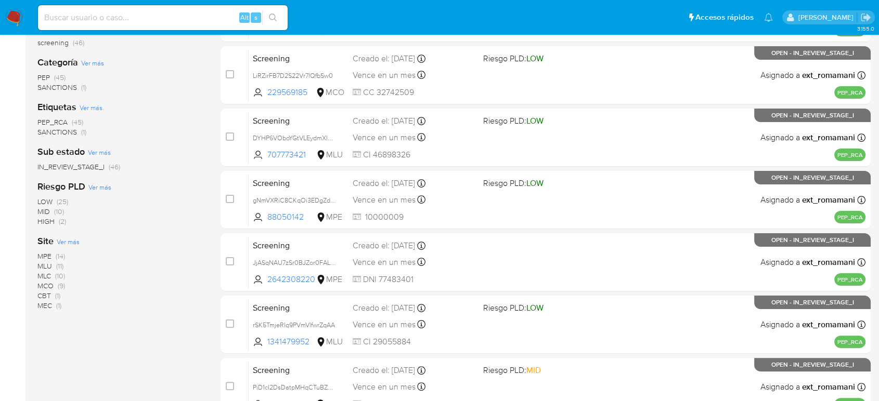
click at [59, 277] on span "(10)" at bounding box center [60, 276] width 10 height 10
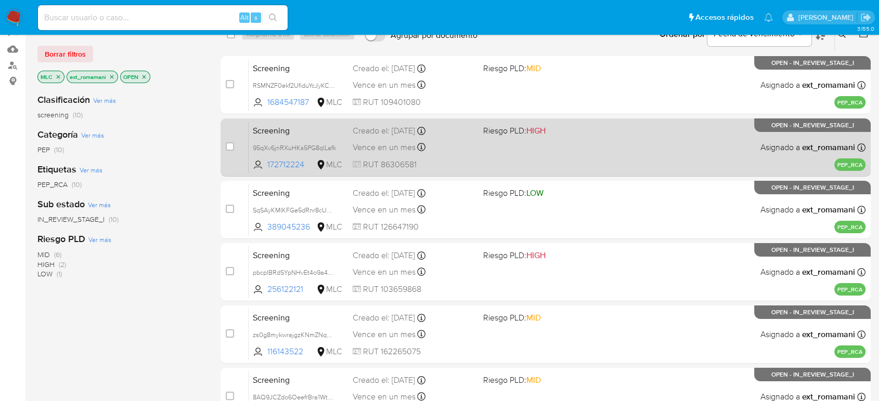
scroll to position [115, 0]
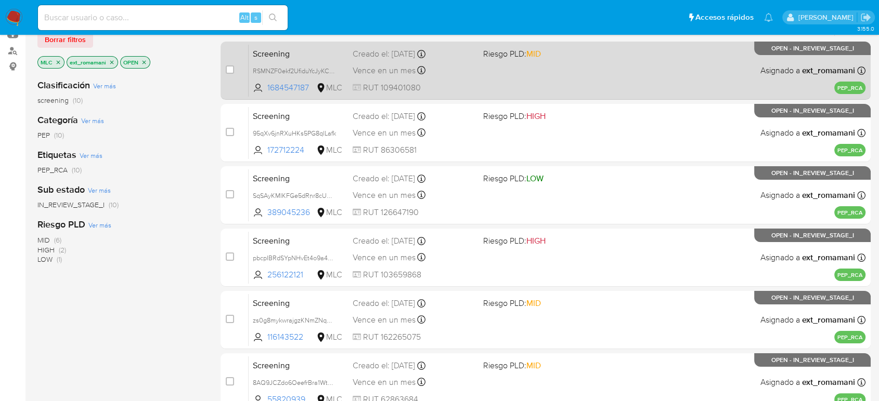
click at [552, 78] on div "Screening RSMNZF0ekf2UfiduYcJyKCUQ 1684547187 MLC Riesgo PLD: MID Creado el: 20…" at bounding box center [556, 70] width 617 height 53
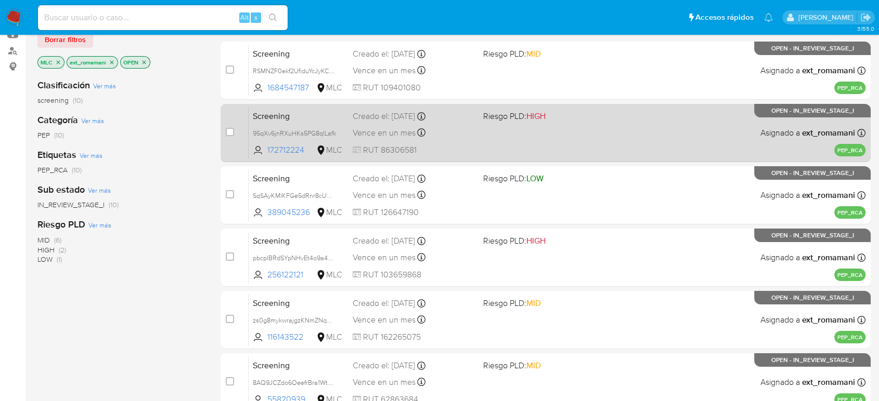
click at [555, 117] on span "Riesgo PLD: HIGH" at bounding box center [544, 116] width 122 height 14
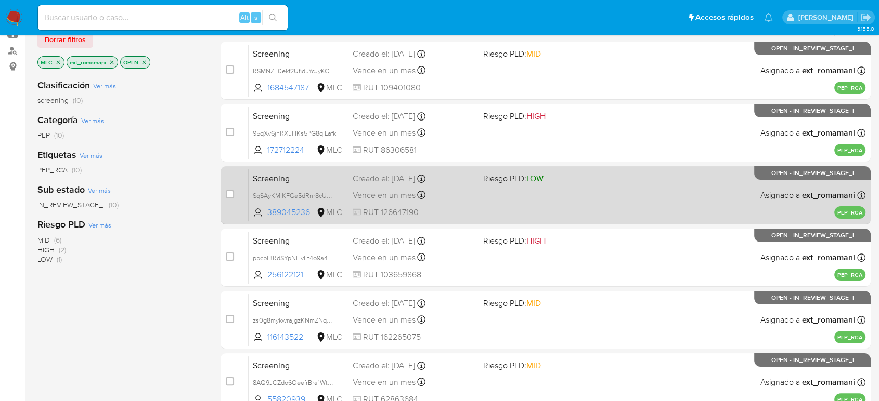
click at [553, 181] on span "Riesgo PLD: LOW" at bounding box center [544, 178] width 122 height 14
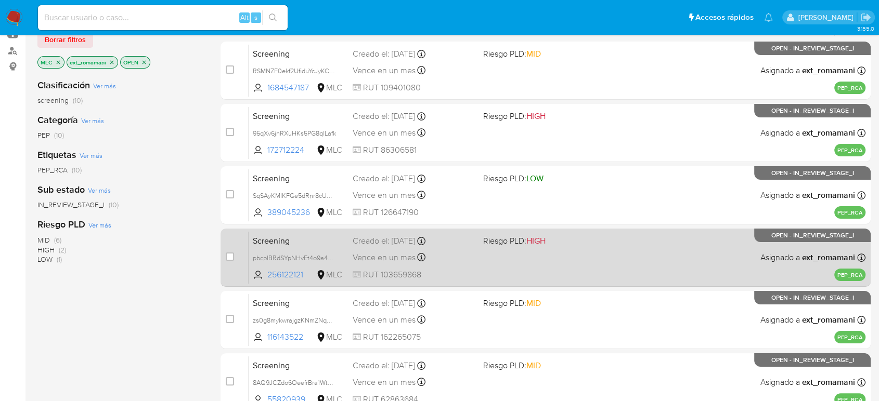
click at [564, 243] on span "Riesgo PLD: HIGH" at bounding box center [544, 240] width 122 height 14
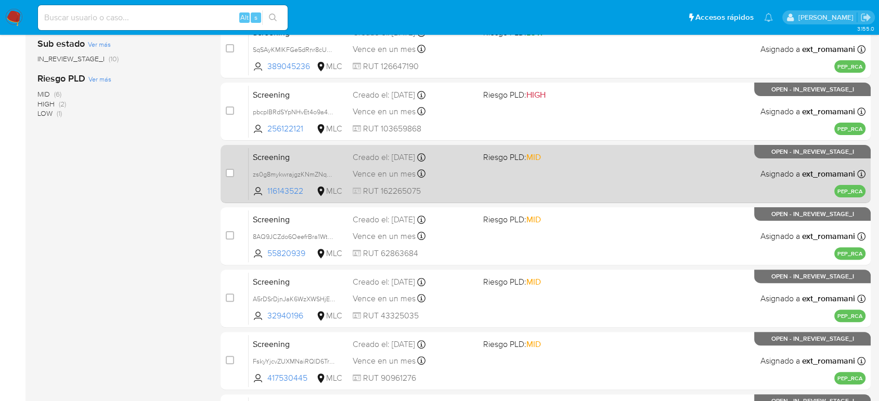
scroll to position [289, 0]
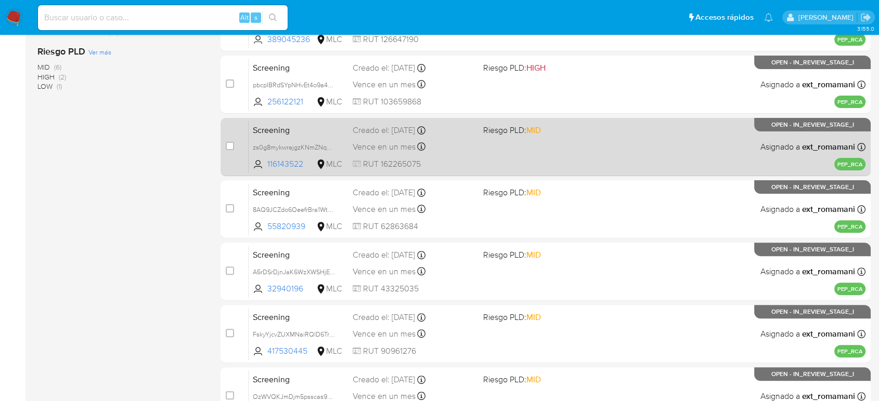
click at [566, 155] on div "Screening zs0g8mykwrajgzKNmZNqM5jt 116143522 MLC Riesgo PLD: MID Creado el: 20/…" at bounding box center [556, 147] width 617 height 53
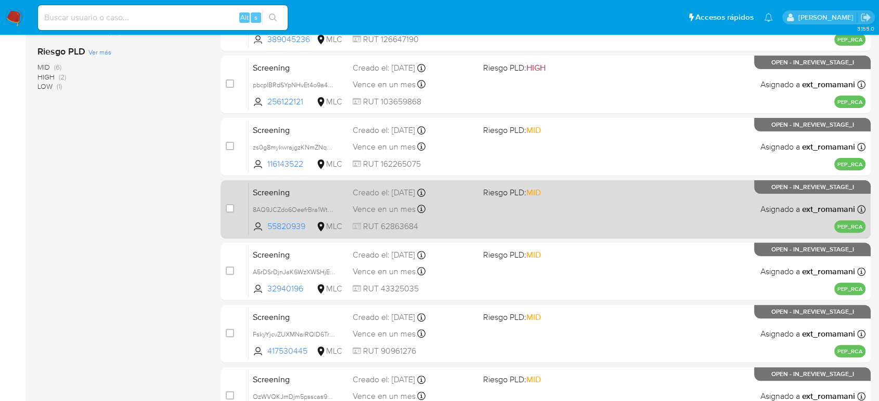
click at [568, 198] on div "Screening 8AQ9JCZdo6OeefrBra1WtzFg 55820939 MLC Riesgo PLD: MID Creado el: 19/0…" at bounding box center [556, 209] width 617 height 53
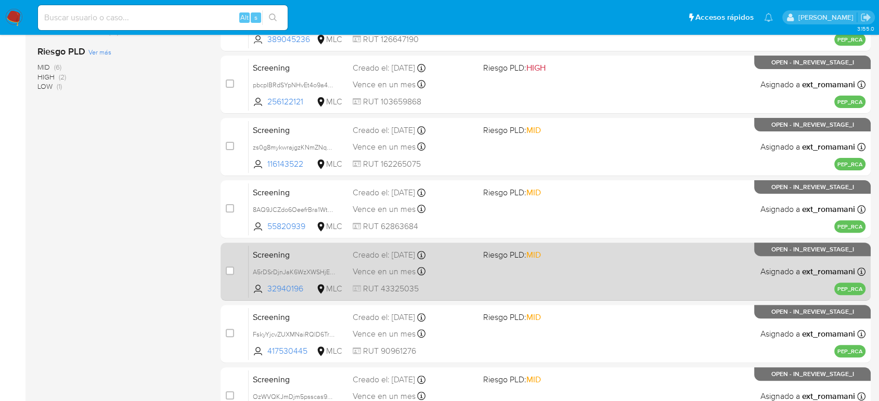
click at [561, 269] on div "Screening A5rDSrDjnJaK6WzXWSHjEIEv 32940196 MLC Riesgo PLD: MID Creado el: 19/0…" at bounding box center [556, 271] width 617 height 53
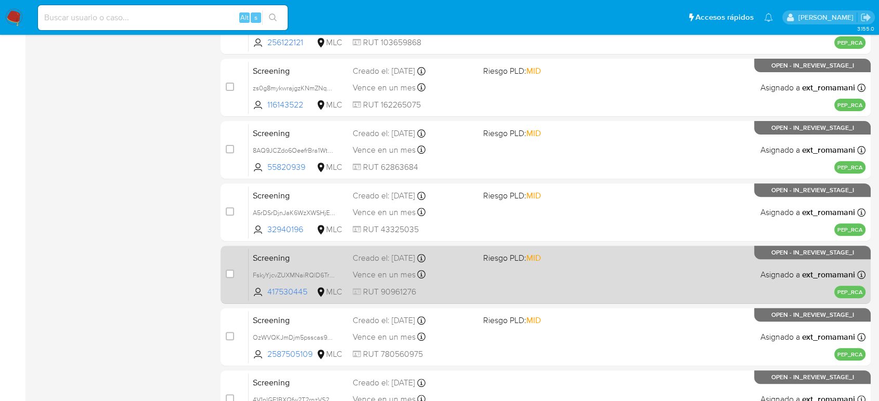
click at [570, 248] on div "Screening FskyYjcvZUXMNaiRQID6Tr0S 417530445 MLC Riesgo PLD: MID Creado el: 18/…" at bounding box center [556, 274] width 617 height 53
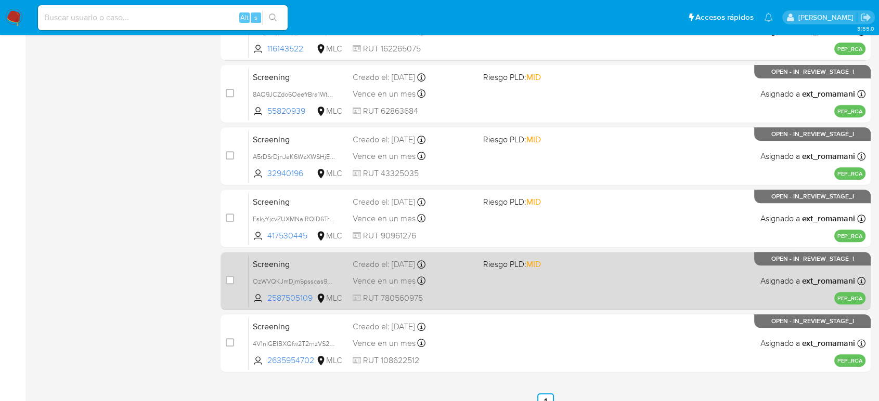
click at [551, 277] on div "Screening OzWVQKJmDjm5psscas9Dqhfz 2587505109 MLC Riesgo PLD: MID Creado el: 18…" at bounding box center [556, 281] width 617 height 53
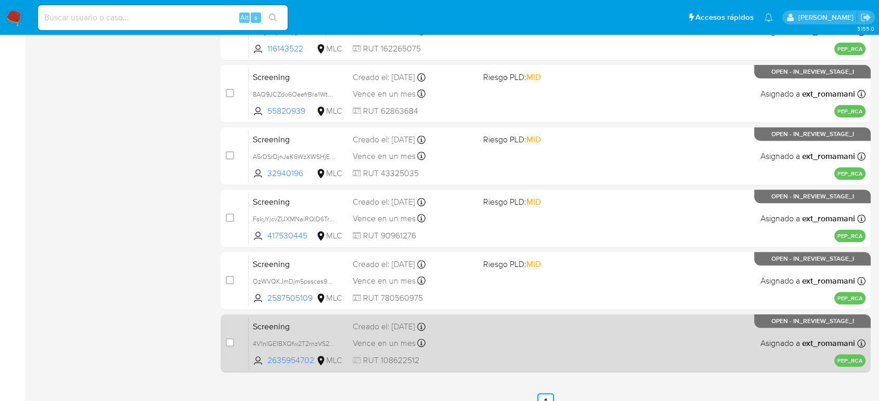
click at [553, 328] on div "Screening 4V1nlGE1BXQfw2T2rnzVS242 2635954702 MLC Creado el: 17/08/2025 Creado …" at bounding box center [556, 343] width 617 height 53
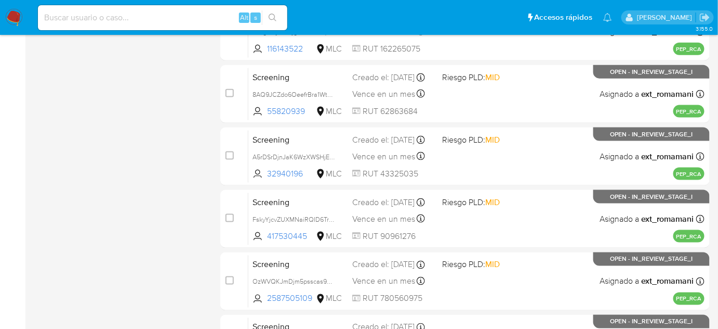
click at [9, 23] on img at bounding box center [14, 18] width 18 height 18
click at [11, 20] on img at bounding box center [14, 18] width 18 height 18
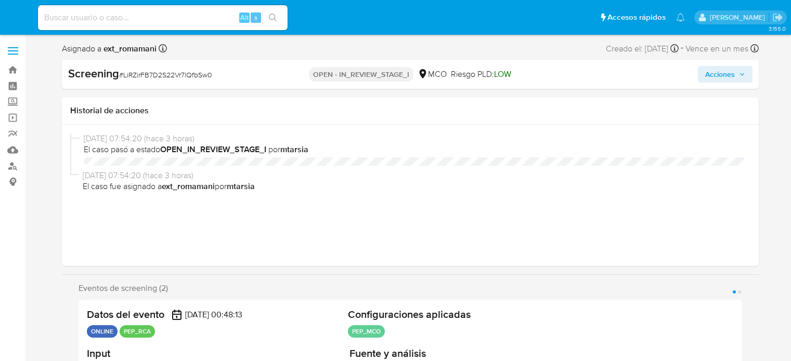
select select "10"
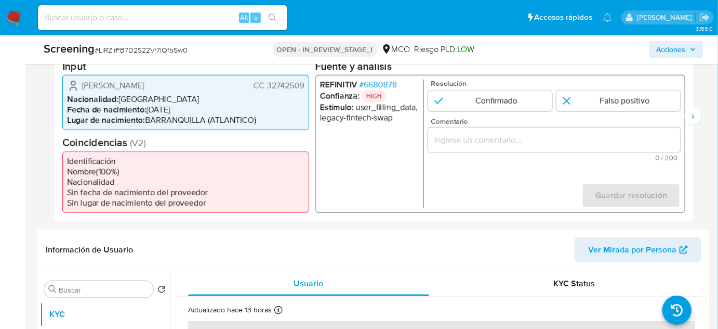
scroll to position [236, 0]
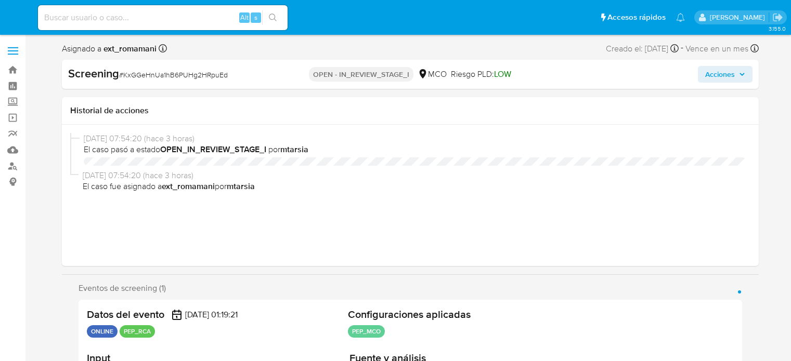
select select "10"
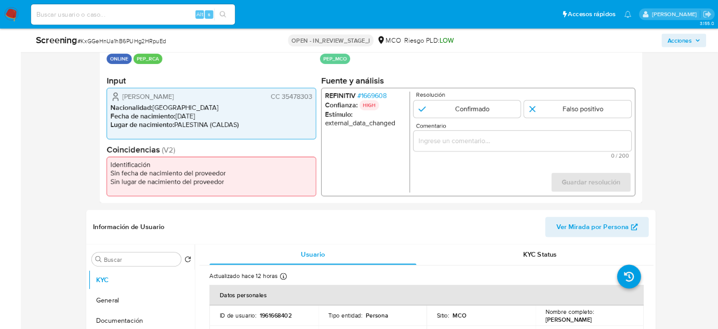
scroll to position [231, 0]
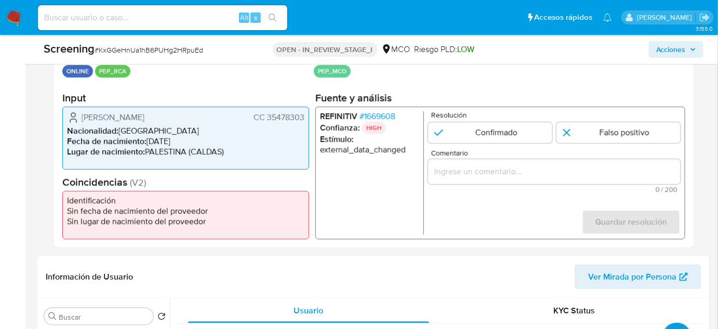
click at [517, 175] on input "Comentario" at bounding box center [554, 172] width 253 height 14
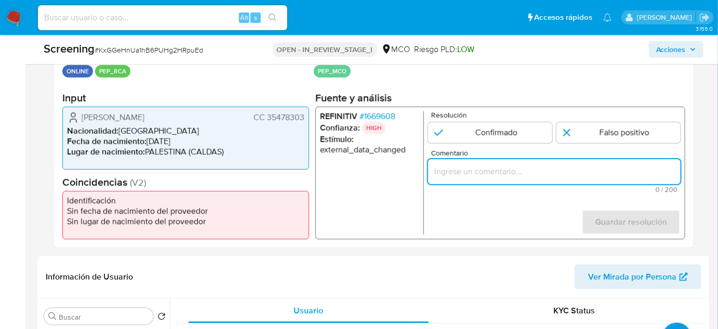
paste input "Titular de cuenta sin coincidencias en listas activas."
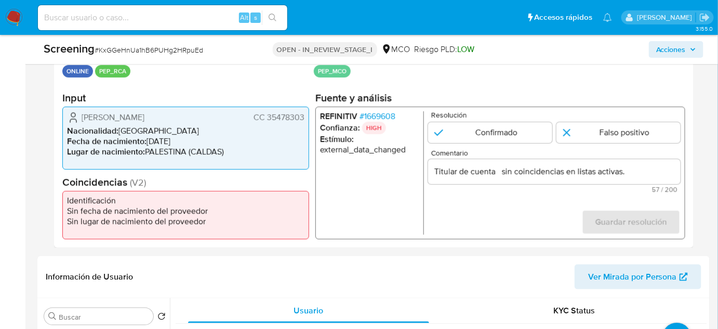
drag, startPoint x: 77, startPoint y: 117, endPoint x: 308, endPoint y: 116, distance: 230.3
click at [308, 116] on div "Eliana Maria Molina Montoya CC 35478303 Nacionalidad : Colombia Fecha de nacimi…" at bounding box center [185, 138] width 247 height 63
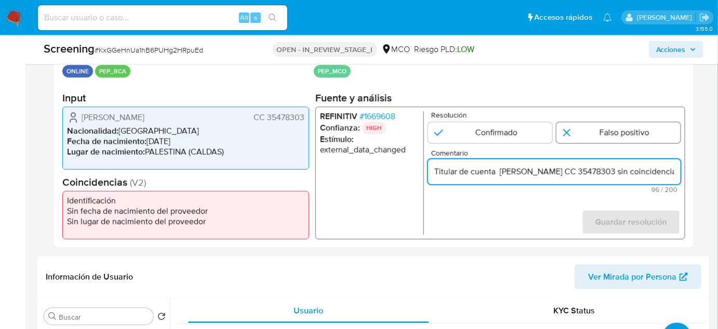
type input "Titular de cuenta Eliana Maria Molina Montoya CC 35478303 sin coincidencias en …"
click at [579, 135] on input "1 de 1" at bounding box center [619, 132] width 124 height 21
radio input "true"
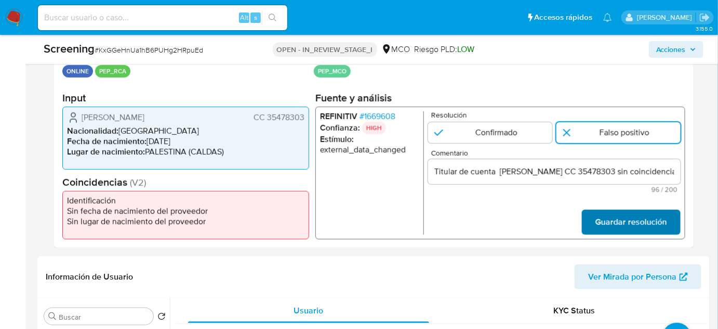
click at [604, 214] on span "Guardar resolución" at bounding box center [632, 222] width 72 height 23
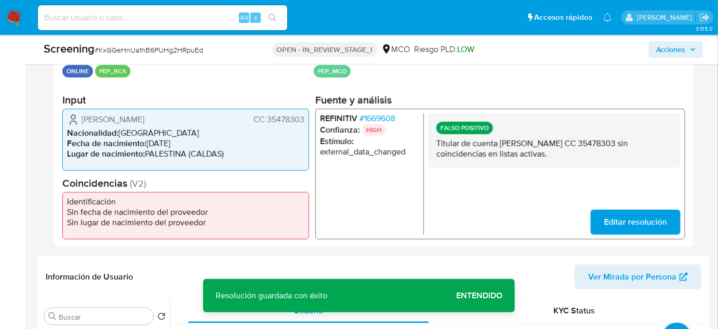
drag, startPoint x: 205, startPoint y: 119, endPoint x: 74, endPoint y: 119, distance: 130.5
click at [74, 119] on div "Eliana Maria Molina Montoya CC 35478303" at bounding box center [186, 119] width 238 height 12
click at [385, 117] on span "# 1669608" at bounding box center [378, 118] width 36 height 10
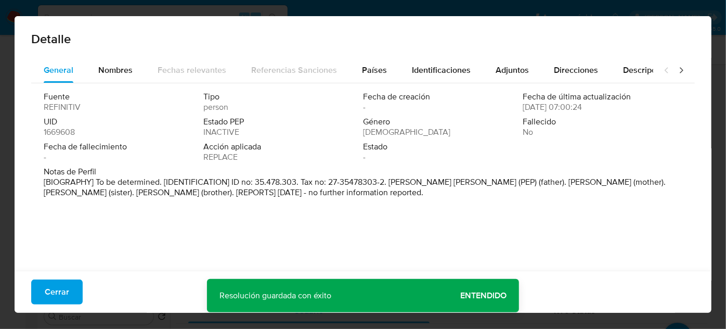
drag, startPoint x: 120, startPoint y: 76, endPoint x: 189, endPoint y: 90, distance: 70.6
click at [123, 76] on span "Nombres" at bounding box center [115, 70] width 34 height 12
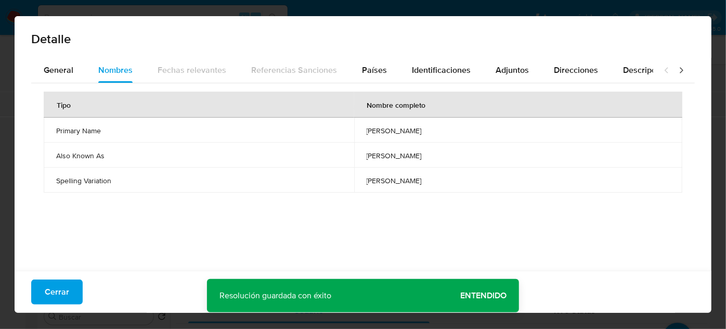
drag, startPoint x: 334, startPoint y: 132, endPoint x: 397, endPoint y: 134, distance: 63.5
click at [397, 134] on td "maria eva kosiner" at bounding box center [518, 129] width 328 height 25
click at [370, 72] on span "Países" at bounding box center [374, 70] width 25 height 12
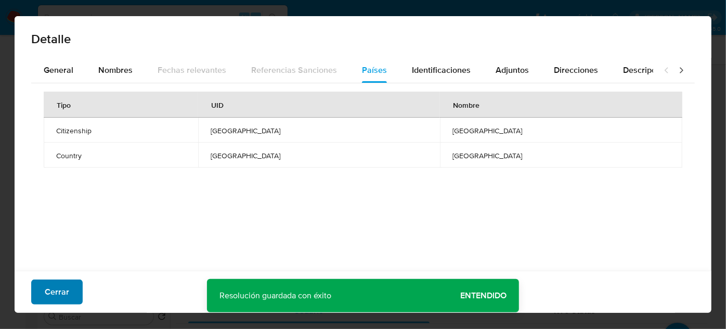
click at [80, 291] on button "Cerrar" at bounding box center [56, 291] width 51 height 25
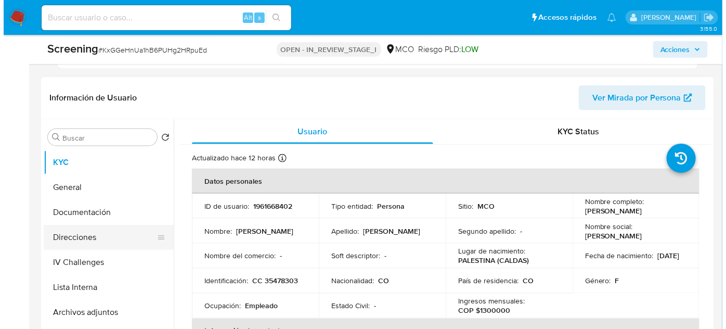
scroll to position [420, 0]
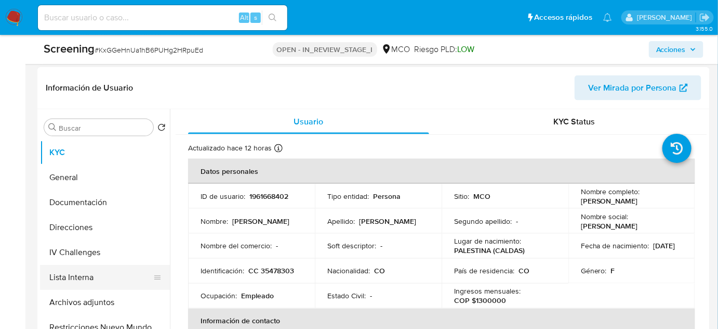
click at [88, 277] on button "Lista Interna" at bounding box center [101, 277] width 122 height 25
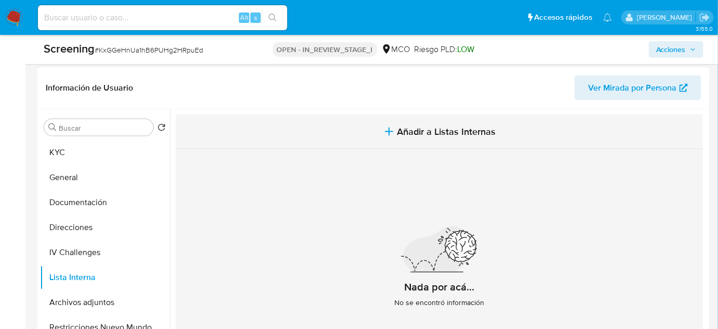
click at [424, 139] on button "Añadir a Listas Internas" at bounding box center [440, 131] width 528 height 35
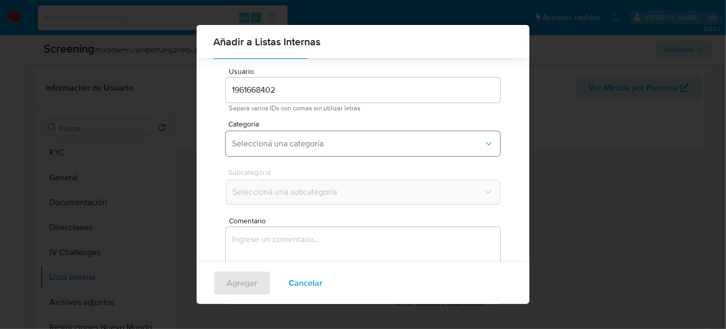
scroll to position [38, 0]
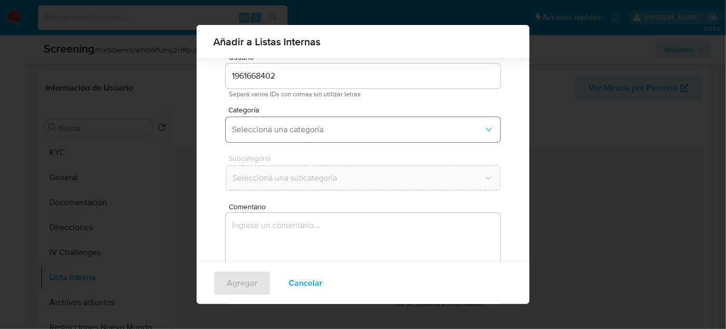
click at [339, 130] on span "Seleccioná una categoría" at bounding box center [358, 129] width 252 height 10
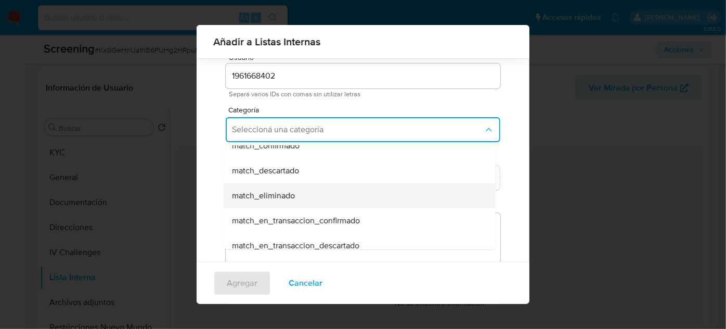
scroll to position [94, 0]
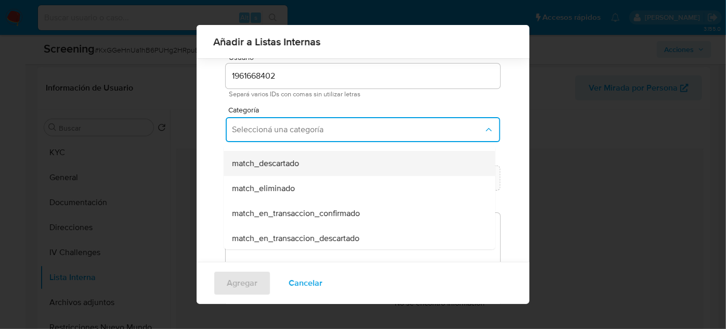
click at [292, 162] on span "match_descartado" at bounding box center [265, 163] width 67 height 10
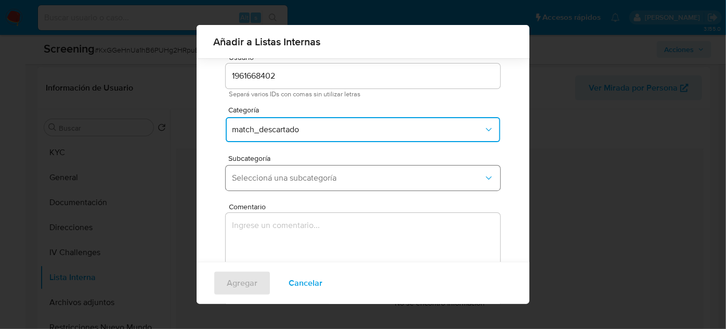
click at [296, 181] on span "Seleccioná una subcategoría" at bounding box center [358, 178] width 252 height 10
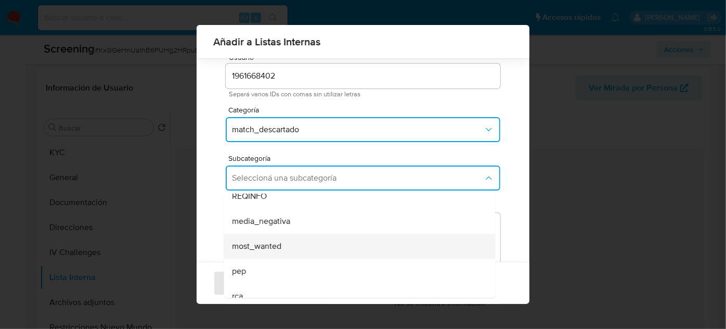
scroll to position [71, 0]
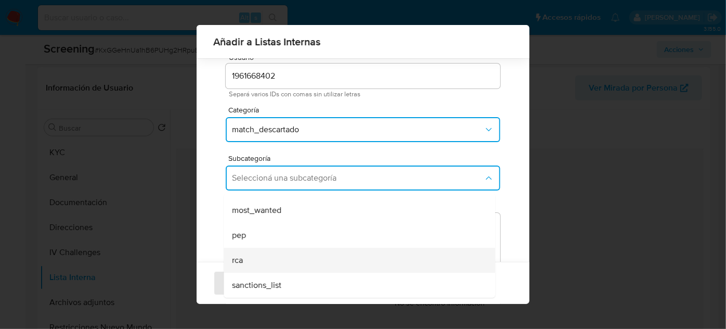
click at [274, 254] on div "rca" at bounding box center [356, 259] width 248 height 25
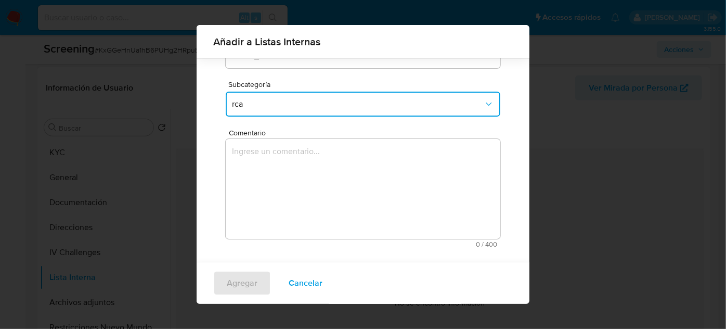
scroll to position [115, 0]
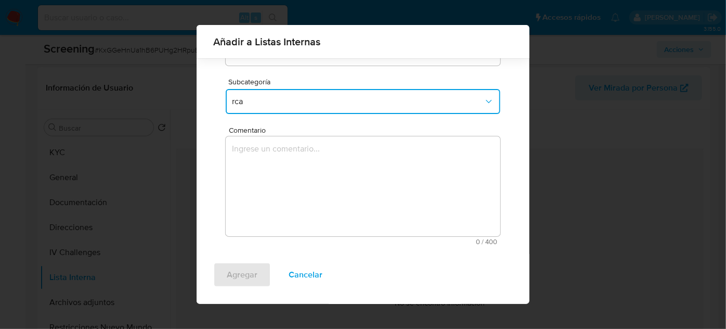
click at [295, 195] on textarea "Comentario" at bounding box center [363, 186] width 274 height 100
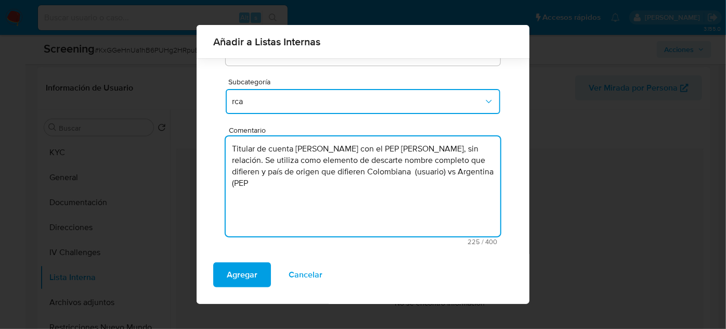
drag, startPoint x: 428, startPoint y: 148, endPoint x: 439, endPoint y: 149, distance: 11.0
click at [439, 149] on textarea "Titular de cuenta Eliana Maria Molina Montoya con el PEP Maria Eva Kosiner, sin…" at bounding box center [363, 186] width 274 height 100
drag, startPoint x: 315, startPoint y: 185, endPoint x: 333, endPoint y: 186, distance: 18.2
click at [333, 186] on textarea "Titular de cuenta Eliana Maria Molina Montoya con el RCA Maria Eva Kosiner, sin…" at bounding box center [363, 186] width 274 height 100
click at [402, 148] on textarea "Titular de cuenta Eliana Maria Molina Montoya con el RCA Maria Eva Kosiner, sin…" at bounding box center [363, 186] width 274 height 100
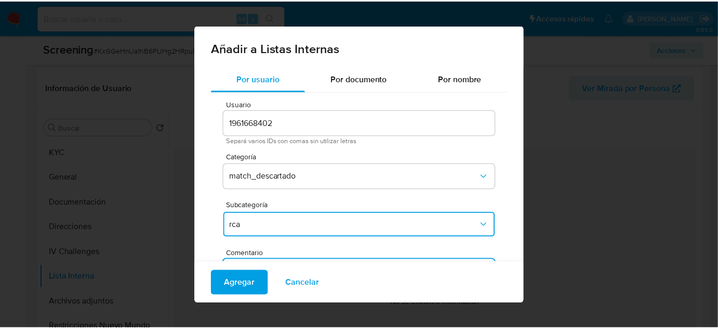
scroll to position [0, 0]
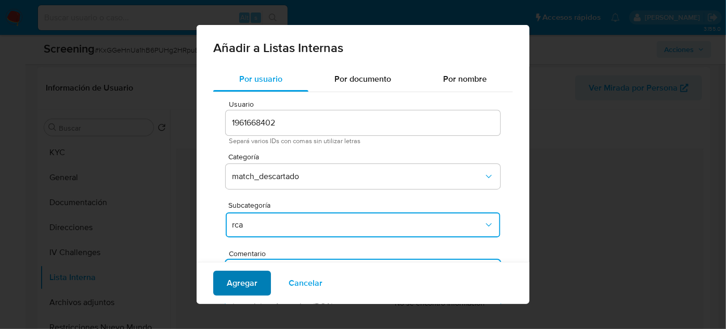
type textarea "Titular de cuenta Eliana Maria Molina Montoya genera match con el RCA Maria Eva…"
click at [237, 282] on span "Agregar" at bounding box center [242, 282] width 31 height 23
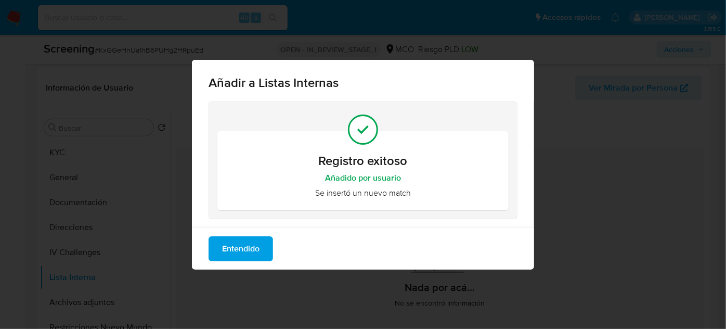
click at [241, 255] on span "Entendido" at bounding box center [240, 248] width 37 height 23
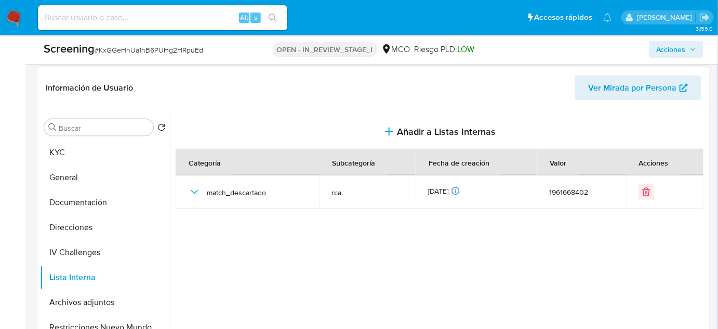
click at [658, 51] on span "Acciones" at bounding box center [672, 49] width 30 height 17
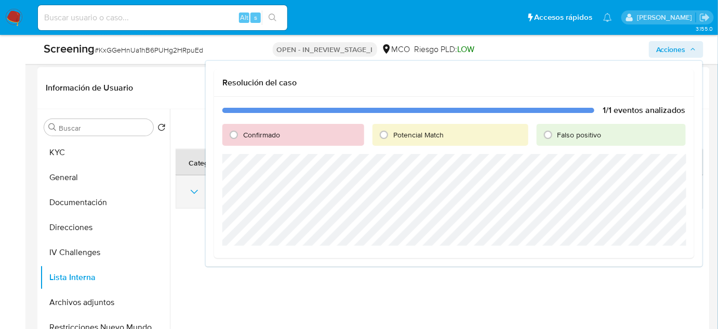
scroll to position [137, 0]
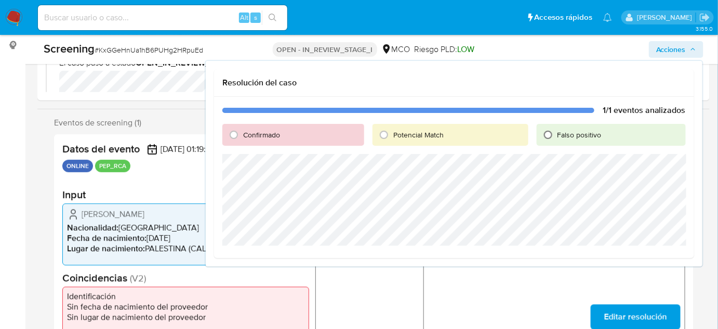
click at [547, 135] on input "Falso positivo" at bounding box center [548, 134] width 17 height 17
radio input "true"
click at [454, 224] on div "1/1 eventos analizados Confirmado Potencial Match Falso positivo Cerrar Caso" at bounding box center [454, 186] width 480 height 178
click at [635, 257] on span "Cerrar Caso" at bounding box center [650, 258] width 50 height 15
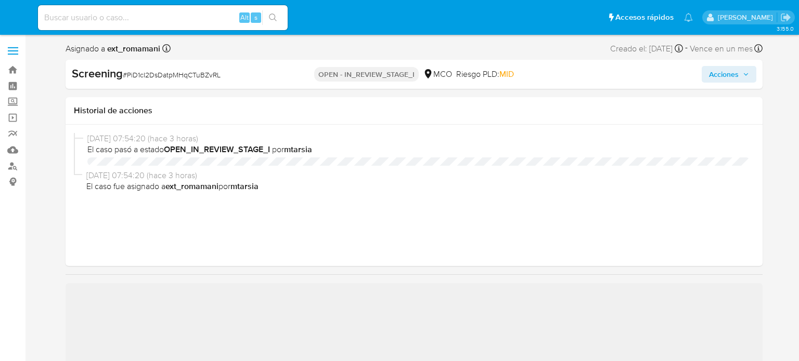
select select "10"
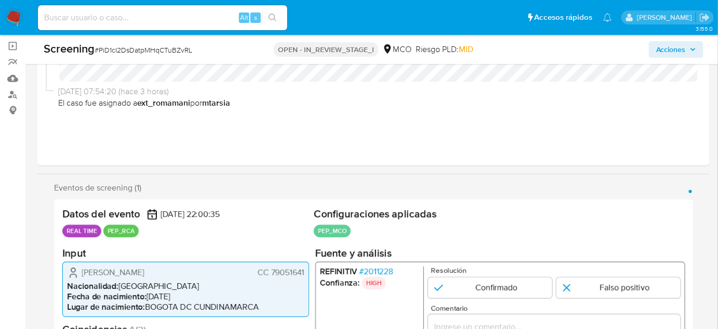
scroll to position [189, 0]
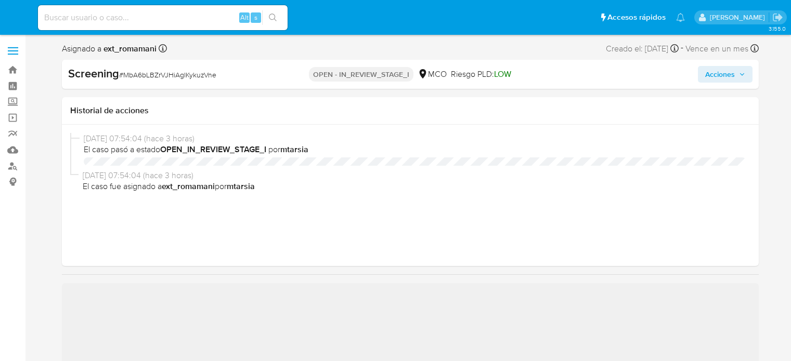
select select "10"
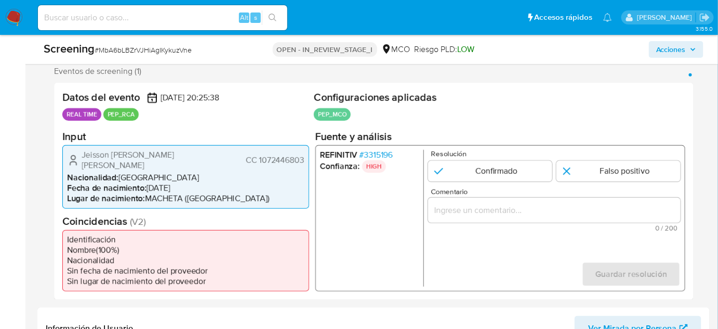
scroll to position [189, 0]
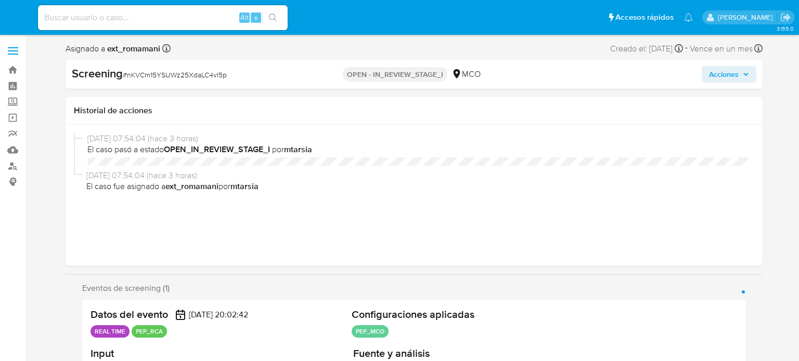
select select "10"
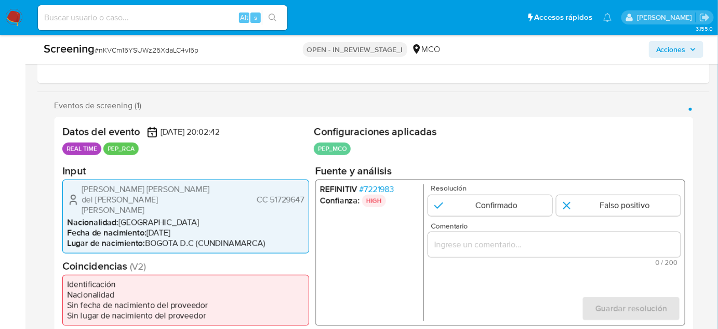
scroll to position [189, 0]
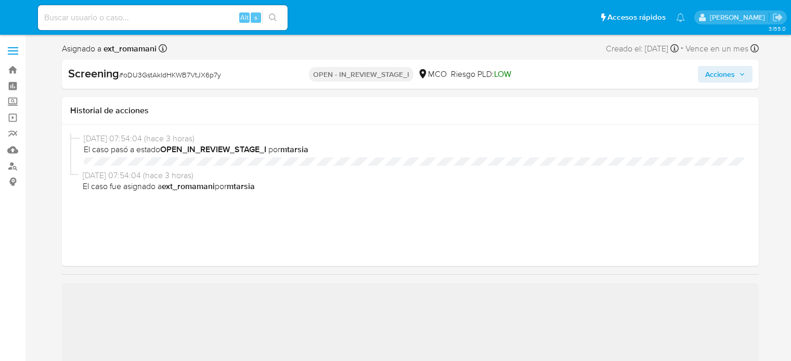
select select "10"
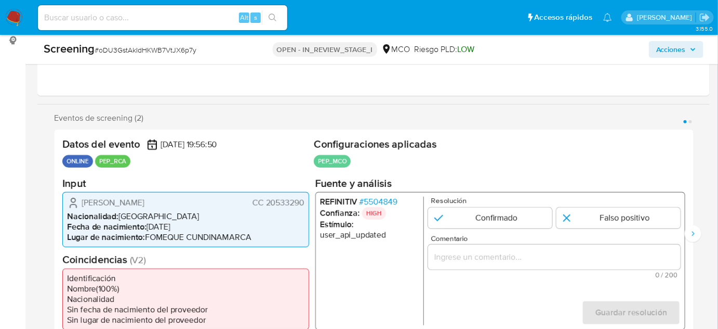
scroll to position [189, 0]
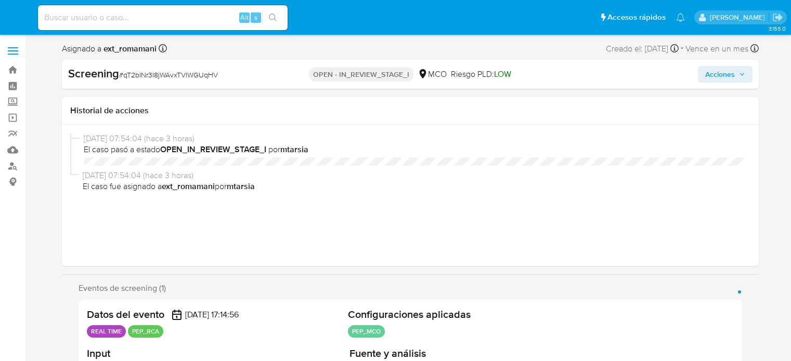
select select "10"
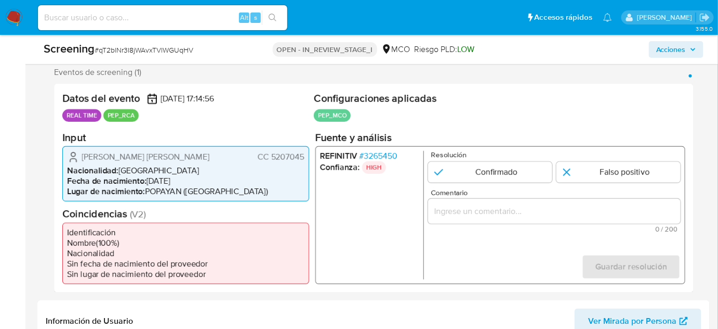
scroll to position [189, 0]
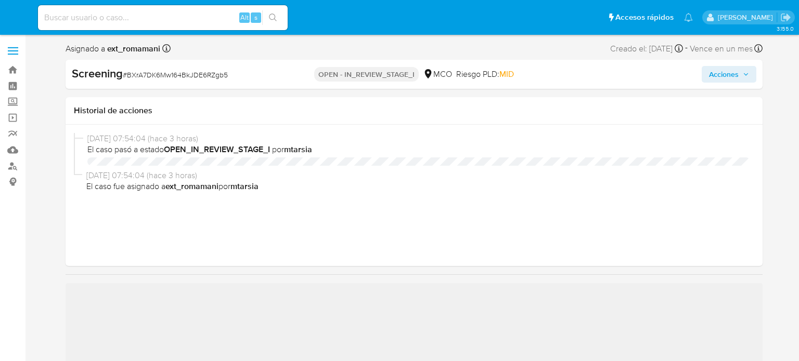
select select "10"
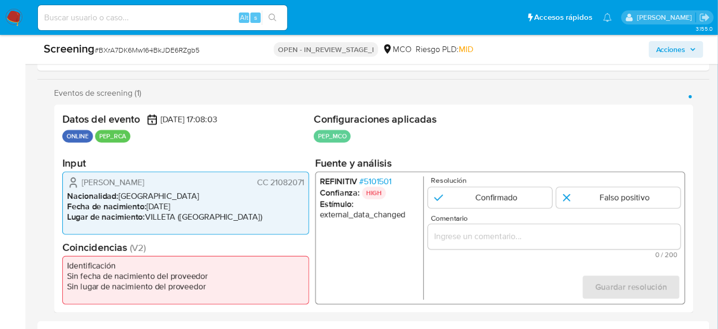
scroll to position [189, 0]
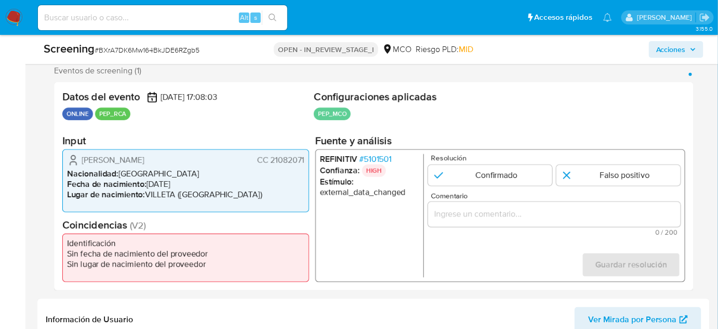
click at [460, 209] on input "Comentario" at bounding box center [554, 214] width 253 height 14
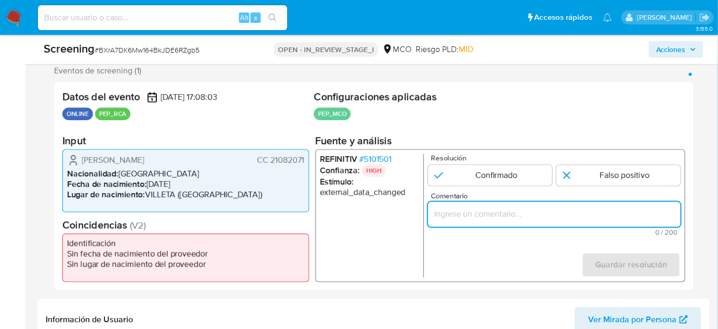
paste input "Titular de cuenta sin coincidencias en listas activas."
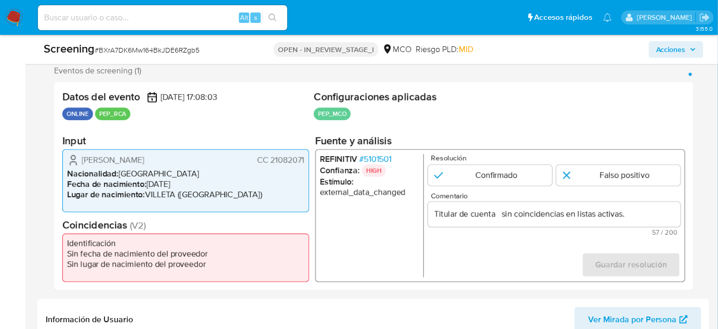
drag, startPoint x: 82, startPoint y: 159, endPoint x: 308, endPoint y: 161, distance: 225.6
click at [308, 162] on div "Lucero Esmeralda Sanchez Reyes CC 21082071 Nacionalidad : Colombia Fecha de nac…" at bounding box center [185, 180] width 247 height 63
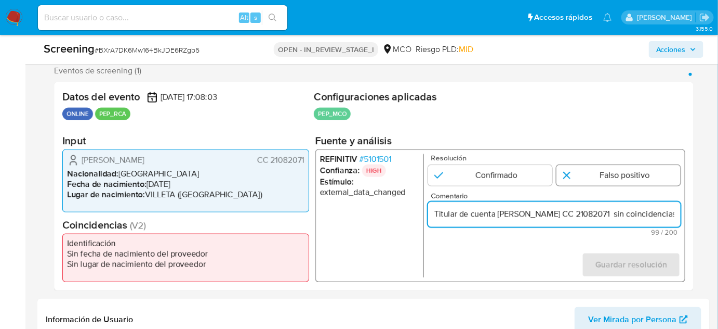
type input "Titular de cuenta Lucero Esmeralda Sanchez Reyes CC 21082071 sin coincidencias …"
click at [582, 176] on input "1 de 1" at bounding box center [619, 175] width 124 height 21
radio input "true"
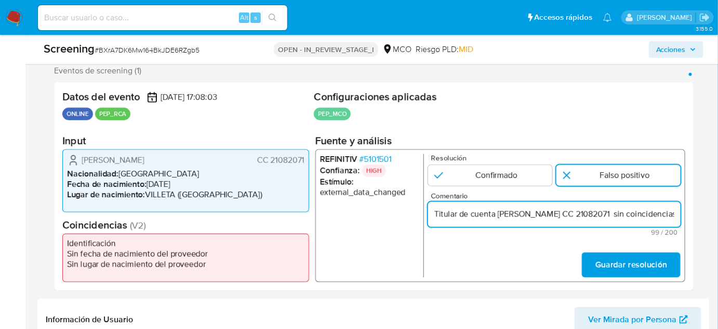
click at [622, 216] on input "Titular de cuenta Lucero Esmeralda Sanchez Reyes CC 21082071 sin coincidencias …" at bounding box center [554, 214] width 253 height 14
type input "Titular de cuenta [PERSON_NAME], CC 21082071 sin coincidencias en listas activa…"
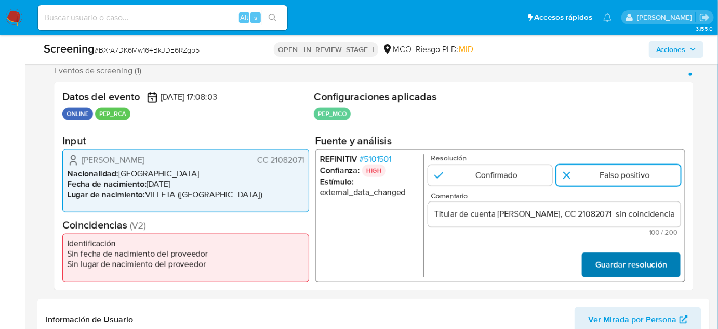
click at [624, 261] on span "Guardar resolución" at bounding box center [632, 264] width 72 height 23
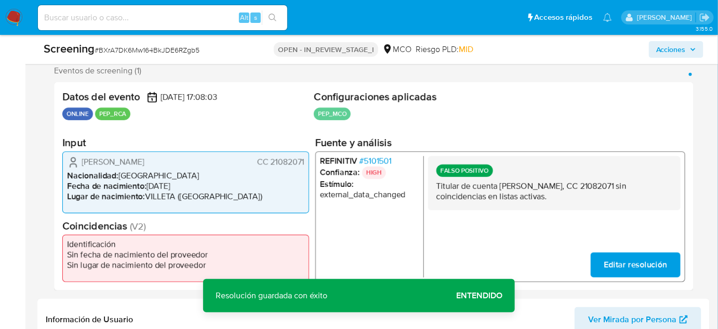
drag, startPoint x: 219, startPoint y: 162, endPoint x: 80, endPoint y: 163, distance: 139.3
click at [80, 163] on div "Lucero Esmeralda Sanchez Reyes CC 21082071" at bounding box center [186, 161] width 238 height 12
click at [378, 159] on span "# 5101501" at bounding box center [376, 160] width 32 height 10
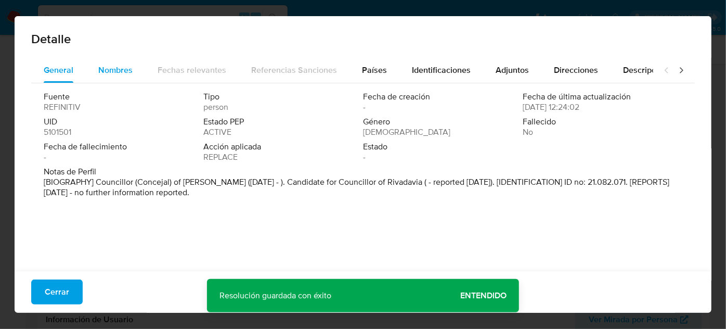
drag, startPoint x: 87, startPoint y: 63, endPoint x: 97, endPoint y: 65, distance: 10.5
click at [91, 64] on button "Nombres" at bounding box center [115, 70] width 59 height 25
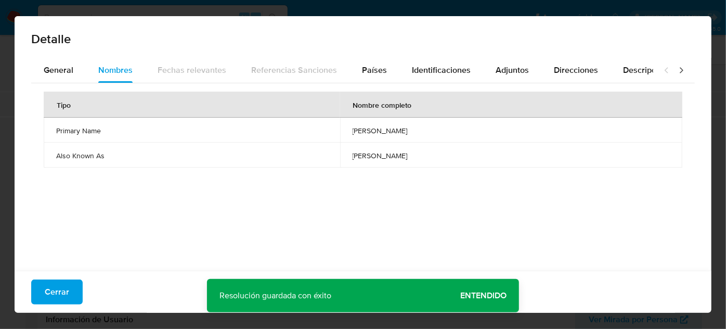
drag, startPoint x: 305, startPoint y: 130, endPoint x: 390, endPoint y: 110, distance: 87.5
click at [399, 131] on td "rosana beatriz rodriguez" at bounding box center [511, 129] width 342 height 25
click at [370, 73] on span "Países" at bounding box center [374, 70] width 25 height 12
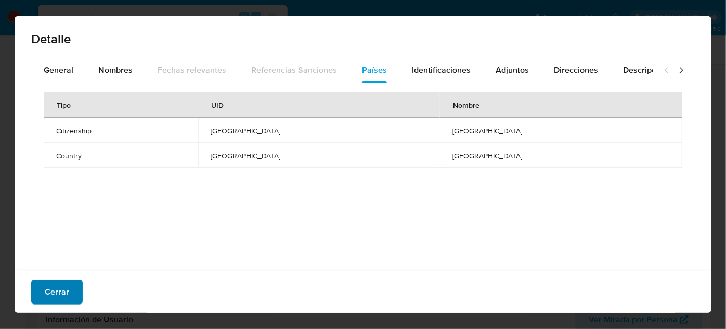
click at [50, 282] on span "Cerrar" at bounding box center [57, 291] width 24 height 23
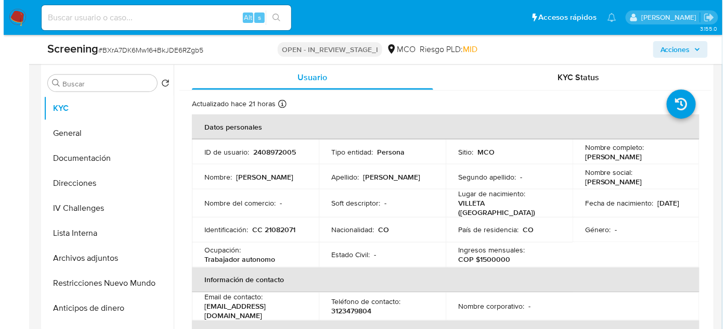
scroll to position [473, 0]
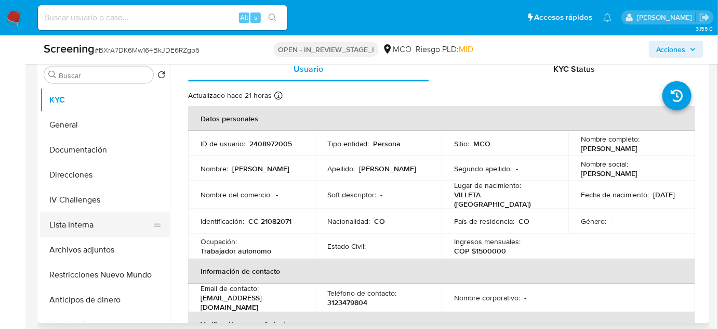
click at [91, 227] on button "Lista Interna" at bounding box center [101, 224] width 122 height 25
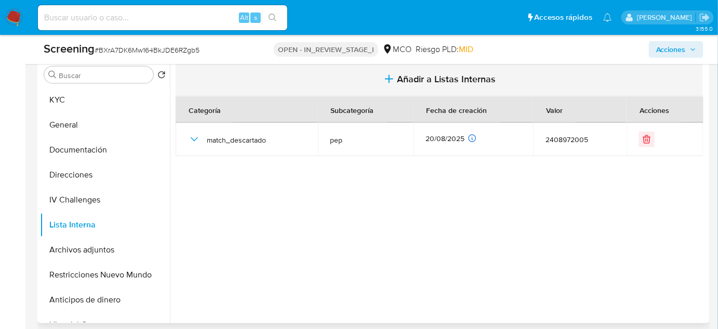
click at [387, 85] on button "Añadir a Listas Internas" at bounding box center [440, 79] width 528 height 35
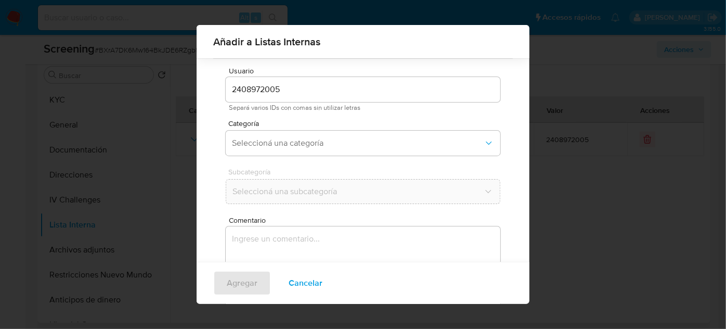
scroll to position [38, 0]
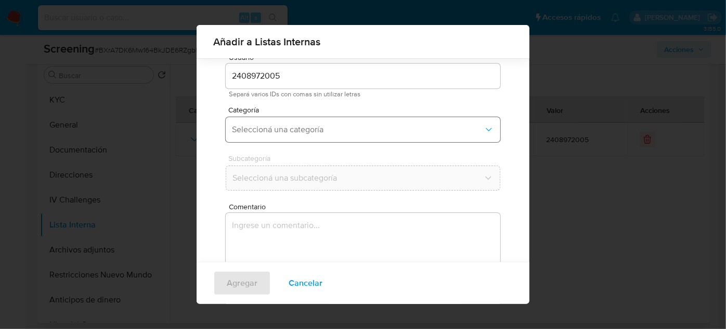
click at [315, 127] on span "Seleccioná una categoría" at bounding box center [358, 129] width 252 height 10
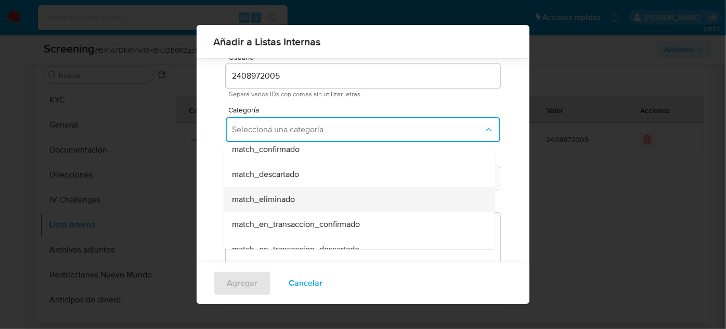
scroll to position [94, 0]
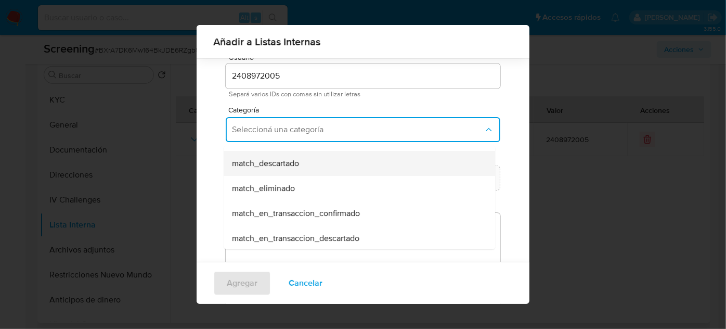
click at [294, 163] on span "match_descartado" at bounding box center [265, 163] width 67 height 10
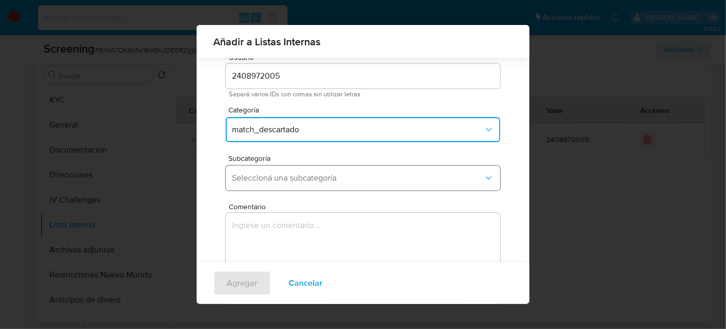
click at [300, 178] on span "Seleccioná una subcategoría" at bounding box center [358, 178] width 252 height 10
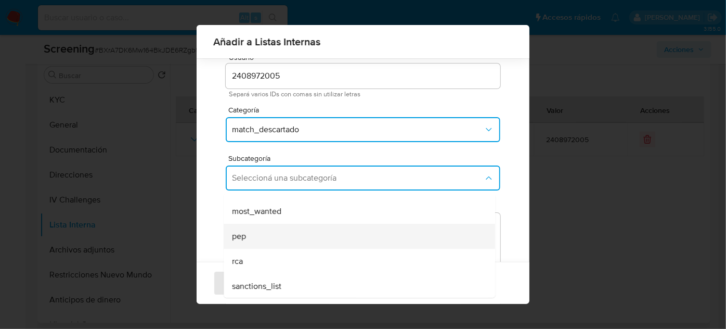
scroll to position [71, 0]
click at [261, 233] on div "pep" at bounding box center [356, 235] width 248 height 25
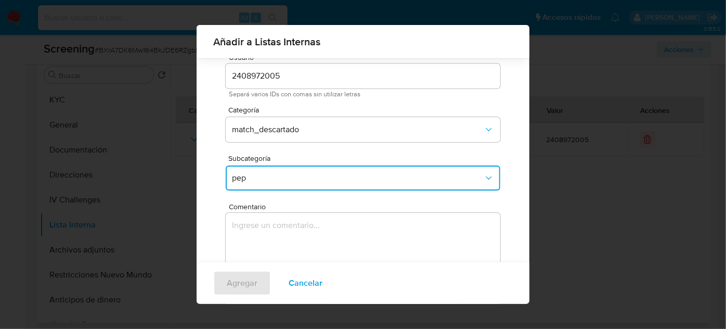
scroll to position [86, 0]
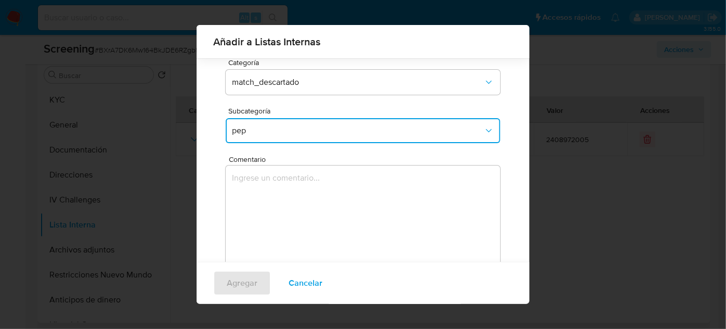
click at [291, 187] on textarea "Comentario" at bounding box center [363, 215] width 274 height 100
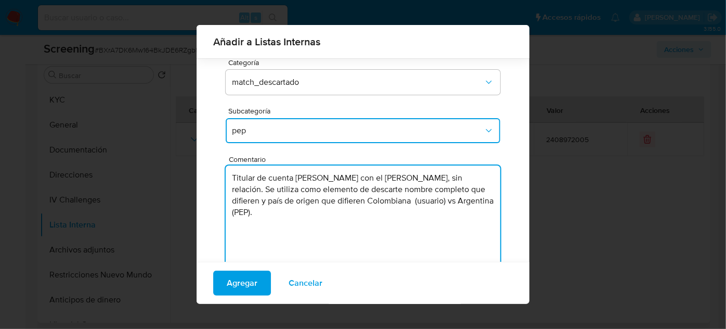
click at [420, 181] on textarea "Titular de cuenta Lucero Esmeralda Sanchez Reyes con el PEP Rosana Beatriz Rodr…" at bounding box center [363, 215] width 274 height 100
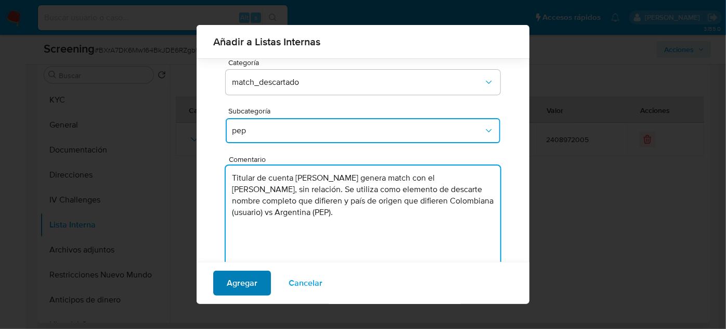
type textarea "Titular de cuenta Lucero Esmeralda Sanchez Reyes genera match con el PEP Rosana…"
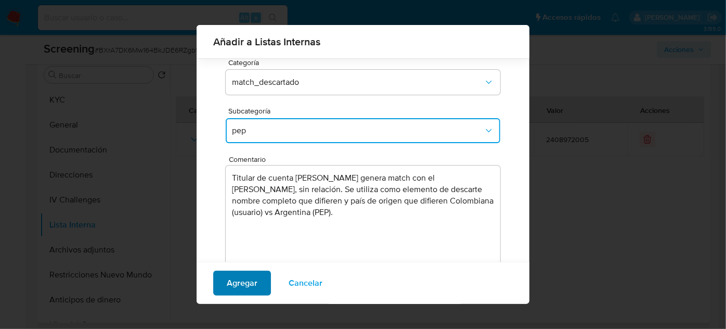
click at [243, 289] on span "Agregar" at bounding box center [242, 282] width 31 height 23
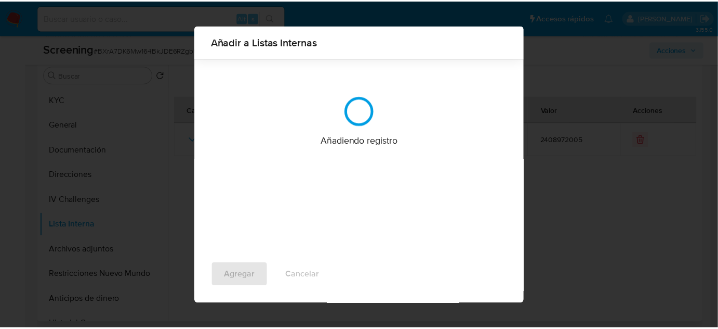
scroll to position [0, 0]
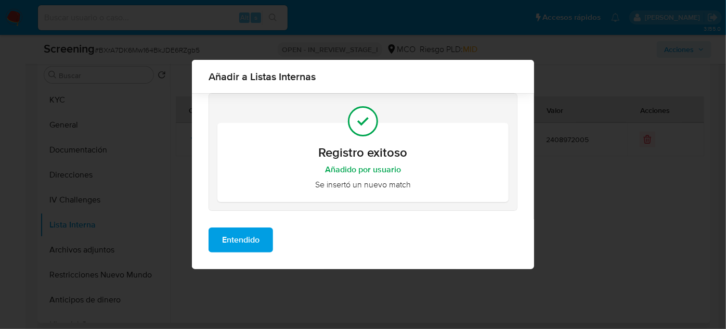
click at [254, 241] on span "Entendido" at bounding box center [240, 239] width 37 height 23
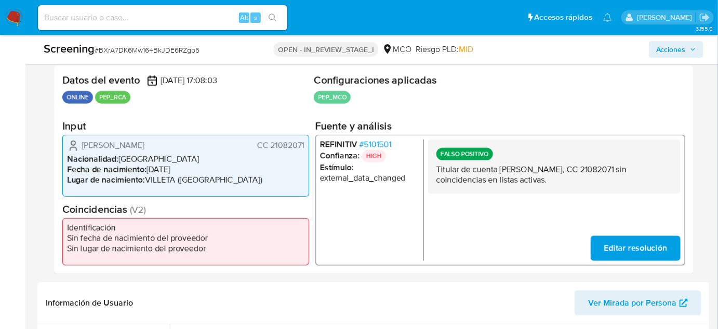
scroll to position [189, 0]
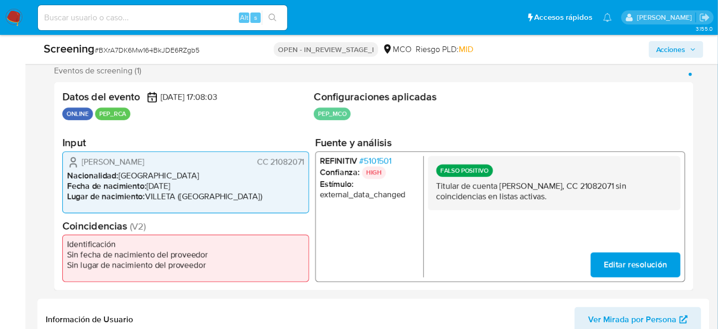
click at [671, 49] on span "Acciones" at bounding box center [672, 49] width 30 height 17
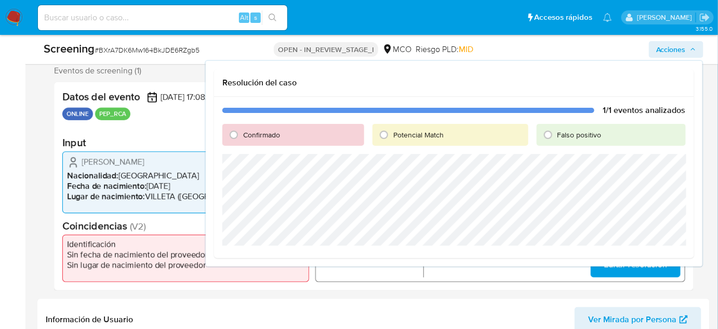
click at [566, 134] on span "Falso positivo" at bounding box center [580, 134] width 44 height 10
click at [557, 134] on input "Falso positivo" at bounding box center [548, 134] width 17 height 17
radio input "true"
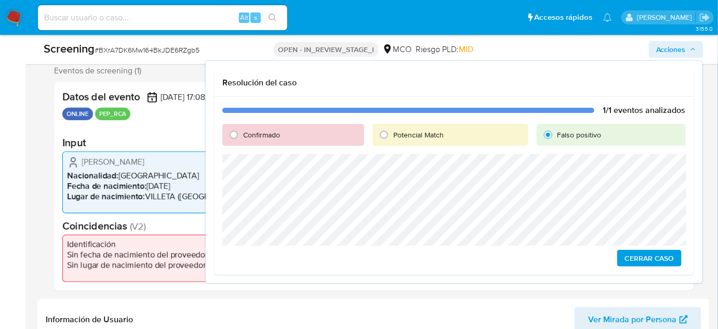
click at [657, 259] on span "Cerrar Caso" at bounding box center [650, 258] width 50 height 15
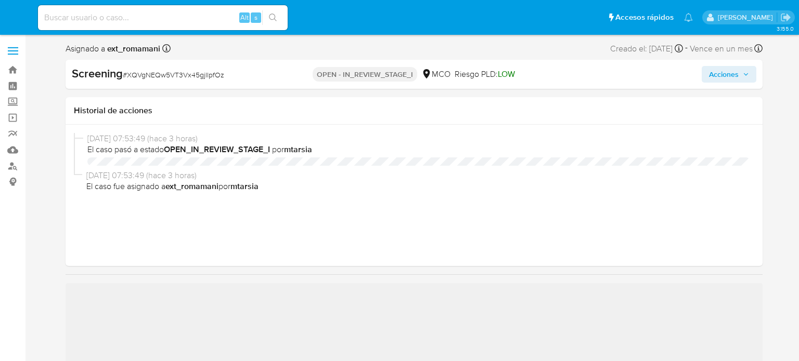
select select "10"
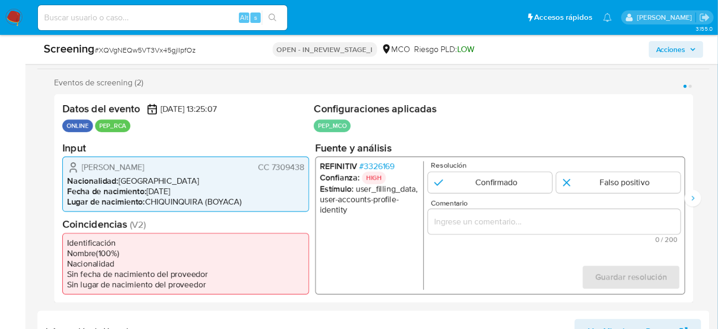
scroll to position [189, 0]
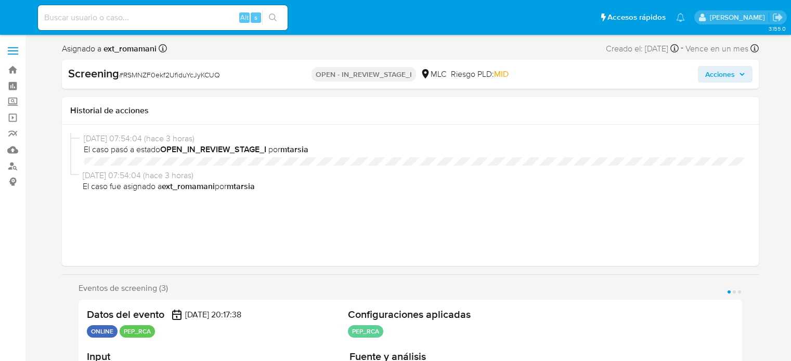
select select "10"
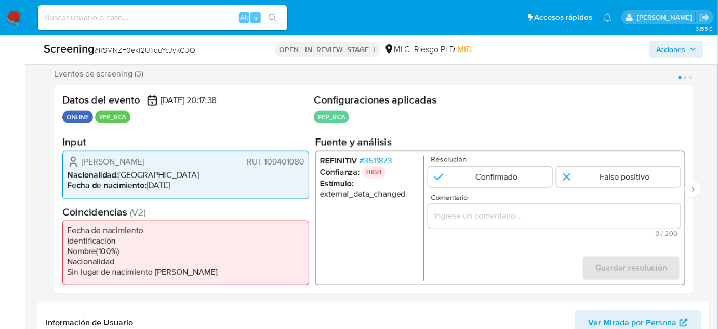
scroll to position [189, 0]
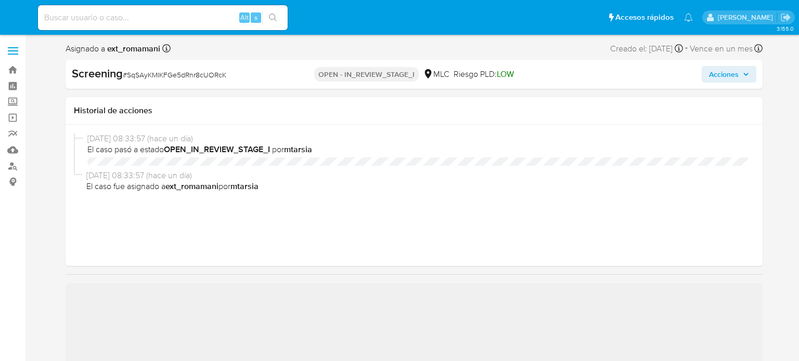
select select "10"
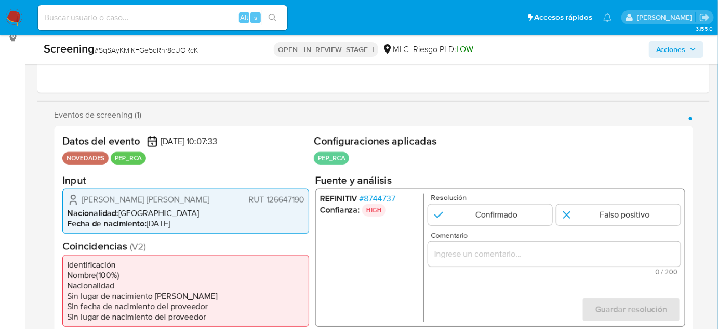
scroll to position [189, 0]
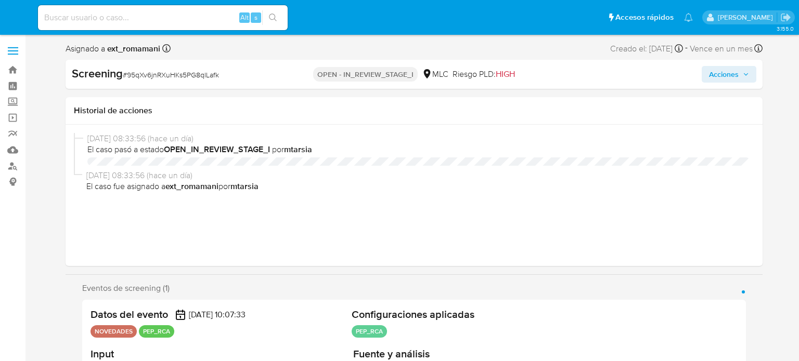
select select "10"
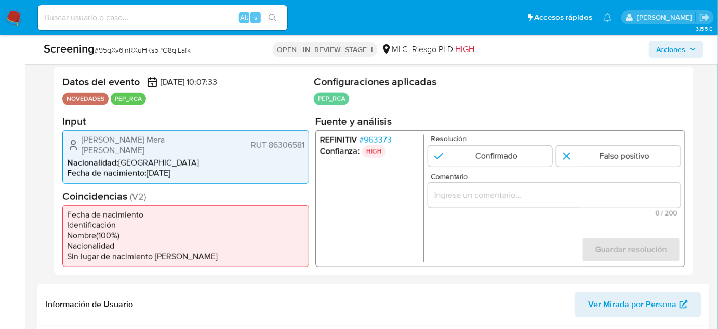
scroll to position [189, 0]
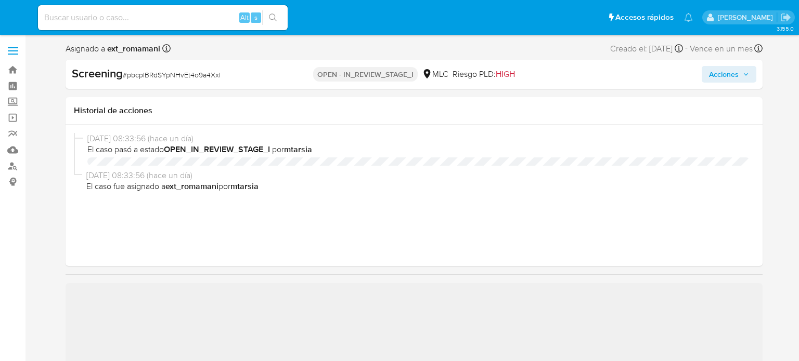
select select "10"
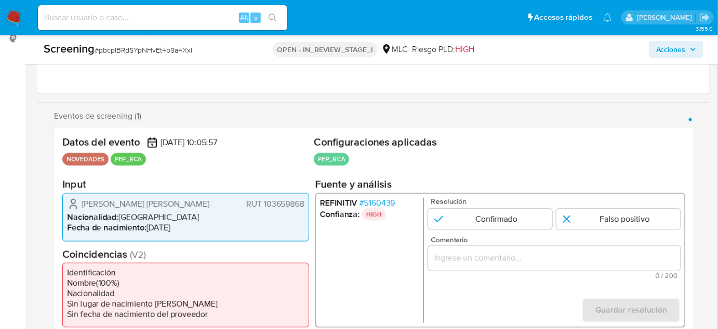
scroll to position [189, 0]
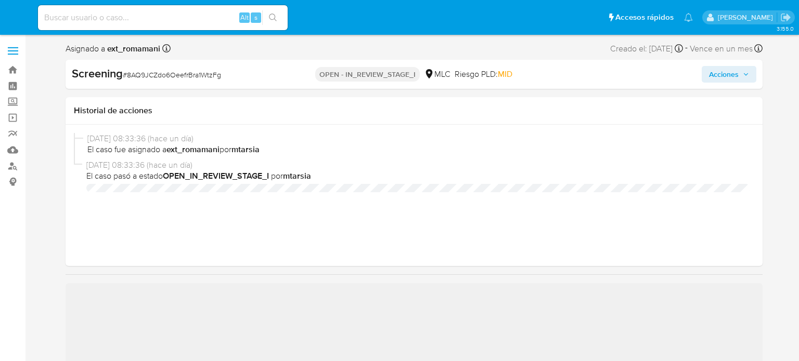
select select "10"
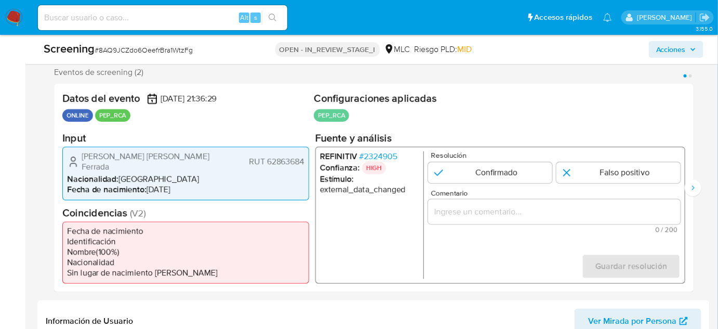
scroll to position [189, 0]
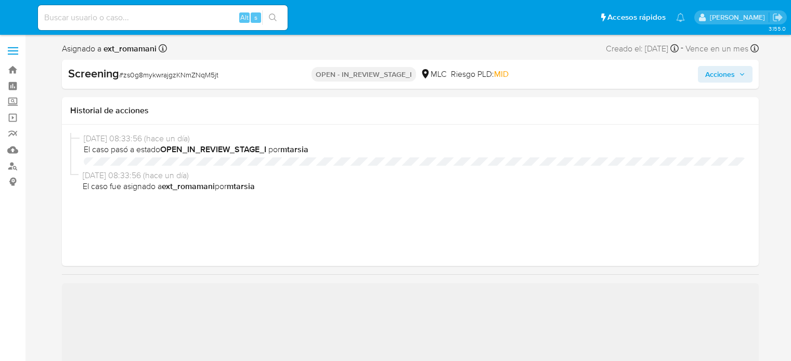
select select "10"
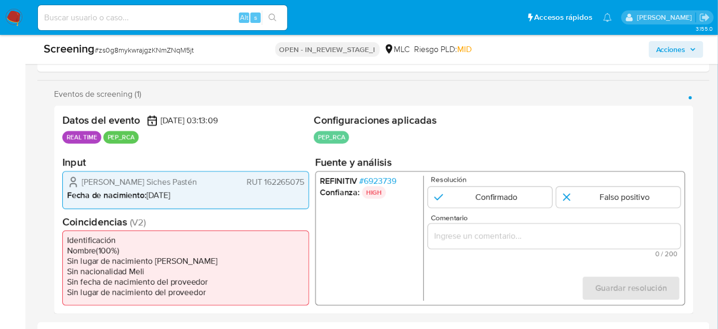
scroll to position [189, 0]
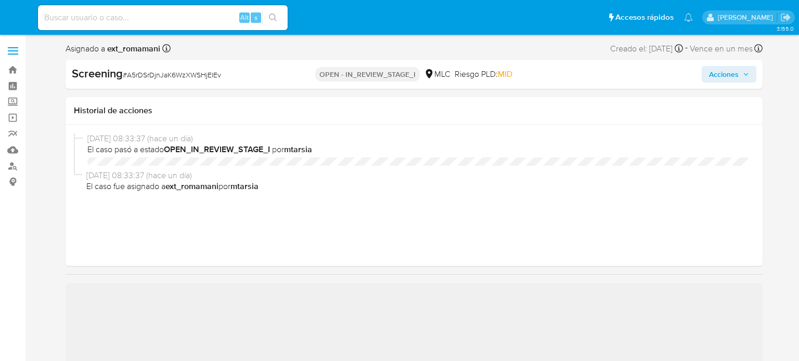
select select "10"
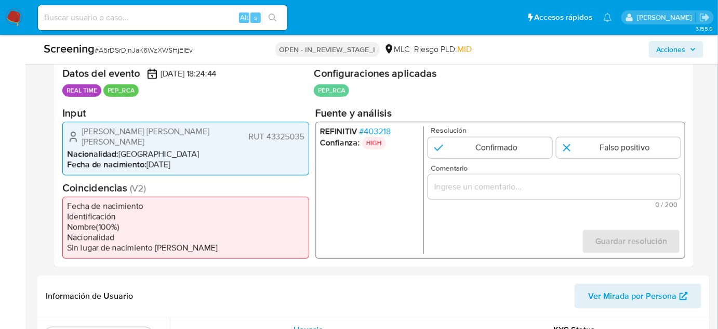
scroll to position [189, 0]
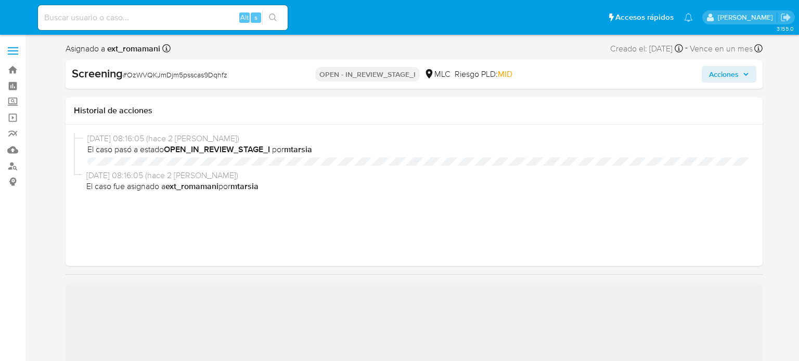
select select "10"
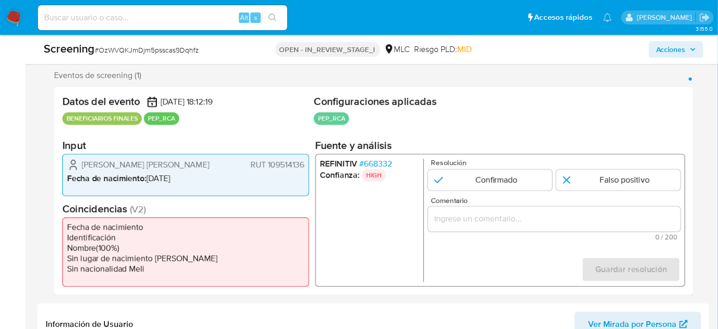
scroll to position [189, 0]
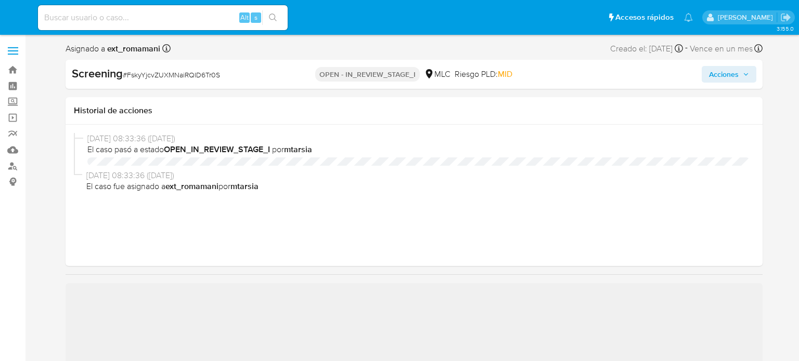
select select "10"
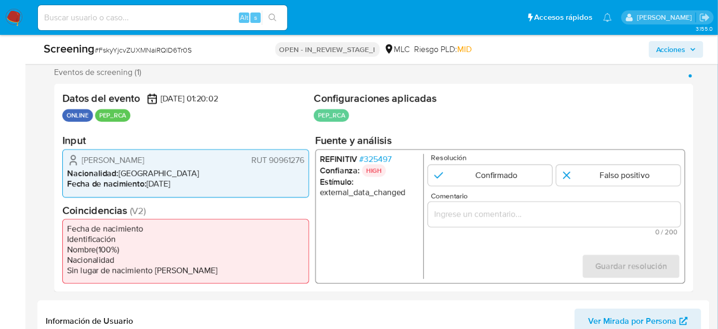
scroll to position [189, 0]
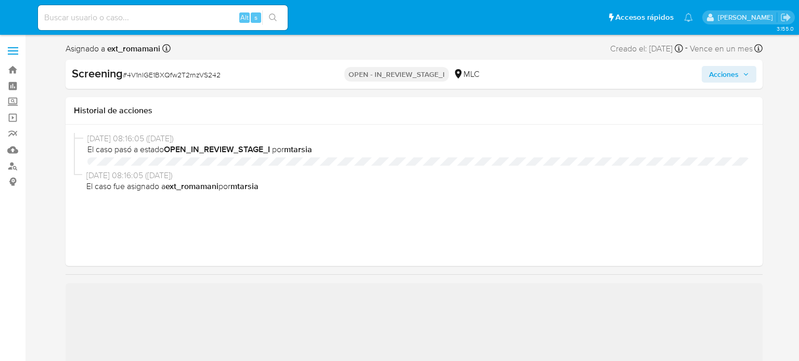
select select "10"
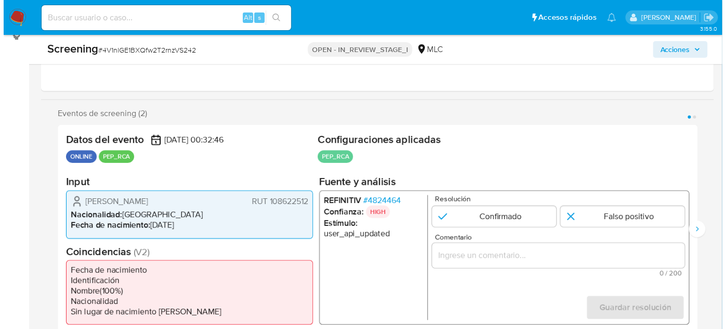
scroll to position [189, 0]
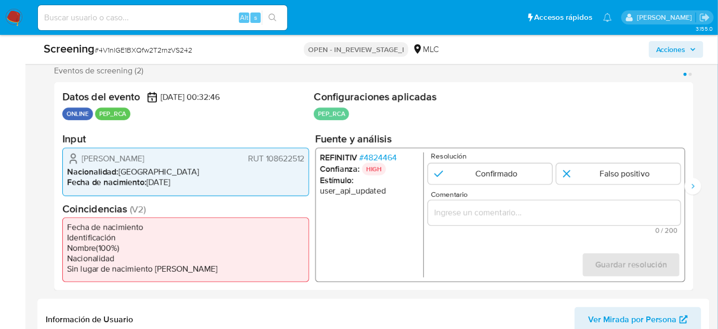
drag, startPoint x: 213, startPoint y: 156, endPoint x: 77, endPoint y: 159, distance: 135.7
click at [77, 159] on div "Claudia Andrea Albetman Cruzat RUT 108622512" at bounding box center [186, 158] width 238 height 12
click at [381, 156] on span "# 4824464" at bounding box center [378, 157] width 37 height 10
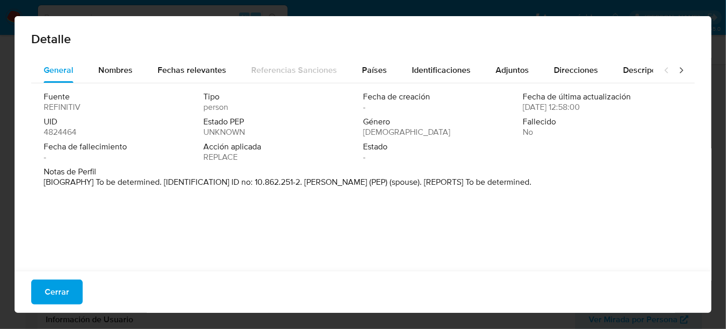
drag, startPoint x: 306, startPoint y: 181, endPoint x: 408, endPoint y: 184, distance: 101.9
click at [408, 184] on p "[BIOGRAPHY] To be determined. [IDENTIFICATION] ID no: 10.862.251-2. Miguel Wald…" at bounding box center [288, 182] width 488 height 10
click at [58, 303] on span "Cerrar" at bounding box center [57, 291] width 24 height 23
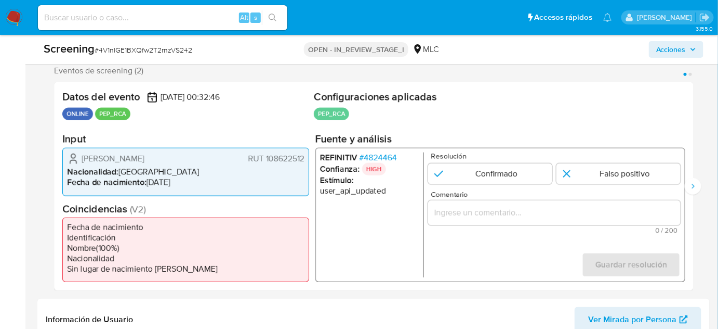
click at [395, 152] on span "# 4824464" at bounding box center [378, 157] width 37 height 10
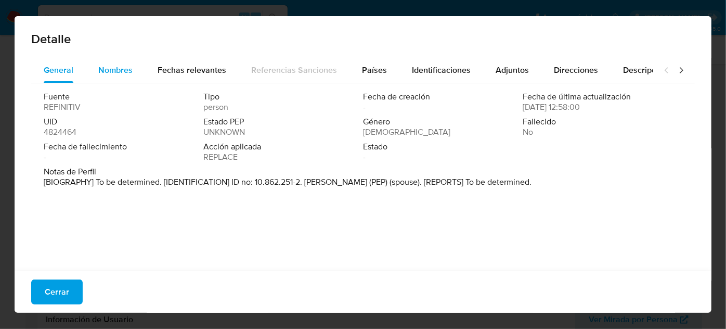
click at [116, 72] on span "Nombres" at bounding box center [115, 70] width 34 height 12
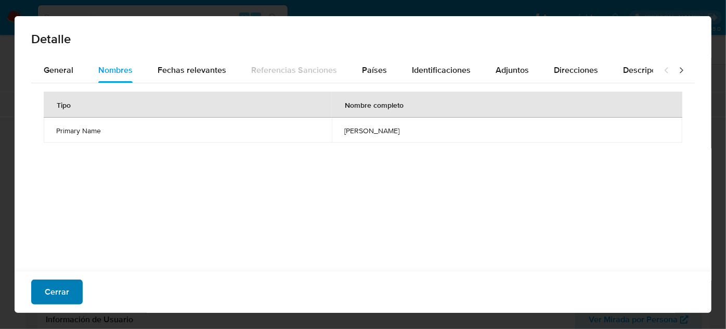
click at [56, 294] on span "Cerrar" at bounding box center [57, 291] width 24 height 23
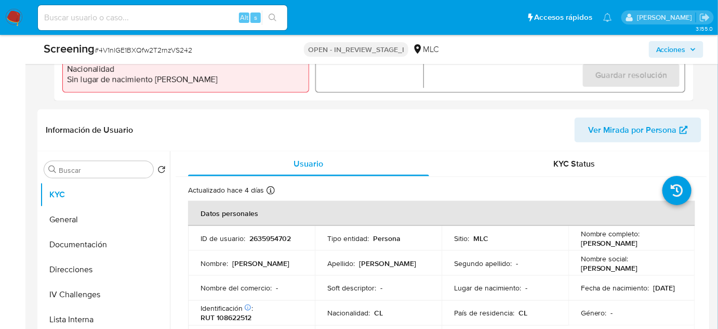
scroll to position [425, 0]
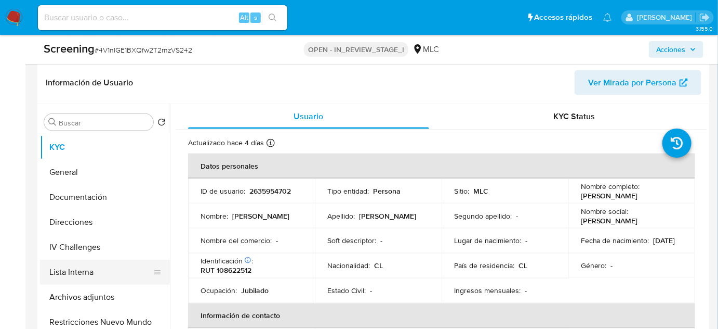
click at [60, 276] on button "Lista Interna" at bounding box center [101, 271] width 122 height 25
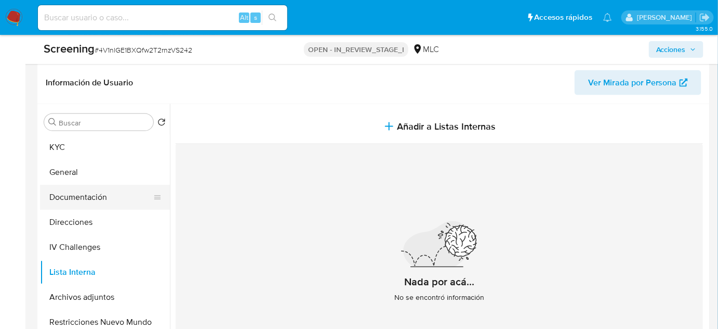
click at [106, 205] on button "Documentación" at bounding box center [101, 197] width 122 height 25
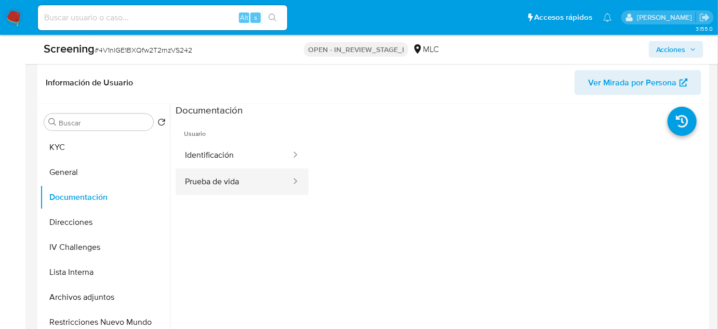
click at [241, 174] on button "Prueba de vida" at bounding box center [234, 181] width 116 height 27
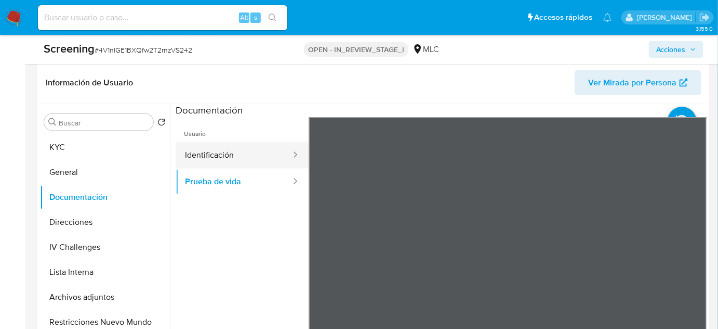
click at [244, 158] on button "Identificación" at bounding box center [234, 155] width 116 height 27
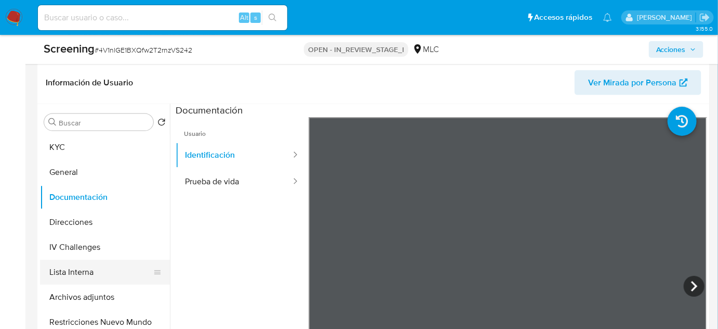
click at [73, 274] on button "Lista Interna" at bounding box center [101, 271] width 122 height 25
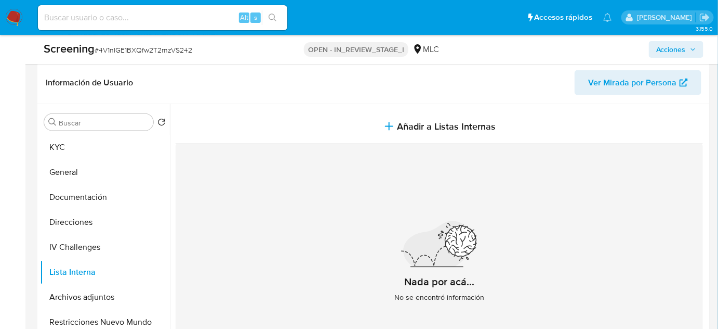
click at [677, 160] on div "Nada por acá... No se encontró información" at bounding box center [440, 266] width 528 height 244
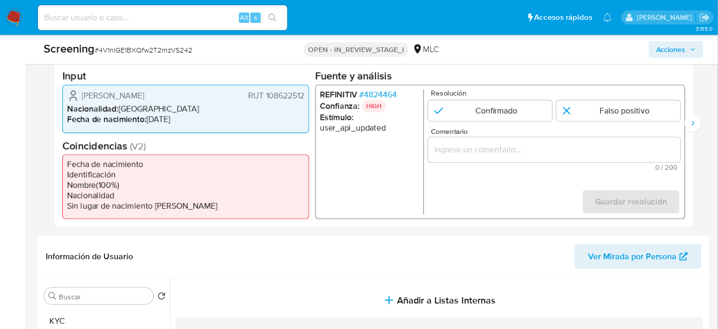
scroll to position [236, 0]
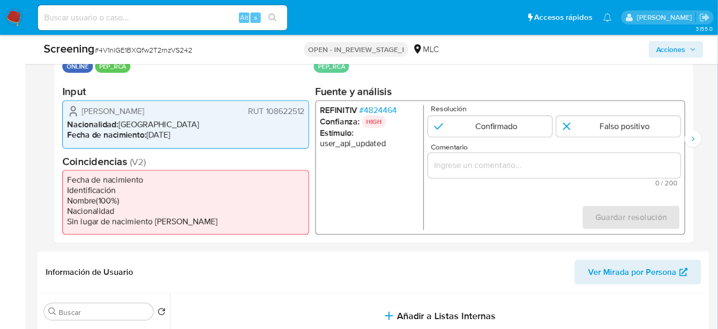
click at [349, 193] on ul "REFINITIV # 4824464 Confianza: HIGH Estímulo : user_api_updated" at bounding box center [372, 167] width 104 height 125
click at [386, 105] on span "# 4824464" at bounding box center [378, 110] width 37 height 10
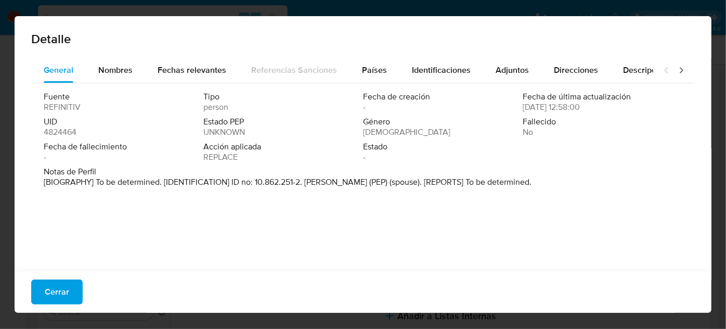
drag, startPoint x: 304, startPoint y: 180, endPoint x: 410, endPoint y: 185, distance: 106.7
click at [410, 185] on p "[BIOGRAPHY] To be determined. [IDENTIFICATION] ID no: 10.862.251-2. Miguel Wald…" at bounding box center [288, 182] width 488 height 10
click at [63, 291] on span "Cerrar" at bounding box center [57, 291] width 24 height 23
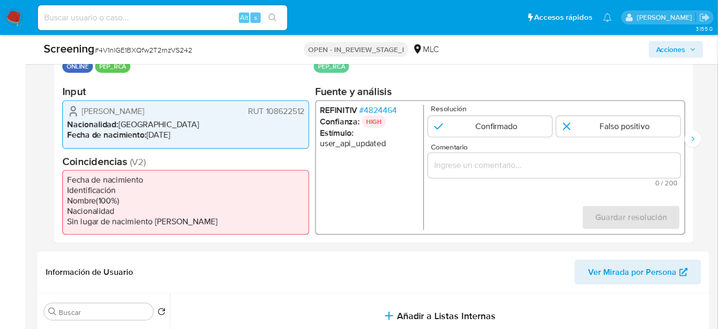
click at [521, 162] on input "Comentario" at bounding box center [554, 166] width 253 height 14
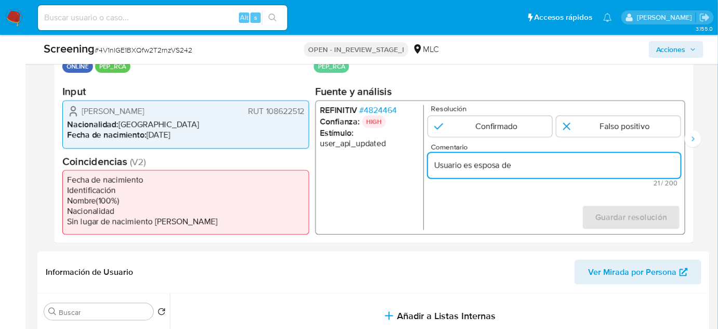
paste input "Miguel Waldo Jara Quezada se desempeño como Conorel de Carabineros de Chile has…"
click at [506, 216] on form "Resolución Confirmado Falso positivo Comentario Usuario es esposa de Miguel Wal…" at bounding box center [554, 167] width 253 height 125
click at [463, 160] on input "Usuario es esposa de Miguel Waldo Jara Quezada se desempeño como Conorel de Car…" at bounding box center [554, 166] width 253 height 14
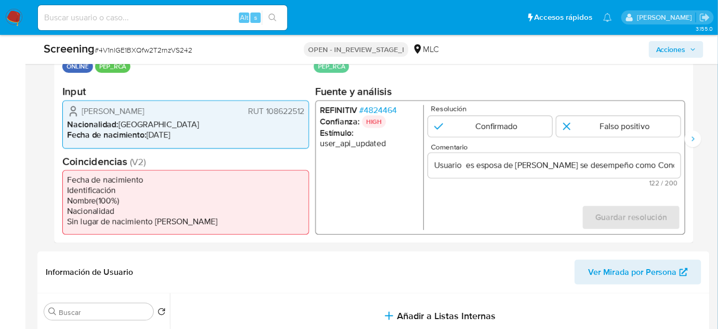
drag, startPoint x: 77, startPoint y: 109, endPoint x: 305, endPoint y: 111, distance: 227.2
click at [305, 111] on div "Claudia Andrea Albetman Cruzat RUT 108622512 Nacionalidad : Chile Fecha de naci…" at bounding box center [185, 124] width 247 height 48
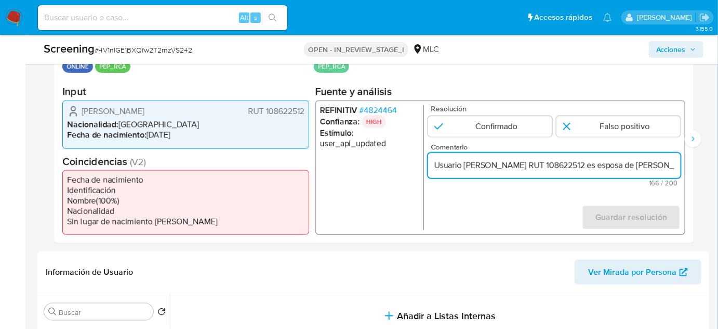
click at [585, 165] on input "Usuario Claudia Andrea Albetman Cruzat RUT 108622512 es esposa de Miguel Waldo …" at bounding box center [554, 166] width 253 height 14
click at [645, 168] on input "Usuario Claudia Andrea Albetman Cruzat, RUT 108622512 es esposa de Miguel Waldo…" at bounding box center [554, 166] width 253 height 14
drag, startPoint x: 659, startPoint y: 164, endPoint x: 670, endPoint y: 164, distance: 10.9
click at [670, 164] on input "Usuario Claudia Andrea Albetman Cruzat, RUT 108622512, es esposa de Miguel Wald…" at bounding box center [554, 166] width 253 height 14
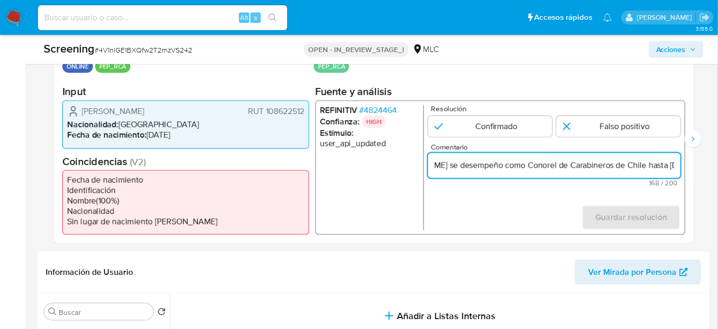
click at [662, 165] on input "Usuario Claudia Andrea Albetman Cruzat, RUT 108622512, es esposa de Miguel Wald…" at bounding box center [554, 166] width 253 height 14
drag, startPoint x: 668, startPoint y: 167, endPoint x: 677, endPoint y: 168, distance: 8.9
click at [677, 168] on input "Usuario Claudia Andrea Albetman Cruzat, RUT 108622512, es esposa de Miguel Wald…" at bounding box center [554, 166] width 253 height 14
click at [573, 169] on input "Usuario Claudia Andrea Albetman Cruzat, RUT 108622512, es esposa de Miguel Wald…" at bounding box center [554, 166] width 253 height 14
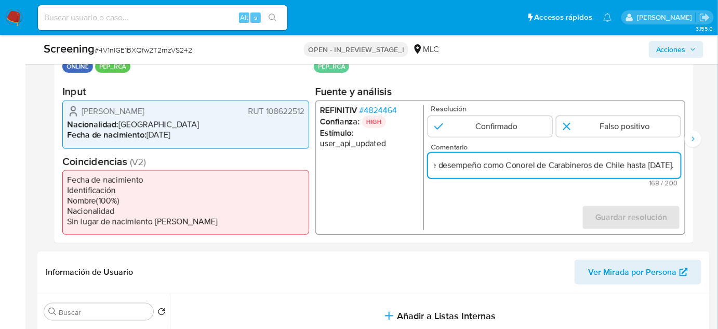
click at [679, 167] on input "Usuario Claudia Andrea Albetman Cruzat, RUT 108622512, es esposa de Miguel Wald…" at bounding box center [554, 166] width 253 height 14
click at [661, 163] on input "Usuario Claudia Andrea Albetman Cruzat, RUT 108622512, es esposa de Miguel Wald…" at bounding box center [554, 166] width 253 height 14
drag, startPoint x: 660, startPoint y: 168, endPoint x: 672, endPoint y: 168, distance: 12.5
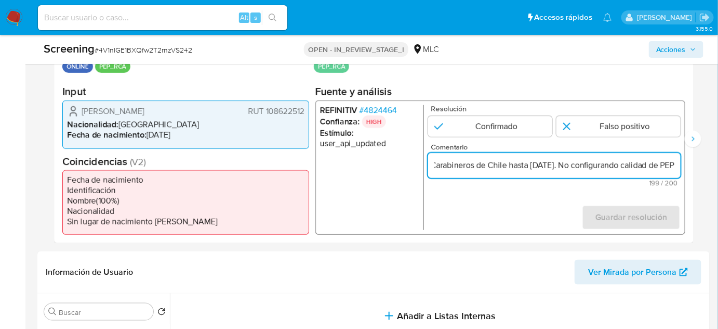
click at [672, 168] on input "Usuario Claudia Andrea Albetman Cruzat, RUT 108622512, es esposa de Miguel Wald…" at bounding box center [554, 166] width 253 height 14
type input "Usuario Claudia Andrea Albetman Cruzat, RUT 108622512, es esposa de Miguel Wald…"
click at [607, 133] on input "1 de 2" at bounding box center [619, 126] width 124 height 21
radio input "true"
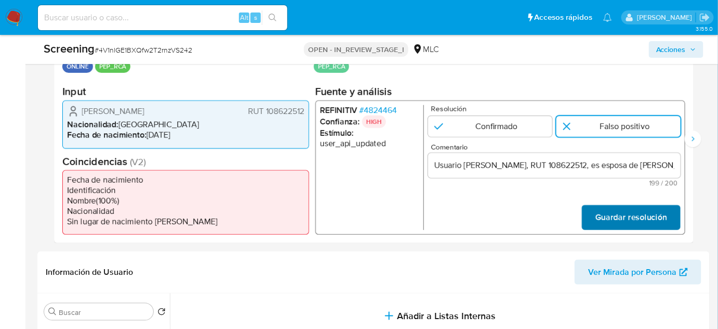
click at [622, 220] on span "Guardar resolución" at bounding box center [632, 217] width 72 height 23
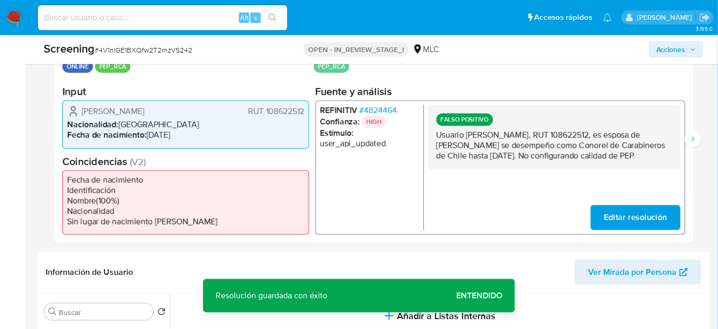
drag, startPoint x: 548, startPoint y: 164, endPoint x: 447, endPoint y: 133, distance: 106.2
click at [439, 134] on p "Usuario Claudia Andrea Albetman Cruzat, RUT 108622512, es esposa de Miguel Wald…" at bounding box center [555, 145] width 236 height 31
click at [691, 138] on icon "Siguiente" at bounding box center [693, 139] width 8 height 8
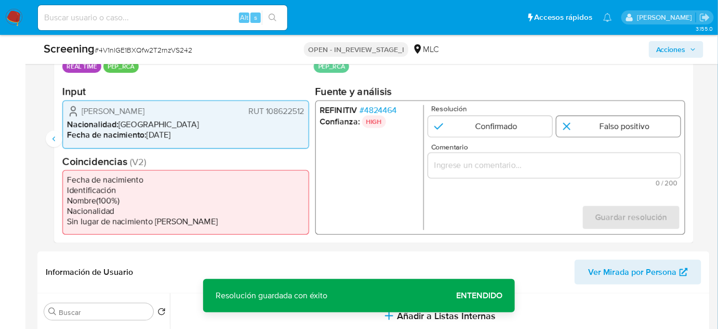
click at [597, 130] on input "2 de 2" at bounding box center [619, 126] width 124 height 21
radio input "true"
click at [569, 175] on div "2 de 2" at bounding box center [554, 165] width 253 height 25
click at [570, 172] on div "2 de 2" at bounding box center [554, 165] width 253 height 25
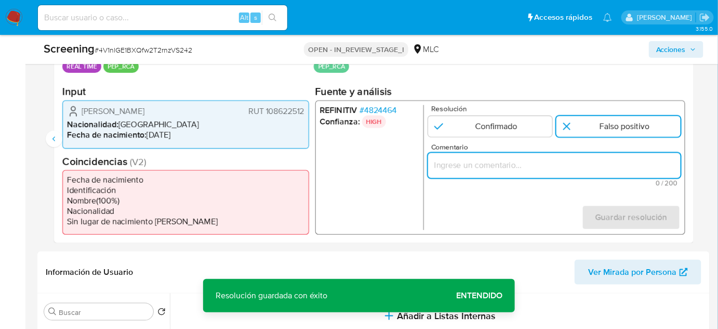
click at [577, 167] on input "Comentario" at bounding box center [554, 166] width 253 height 14
paste input "Usuario Claudia Andrea Albetman Cruzat, RUT 108622512, es esposa de Miguel Wald…"
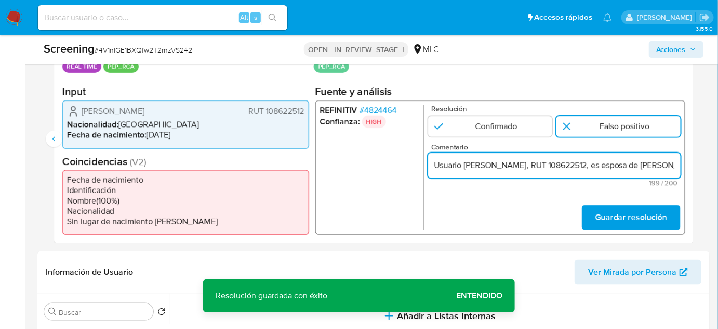
scroll to position [0, 543]
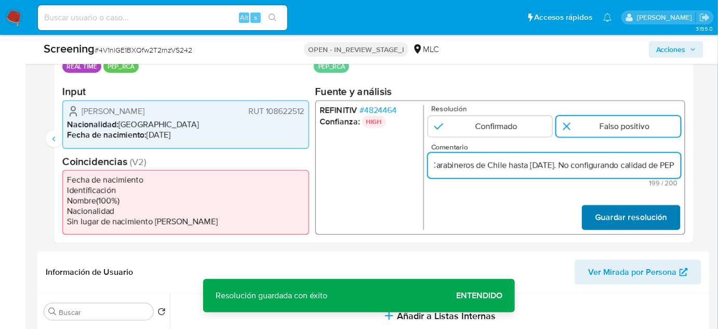
type input "Usuario Claudia Andrea Albetman Cruzat, RUT 108622512, es esposa de Miguel Wald…"
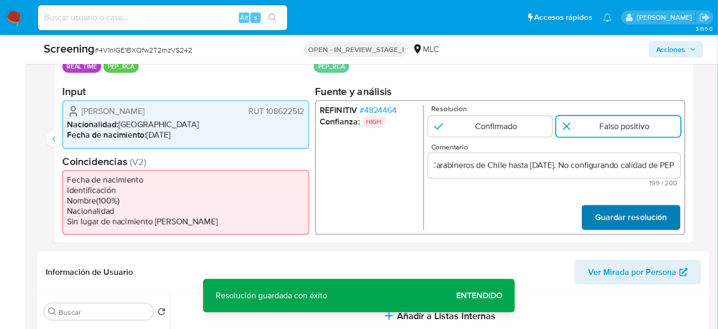
click at [628, 221] on span "Guardar resolución" at bounding box center [632, 217] width 72 height 23
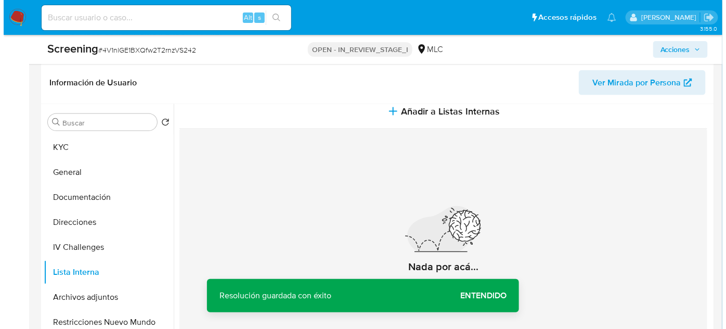
scroll to position [23, 0]
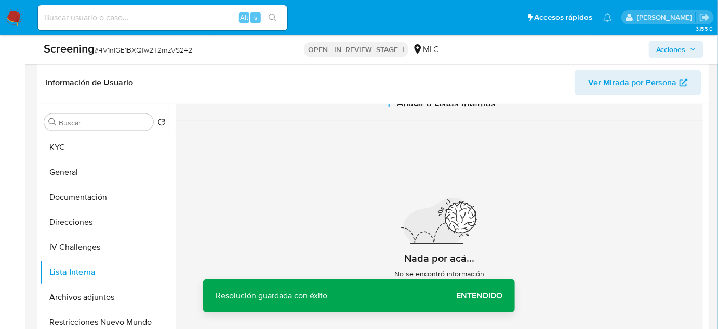
click at [410, 108] on span "Añadir a Listas Internas" at bounding box center [447, 102] width 99 height 11
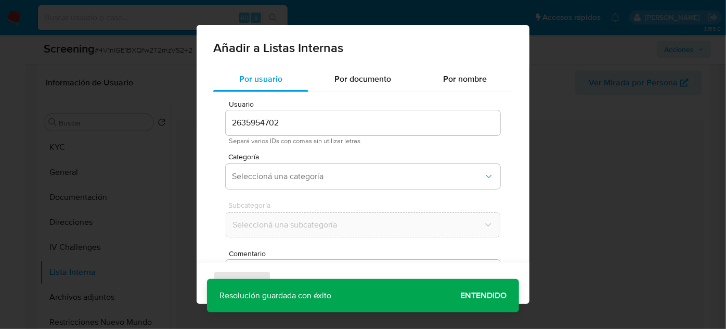
scroll to position [38, 0]
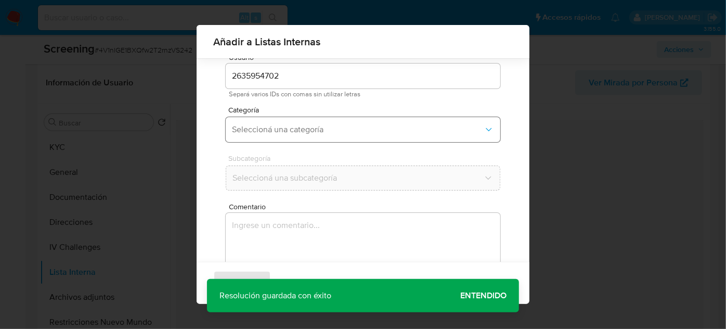
click at [352, 130] on span "Seleccioná una categoría" at bounding box center [358, 129] width 252 height 10
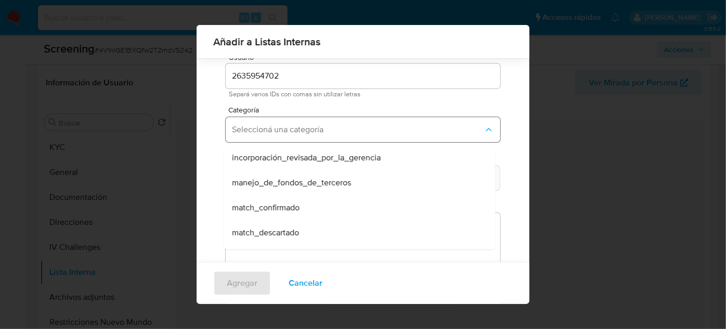
scroll to position [47, 0]
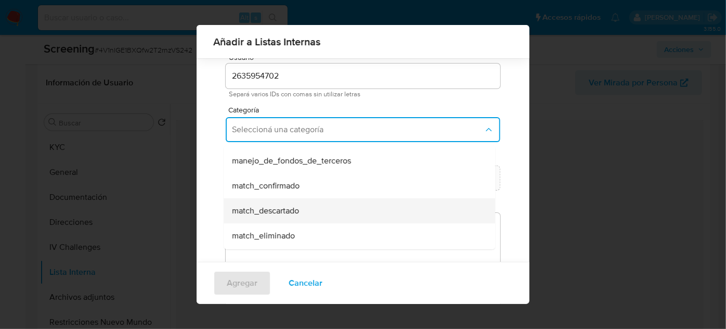
click at [296, 205] on span "match_descartado" at bounding box center [265, 210] width 67 height 10
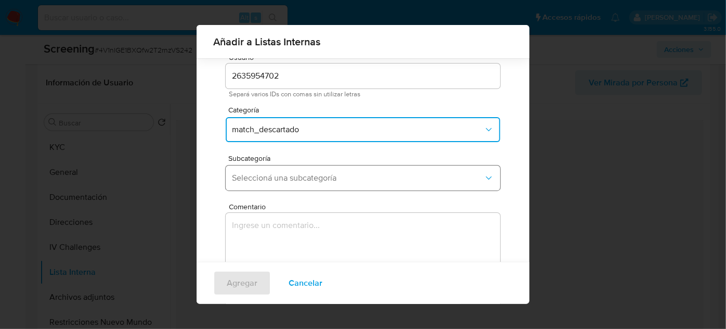
click at [321, 182] on span "Seleccioná una subcategoría" at bounding box center [358, 178] width 252 height 10
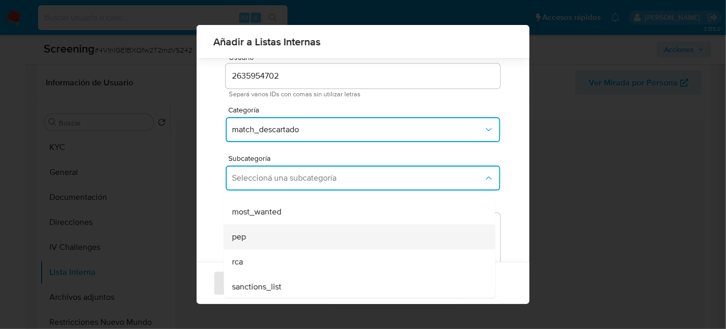
scroll to position [71, 0]
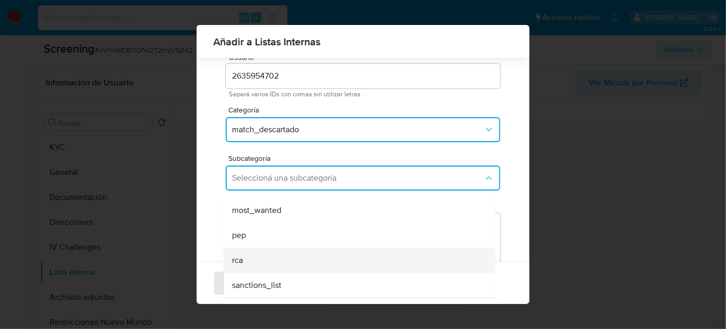
click at [259, 256] on div "rca" at bounding box center [356, 259] width 248 height 25
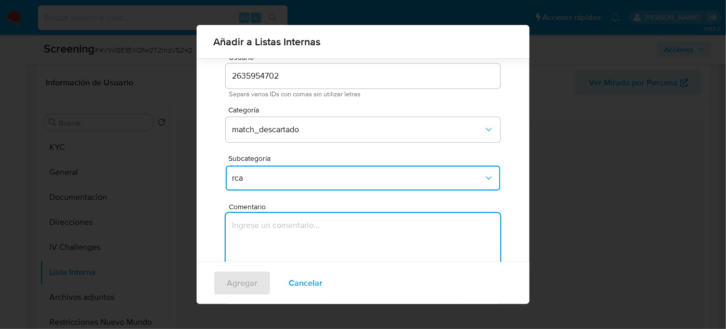
click at [263, 253] on textarea "Comentario" at bounding box center [363, 263] width 274 height 100
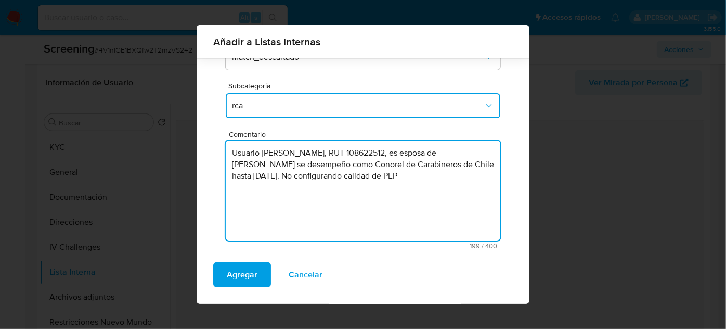
scroll to position [115, 0]
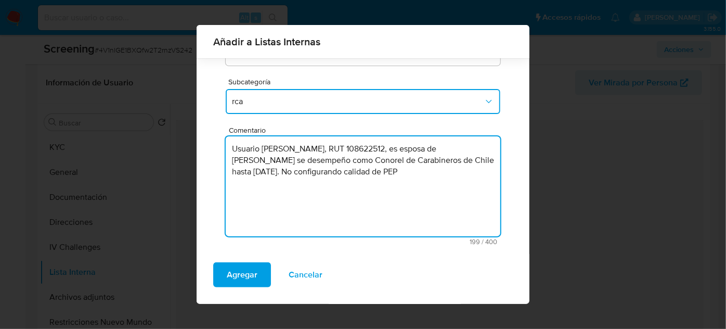
click at [232, 184] on textarea "Usuario Claudia Andrea Albetman Cruzat, RUT 108622512, es esposa de Miguel Wald…" at bounding box center [363, 186] width 274 height 100
click at [350, 164] on textarea "Usuario Claudia Andrea Albetman Cruzat, RUT 108622512, es esposa de Miguel Wald…" at bounding box center [363, 186] width 274 height 100
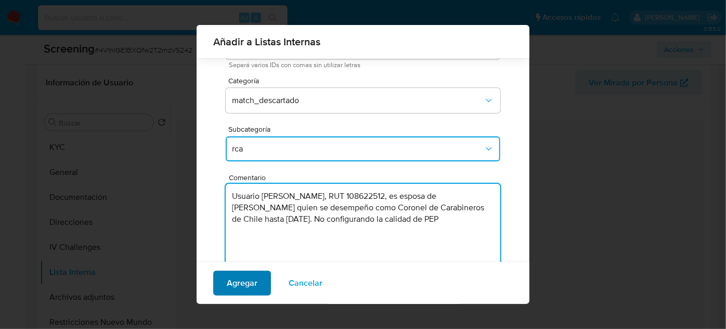
type textarea "Usuario Claudia Andrea Albetman Cruzat, RUT 108622512, es esposa de Miguel Wald…"
click at [242, 280] on span "Agregar" at bounding box center [242, 282] width 31 height 23
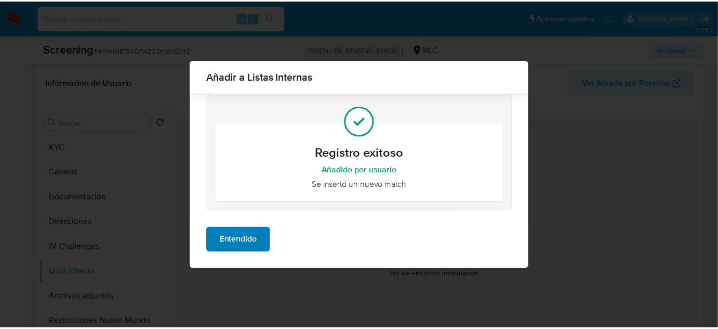
scroll to position [0, 0]
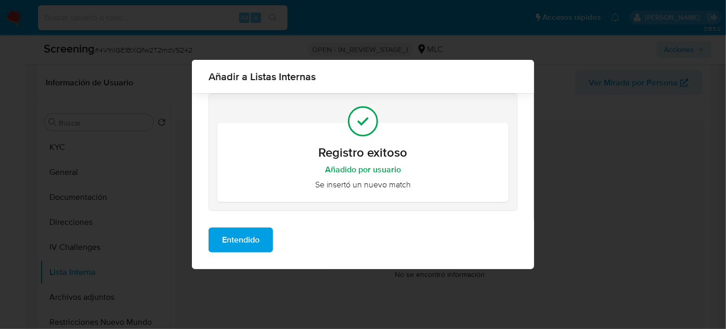
click at [250, 241] on span "Entendido" at bounding box center [240, 239] width 37 height 23
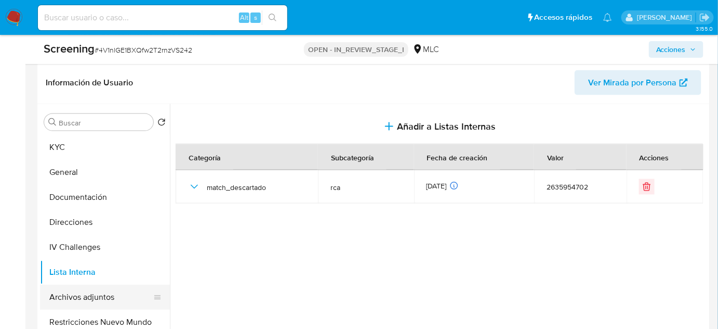
click at [113, 296] on button "Archivos adjuntos" at bounding box center [101, 296] width 122 height 25
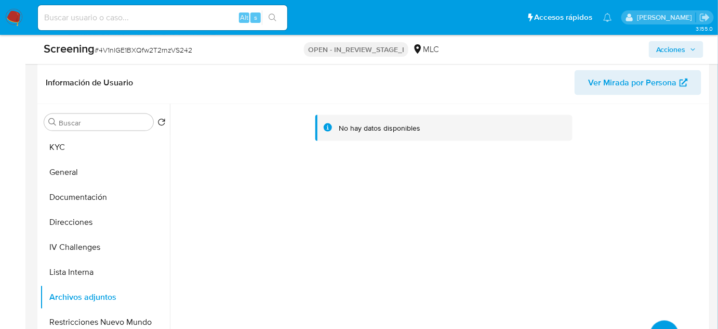
click at [659, 325] on button "upload-file" at bounding box center [664, 334] width 29 height 29
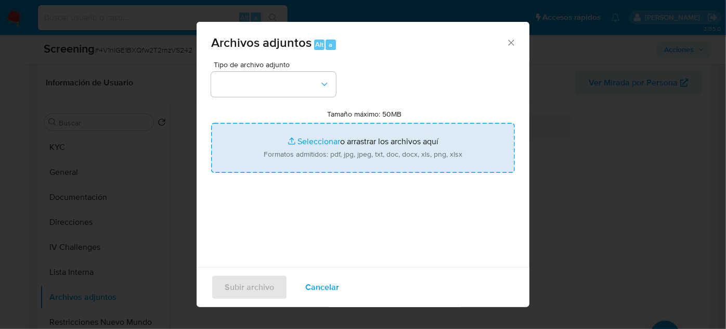
click at [338, 166] on input "Tamaño máximo: 50MB Seleccionar archivos" at bounding box center [363, 148] width 304 height 50
type input "C:\fakepath\Carabineros de Chile da a conocer Alto ...terio del Interior y Segu…"
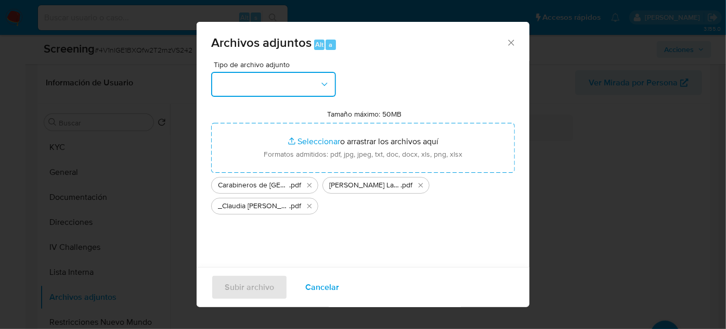
click at [278, 80] on button "button" at bounding box center [273, 84] width 125 height 25
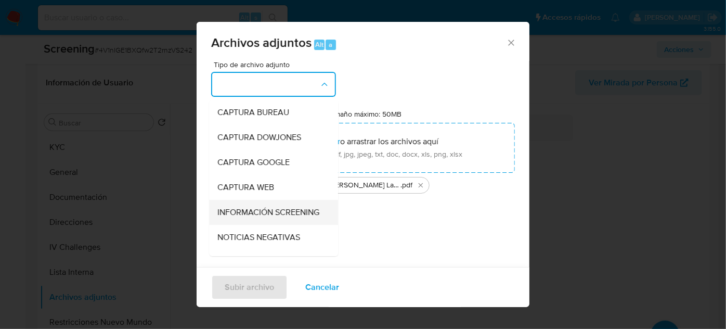
click at [231, 211] on span "INFORMACIÓN SCREENING" at bounding box center [268, 212] width 102 height 10
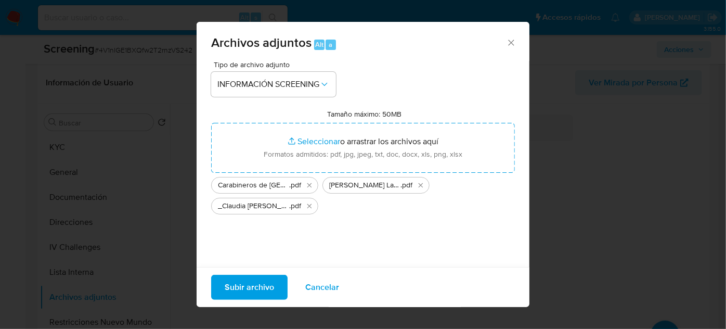
click at [268, 294] on span "Subir archivo" at bounding box center [249, 287] width 49 height 23
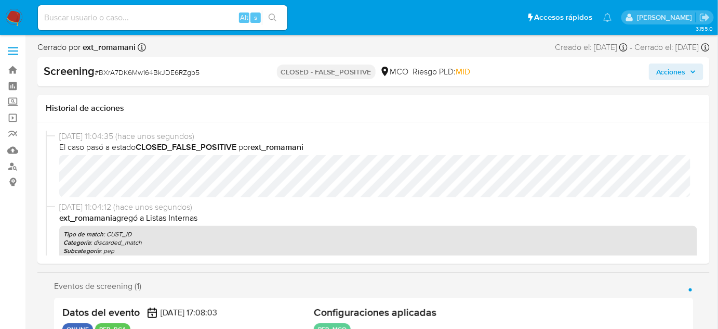
select select "10"
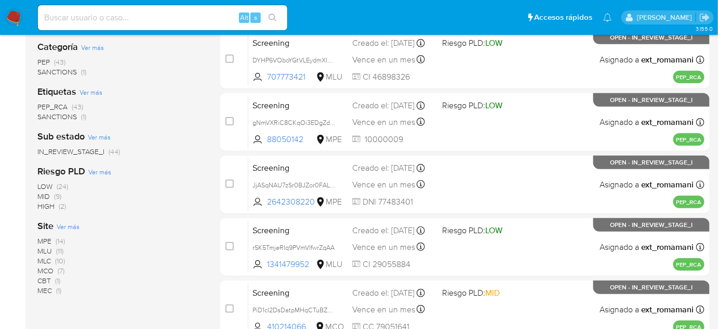
scroll to position [236, 0]
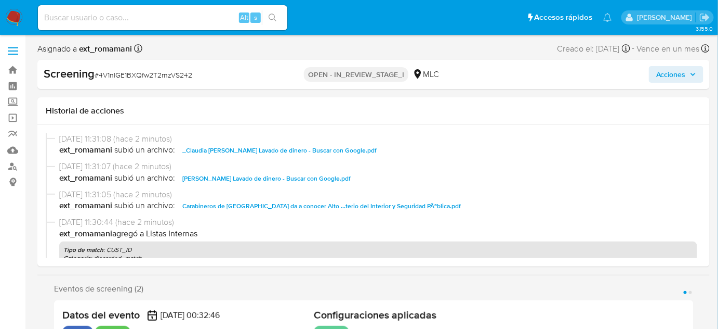
select select "10"
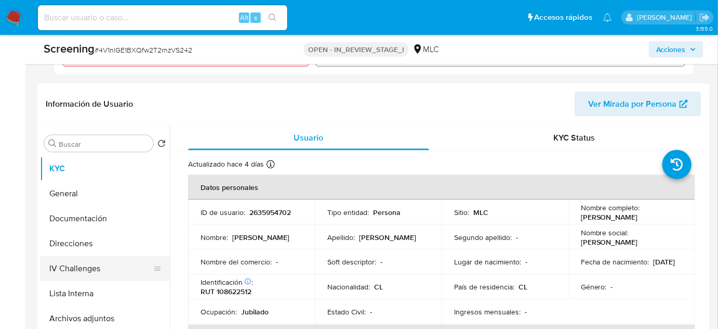
scroll to position [425, 0]
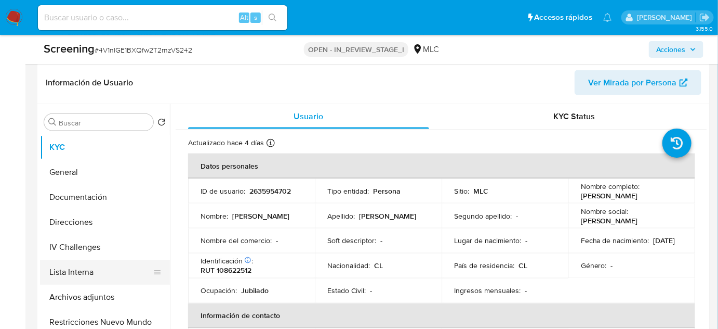
click at [84, 268] on button "Lista Interna" at bounding box center [101, 271] width 122 height 25
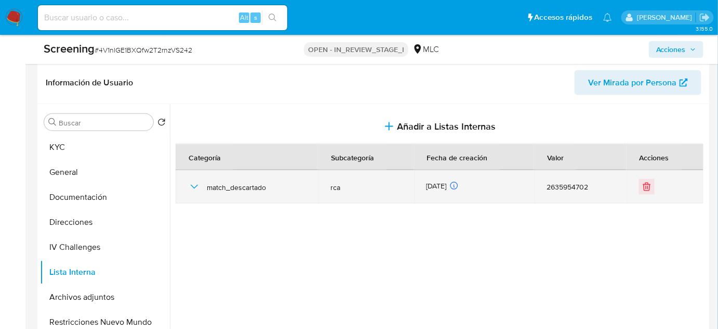
click at [193, 184] on icon "button" at bounding box center [194, 186] width 12 height 12
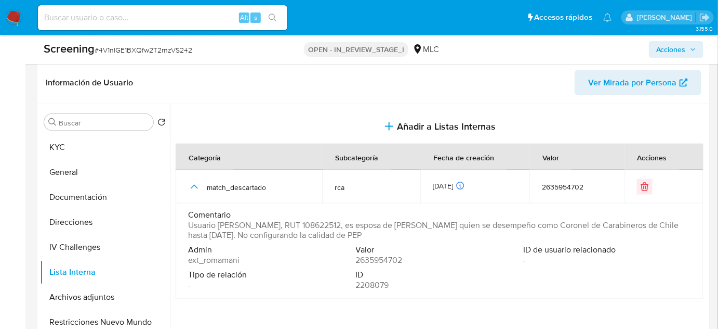
drag, startPoint x: 544, startPoint y: 234, endPoint x: 187, endPoint y: 225, distance: 356.7
click at [187, 225] on td "Comentario Usuario [PERSON_NAME], RUT 108622512, es esposa de [PERSON_NAME] qui…" at bounding box center [440, 251] width 528 height 96
click at [95, 299] on button "Archivos adjuntos" at bounding box center [101, 296] width 122 height 25
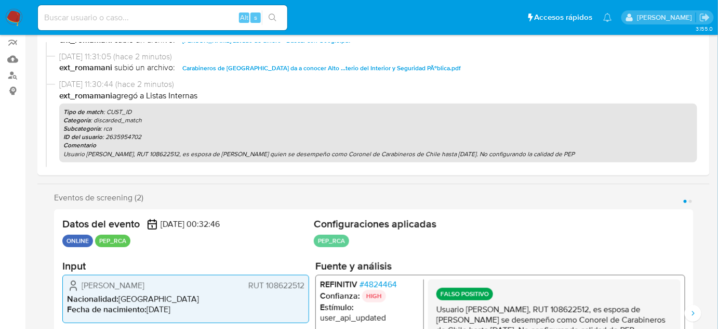
scroll to position [0, 0]
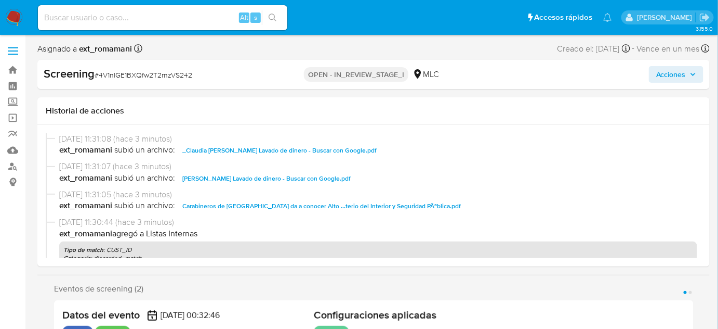
click at [685, 72] on span "Acciones" at bounding box center [677, 74] width 40 height 15
select select "10"
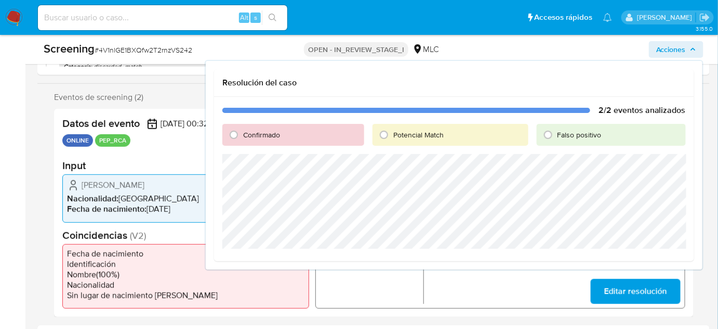
scroll to position [189, 0]
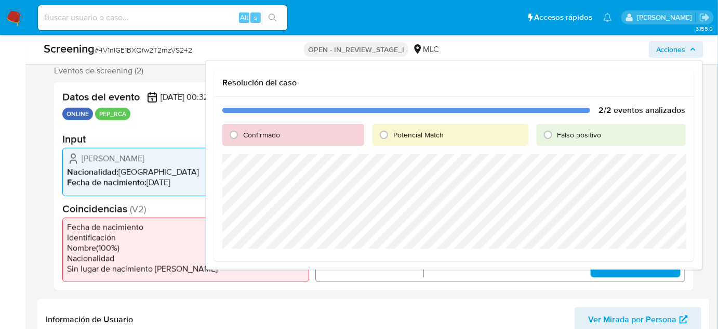
click at [566, 136] on span "Falso positivo" at bounding box center [580, 134] width 44 height 10
click at [557, 136] on input "Falso positivo" at bounding box center [548, 134] width 17 height 17
radio input "true"
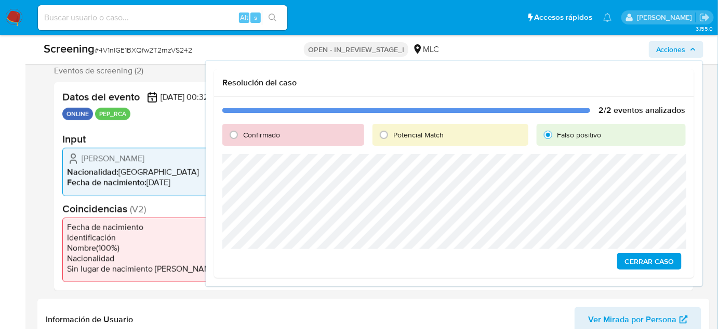
click at [646, 256] on span "Cerrar Caso" at bounding box center [650, 261] width 50 height 15
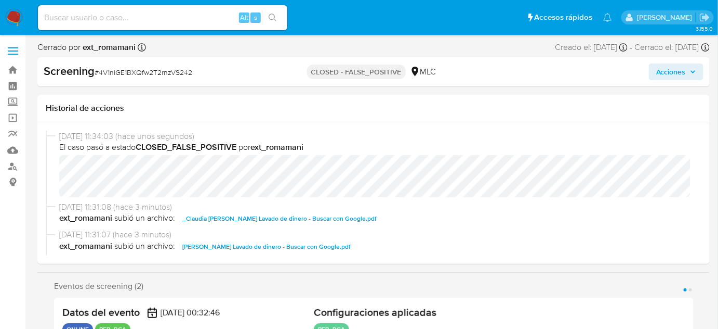
select select "10"
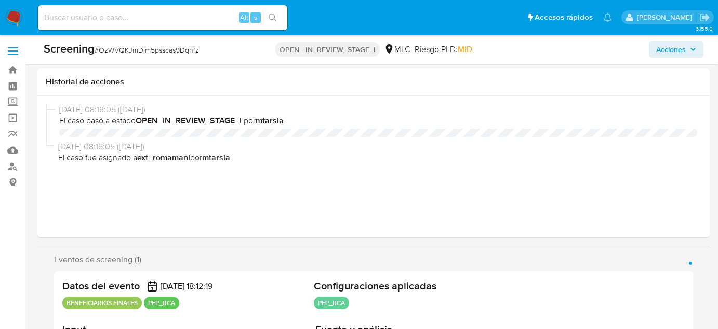
select select "10"
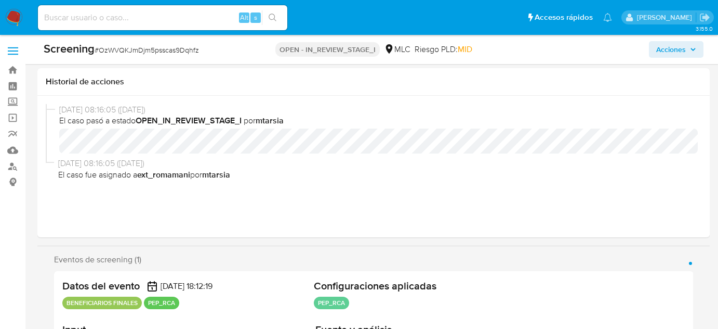
scroll to position [189, 0]
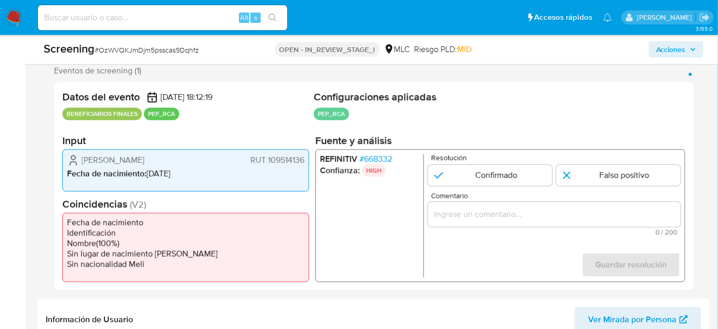
drag, startPoint x: 217, startPoint y: 159, endPoint x: 76, endPoint y: 158, distance: 141.4
click at [76, 158] on div "[PERSON_NAME] RUT 109514136" at bounding box center [186, 160] width 238 height 12
click at [380, 156] on span "# 668332" at bounding box center [376, 159] width 33 height 10
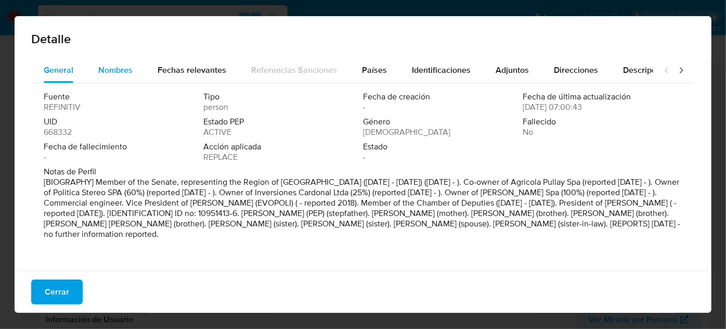
click at [102, 69] on span "Nombres" at bounding box center [115, 70] width 34 height 12
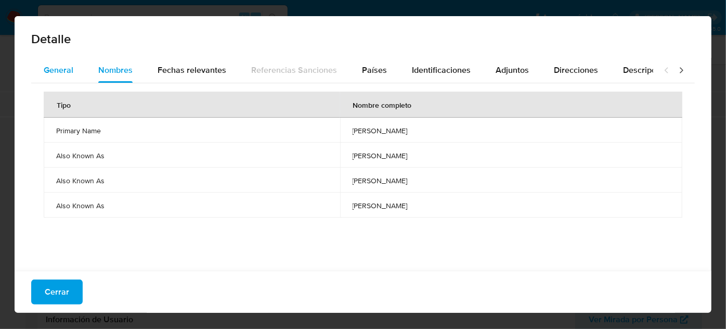
click at [59, 69] on span "General" at bounding box center [59, 70] width 30 height 12
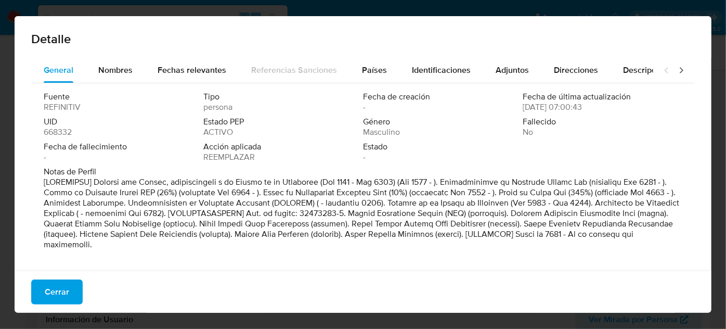
drag, startPoint x: 327, startPoint y: 181, endPoint x: 91, endPoint y: 180, distance: 235.5
click at [91, 180] on font at bounding box center [361, 213] width 635 height 74
click at [65, 286] on span "Cerrar" at bounding box center [57, 291] width 24 height 23
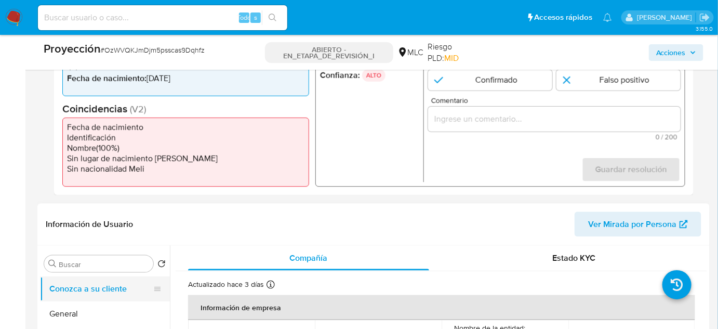
scroll to position [236, 0]
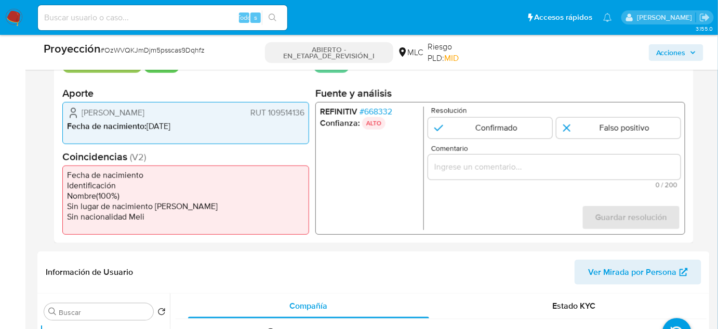
click at [486, 171] on input "Comentario" at bounding box center [554, 167] width 253 height 14
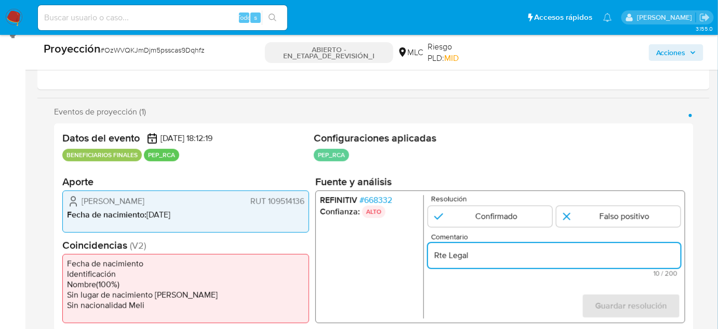
scroll to position [141, 0]
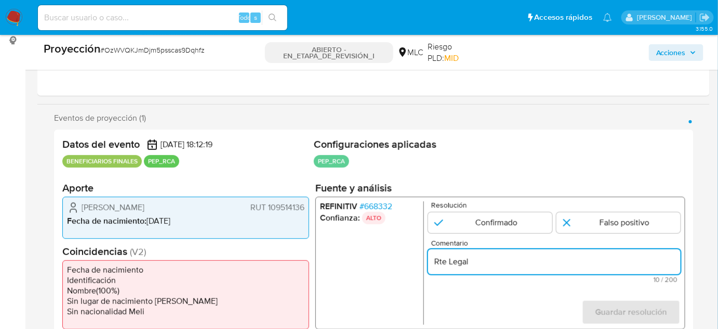
click at [529, 263] on input "Rte Legal" at bounding box center [554, 262] width 253 height 14
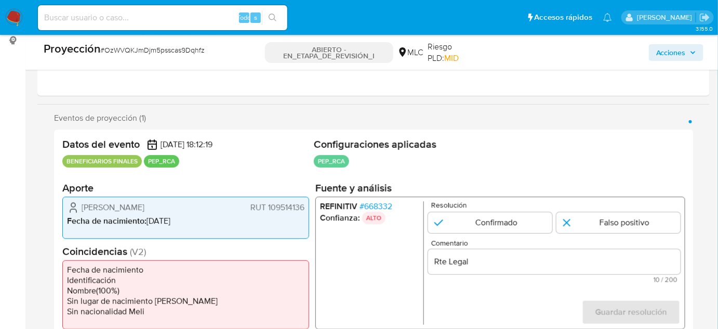
drag, startPoint x: 80, startPoint y: 212, endPoint x: 306, endPoint y: 207, distance: 226.2
click at [306, 207] on div "[PERSON_NAME] RUT 109514136 Fecha de nacimiento : [DEMOGRAPHIC_DATA]" at bounding box center [185, 218] width 247 height 42
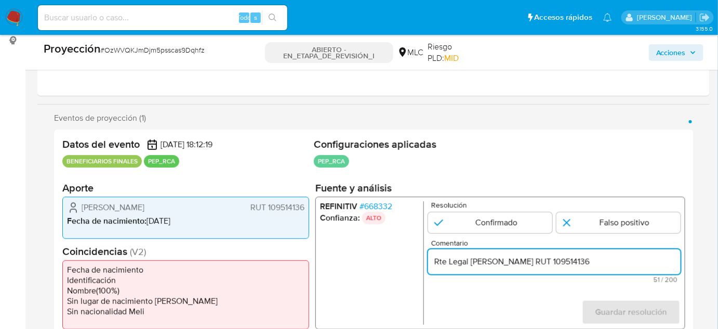
click at [640, 260] on input "Rte Legal [PERSON_NAME] RUT 109514136" at bounding box center [554, 262] width 253 height 14
click at [577, 266] on input "Rte Legal [PERSON_NAME] RUT 109514136" at bounding box center [554, 262] width 253 height 14
click at [643, 262] on input "Rte Legal [PERSON_NAME], RUT 109514136" at bounding box center [554, 262] width 253 height 14
click at [643, 264] on input "Rte Legal [PERSON_NAME], RUT 109514136, se desempeñeo como" at bounding box center [554, 262] width 253 height 14
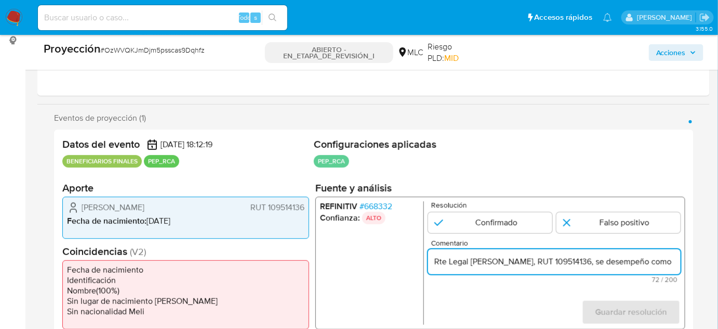
scroll to position [0, 44]
drag, startPoint x: 658, startPoint y: 260, endPoint x: 690, endPoint y: 260, distance: 32.2
click at [690, 260] on div "Datos del evento [DATE] 18:12:19 BENEFICIARIOS FINALES PEP_RCA Configuraciones …" at bounding box center [374, 233] width 640 height 208
click at [678, 260] on input "Rte Legal [PERSON_NAME], RUT 109514136, se desempeño como" at bounding box center [554, 262] width 253 height 14
paste input "Miembro del Senado de la Región de [GEOGRAPHIC_DATA] desde [GEOGRAPHIC_DATA][DA…"
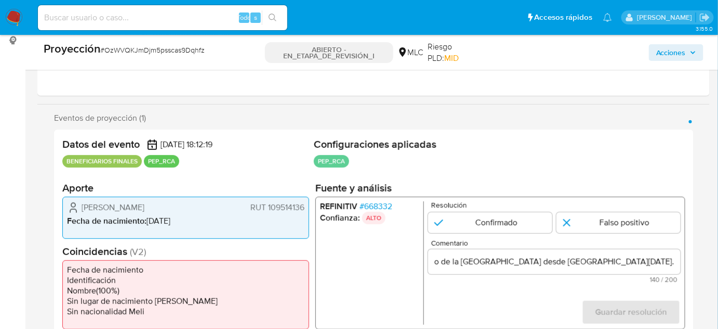
scroll to position [0, 0]
click at [640, 143] on h2 "Configuraciones aplicadas" at bounding box center [500, 144] width 372 height 13
drag, startPoint x: 224, startPoint y: 207, endPoint x: 81, endPoint y: 214, distance: 143.1
click at [81, 214] on div "[PERSON_NAME] RUT 109514136 Fecha de nacimiento : [DEMOGRAPHIC_DATA]" at bounding box center [185, 218] width 247 height 42
drag, startPoint x: 80, startPoint y: 206, endPoint x: 204, endPoint y: 212, distance: 124.4
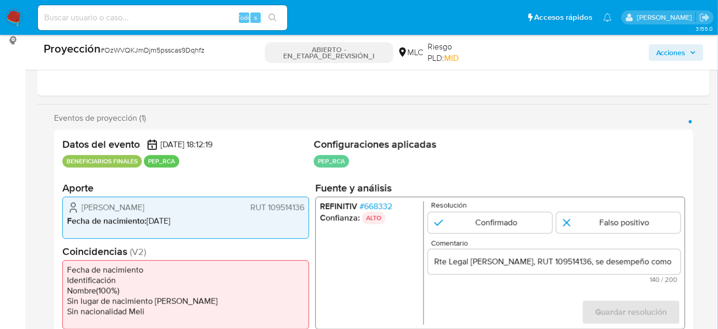
click at [204, 212] on div "[PERSON_NAME] RUT 109514136" at bounding box center [186, 207] width 238 height 12
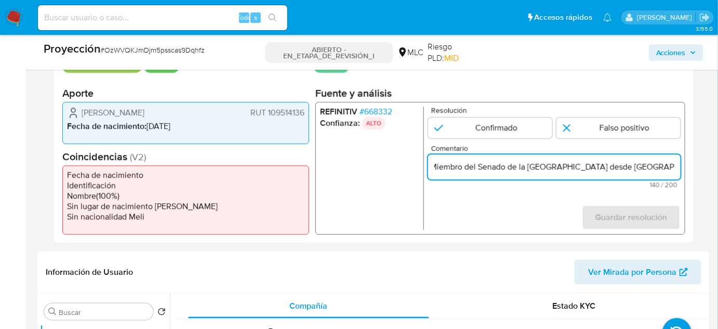
scroll to position [0, 311]
drag, startPoint x: 568, startPoint y: 168, endPoint x: 671, endPoint y: 166, distance: 103.5
click at [671, 166] on input "Rte Legal [PERSON_NAME], RUT 109514136, se desempeño como Miembro del Senado de…" at bounding box center [554, 167] width 253 height 14
click at [635, 164] on input "Rte Legal [PERSON_NAME], RUT 109514136, se desempeño como Miembro del Senado de…" at bounding box center [554, 167] width 253 height 14
click at [674, 164] on input "Rte Legal [PERSON_NAME], RUT 109514136, se desempeño como Miembro del Senado de…" at bounding box center [554, 167] width 253 height 14
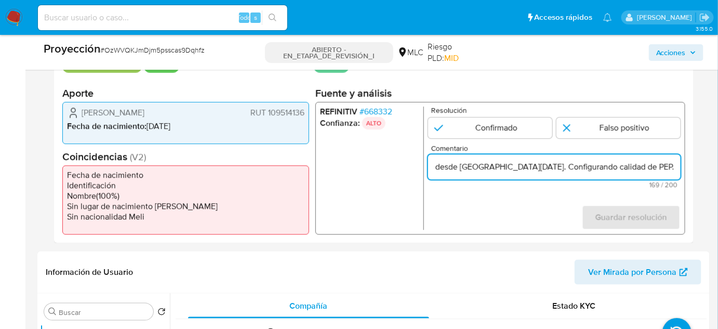
scroll to position [0, 421]
type input "Rte Legal [PERSON_NAME], RUT 109514136, se desempeño como Miembro del Senado de…"
click at [473, 126] on input "1 de 1" at bounding box center [490, 127] width 124 height 21
radio input "true"
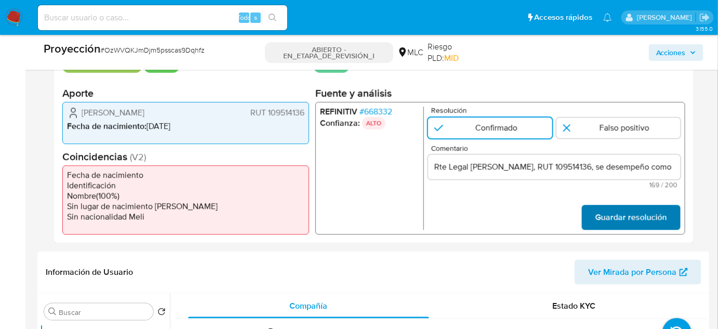
click at [613, 217] on span "Guardar resolución" at bounding box center [632, 217] width 72 height 23
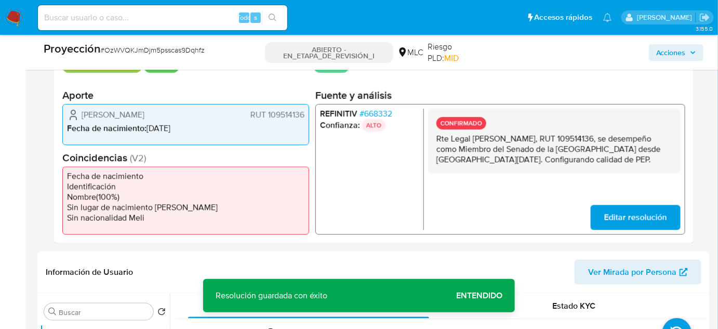
drag, startPoint x: 435, startPoint y: 138, endPoint x: 676, endPoint y: 160, distance: 242.2
click at [675, 161] on div "CONFIRMADO Rte Legal [PERSON_NAME], RUT 109514136, se desempeño como Miembro de…" at bounding box center [554, 140] width 253 height 64
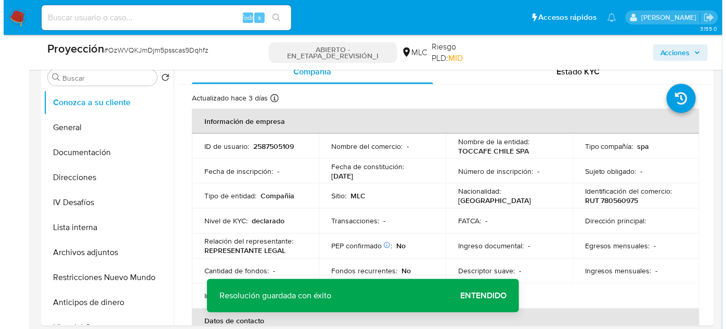
scroll to position [473, 0]
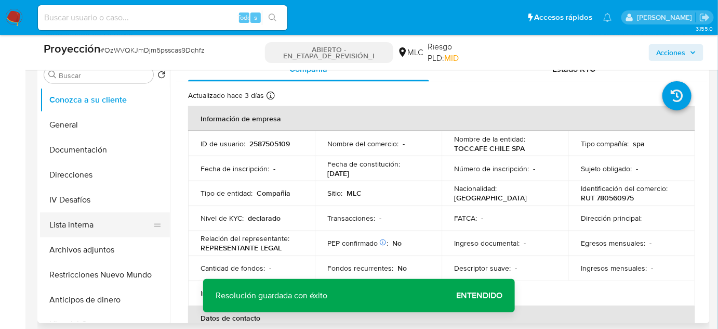
click at [85, 230] on button "Lista interna" at bounding box center [101, 224] width 122 height 25
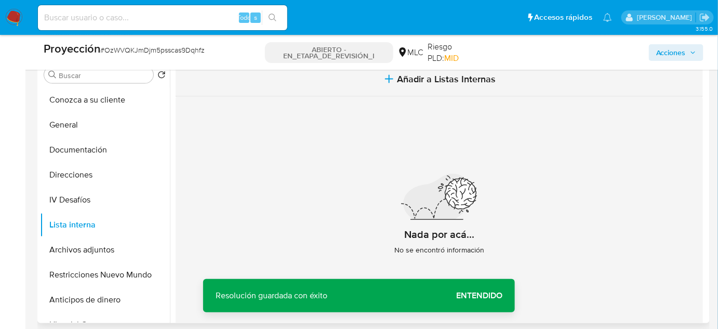
click at [402, 87] on button "Añadir a Listas Internas" at bounding box center [440, 79] width 528 height 35
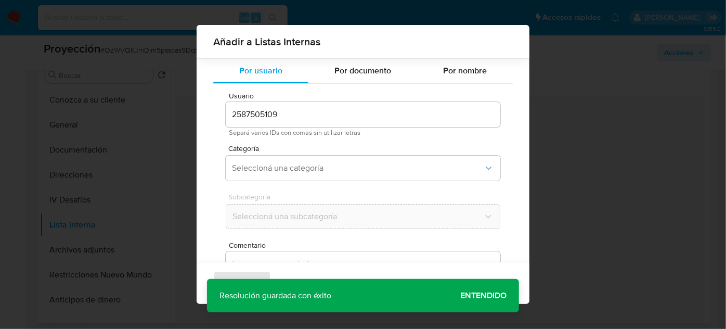
scroll to position [38, 0]
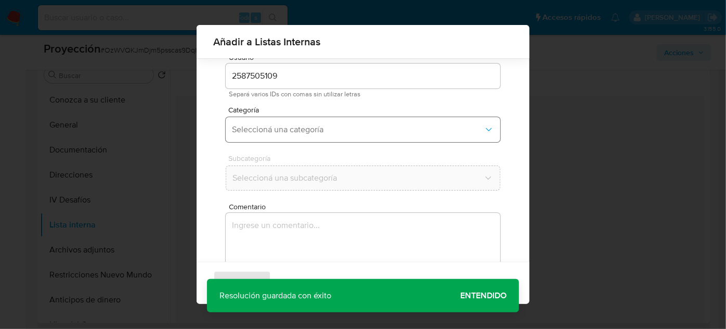
click at [302, 138] on button "Seleccioná una categoría" at bounding box center [363, 129] width 274 height 25
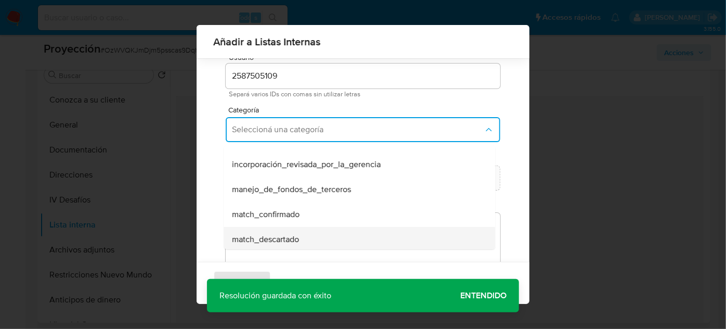
scroll to position [47, 0]
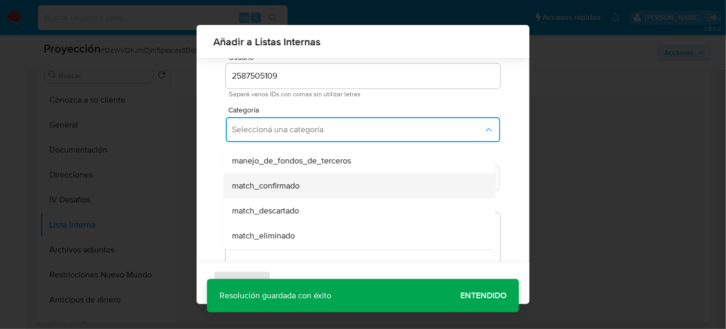
click at [298, 185] on span "match_confirmado" at bounding box center [266, 185] width 68 height 10
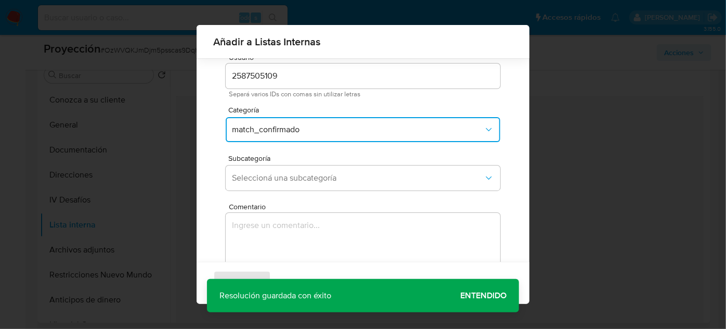
click at [298, 185] on button "Seleccioná una subcategoría" at bounding box center [363, 177] width 274 height 25
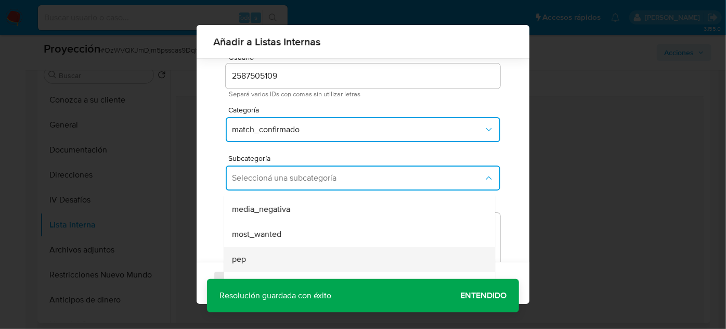
click at [253, 248] on div "pep" at bounding box center [356, 258] width 248 height 25
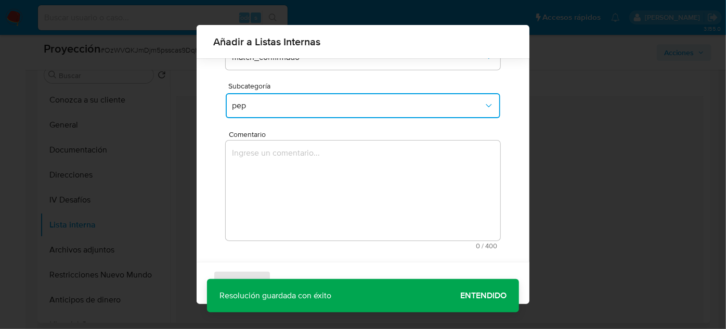
scroll to position [115, 0]
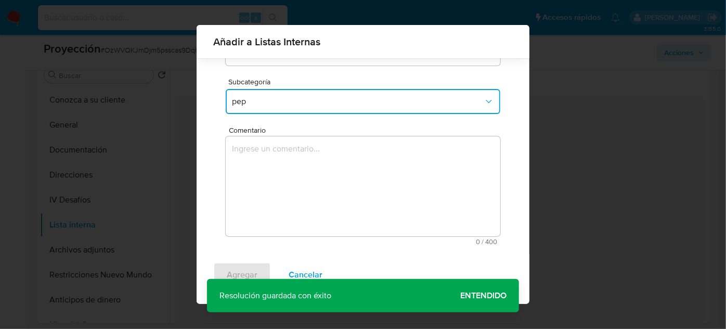
click at [307, 179] on textarea "Comentario" at bounding box center [363, 186] width 274 height 100
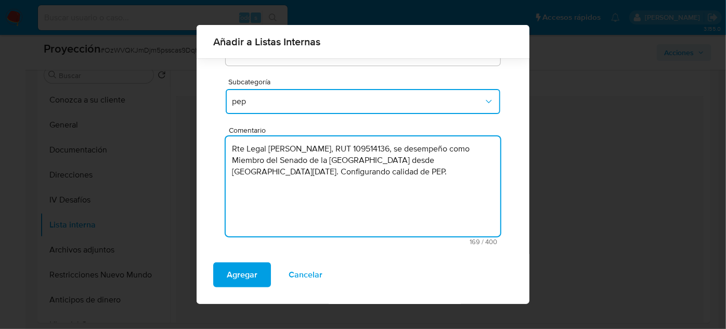
click at [369, 174] on textarea "Rte Legal [PERSON_NAME] [PERSON_NAME], RUT 109514136, se desempeño como Miembro…" at bounding box center [363, 186] width 274 height 100
type textarea "Rte Legal [PERSON_NAME] [PERSON_NAME], RUT 109514136, se desempeño como Miembro…"
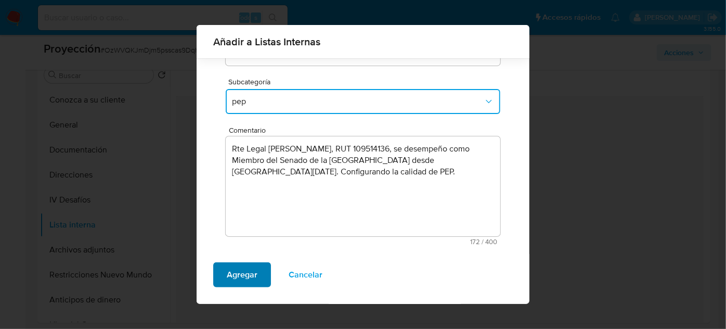
click at [243, 273] on span "Agregar" at bounding box center [242, 274] width 31 height 23
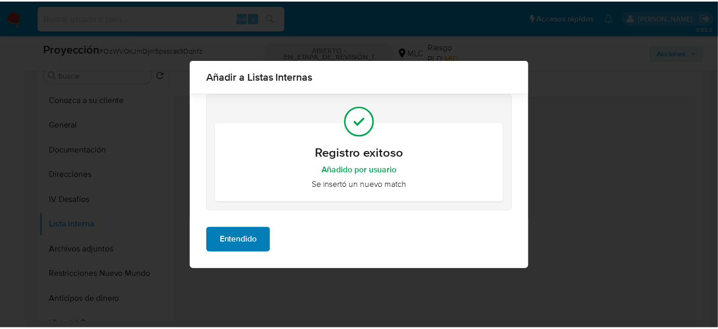
scroll to position [0, 0]
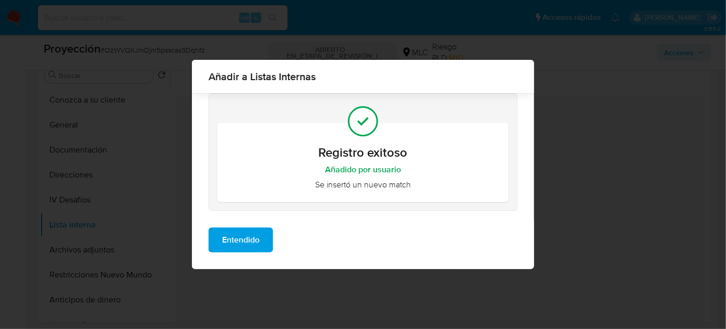
click at [248, 233] on span "Entendido" at bounding box center [240, 239] width 37 height 23
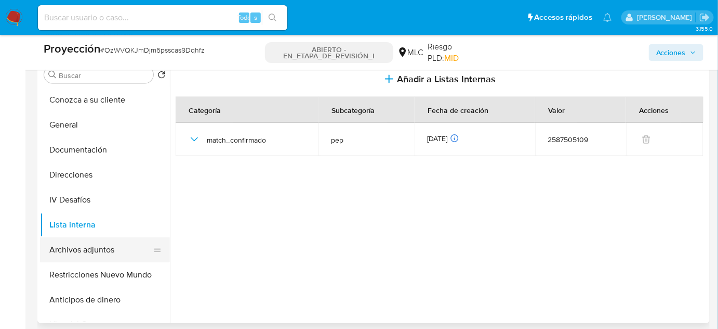
click at [87, 252] on button "Archivos adjuntos" at bounding box center [101, 249] width 122 height 25
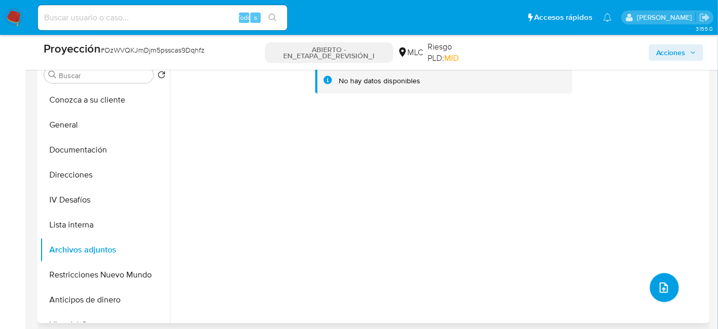
click at [663, 286] on icon "subir archivo" at bounding box center [664, 287] width 12 height 12
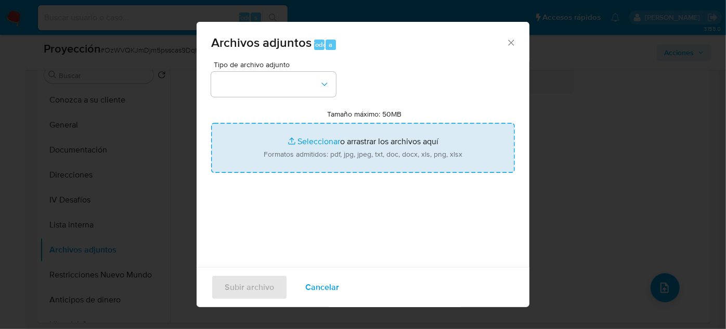
click at [383, 137] on input "Tamaño máximo: 50MB Seleccionar archivos" at bounding box center [363, 148] width 304 height 50
type input "C:\fakepath\InfoTransparencia.pdf"
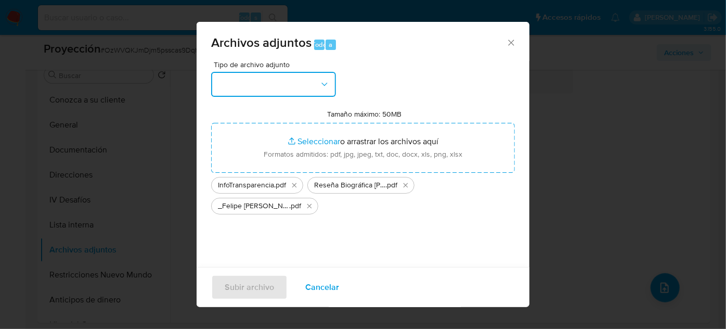
click at [309, 93] on button "button" at bounding box center [273, 84] width 125 height 25
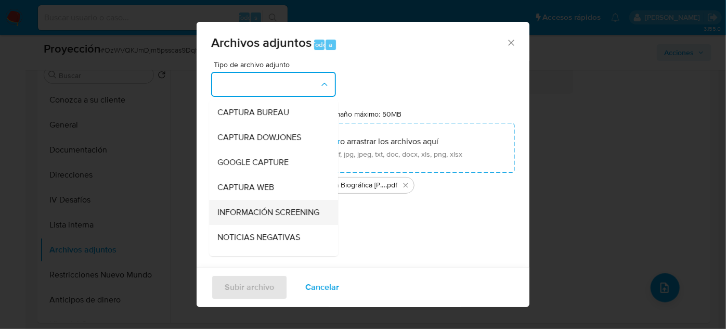
click at [254, 213] on span "INFORMACIÓN SCREENING" at bounding box center [268, 212] width 102 height 10
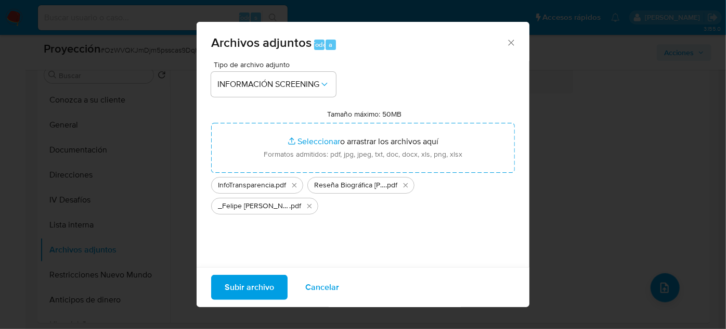
click at [258, 295] on span "Subir archivo" at bounding box center [249, 287] width 49 height 23
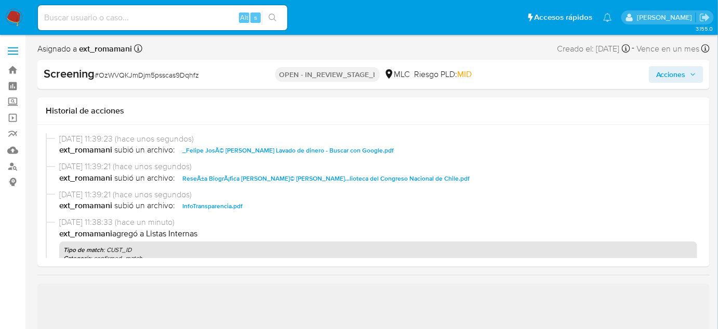
scroll to position [189, 0]
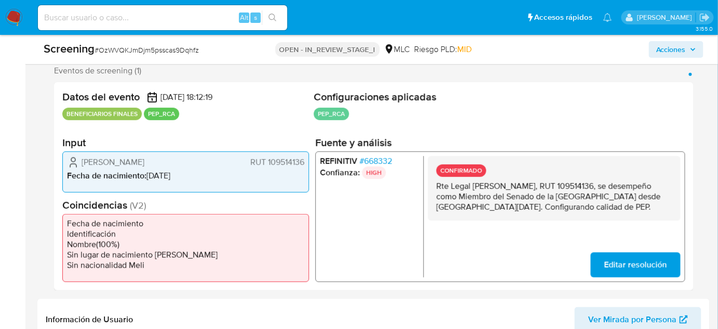
select select "10"
drag, startPoint x: 672, startPoint y: 205, endPoint x: 431, endPoint y: 187, distance: 241.4
click at [431, 187] on div "CONFIRMADO Rte Legal [PERSON_NAME], RUT 109514136, se desempeño como Miembro de…" at bounding box center [554, 187] width 253 height 64
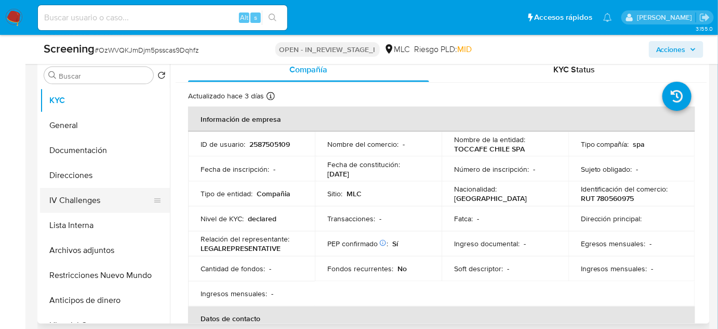
scroll to position [473, 0]
click at [85, 227] on button "Lista Interna" at bounding box center [101, 224] width 122 height 25
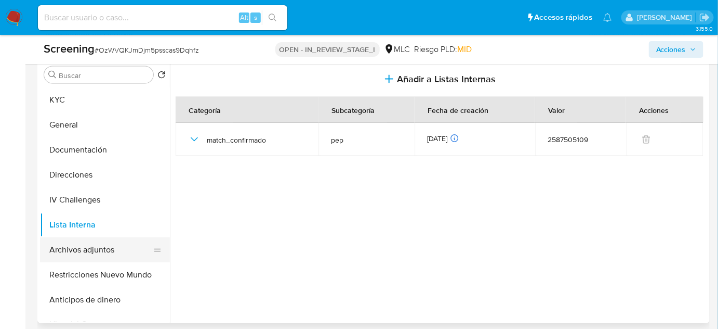
click at [99, 254] on button "Archivos adjuntos" at bounding box center [101, 249] width 122 height 25
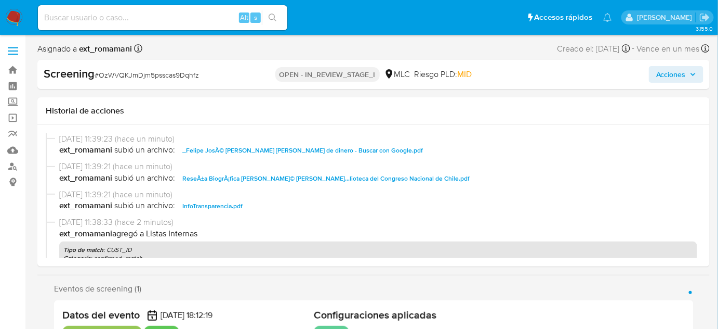
select select "10"
click at [669, 74] on span "Acciones" at bounding box center [672, 74] width 30 height 17
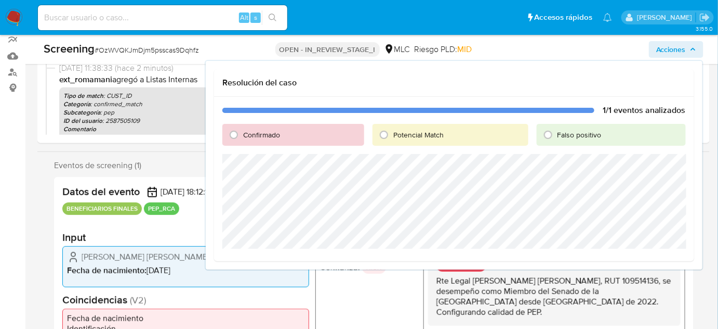
scroll to position [47, 0]
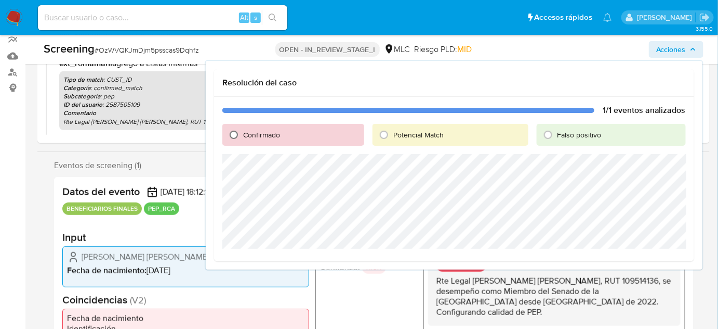
click at [232, 134] on input "Confirmado" at bounding box center [234, 134] width 17 height 17
radio input "true"
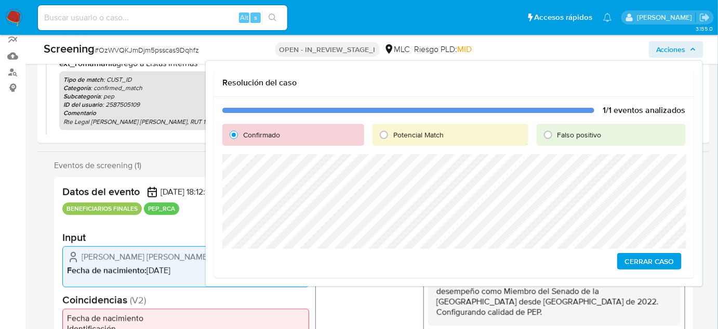
click at [636, 261] on span "Cerrar Caso" at bounding box center [650, 261] width 50 height 15
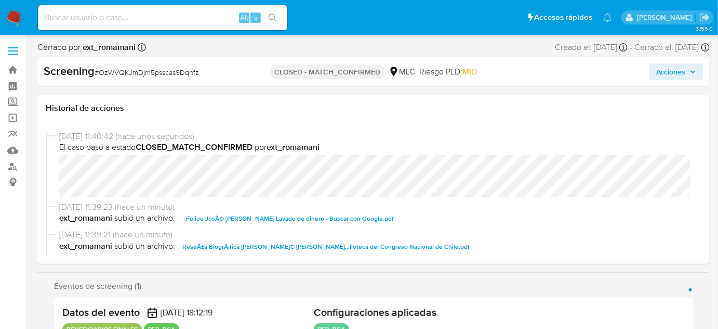
select select "10"
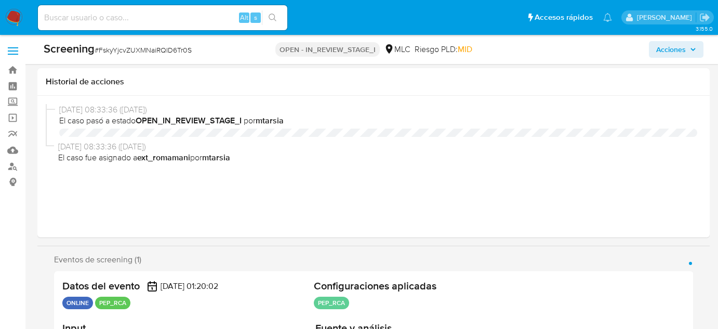
select select "10"
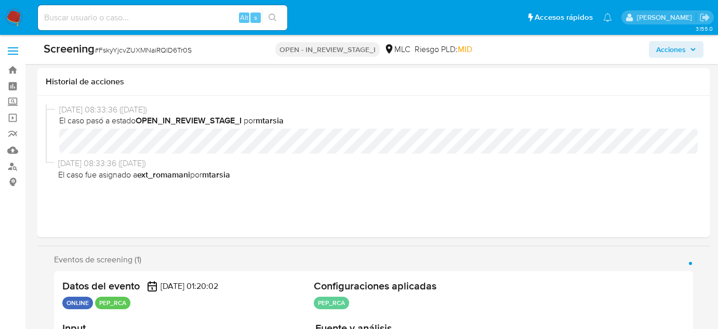
scroll to position [189, 0]
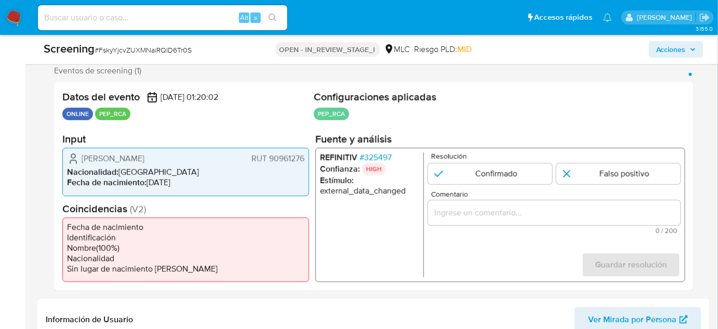
drag, startPoint x: 203, startPoint y: 156, endPoint x: 87, endPoint y: 159, distance: 116.5
click at [74, 162] on div "[PERSON_NAME] RUT 90961276" at bounding box center [186, 158] width 238 height 12
click at [381, 149] on div "REFINITIV # 325497 Confianza: HIGH Estímulo : external_data_changed Resolución …" at bounding box center [501, 215] width 370 height 134
click at [380, 159] on span "# 325497" at bounding box center [376, 157] width 32 height 10
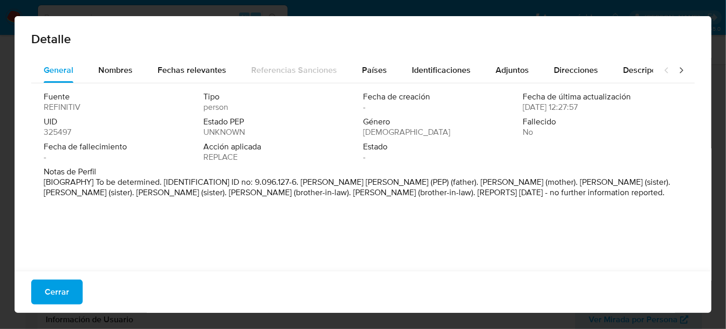
drag, startPoint x: 417, startPoint y: 181, endPoint x: 300, endPoint y: 186, distance: 117.6
click at [300, 186] on p "[BIOGRAPHY] To be determined. [IDENTIFICATION] ID no: 9.096.127-6. Eduardo Alfr…" at bounding box center [362, 187] width 636 height 21
click at [57, 292] on span "Cerrar" at bounding box center [57, 291] width 24 height 23
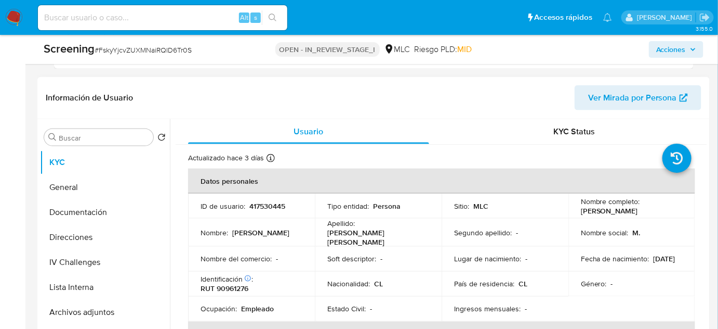
scroll to position [425, 0]
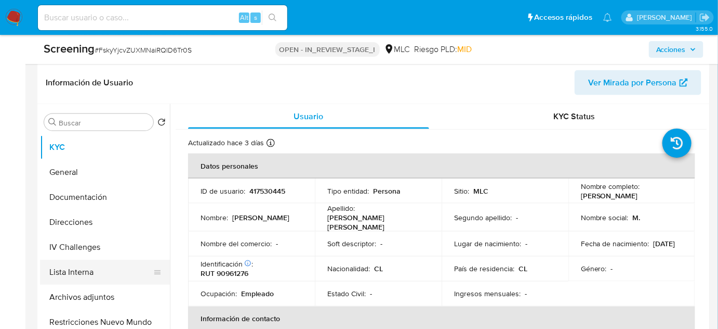
click at [100, 283] on button "Lista Interna" at bounding box center [101, 271] width 122 height 25
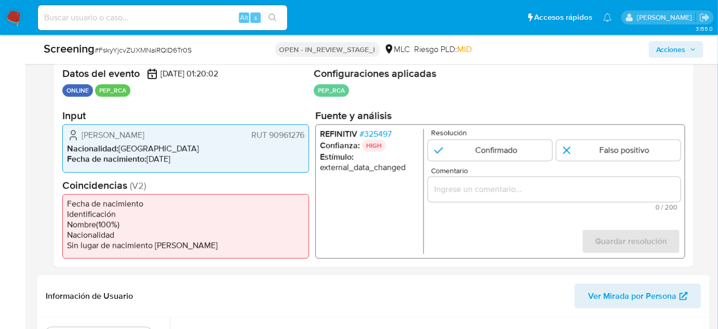
scroll to position [236, 0]
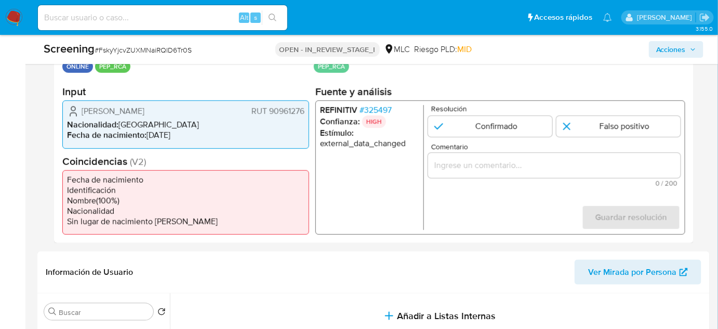
click at [376, 107] on span "# 325497" at bounding box center [376, 110] width 32 height 10
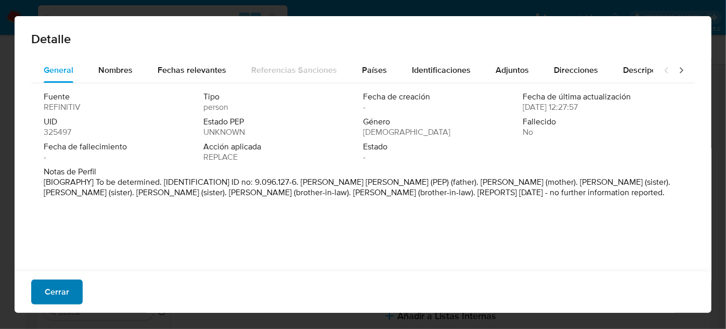
click at [61, 295] on span "Cerrar" at bounding box center [57, 291] width 24 height 23
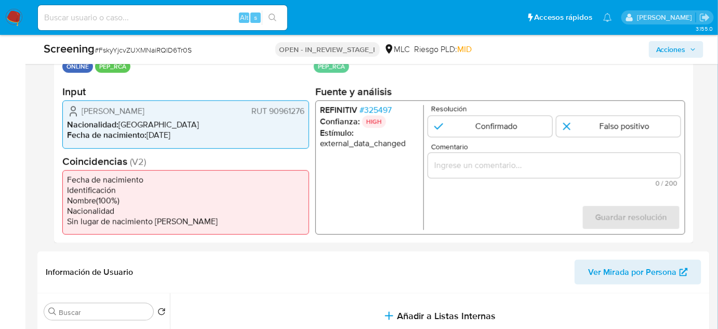
drag, startPoint x: 218, startPoint y: 110, endPoint x: 229, endPoint y: 76, distance: 35.5
click at [79, 109] on div "María Verónica Frei Larraechea RUT 90961276" at bounding box center [186, 111] width 238 height 12
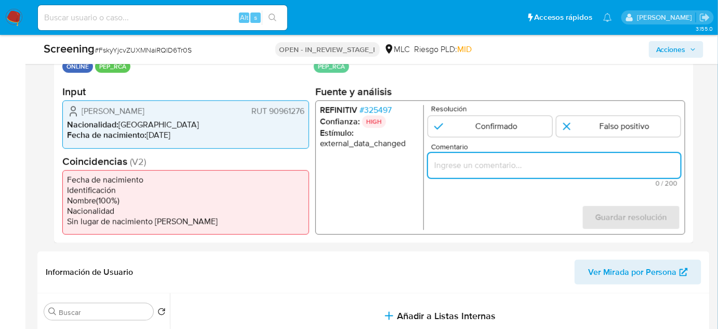
click at [478, 166] on input "Comentario" at bounding box center [554, 166] width 253 height 14
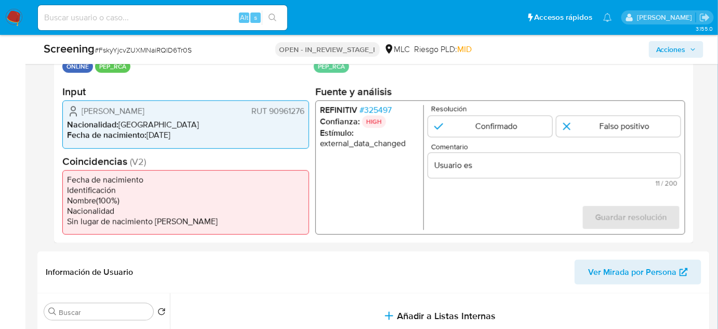
drag, startPoint x: 80, startPoint y: 111, endPoint x: 306, endPoint y: 110, distance: 226.1
click at [306, 110] on div "María Verónica Frei Larraechea RUT 90961276 Nacionalidad : Chile Fecha de nacim…" at bounding box center [185, 124] width 247 height 48
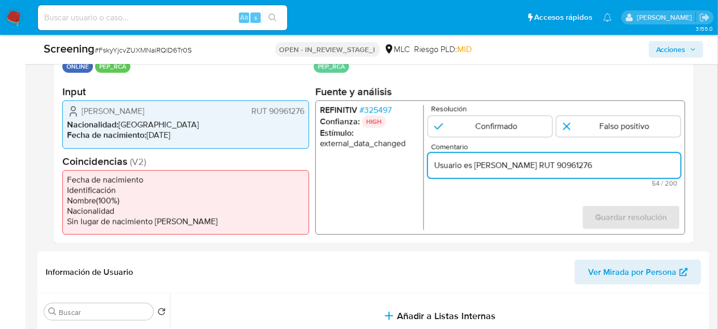
click at [653, 163] on input "Usuario es María Verónica Frei Larraechea RUT 90961276" at bounding box center [554, 166] width 253 height 14
click at [377, 101] on div "REFINITIV # 325497 Confianza: HIGH Estímulo : external_data_changed Resolución …" at bounding box center [501, 167] width 370 height 134
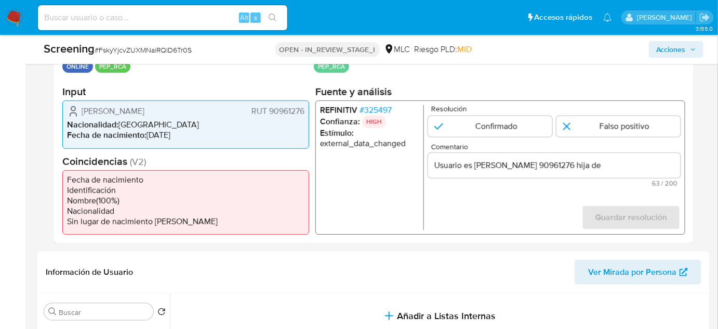
click at [377, 109] on span "# 325497" at bounding box center [376, 110] width 32 height 10
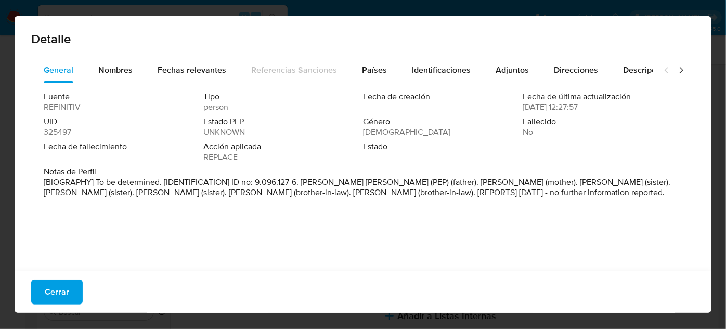
drag, startPoint x: 408, startPoint y: 181, endPoint x: 304, endPoint y: 180, distance: 104.0
click at [304, 180] on p "[BIOGRAPHY] To be determined. [IDENTIFICATION] ID no: 9.096.127-6. Eduardo Alfr…" at bounding box center [362, 187] width 636 height 21
drag, startPoint x: 72, startPoint y: 290, endPoint x: 98, endPoint y: 288, distance: 26.6
click at [71, 290] on button "Cerrar" at bounding box center [56, 291] width 51 height 25
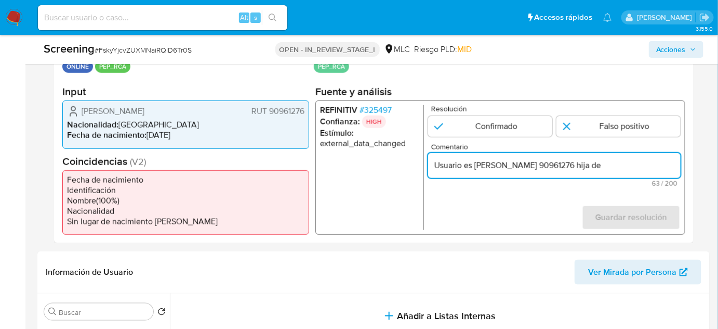
drag, startPoint x: 650, startPoint y: 163, endPoint x: 672, endPoint y: 164, distance: 22.4
click at [672, 164] on input "Usuario es María Verónica Frei Larraechea RUT 90961276 hija de" at bounding box center [554, 166] width 253 height 14
click at [677, 165] on input "Usuario es María Verónica Frei Larraechea RUT 90961276 hija de" at bounding box center [554, 166] width 253 height 14
paste input "Eduardo Alfredo Frei Ruiz Tagle"
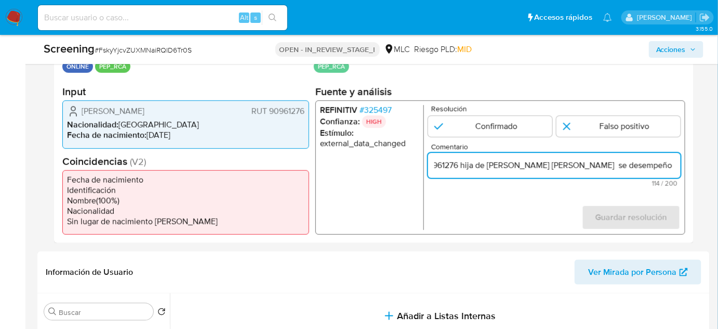
scroll to position [0, 197]
drag, startPoint x: 663, startPoint y: 162, endPoint x: 678, endPoint y: 162, distance: 15.6
click at [678, 162] on input "Usuario es María Verónica Frei Larraechea RUT 90961276 hija de Eduardo Alfredo …" at bounding box center [554, 166] width 253 height 14
click at [676, 167] on input "Usuario es María Verónica Frei Larraechea RUT 90961276 hija de Eduardo Alfredo …" at bounding box center [554, 166] width 253 height 14
paste input "Embajador en misión especial para Asia Pacífico"
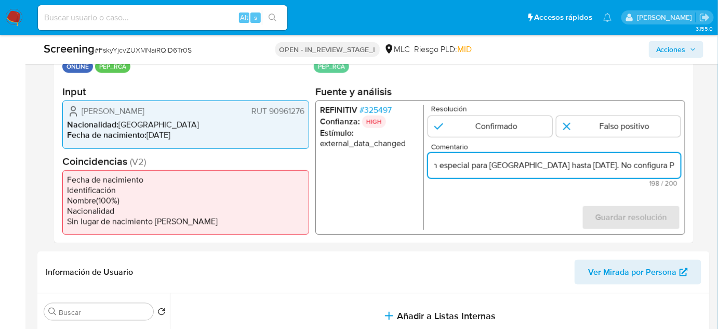
scroll to position [0, 516]
type input "Usuario es [PERSON_NAME] RUT 90961276 hija de [PERSON_NAME] [PERSON_NAME] se de…"
click at [593, 128] on input "1 de 1" at bounding box center [619, 126] width 124 height 21
radio input "true"
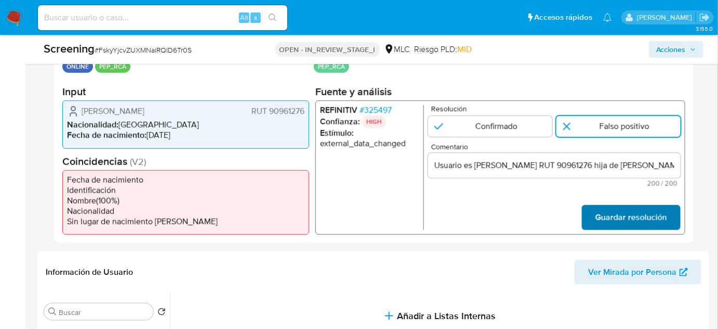
click at [633, 221] on span "Guardar resolución" at bounding box center [632, 217] width 72 height 23
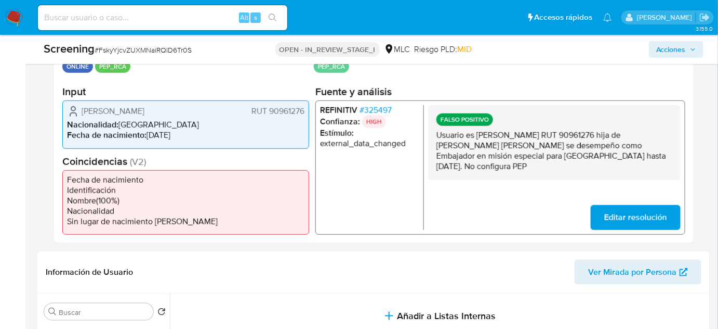
drag, startPoint x: 557, startPoint y: 173, endPoint x: 434, endPoint y: 138, distance: 128.0
click at [434, 138] on div "FALSO POSITIVO Usuario es María Verónica Frei Larraechea RUT 90961276 hija de E…" at bounding box center [554, 142] width 253 height 75
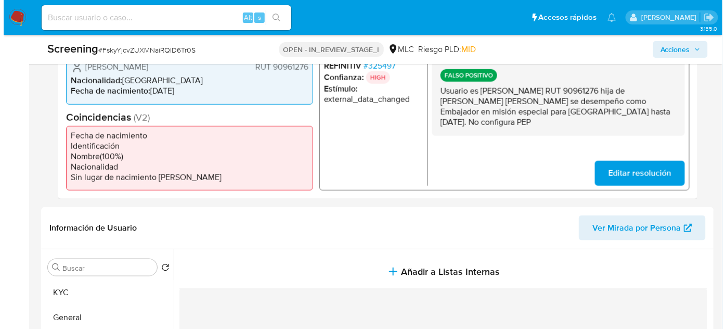
scroll to position [473, 0]
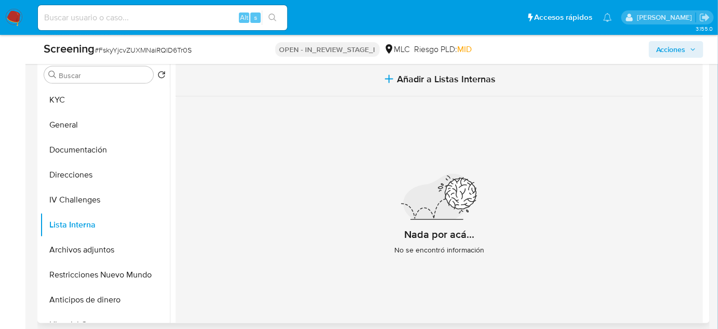
click at [389, 77] on icon "button" at bounding box center [389, 78] width 0 height 7
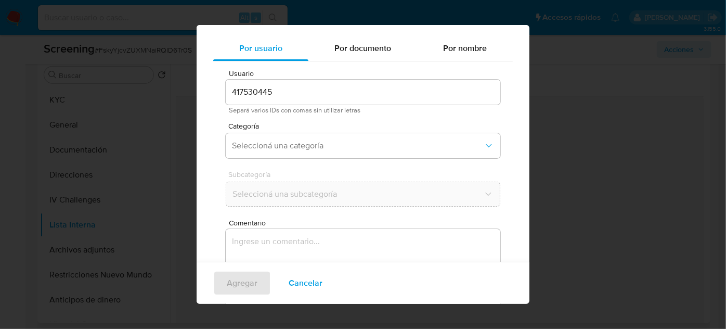
scroll to position [38, 0]
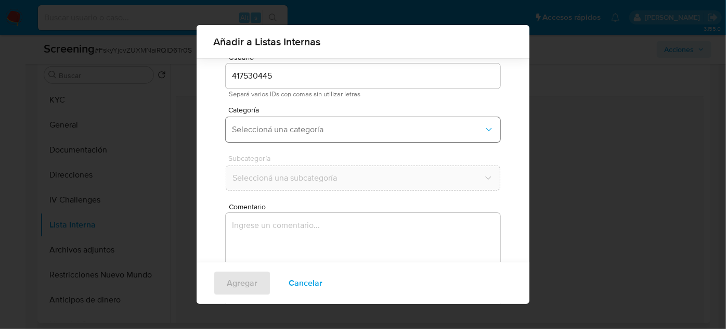
click at [331, 128] on span "Seleccioná una categoría" at bounding box center [358, 129] width 252 height 10
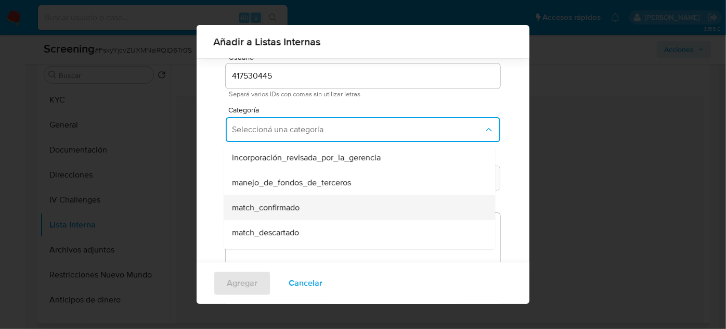
scroll to position [47, 0]
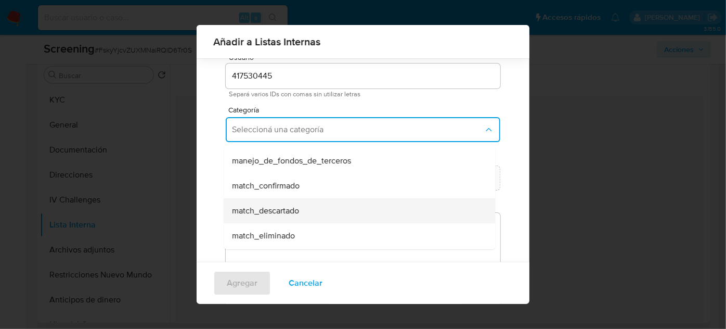
click at [304, 207] on div "match_descartado" at bounding box center [356, 210] width 248 height 25
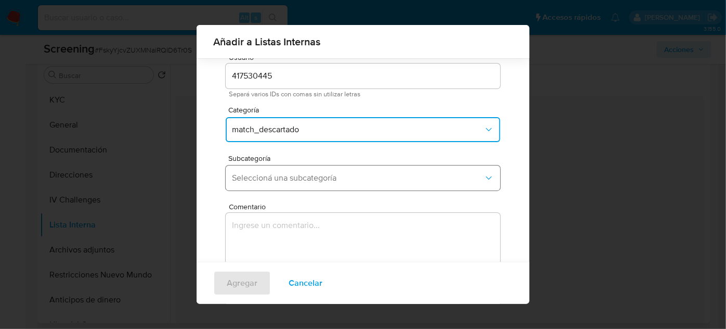
click at [316, 177] on span "Seleccioná una subcategoría" at bounding box center [358, 178] width 252 height 10
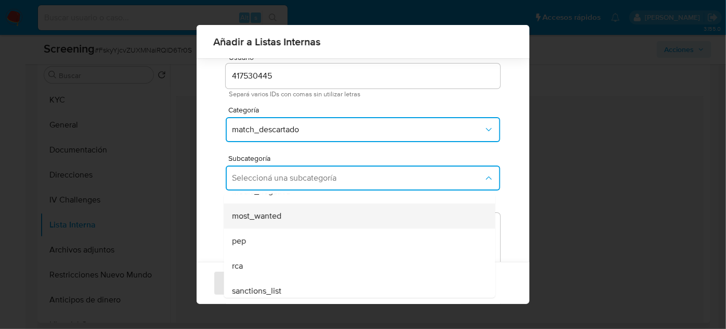
scroll to position [71, 0]
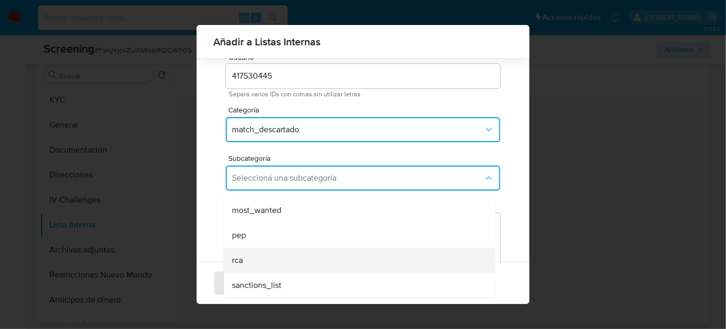
click at [274, 259] on div "rca" at bounding box center [356, 259] width 248 height 25
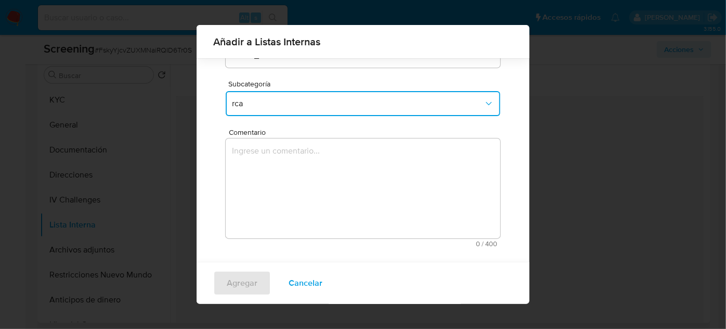
scroll to position [115, 0]
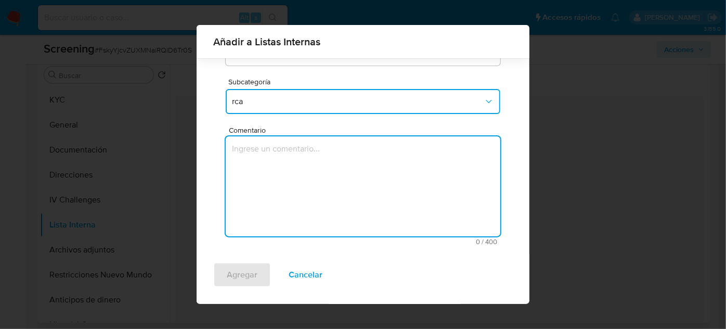
click at [277, 178] on textarea "Comentario" at bounding box center [363, 186] width 274 height 100
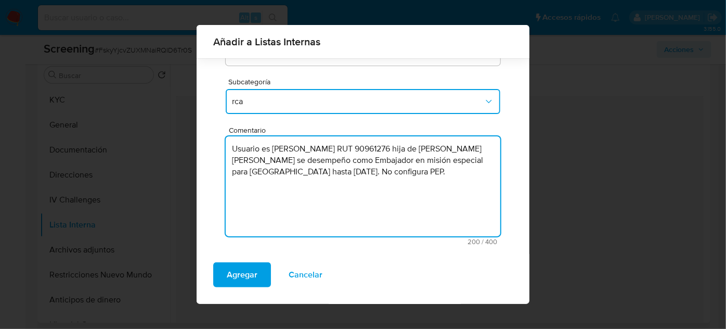
drag, startPoint x: 431, startPoint y: 173, endPoint x: 449, endPoint y: 204, distance: 36.3
click at [449, 204] on textarea "Usuario es María Verónica Frei Larraechea RUT 90961276 hija de Eduardo Alfredo …" at bounding box center [363, 186] width 274 height 100
type textarea "Usuario es María Verónica Frei Larraechea RUT 90961276 hija de Eduardo Alfredo …"
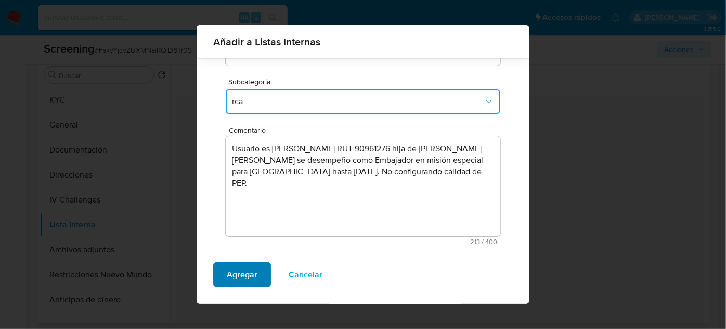
click at [233, 275] on span "Agregar" at bounding box center [242, 274] width 31 height 23
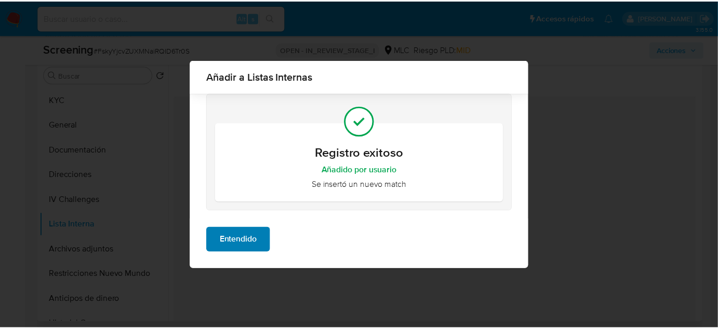
scroll to position [0, 0]
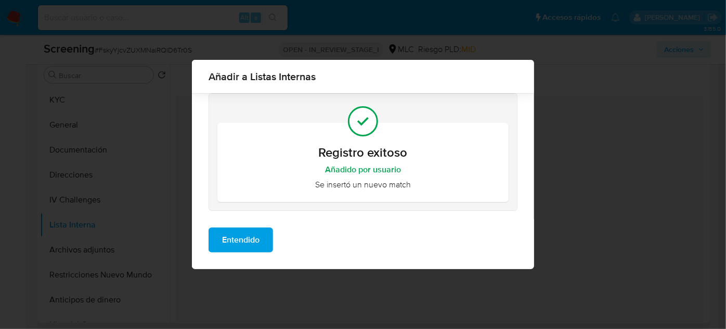
click at [254, 236] on span "Entendido" at bounding box center [240, 239] width 37 height 23
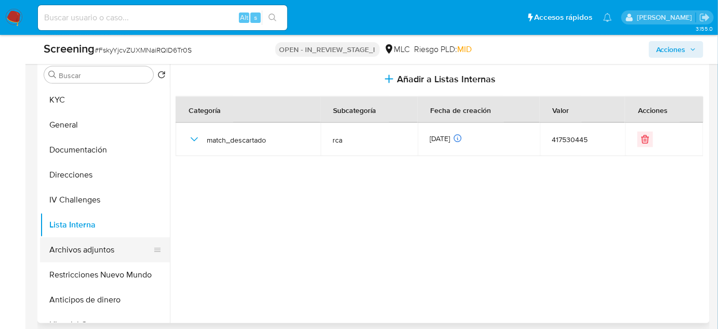
click at [108, 245] on button "Archivos adjuntos" at bounding box center [101, 249] width 122 height 25
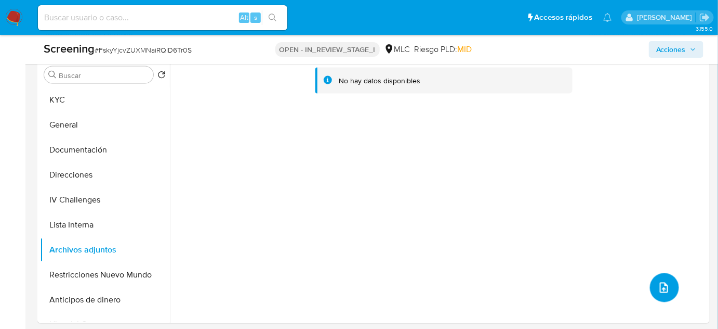
click at [658, 287] on icon "upload-file" at bounding box center [664, 287] width 12 height 12
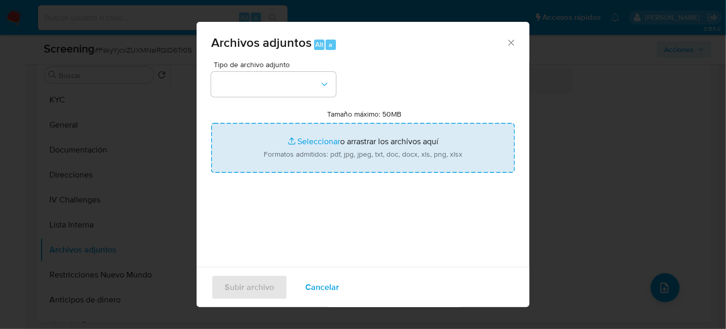
click at [337, 138] on input "Tamaño máximo: 50MB Seleccionar archivos" at bounding box center [363, 148] width 304 height 50
type input "C:\fakepath\Eduardo Frei Ruiz-Tagle - Wikipedia, la enciclopedia libre.pdf"
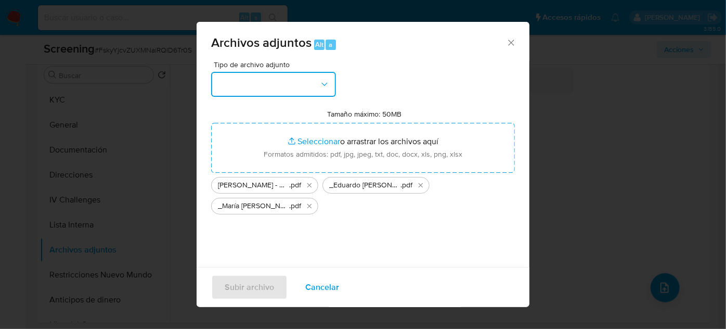
click at [242, 93] on button "button" at bounding box center [273, 84] width 125 height 25
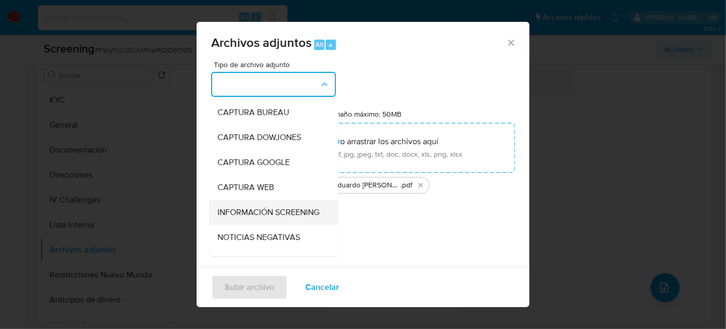
click at [259, 215] on span "INFORMACIÓN SCREENING" at bounding box center [268, 212] width 102 height 10
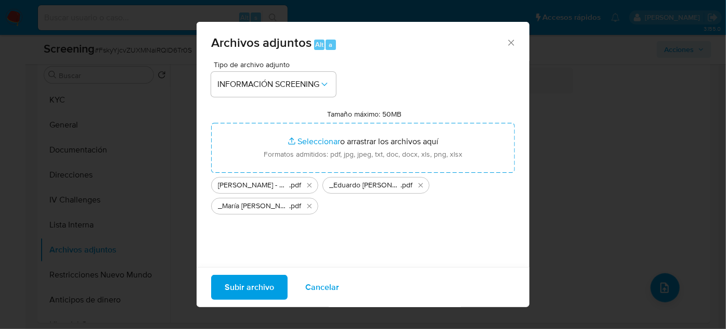
click at [243, 295] on span "Subir archivo" at bounding box center [249, 287] width 49 height 23
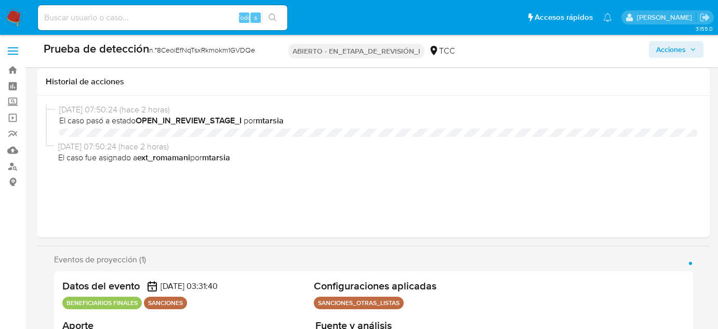
select select "10"
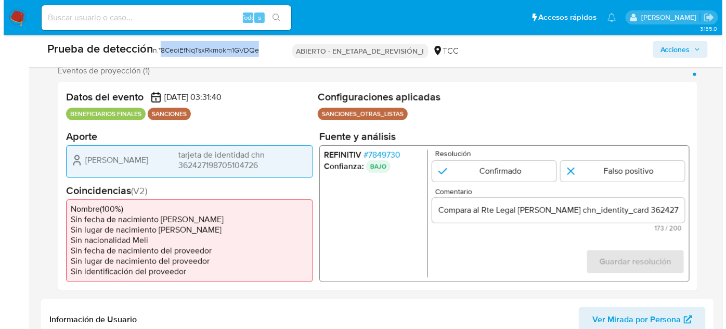
scroll to position [47, 0]
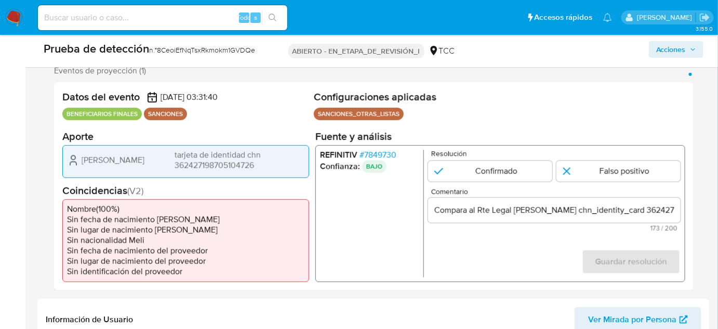
drag, startPoint x: 147, startPoint y: 162, endPoint x: 87, endPoint y: 161, distance: 59.8
click at [79, 158] on div "Yanping Wang tarjeta de identidad chn 362427198705104726" at bounding box center [186, 159] width 238 height 21
drag, startPoint x: 265, startPoint y: 49, endPoint x: 161, endPoint y: 54, distance: 104.6
click at [161, 54] on div "Prueba de detección n.° 8CeoiEfNqTsxRkmokm1GVDQe ABIERTO - EN_ETAPA_DE_REVISIÓN…" at bounding box center [373, 51] width 673 height 32
copy div "8CeoiEfNqTsxRkmokm1GVDQe"
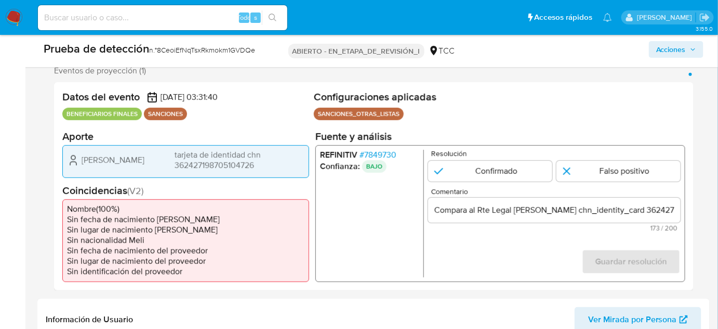
click at [395, 150] on font "7849730" at bounding box center [380, 154] width 32 height 12
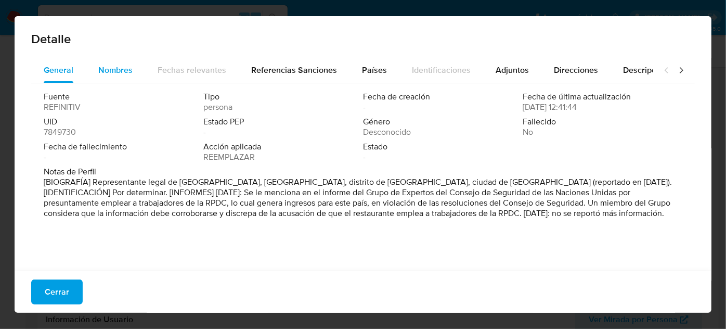
click at [119, 72] on font "Nombres" at bounding box center [115, 70] width 34 height 12
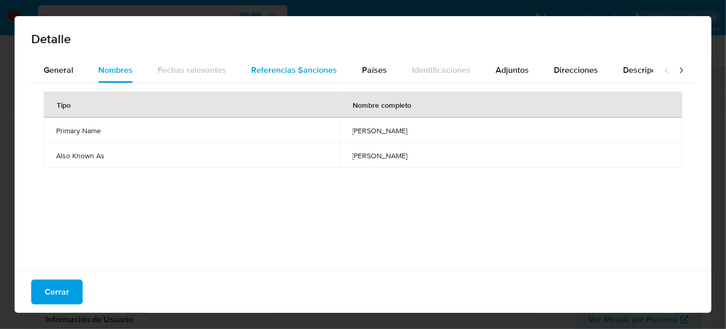
click at [295, 72] on font "Referencias Sanciones" at bounding box center [294, 70] width 86 height 12
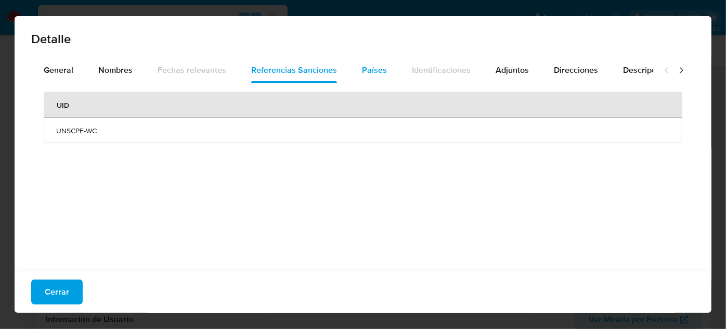
click at [375, 72] on font "Países" at bounding box center [374, 70] width 25 height 12
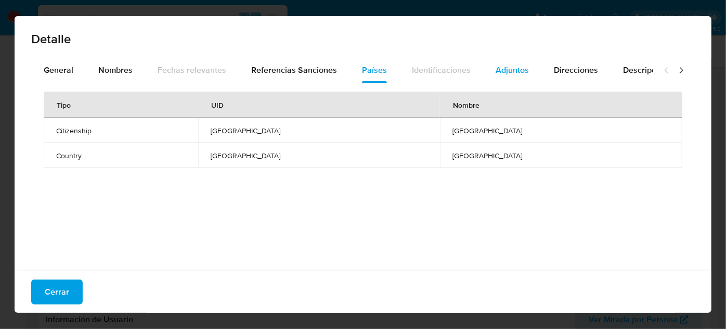
click at [495, 70] on font "Adjuntos" at bounding box center [511, 70] width 33 height 12
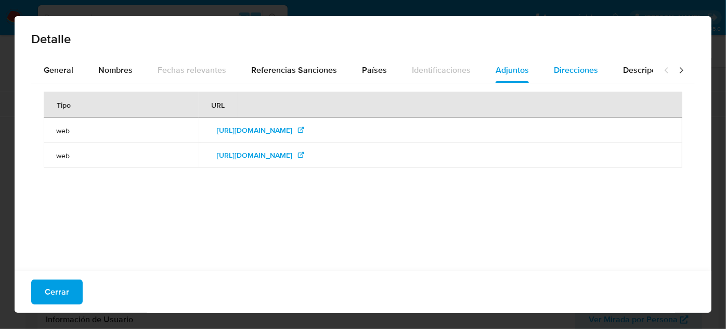
click at [566, 77] on div "Direcciones" at bounding box center [576, 70] width 44 height 25
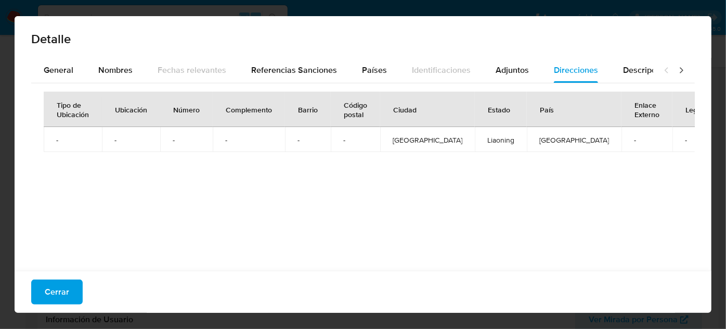
click at [676, 73] on icon at bounding box center [681, 70] width 10 height 10
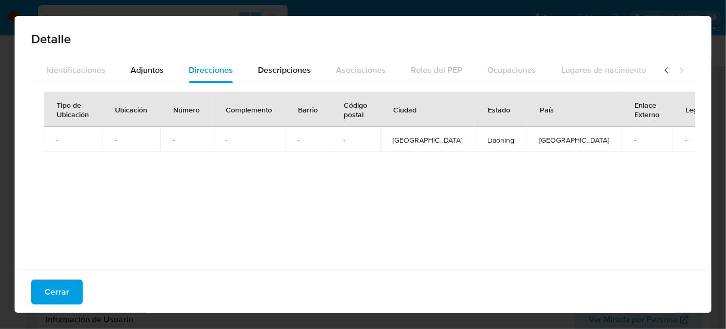
scroll to position [0, 369]
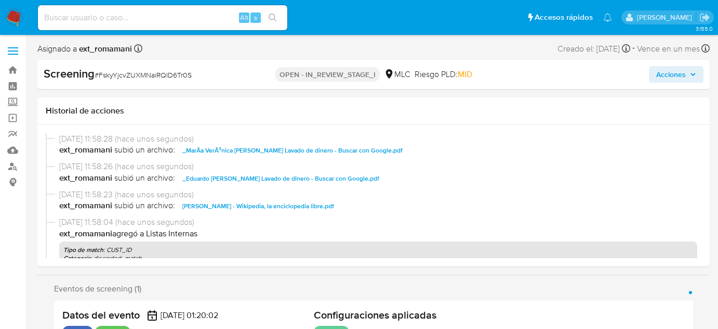
select select "10"
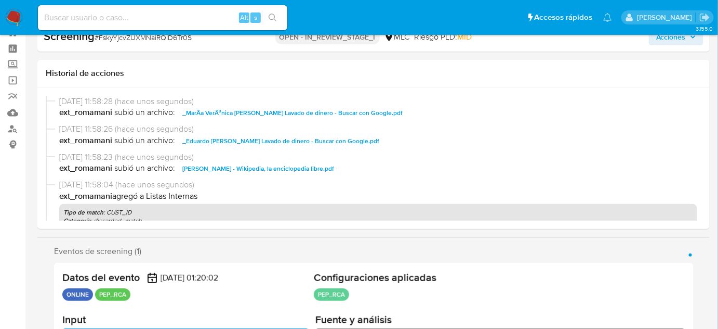
scroll to position [94, 0]
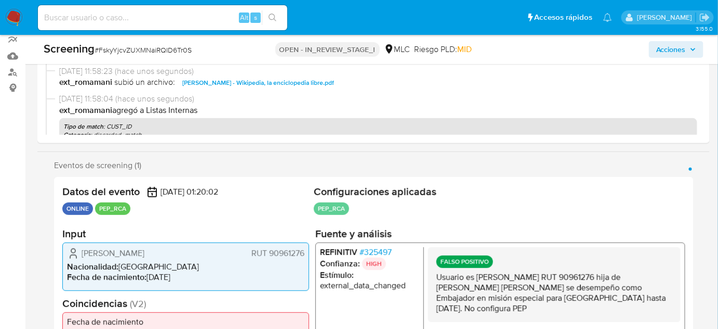
drag, startPoint x: 533, startPoint y: 306, endPoint x: 435, endPoint y: 278, distance: 102.8
click at [435, 278] on div "FALSO POSITIVO Usuario es [PERSON_NAME] RUT 90961276 hija de [PERSON_NAME] [PER…" at bounding box center [554, 284] width 253 height 75
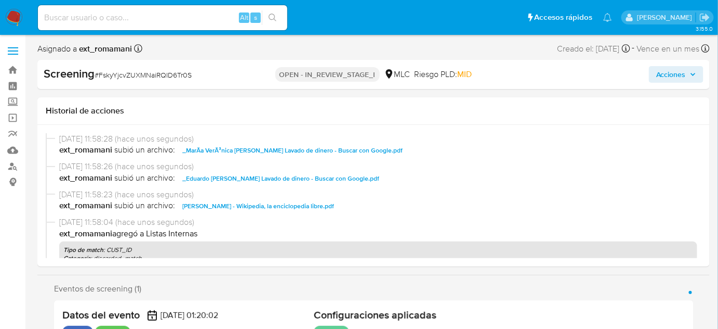
click at [665, 76] on span "Acciones" at bounding box center [672, 74] width 30 height 17
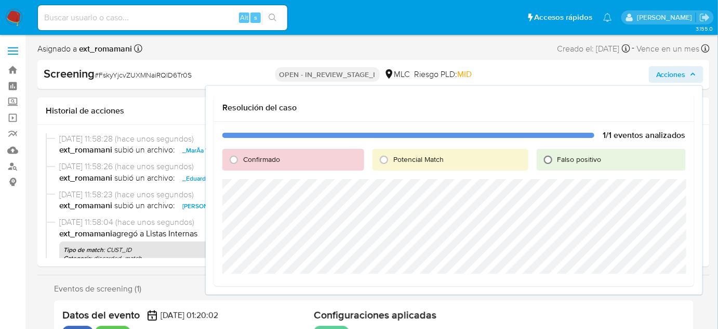
click at [548, 160] on input "Falso positivo" at bounding box center [548, 159] width 17 height 17
radio input "true"
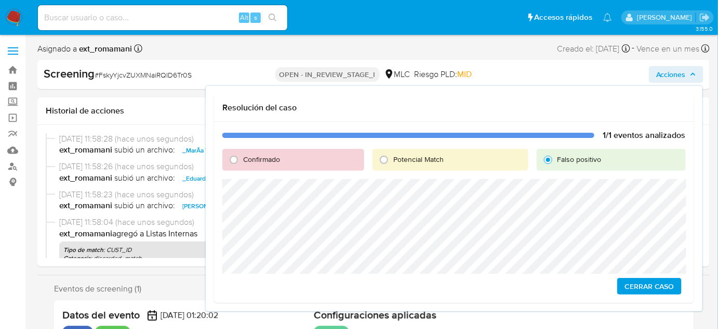
click at [634, 288] on span "Cerrar Caso" at bounding box center [650, 286] width 50 height 15
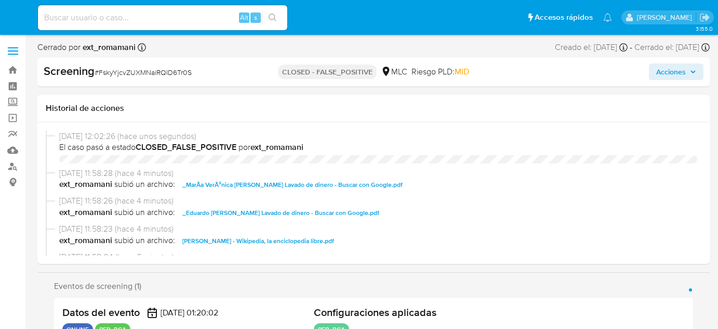
select select "10"
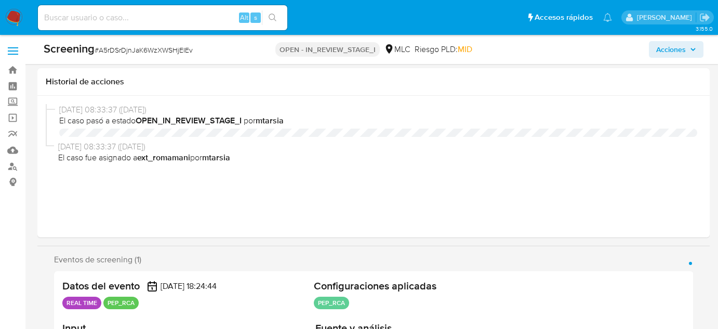
select select "10"
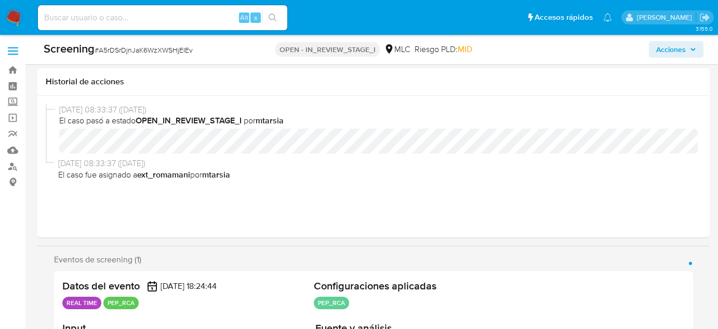
scroll to position [189, 0]
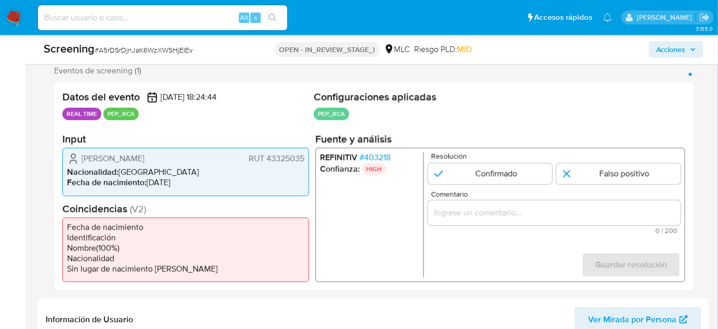
drag, startPoint x: 203, startPoint y: 156, endPoint x: 80, endPoint y: 157, distance: 123.7
click at [80, 157] on div "[PERSON_NAME] 43325035" at bounding box center [186, 158] width 238 height 12
click at [375, 156] on span "# 403218" at bounding box center [375, 157] width 31 height 10
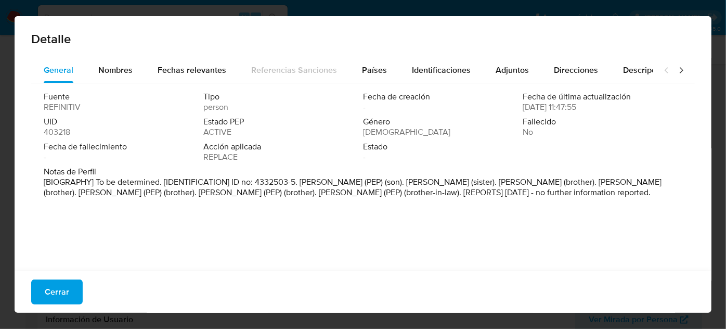
drag, startPoint x: 321, startPoint y: 242, endPoint x: 319, endPoint y: 203, distance: 39.1
click at [319, 198] on p "[BIOGRAPHY] To be determined. [IDENTIFICATION] ID no: 4332503-5. [PERSON_NAME] …" at bounding box center [362, 187] width 636 height 21
drag, startPoint x: 296, startPoint y: 183, endPoint x: 402, endPoint y: 180, distance: 105.6
click at [402, 180] on p "[BIOGRAPHY] To be determined. [IDENTIFICATION] ID no: 4332503-5. [PERSON_NAME] …" at bounding box center [362, 187] width 636 height 21
drag, startPoint x: 348, startPoint y: 193, endPoint x: 244, endPoint y: 193, distance: 104.5
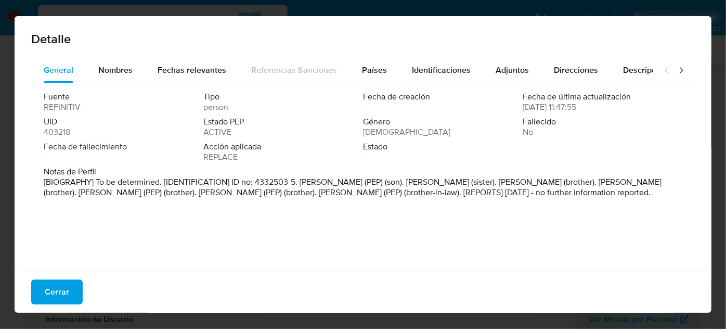
click at [244, 193] on p "[BIOGRAPHY] To be determined. [IDENTIFICATION] ID no: 4332503-5. [PERSON_NAME] …" at bounding box center [362, 187] width 636 height 21
drag, startPoint x: 404, startPoint y: 193, endPoint x: 500, endPoint y: 194, distance: 95.7
click at [500, 194] on p "[BIOGRAPHY] To be determined. [IDENTIFICATION] ID no: 4332503-5. [PERSON_NAME] …" at bounding box center [362, 187] width 636 height 21
drag, startPoint x: 560, startPoint y: 192, endPoint x: 660, endPoint y: 193, distance: 100.3
click at [660, 193] on p "[BIOGRAPHY] To be determined. [IDENTIFICATION] ID no: 4332503-5. [PERSON_NAME] …" at bounding box center [362, 187] width 636 height 21
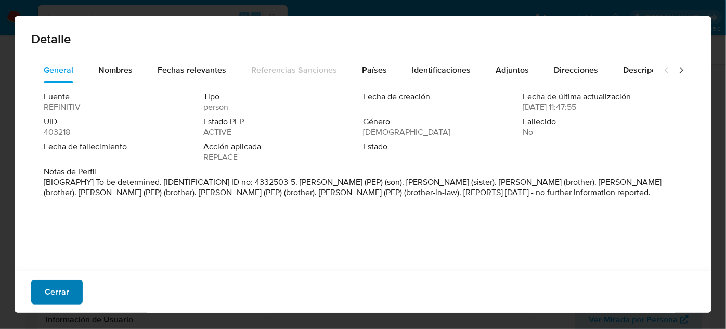
click at [54, 296] on span "Cerrar" at bounding box center [57, 291] width 24 height 23
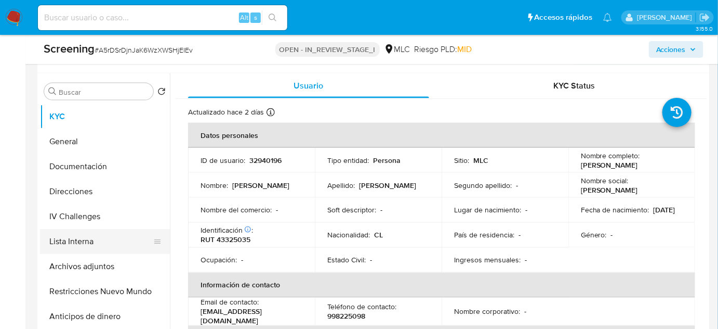
scroll to position [473, 0]
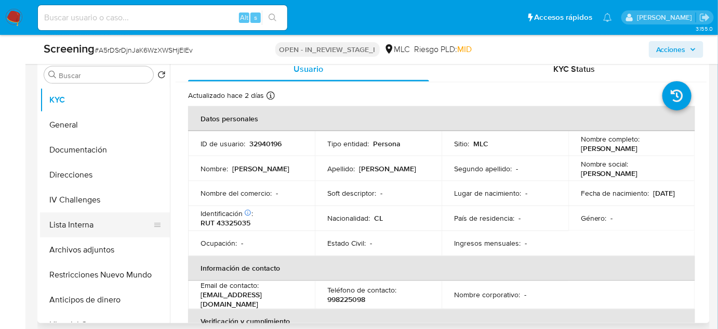
click at [91, 223] on button "Lista Interna" at bounding box center [101, 224] width 122 height 25
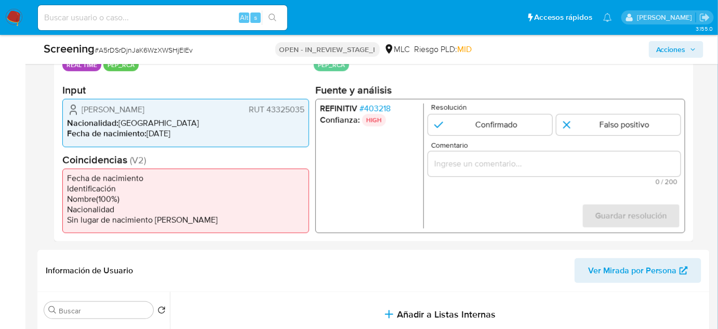
scroll to position [236, 0]
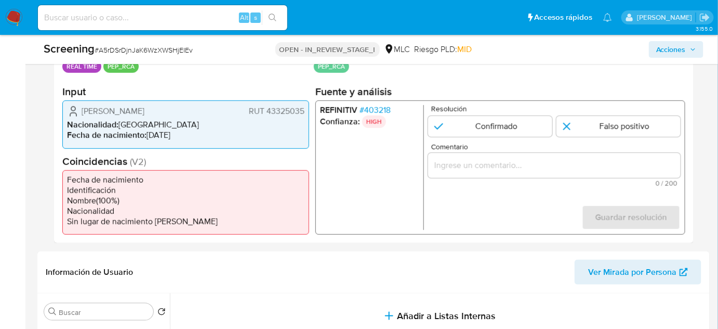
click at [385, 109] on span "# 403218" at bounding box center [375, 110] width 31 height 10
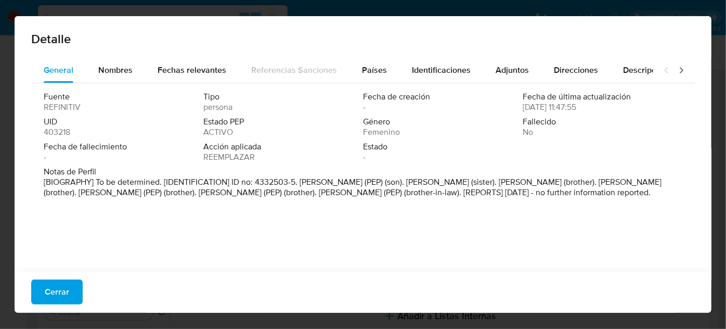
drag, startPoint x: 354, startPoint y: 190, endPoint x: 249, endPoint y: 192, distance: 104.5
click at [249, 192] on font "[BIOGRAPHY] To be determined. [IDENTIFICATION] ID no: 4332503-5. Ignacio Rivade…" at bounding box center [353, 187] width 618 height 22
click at [71, 302] on button "Cerrar" at bounding box center [56, 291] width 51 height 25
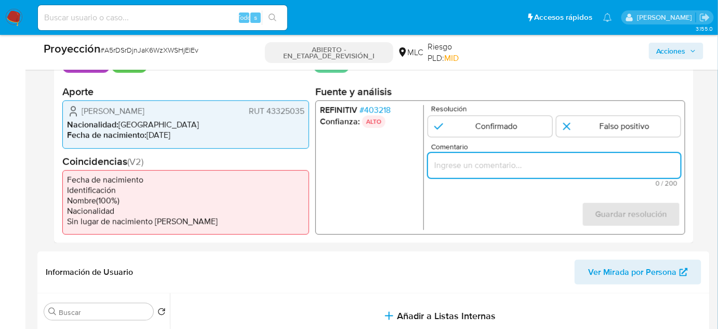
click at [453, 166] on input "Comentario" at bounding box center [554, 166] width 253 height 14
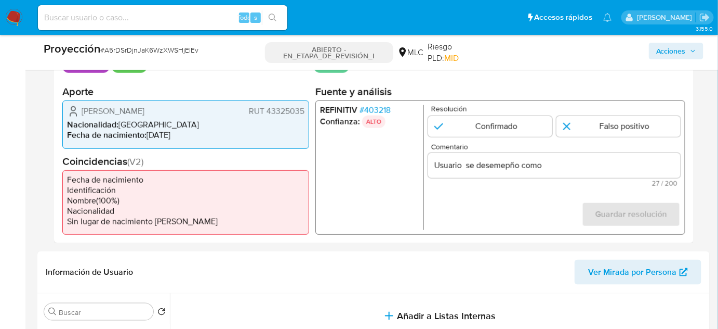
drag, startPoint x: 82, startPoint y: 109, endPoint x: 309, endPoint y: 114, distance: 227.8
click at [309, 114] on div "Datos del evento 19/08/2025 18:24:44 TIEMPO REAL PEP_RCA Configuraciones aplica…" at bounding box center [374, 139] width 640 height 208
click at [382, 107] on font "403218" at bounding box center [377, 110] width 27 height 12
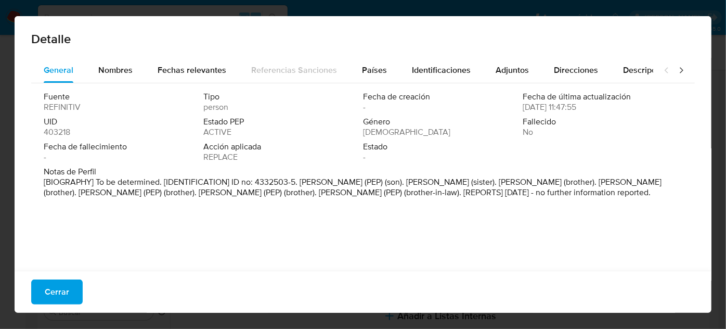
drag, startPoint x: 298, startPoint y: 182, endPoint x: 403, endPoint y: 182, distance: 105.0
click at [403, 182] on p "[BIOGRAPHY] To be determined. [IDENTIFICATION] ID no: 4332503-5. Ignacio Rivade…" at bounding box center [362, 187] width 636 height 21
drag, startPoint x: 50, startPoint y: 299, endPoint x: 61, endPoint y: 296, distance: 11.2
click at [53, 298] on font "Cerrar" at bounding box center [57, 291] width 24 height 25
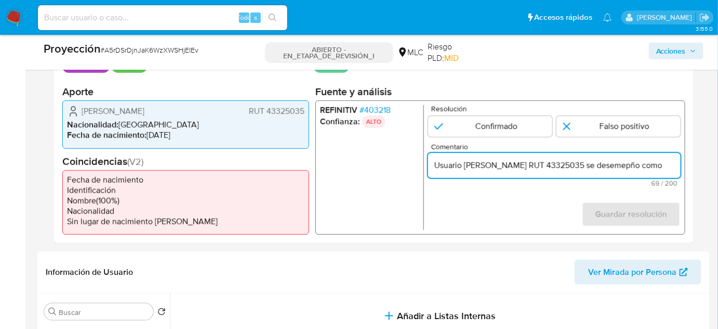
scroll to position [0, 46]
drag, startPoint x: 646, startPoint y: 169, endPoint x: 672, endPoint y: 168, distance: 26.0
click at [672, 168] on input "Usuario María Mercedes Hurtado Vicuña RUT 43325035 se desemepño como" at bounding box center [554, 166] width 253 height 14
click at [594, 168] on input "Usuario María Mercedes Hurtado Vicuña RUT 43325035 se desemepño como" at bounding box center [554, 166] width 253 height 14
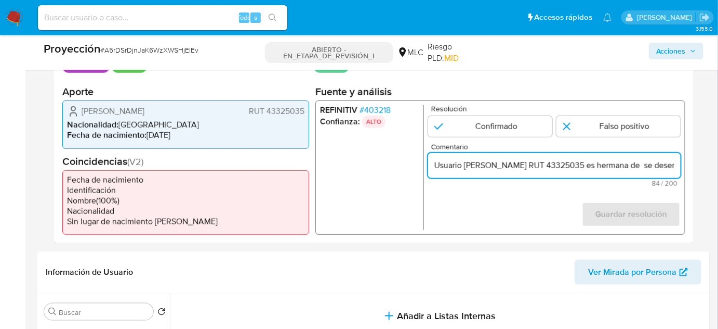
click at [387, 104] on font "403218" at bounding box center [377, 110] width 27 height 12
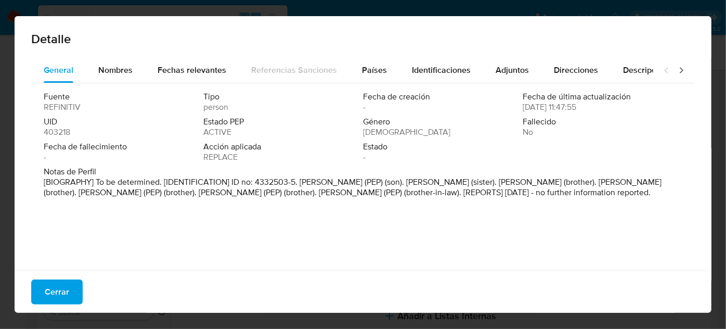
drag, startPoint x: 350, startPoint y: 193, endPoint x: 244, endPoint y: 197, distance: 106.1
click at [244, 197] on p "[BIOGRAPHY] To be determined. [IDENTIFICATION] ID no: 4332503-5. Ignacio Rivade…" at bounding box center [362, 187] width 636 height 21
drag, startPoint x: 406, startPoint y: 194, endPoint x: 500, endPoint y: 195, distance: 94.1
click at [500, 195] on p "[BIOGRAPHY] To be determined. [IDENTIFICATION] ID no: 4332503-5. Ignacio Rivade…" at bounding box center [362, 187] width 636 height 21
drag, startPoint x: 348, startPoint y: 193, endPoint x: 242, endPoint y: 196, distance: 105.6
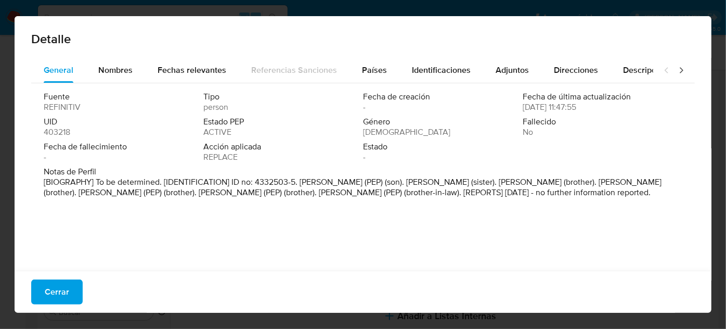
click at [242, 196] on p "[BIOGRAPHY] To be determined. [IDENTIFICATION] ID no: 4332503-5. Ignacio Rivade…" at bounding box center [362, 187] width 636 height 21
drag, startPoint x: 69, startPoint y: 296, endPoint x: 182, endPoint y: 275, distance: 115.3
click at [72, 295] on button "Cerrar" at bounding box center [56, 291] width 51 height 25
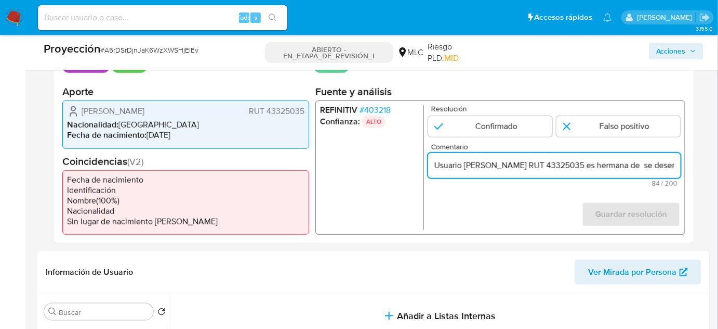
scroll to position [0, 105]
drag, startPoint x: 616, startPoint y: 167, endPoint x: 679, endPoint y: 167, distance: 63.9
click at [679, 167] on input "Usuario María Mercedes Hurtado Vicuña RUT 43325035 es hermana de se desemepño c…" at bounding box center [554, 166] width 253 height 14
click at [674, 167] on input "Usuario María Mercedes Hurtado Vicuña RUT 43325035 es hermana de se desemepño c…" at bounding box center [554, 166] width 253 height 14
paste input "Miembro del Consejo de Administración de Esval SA"
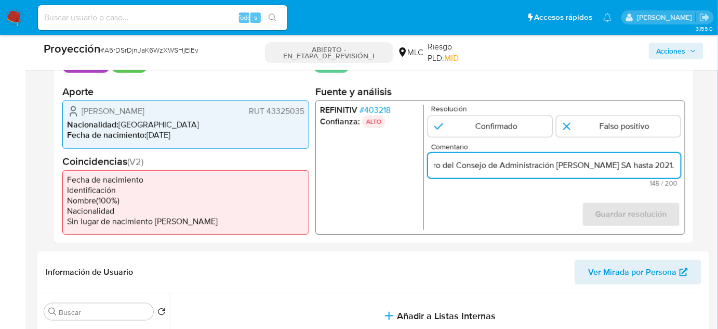
scroll to position [0, 0]
click at [516, 210] on form "Resolución Confirmado Falso positivo Comentario Usuario María Mercedes Hurtado …" at bounding box center [554, 167] width 253 height 125
click at [640, 164] on input "Usuario María Mercedes Hurtado Vicuña RUT 43325035 es hermana de se desemepño c…" at bounding box center [554, 166] width 253 height 14
click at [581, 167] on input "Usuario María Mercedes Hurtado Vicuña RUT 43325035, es hermana de se desemepño …" at bounding box center [554, 166] width 253 height 14
drag, startPoint x: 648, startPoint y: 166, endPoint x: 669, endPoint y: 166, distance: 20.8
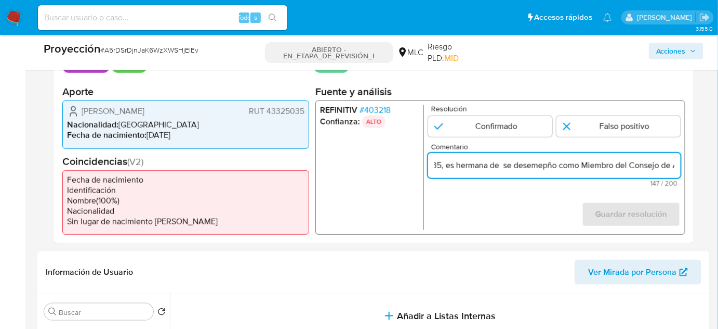
click at [669, 166] on input "Usuario María Mercedes Hurtado Vicuña, RUT 43325035, es hermana de se desemepño…" at bounding box center [554, 166] width 253 height 14
click at [549, 166] on input "Usuario María Mercedes Hurtado Vicuña, RUT 43325035, es hermana de se desemepño…" at bounding box center [554, 166] width 253 height 14
paste input "Jose Ignacio Hurtado Vicuña"
type input "Usuario María Mercedes Hurtado Vicuña, RUT 43325035, es hermana de Jose Ignacio…"
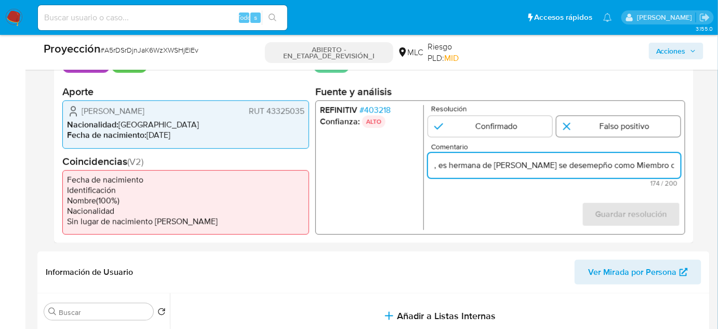
scroll to position [0, 0]
click at [591, 129] on input "1 de 1" at bounding box center [619, 126] width 124 height 21
radio input "true"
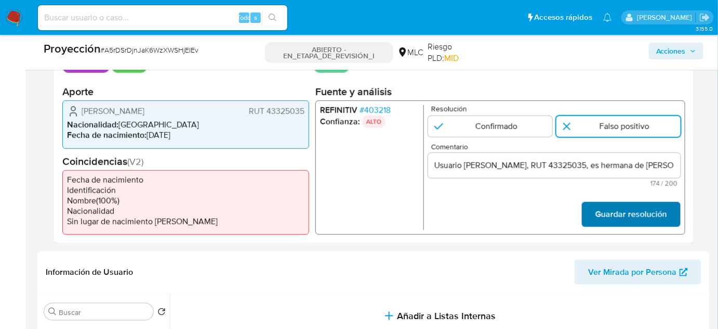
click at [597, 212] on font "Guardar resolución" at bounding box center [632, 214] width 72 height 25
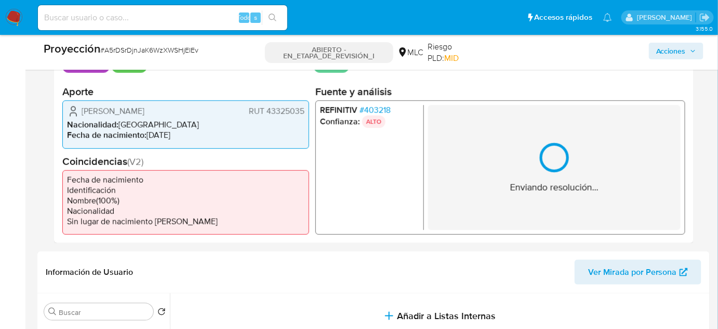
click at [382, 108] on font "403218" at bounding box center [377, 110] width 27 height 12
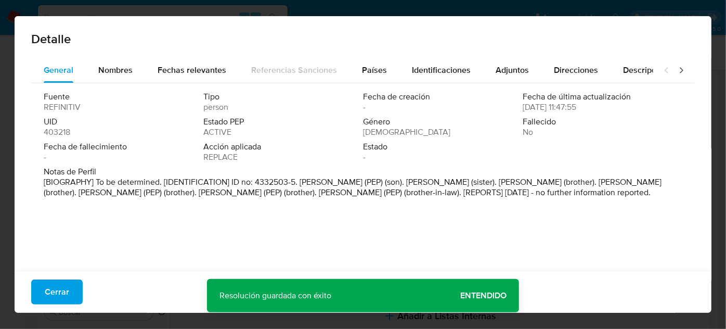
drag, startPoint x: 43, startPoint y: 292, endPoint x: 171, endPoint y: 267, distance: 129.9
click at [44, 292] on button "Cerrar" at bounding box center [56, 291] width 51 height 25
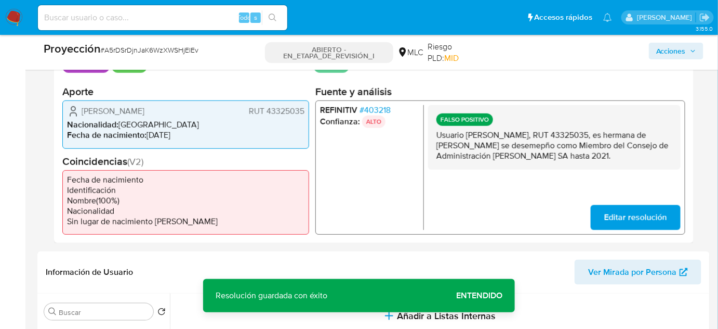
drag, startPoint x: 673, startPoint y: 153, endPoint x: 436, endPoint y: 136, distance: 237.2
click at [436, 136] on div "FALSO POSITIVO Usuario María Mercedes Hurtado Vicuña, RUT 43325035, es hermana …" at bounding box center [554, 137] width 253 height 64
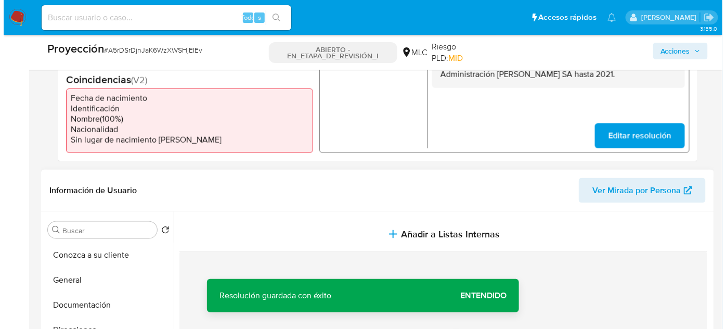
scroll to position [425, 0]
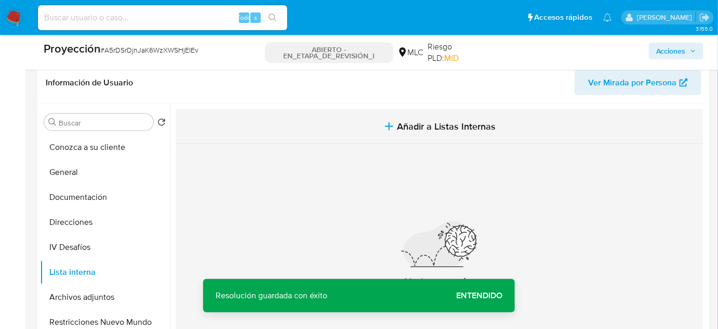
click at [394, 123] on button "Añadir a Listas Internas" at bounding box center [440, 126] width 528 height 35
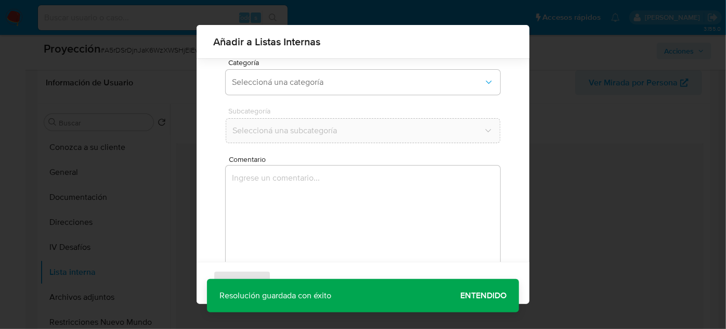
scroll to position [86, 0]
drag, startPoint x: 336, startPoint y: 102, endPoint x: 350, endPoint y: 90, distance: 18.8
click at [338, 102] on div "Usuario 32940196 Separá varios IDs con comas sin utilizar letras Categoría Sele…" at bounding box center [362, 140] width 299 height 284
click at [351, 89] on button "Seleccioná una categoría" at bounding box center [363, 82] width 274 height 25
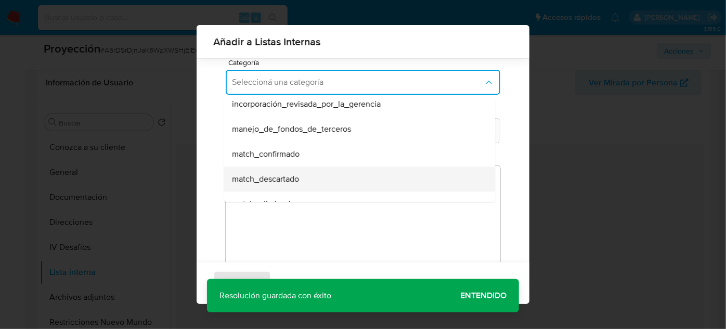
scroll to position [47, 0]
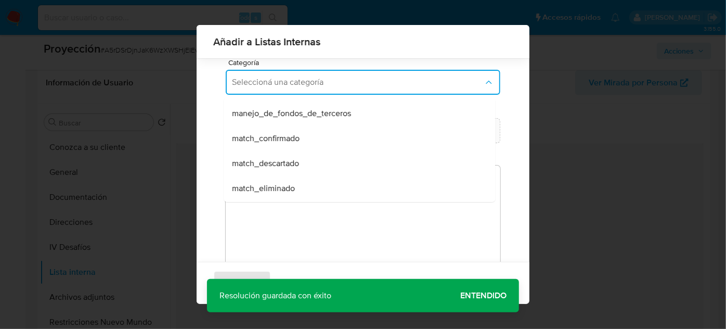
drag, startPoint x: 284, startPoint y: 161, endPoint x: 301, endPoint y: 145, distance: 23.5
click at [289, 159] on span "match_descartado" at bounding box center [265, 163] width 67 height 10
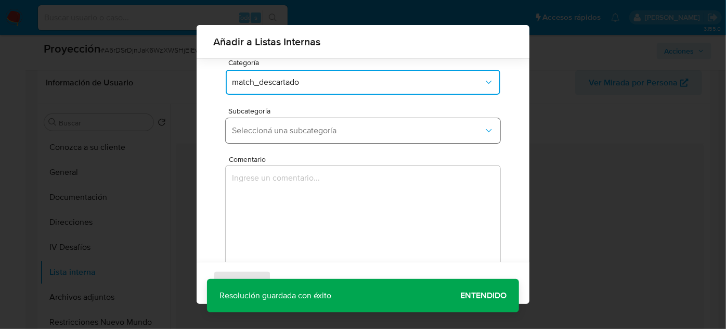
drag, startPoint x: 315, startPoint y: 135, endPoint x: 310, endPoint y: 138, distance: 6.1
click at [315, 135] on button "Seleccioná una subcategoría" at bounding box center [363, 130] width 274 height 25
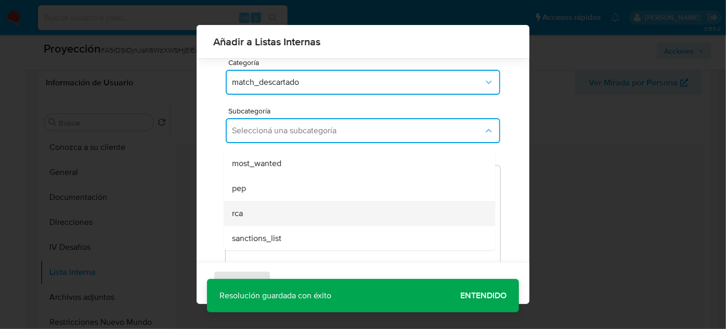
scroll to position [71, 0]
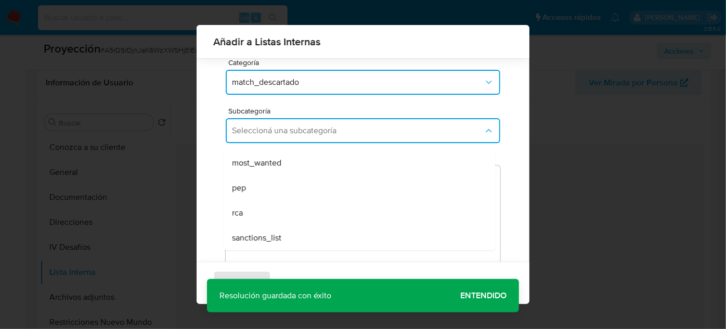
click at [250, 206] on div "rca" at bounding box center [356, 212] width 248 height 25
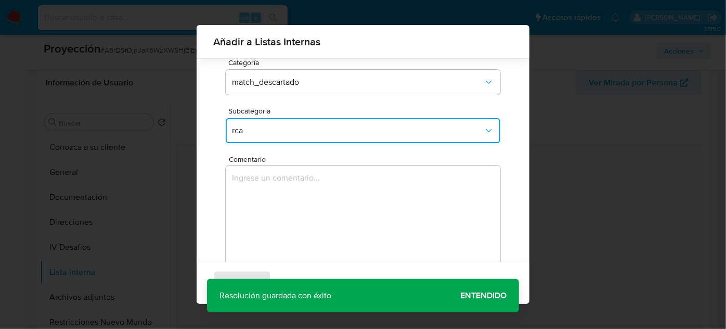
click at [251, 206] on textarea "Comentario" at bounding box center [363, 215] width 274 height 100
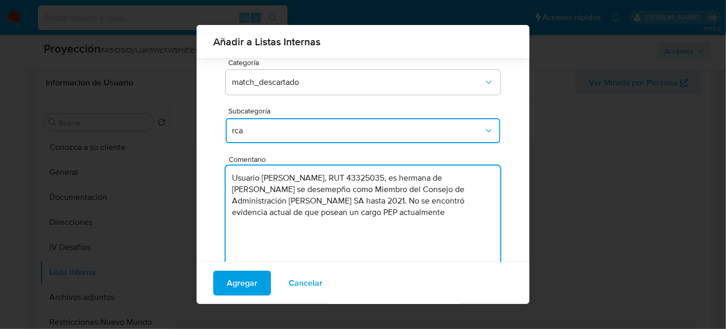
click at [457, 217] on textarea "Usuario María Mercedes Hurtado Vicuña, RUT 43325035, es hermana de Jose Ignacio…" at bounding box center [363, 215] width 274 height 100
type textarea "Usuario María Mercedes Hurtado Vicuña, RUT 43325035, es hermana de Jose Ignacio…"
click at [237, 282] on span "Agregar" at bounding box center [242, 282] width 31 height 23
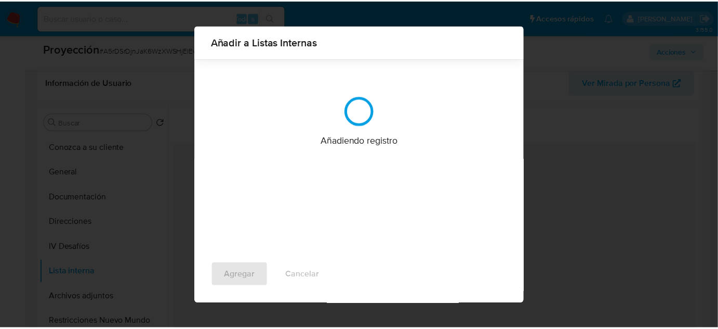
scroll to position [0, 0]
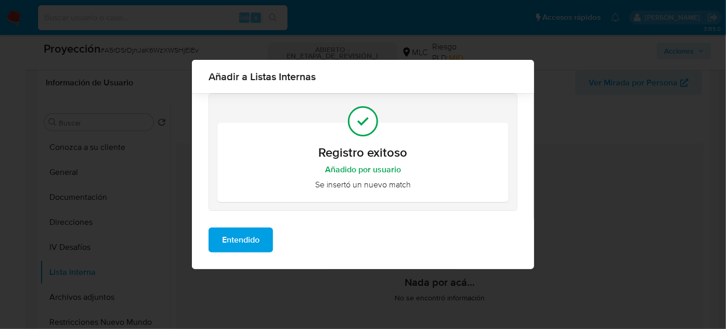
drag, startPoint x: 232, startPoint y: 235, endPoint x: 130, endPoint y: 266, distance: 106.4
click at [231, 235] on span "Entendido" at bounding box center [240, 239] width 37 height 23
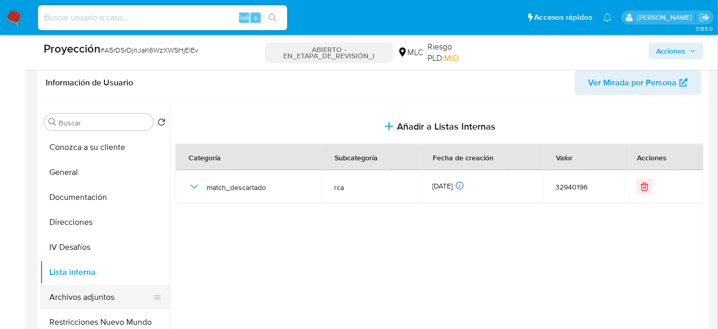
click at [95, 295] on button "Archivos adjuntos" at bounding box center [101, 296] width 122 height 25
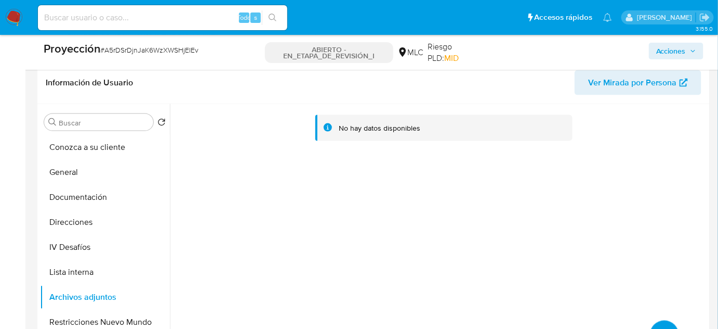
click at [662, 323] on button "subir archivo" at bounding box center [664, 334] width 29 height 29
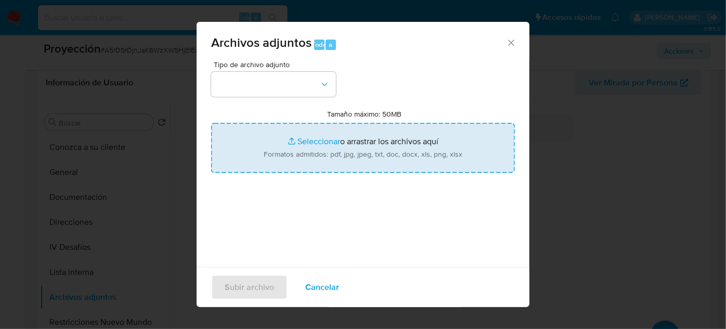
click at [357, 147] on input "Tamaño máximo: 50MB Seleccionar archivos" at bounding box center [363, 148] width 304 height 50
click at [393, 146] on input "Tamaño máximo: 50MB Seleccionar archivos" at bounding box center [363, 148] width 304 height 50
type input "C:\fakepath\archivo.pdf"
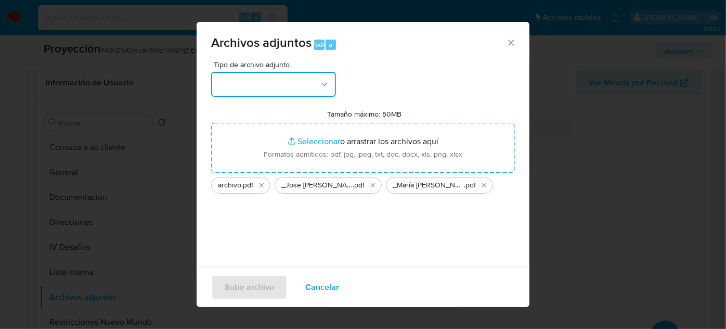
click at [241, 83] on button "button" at bounding box center [273, 84] width 125 height 25
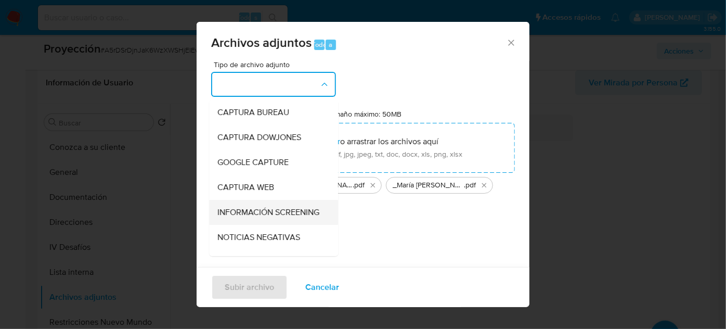
click at [250, 217] on span "INFORMACIÓN SCREENING" at bounding box center [268, 212] width 102 height 10
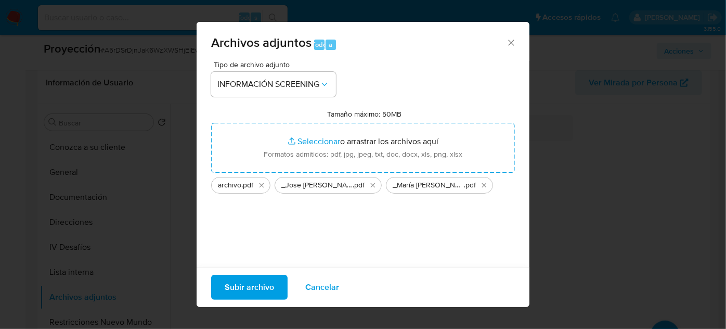
click at [259, 284] on span "Subir archivo" at bounding box center [249, 287] width 49 height 23
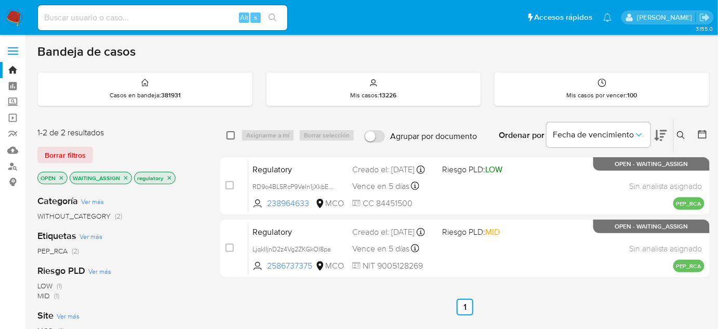
click at [231, 135] on input "checkbox" at bounding box center [231, 135] width 8 height 8
checkbox input "true"
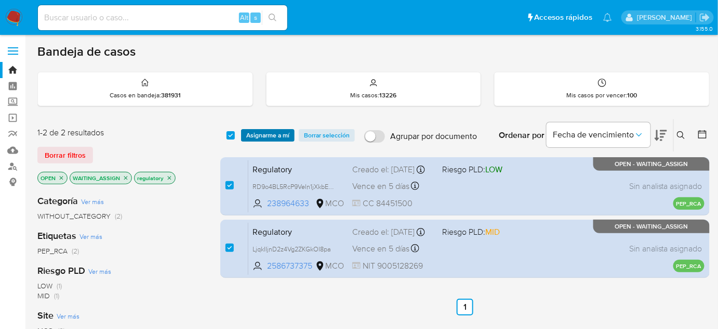
click at [250, 134] on span "Asignarme a mí" at bounding box center [267, 135] width 43 height 10
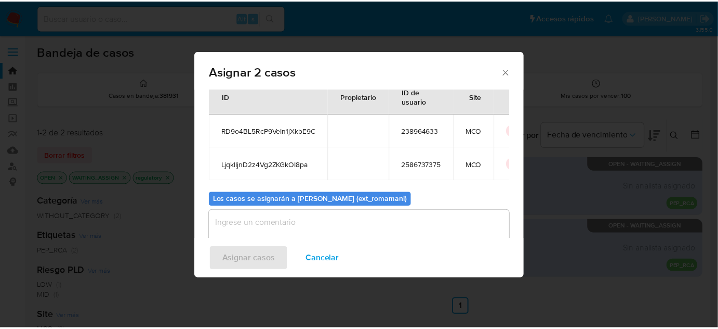
scroll to position [58, 0]
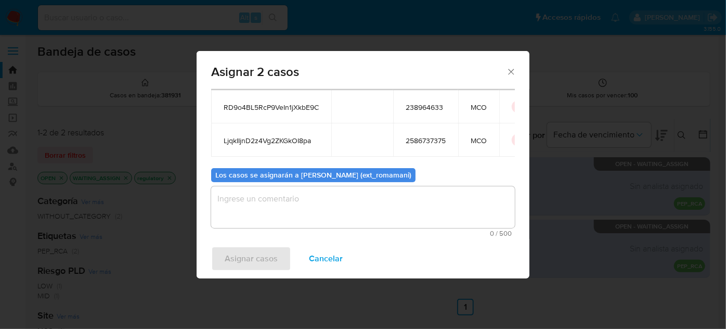
click at [366, 219] on textarea "assign-modal" at bounding box center [363, 207] width 304 height 42
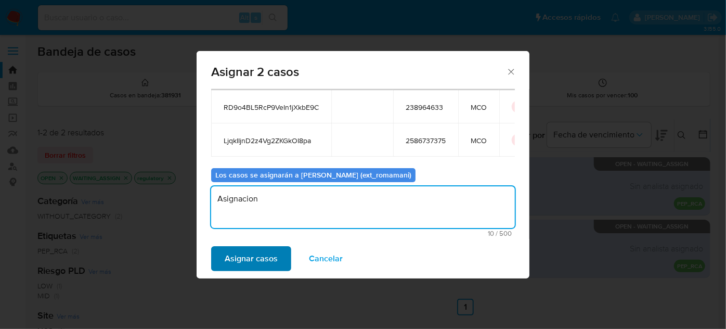
type textarea "Asignacion"
click at [281, 256] on button "Asignar casos" at bounding box center [251, 258] width 80 height 25
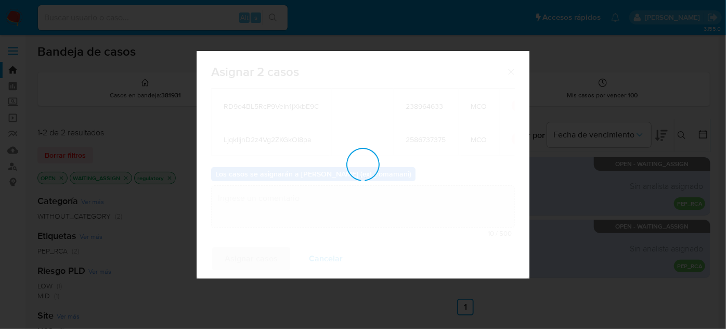
checkbox input "false"
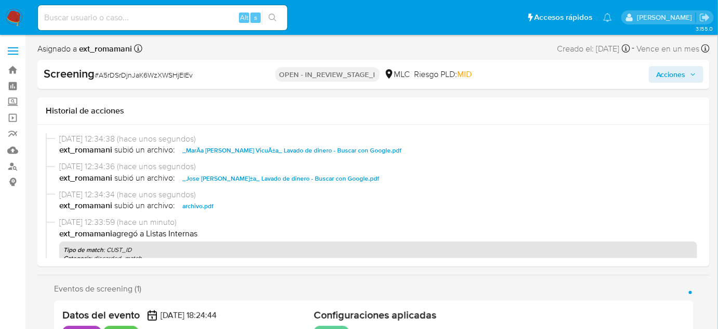
select select "10"
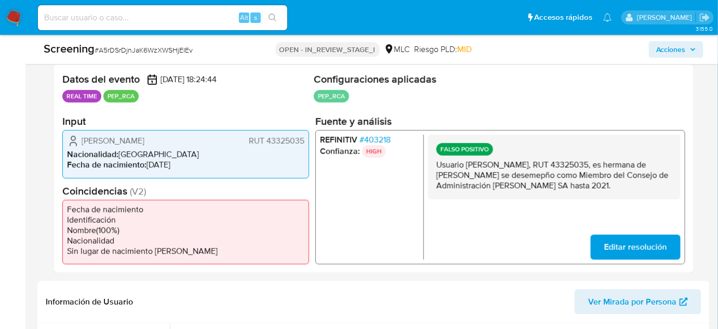
scroll to position [236, 0]
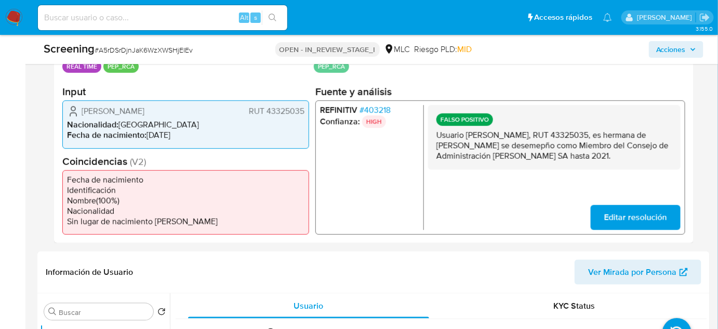
drag, startPoint x: 675, startPoint y: 156, endPoint x: 434, endPoint y: 137, distance: 242.0
click at [434, 137] on div "FALSO POSITIVO Usuario María Mercedes Hurtado Vicuña, RUT 43325035, es hermana …" at bounding box center [554, 137] width 253 height 64
drag, startPoint x: 669, startPoint y: 55, endPoint x: 655, endPoint y: 56, distance: 14.1
click at [669, 55] on span "Acciones" at bounding box center [672, 49] width 30 height 17
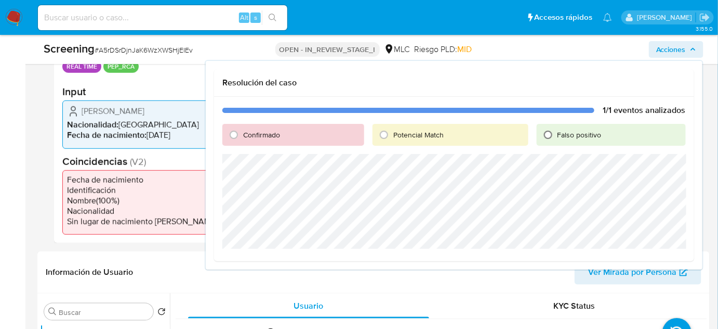
click at [552, 137] on input "Falso positivo" at bounding box center [548, 134] width 17 height 17
radio input "true"
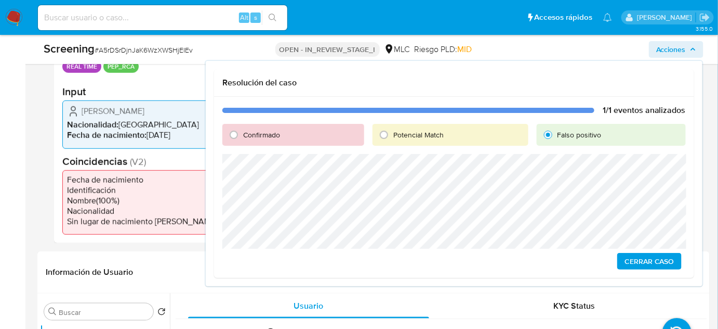
click at [639, 260] on span "Cerrar Caso" at bounding box center [650, 261] width 50 height 15
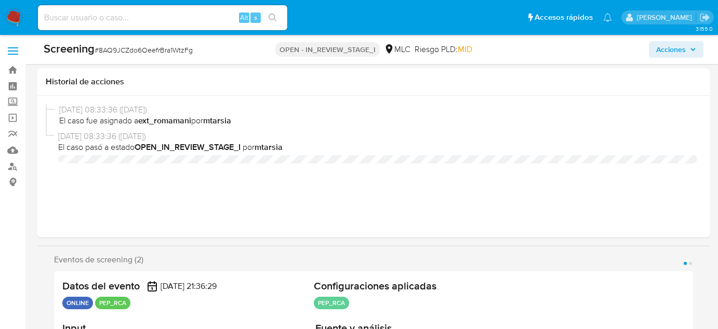
select select "10"
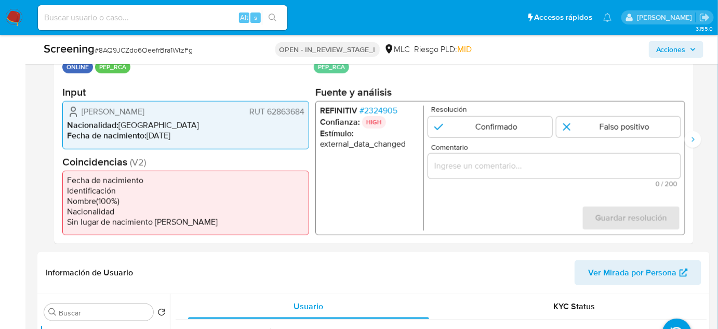
scroll to position [236, 0]
drag, startPoint x: 234, startPoint y: 111, endPoint x: 71, endPoint y: 111, distance: 163.8
click at [65, 111] on div "[PERSON_NAME] RUT 62863684 Nacionalidad : [DEMOGRAPHIC_DATA] Fecha de nacimient…" at bounding box center [185, 124] width 247 height 48
click at [391, 111] on span "# 2324905" at bounding box center [379, 110] width 38 height 10
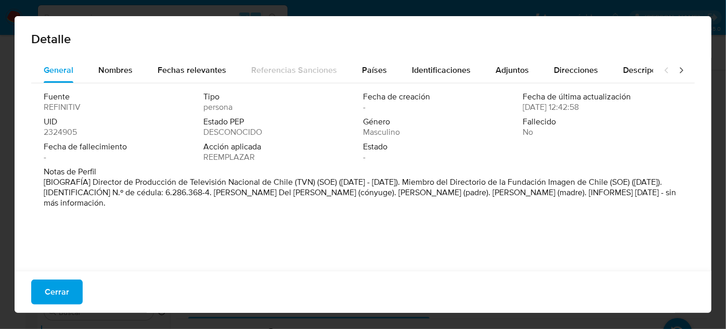
drag, startPoint x: 92, startPoint y: 182, endPoint x: 291, endPoint y: 182, distance: 199.1
click at [291, 182] on font "[BIOGRAFÍA] Director de Producción de Televisión Nacional de Chile (TVN) (SOE) …" at bounding box center [360, 192] width 632 height 33
click at [48, 287] on span "Cerrar" at bounding box center [57, 291] width 24 height 23
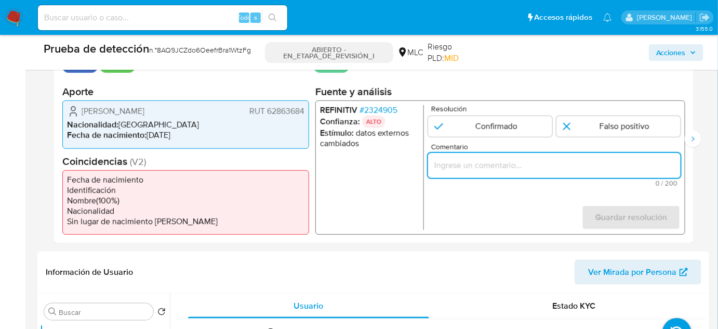
click at [475, 165] on input "Comentario" at bounding box center [554, 166] width 253 height 14
paste input "Titular de cuenta se desempeño como No configurando PEP."
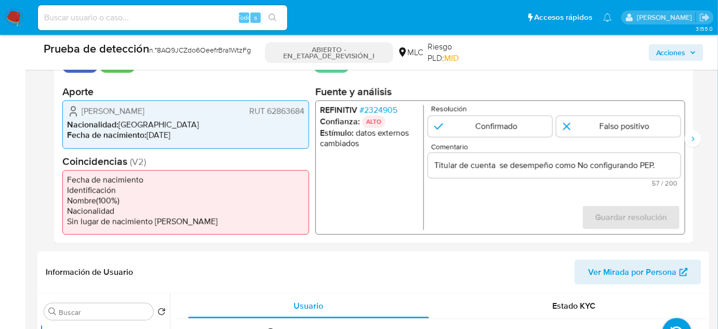
drag, startPoint x: 80, startPoint y: 108, endPoint x: 304, endPoint y: 112, distance: 224.1
click at [304, 112] on div "Eugenio Francisco García Ferrada RUT 62863684" at bounding box center [186, 111] width 238 height 12
click at [621, 166] on input "Titular de cuenta Eugenio Francisco García Ferrada RUT 62863684 se desempeño co…" at bounding box center [554, 166] width 253 height 14
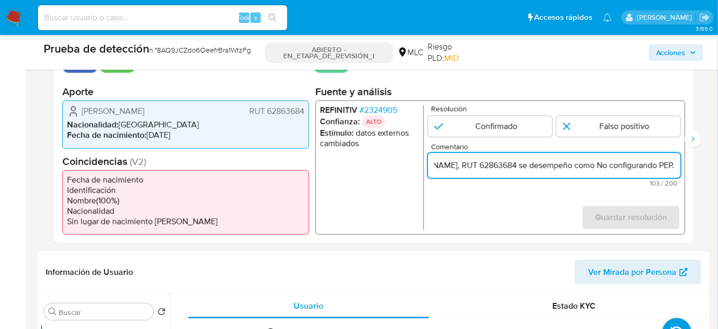
scroll to position [0, 166]
drag, startPoint x: 647, startPoint y: 165, endPoint x: 671, endPoint y: 166, distance: 23.4
click at [671, 166] on input "Titular de cuenta Eugenio Francisco García Ferrada, RUT 62863684 se desempeño c…" at bounding box center [554, 166] width 253 height 14
click at [593, 166] on input "Titular de cuenta Eugenio Francisco García Ferrada, RUT 62863684 se desempeño c…" at bounding box center [554, 166] width 253 height 14
paste input "Director de Producción de Televisión Nacional de Chile hasta Mayo de 2017."
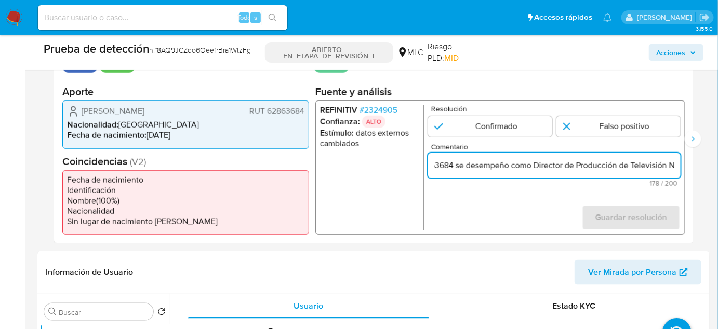
scroll to position [0, 364]
type input "Titular de cuenta Eugenio Francisco García Ferrada, RUT 62863684 se desempeño c…"
click at [621, 128] on input "1 de 2" at bounding box center [619, 126] width 124 height 21
radio input "true"
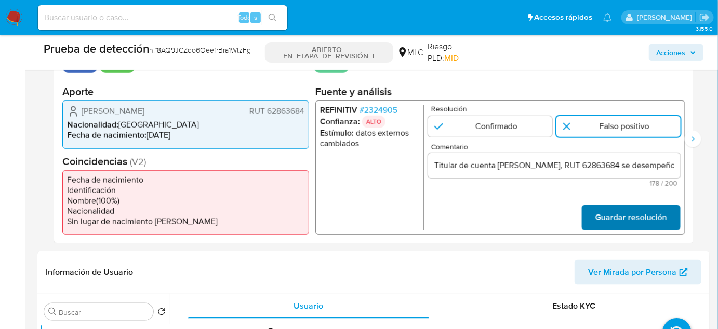
click at [622, 213] on span "Guardar resolución" at bounding box center [632, 217] width 72 height 23
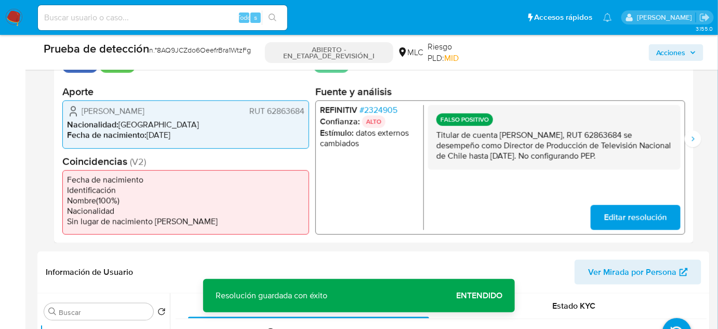
drag, startPoint x: 434, startPoint y: 134, endPoint x: 526, endPoint y: 163, distance: 97.0
click at [526, 163] on div "FALSO POSITIVO Titular de cuenta Eugenio Francisco García Ferrada, RUT 62863684…" at bounding box center [554, 137] width 253 height 64
click at [690, 139] on icon "Siguiente" at bounding box center [693, 139] width 8 height 8
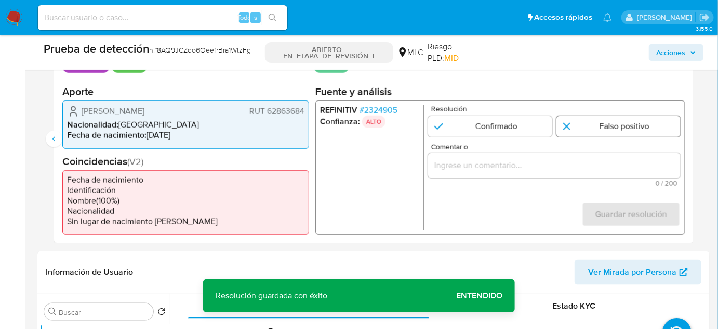
click at [589, 128] on input "2 de 2" at bounding box center [619, 126] width 124 height 21
radio input "true"
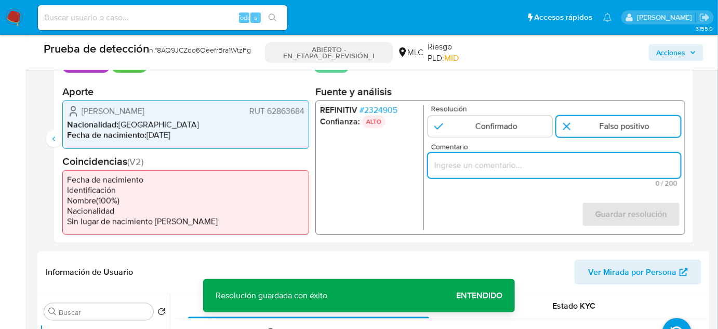
click at [550, 171] on input "Comentario" at bounding box center [554, 166] width 253 height 14
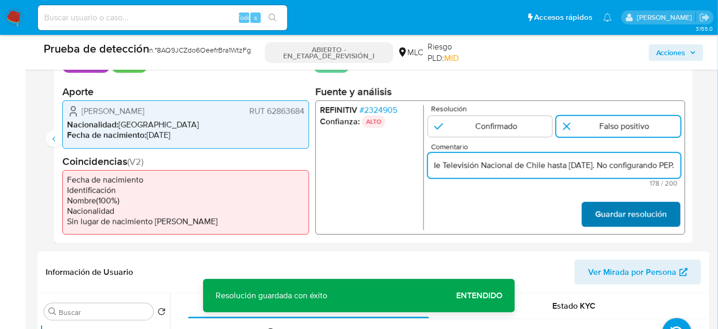
type input "Titular de cuenta Eugenio Francisco García Ferrada, RUT 62863684 se desempeño c…"
click at [597, 205] on font "Guardar resolución" at bounding box center [632, 214] width 72 height 25
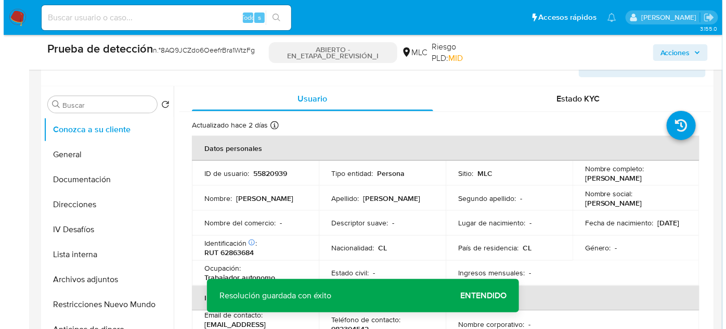
scroll to position [473, 0]
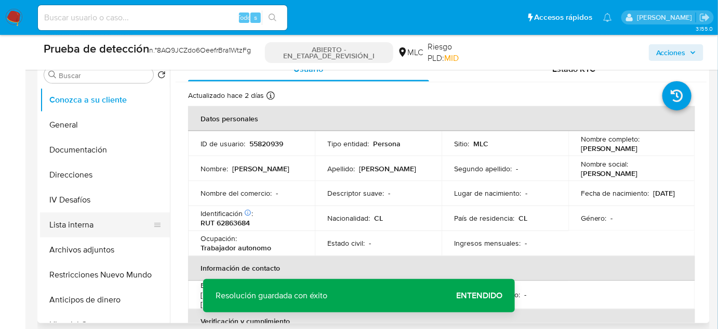
click at [83, 223] on button "Lista interna" at bounding box center [101, 224] width 122 height 25
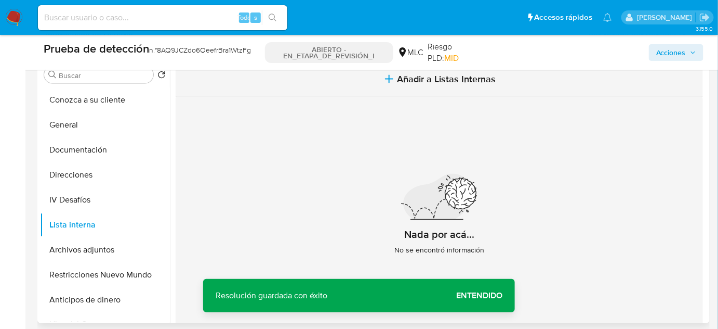
click at [411, 94] on button "Añadir a Listas Internas" at bounding box center [440, 79] width 528 height 35
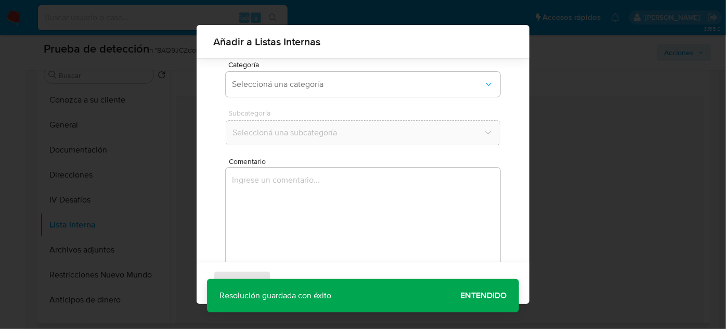
scroll to position [86, 0]
click at [339, 80] on span "Seleccioná una categoría" at bounding box center [358, 82] width 252 height 10
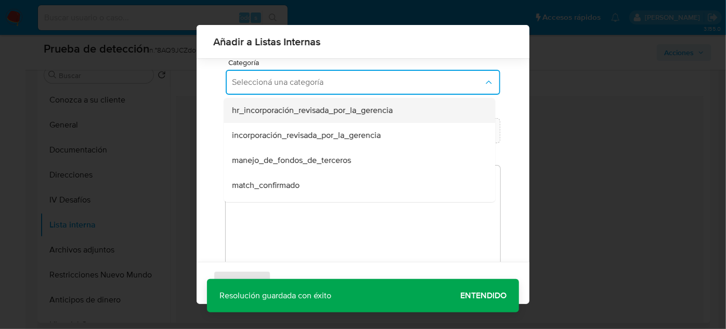
scroll to position [47, 0]
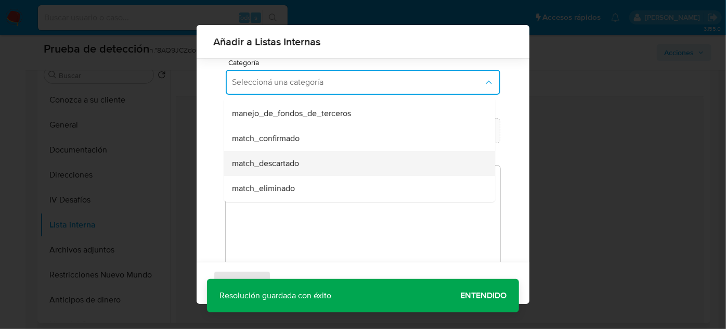
click at [297, 160] on span "match_descartado" at bounding box center [265, 163] width 67 height 10
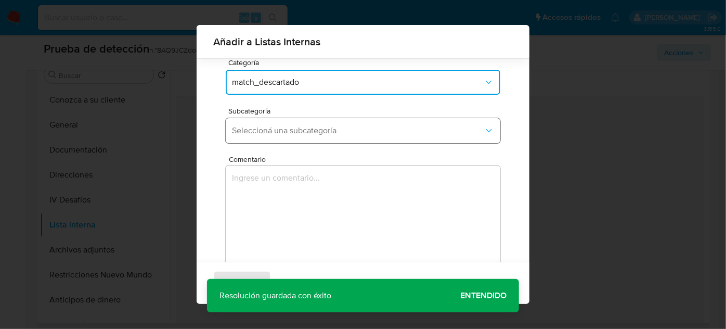
click at [317, 135] on span "Seleccioná una subcategoría" at bounding box center [358, 130] width 252 height 10
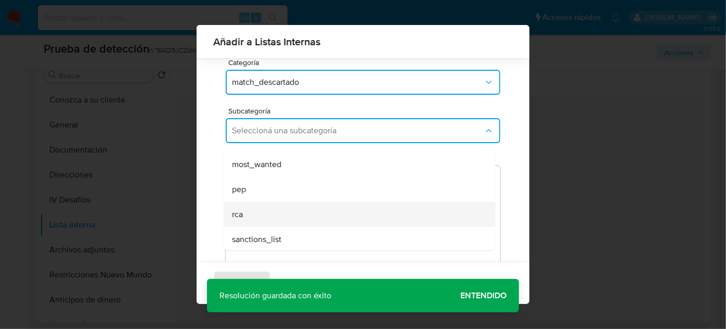
scroll to position [71, 0]
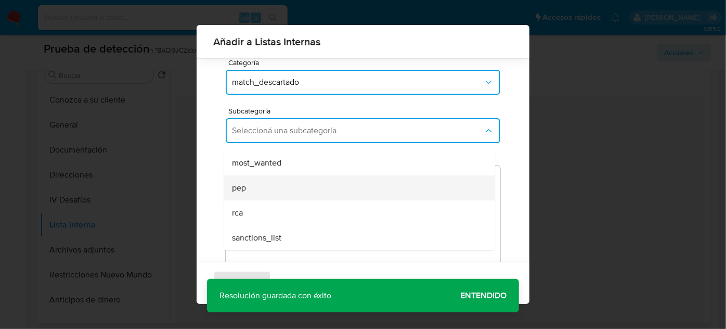
drag, startPoint x: 279, startPoint y: 205, endPoint x: 293, endPoint y: 187, distance: 22.9
click at [293, 187] on ul "LPB REQINFO media_negativa most_wanted pep rca sanctions_list" at bounding box center [359, 162] width 271 height 175
click at [293, 187] on div "pep" at bounding box center [356, 187] width 248 height 25
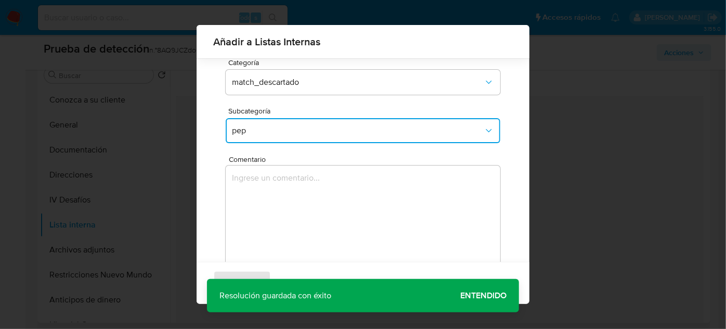
click at [293, 187] on textarea "Comentario" at bounding box center [363, 215] width 274 height 100
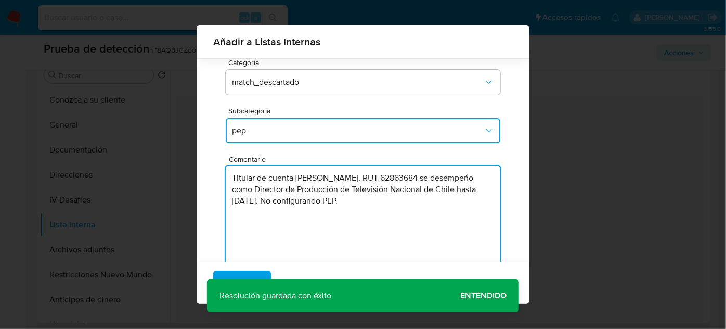
click at [403, 203] on textarea "Titular de cuenta Eugenio Francisco García Ferrada, RUT 62863684 se desempeño c…" at bounding box center [363, 215] width 274 height 100
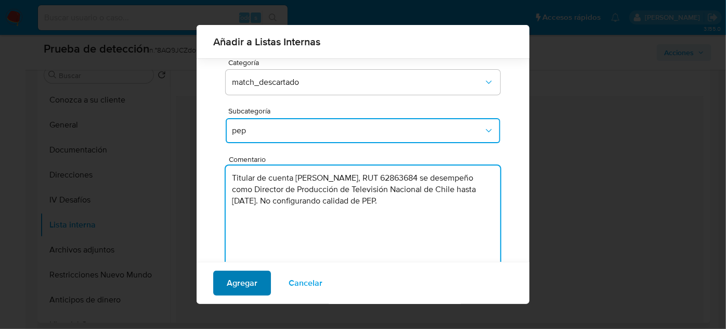
type textarea "Titular de cuenta Eugenio Francisco García Ferrada, RUT 62863684 se desempeño c…"
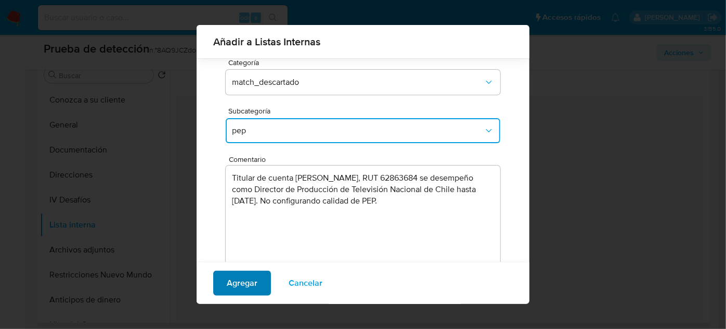
click at [236, 282] on span "Agregar" at bounding box center [242, 282] width 31 height 23
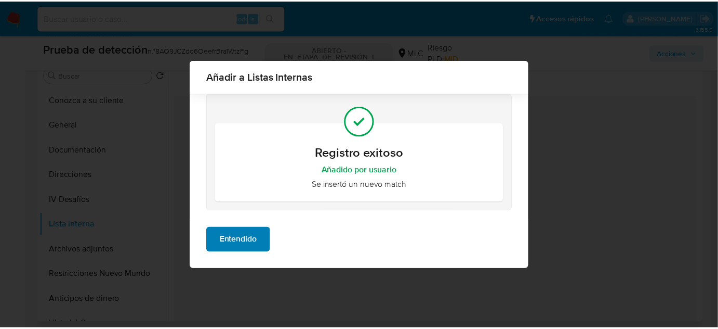
scroll to position [0, 0]
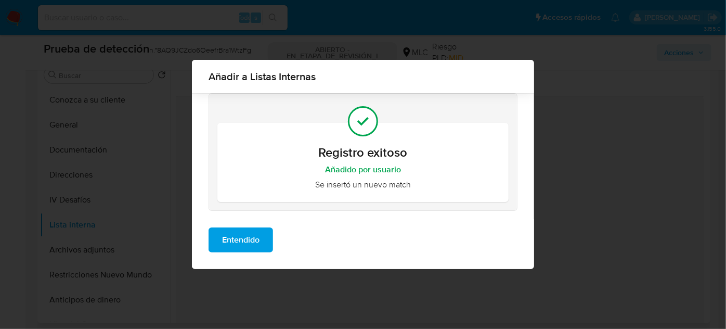
click at [246, 239] on span "Entendido" at bounding box center [240, 239] width 37 height 23
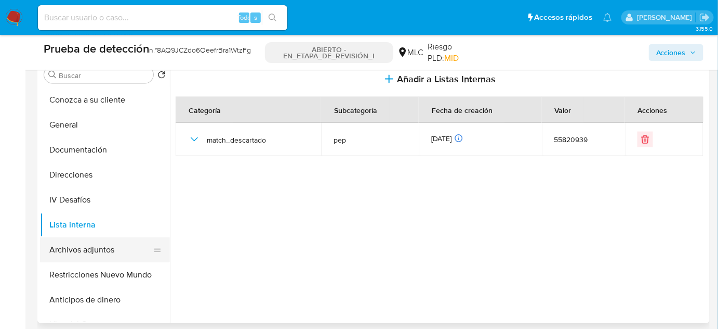
click at [90, 250] on button "Archivos adjuntos" at bounding box center [101, 249] width 122 height 25
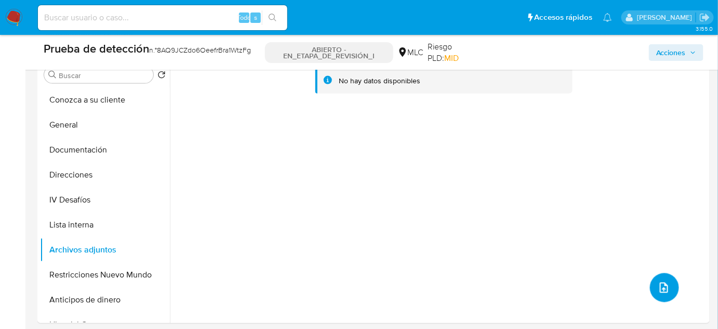
click at [660, 287] on icon "subir archivo" at bounding box center [664, 287] width 12 height 12
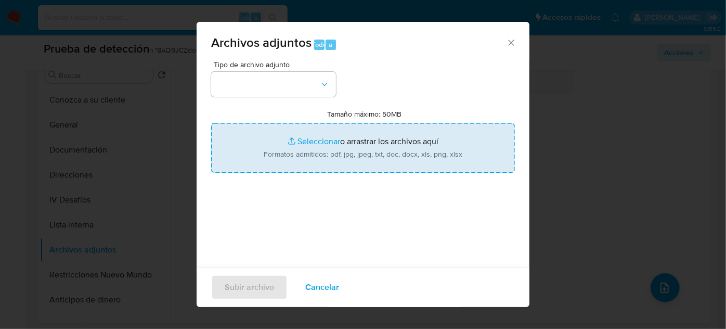
click at [305, 142] on input "Tamaño máximo: 50MB Seleccionar archivos" at bounding box center [363, 148] width 304 height 50
type input "C:\fakepath\_Eugenio Francisco García Ferrada_ Lavado de dinero - Buscar con Go…"
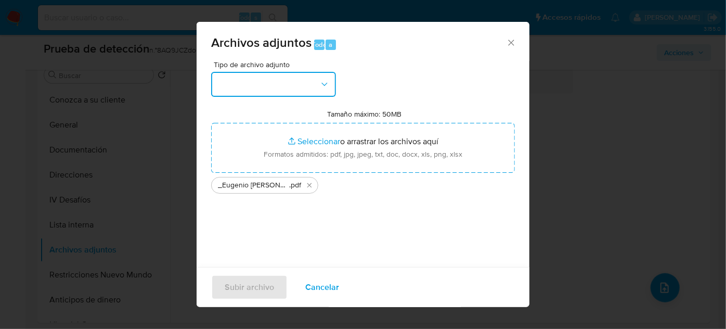
click at [261, 87] on button "button" at bounding box center [273, 84] width 125 height 25
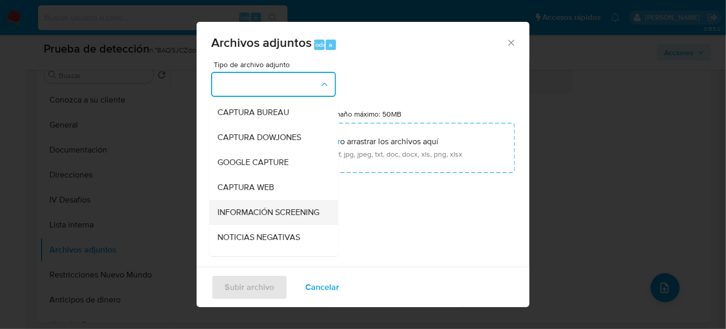
click at [238, 212] on span "INFORMACIÓN SCREENING" at bounding box center [268, 212] width 102 height 10
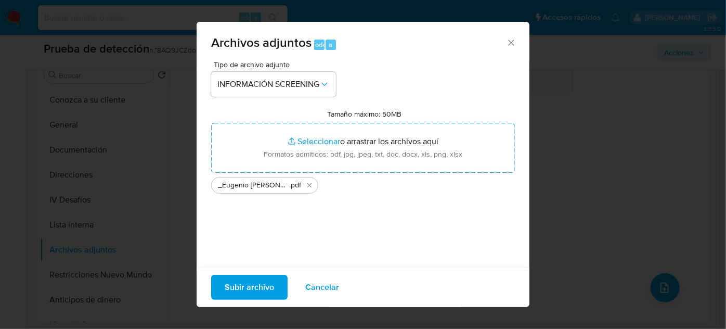
click at [246, 283] on span "Subir archivo" at bounding box center [249, 287] width 49 height 23
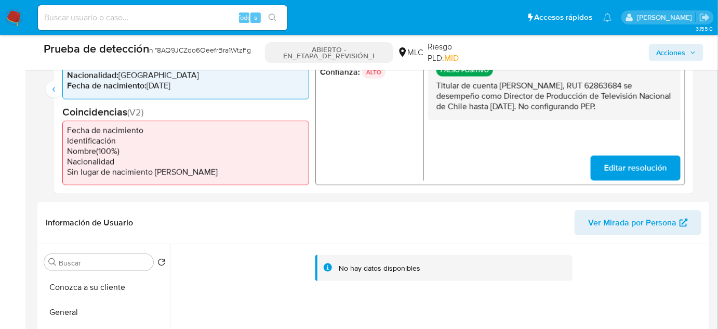
scroll to position [236, 0]
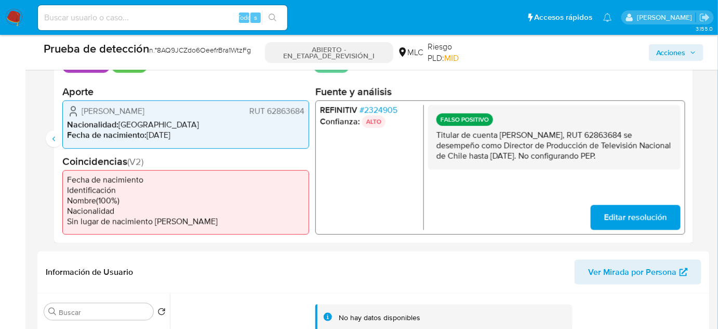
drag, startPoint x: 512, startPoint y: 166, endPoint x: 439, endPoint y: 131, distance: 80.4
click at [438, 132] on p "Titular de cuenta Eugenio Francisco García Ferrada, RUT 62863684 se desempeño c…" at bounding box center [555, 145] width 236 height 31
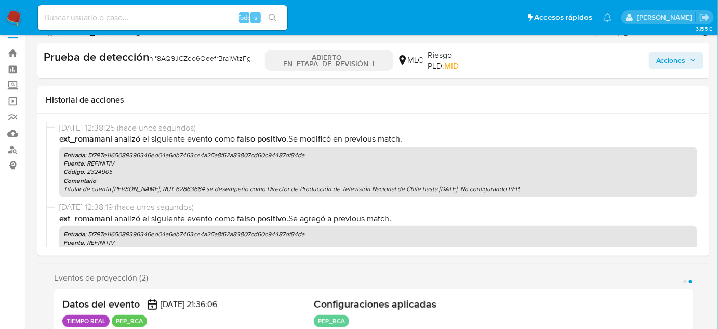
scroll to position [0, 0]
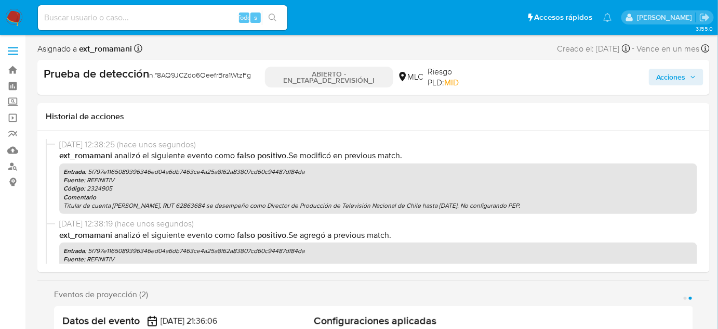
click at [662, 76] on span "Acciones" at bounding box center [672, 77] width 30 height 17
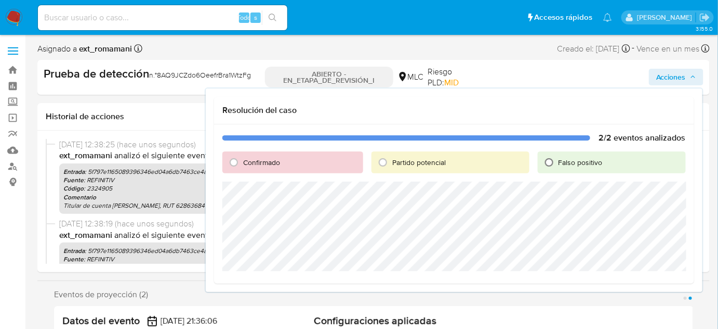
click at [554, 163] on input "Falso positivo" at bounding box center [549, 162] width 17 height 17
radio input "true"
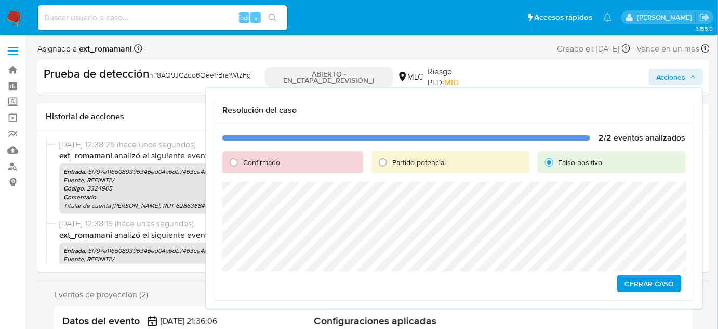
click at [656, 286] on span "Cerrar Caso" at bounding box center [650, 283] width 50 height 15
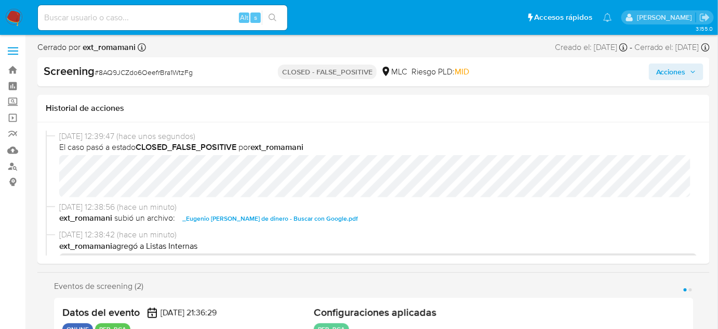
select select "10"
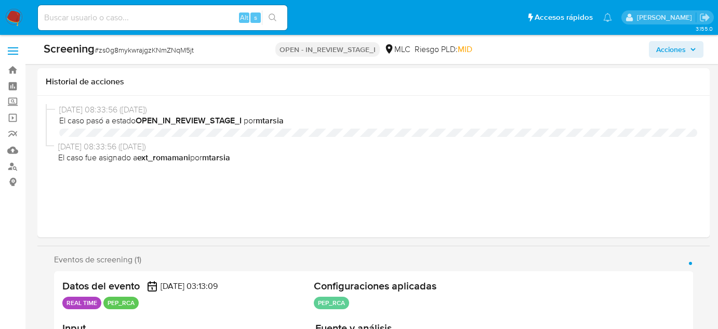
select select "10"
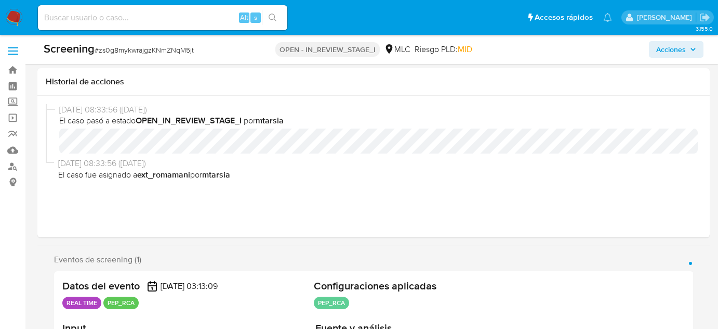
scroll to position [189, 0]
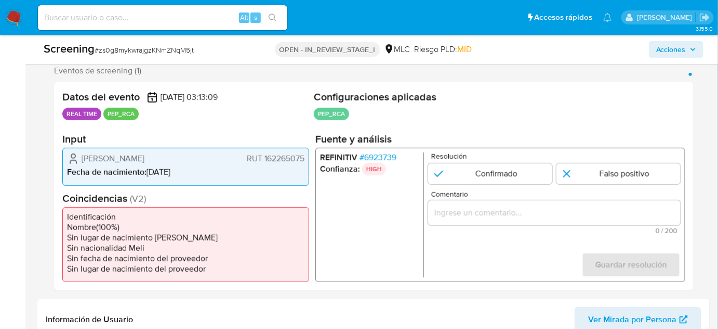
drag, startPoint x: 199, startPoint y: 155, endPoint x: 78, endPoint y: 158, distance: 120.6
click at [77, 158] on div "[PERSON_NAME] RUT 162265075" at bounding box center [186, 158] width 238 height 12
click at [388, 159] on span "# 6923739" at bounding box center [378, 157] width 37 height 10
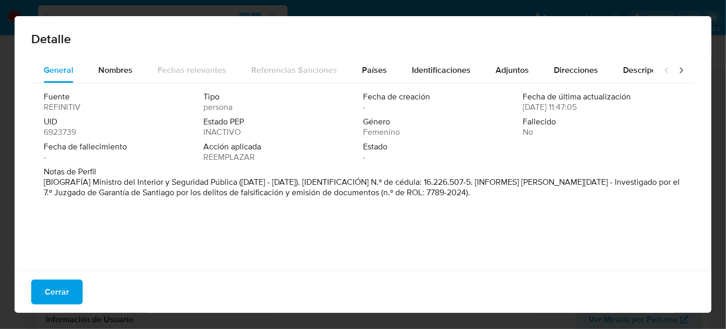
drag, startPoint x: 89, startPoint y: 182, endPoint x: 236, endPoint y: 182, distance: 147.1
click at [236, 182] on font "[BIOGRAFÍA] Ministro del Interior y Seguridad Pública ([DATE] - [DATE]). [IDENT…" at bounding box center [362, 187] width 636 height 22
click at [61, 291] on span "Cerrar" at bounding box center [57, 291] width 24 height 23
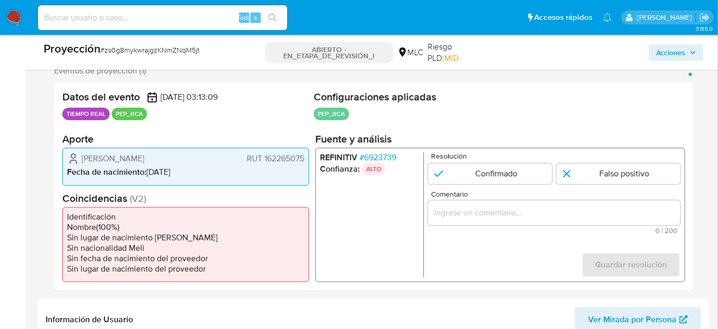
click at [467, 216] on input "Comentario" at bounding box center [554, 213] width 253 height 14
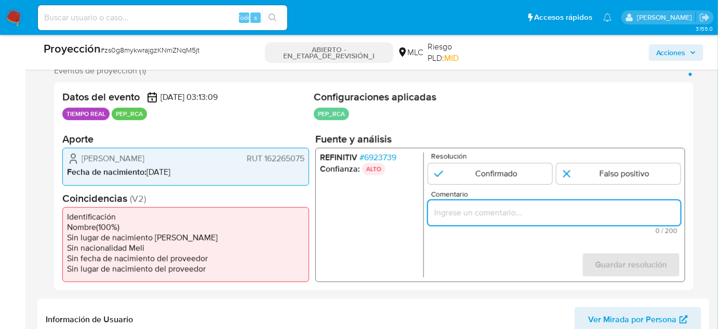
paste input "Titular de cuenta se desempeño como Ministro del Interior y Seguridad Pública h…"
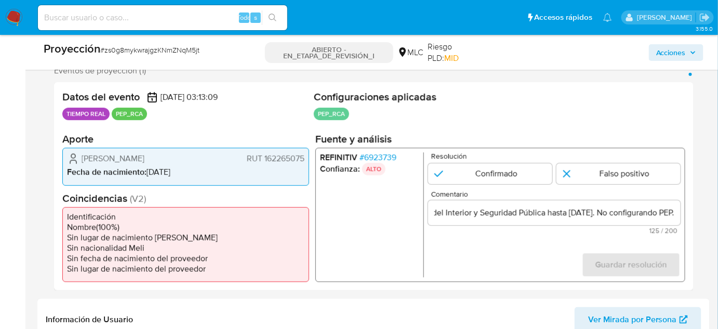
scroll to position [0, 0]
click at [364, 237] on ul "REFINITIV # 6923739 Confianza: ALTO" at bounding box center [372, 214] width 104 height 125
drag, startPoint x: 110, startPoint y: 162, endPoint x: 179, endPoint y: 165, distance: 69.2
click at [295, 160] on div "[PERSON_NAME] RUT 162265075" at bounding box center [186, 158] width 238 height 12
drag, startPoint x: 76, startPoint y: 156, endPoint x: 304, endPoint y: 159, distance: 227.2
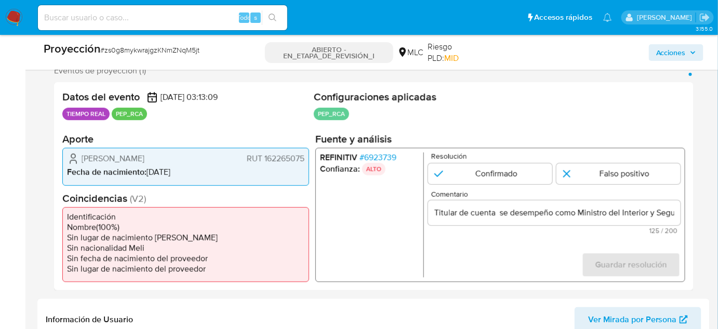
click at [304, 159] on div "[PERSON_NAME] RUT 162265075" at bounding box center [186, 158] width 238 height 12
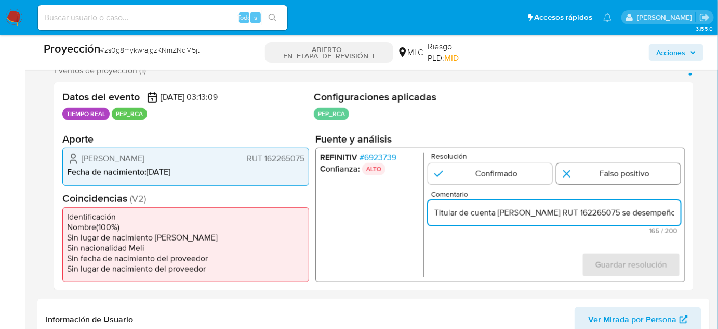
type input "Titular de cuenta [PERSON_NAME] RUT 162265075 se desempeño como Ministro del In…"
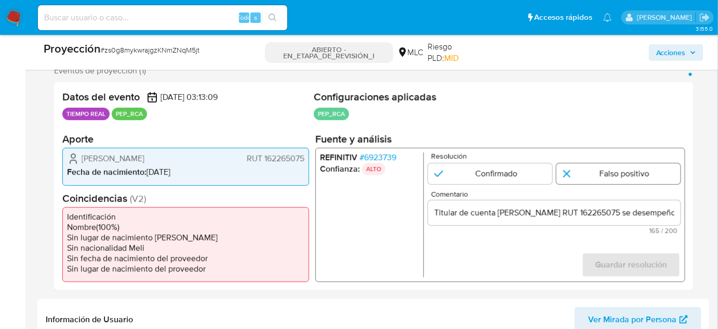
click at [587, 174] on input "1 de 1" at bounding box center [619, 173] width 124 height 21
radio input "true"
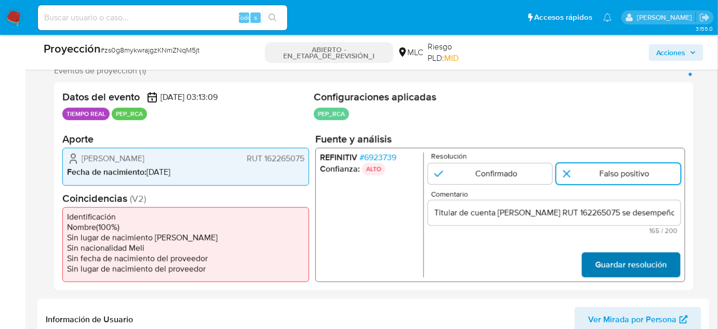
click at [606, 265] on span "Guardar resolución" at bounding box center [632, 264] width 72 height 23
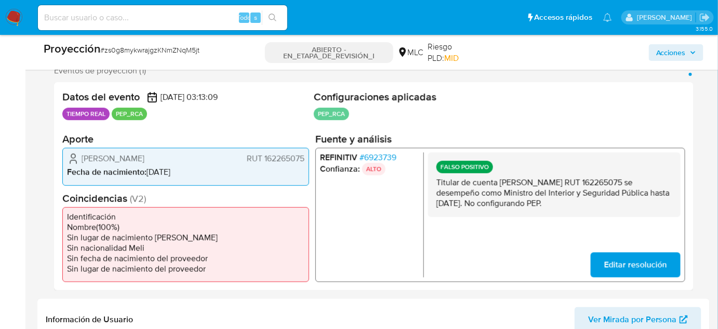
click at [382, 152] on font "6923739" at bounding box center [380, 157] width 32 height 12
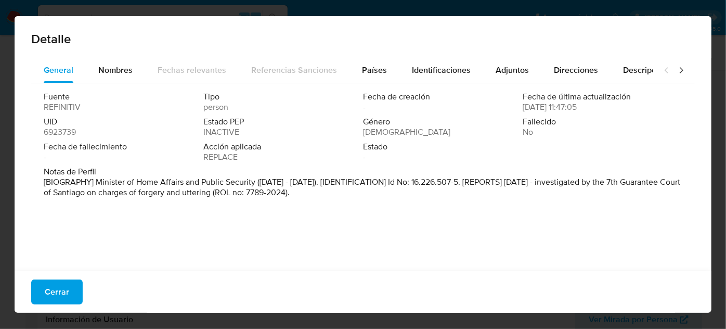
drag, startPoint x: 70, startPoint y: 294, endPoint x: 256, endPoint y: 247, distance: 191.8
click at [248, 251] on div "Detalle General Nombres Fechas relevantes Referencias Sanciones Países Identifi…" at bounding box center [363, 164] width 697 height 296
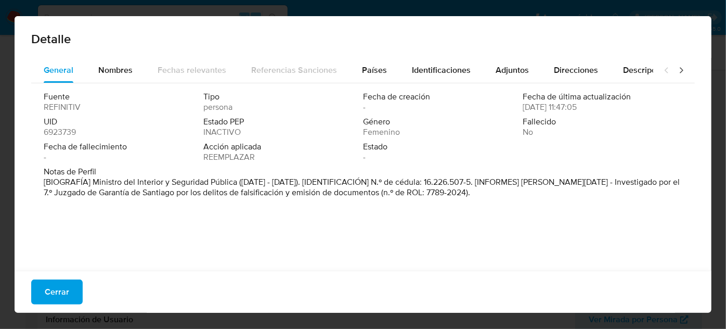
drag, startPoint x: 26, startPoint y: 197, endPoint x: 544, endPoint y: 201, distance: 518.3
click at [544, 201] on div "General Nombres Fechas relevantes Referencias Sanciones Países Identificaciones…" at bounding box center [363, 166] width 697 height 216
drag, startPoint x: 60, startPoint y: 297, endPoint x: 67, endPoint y: 296, distance: 6.8
click at [60, 296] on font "Cerrar" at bounding box center [57, 291] width 24 height 25
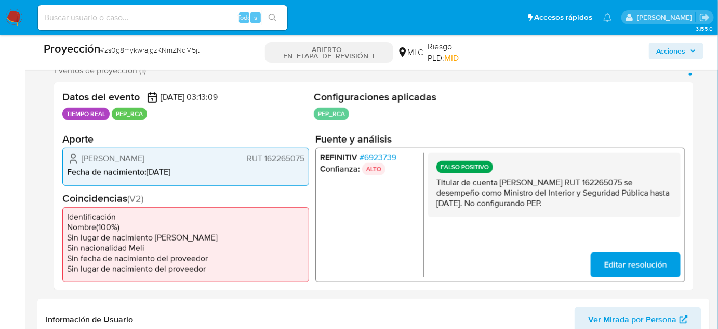
drag, startPoint x: 606, startPoint y: 199, endPoint x: 437, endPoint y: 185, distance: 169.5
click at [437, 185] on p "Titular de cuenta [PERSON_NAME] RUT 162265075 se desempeño como Ministro del In…" at bounding box center [555, 192] width 236 height 31
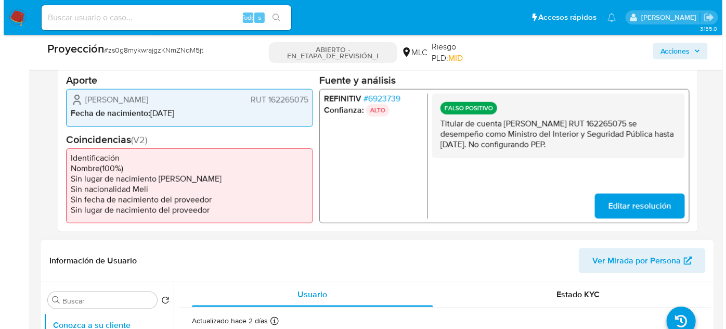
scroll to position [425, 0]
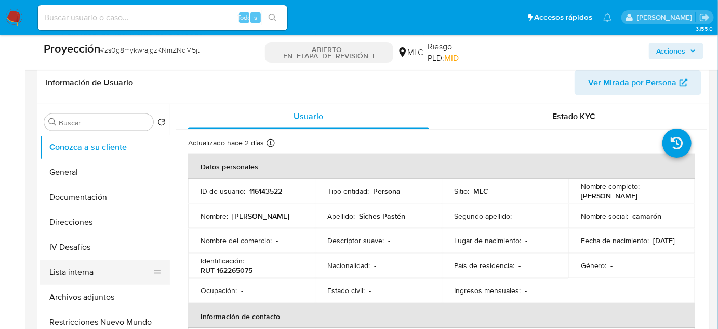
click at [99, 276] on button "Lista interna" at bounding box center [101, 271] width 122 height 25
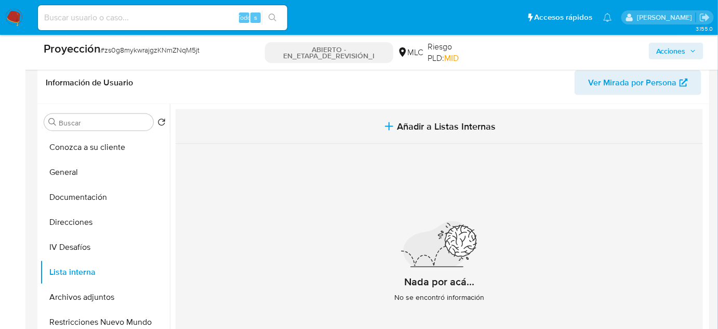
click at [419, 116] on button "Añadir a Listas Internas" at bounding box center [440, 126] width 528 height 35
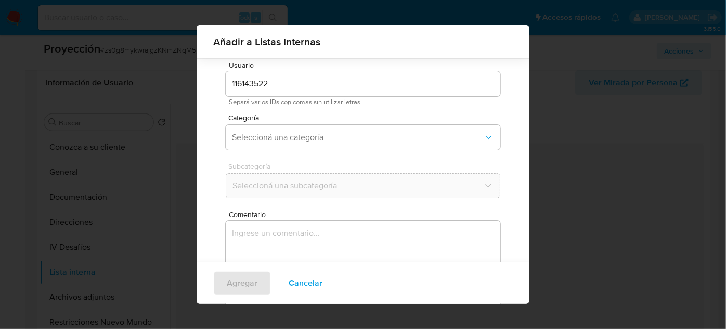
scroll to position [38, 0]
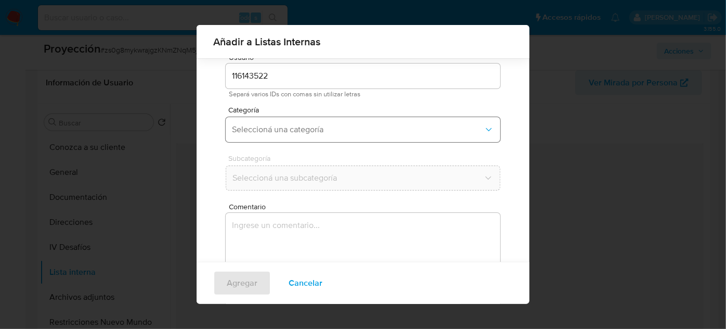
click at [375, 131] on span "Seleccioná una categoría" at bounding box center [358, 129] width 252 height 10
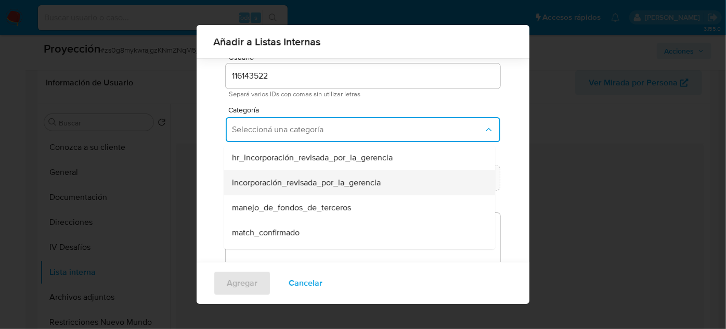
scroll to position [47, 0]
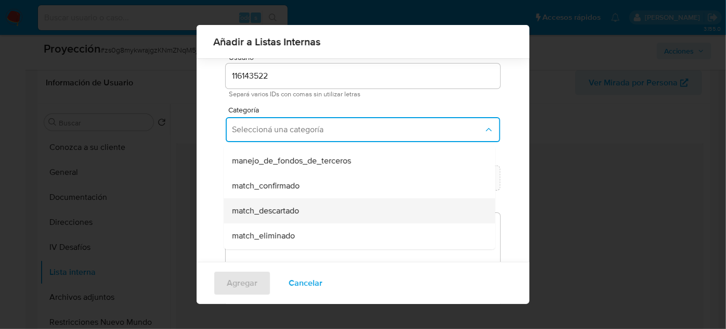
click at [295, 211] on span "match_descartado" at bounding box center [265, 210] width 67 height 10
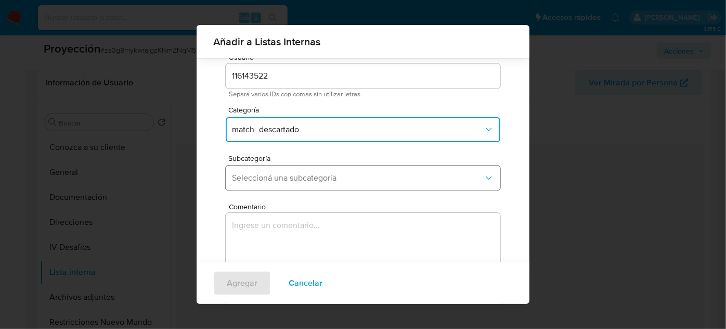
click at [385, 184] on button "Seleccioná una subcategoría" at bounding box center [363, 177] width 274 height 25
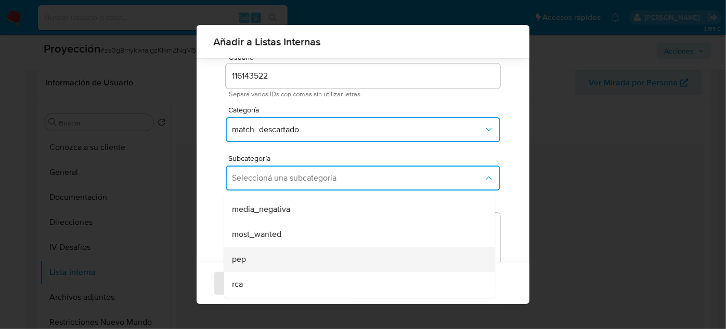
click at [271, 254] on div "pep" at bounding box center [356, 258] width 248 height 25
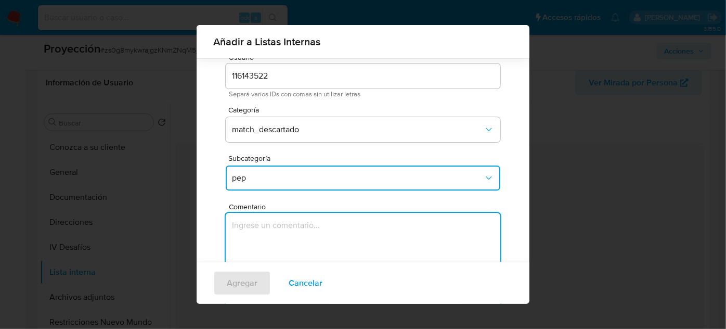
click at [309, 213] on textarea "Comentario" at bounding box center [363, 263] width 274 height 100
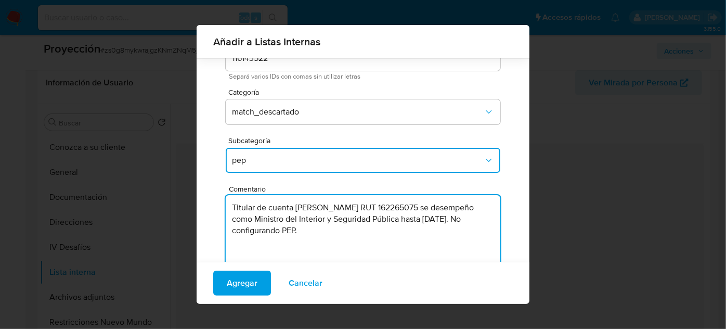
scroll to position [86, 0]
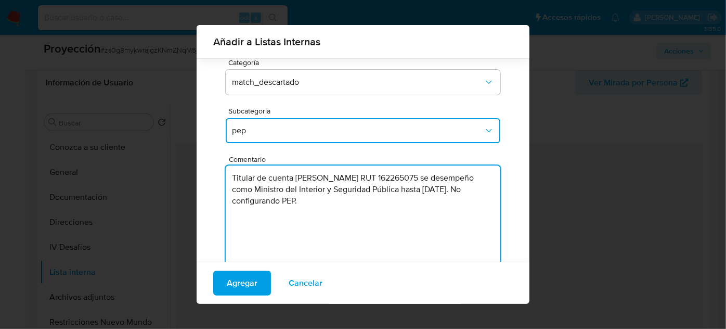
click at [373, 203] on textarea "Titular de cuenta [PERSON_NAME] RUT 162265075 se desempeño como Ministro del In…" at bounding box center [363, 215] width 274 height 100
type textarea "Titular de cuenta [PERSON_NAME] RUT 162265075 se desempeño como Ministro del In…"
click at [252, 286] on span "Agregar" at bounding box center [242, 282] width 31 height 23
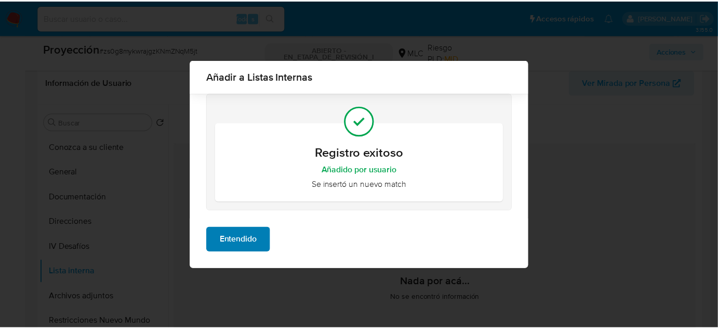
scroll to position [0, 0]
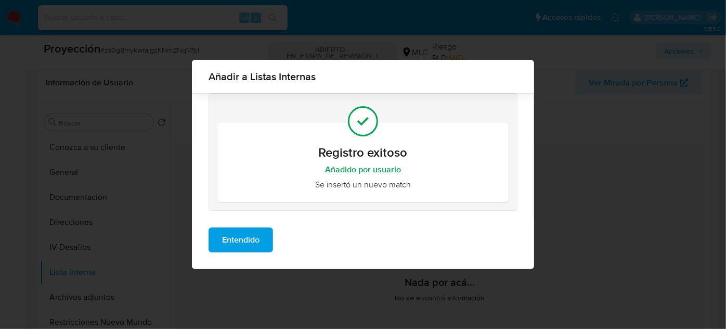
click at [245, 235] on span "Entendido" at bounding box center [240, 239] width 37 height 23
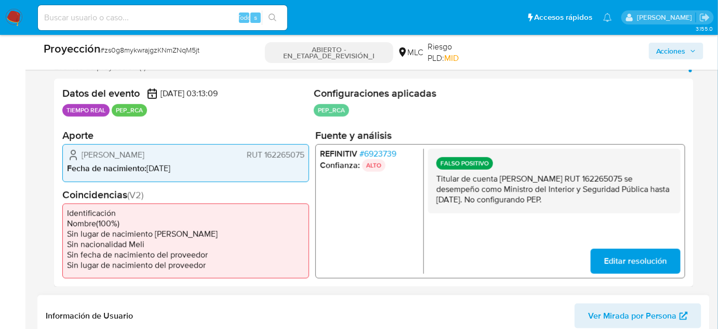
scroll to position [189, 0]
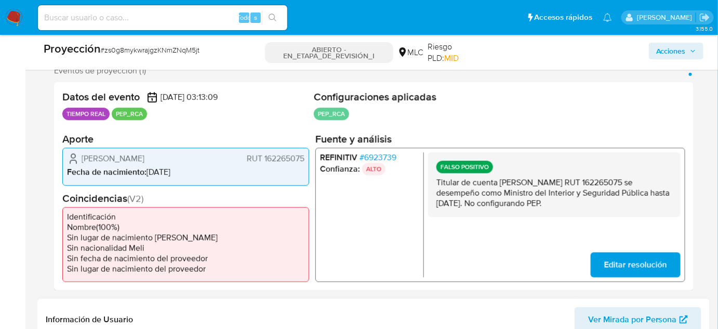
click at [396, 153] on font "6923739" at bounding box center [380, 157] width 32 height 12
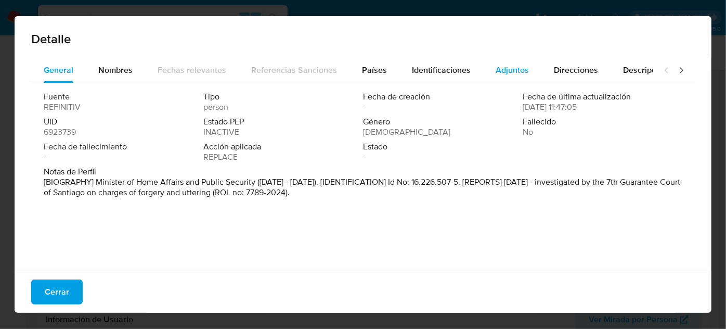
click at [512, 70] on span "Adjuntos" at bounding box center [511, 70] width 33 height 12
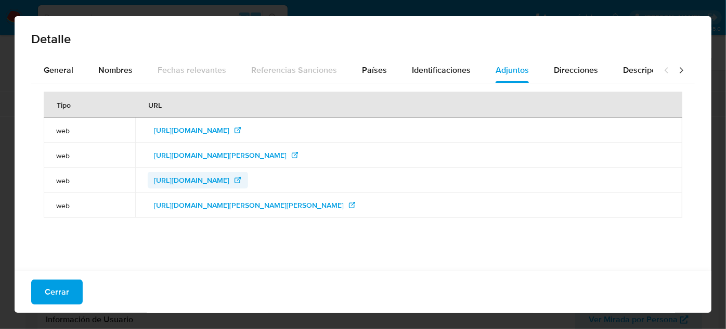
click at [229, 182] on span "https://www.diariooficial.interior.gob.cl/publicaciones/2022/03/28/43214/01/210…" at bounding box center [191, 180] width 75 height 17
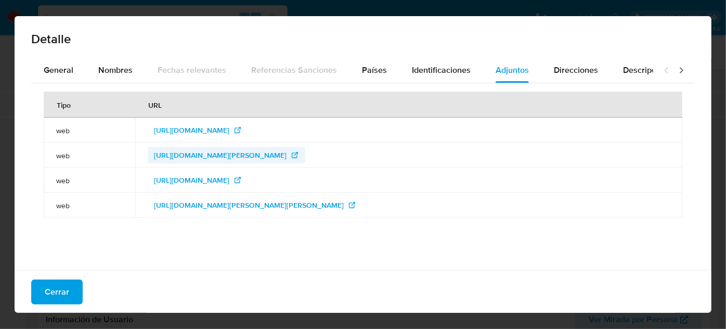
click at [281, 159] on span "https://www.cnnchile.com/pais/gabinete-gabriel-boric-quienes-son-ministros_2022…" at bounding box center [220, 155] width 133 height 17
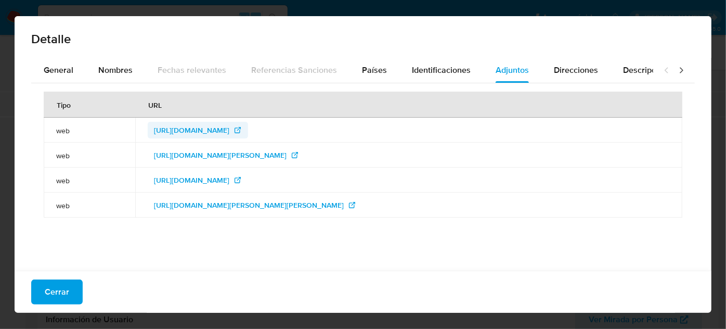
click at [229, 132] on span "https://oficinajudicialvirtual.pjud.cl/home/index.php" at bounding box center [191, 130] width 75 height 17
drag, startPoint x: 43, startPoint y: 290, endPoint x: 68, endPoint y: 278, distance: 27.2
click at [43, 290] on button "Cerrar" at bounding box center [56, 291] width 51 height 25
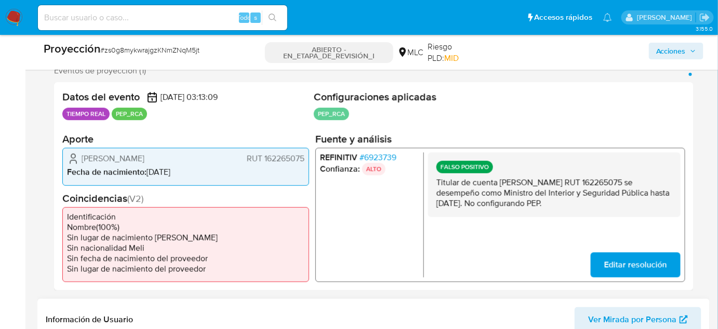
drag, startPoint x: 305, startPoint y: 158, endPoint x: 262, endPoint y: 163, distance: 43.4
click at [262, 163] on div "Izkia Jasvin Siches Pastén RUT 162265075 Fecha de nacimiento : 04/03/1986" at bounding box center [185, 166] width 247 height 37
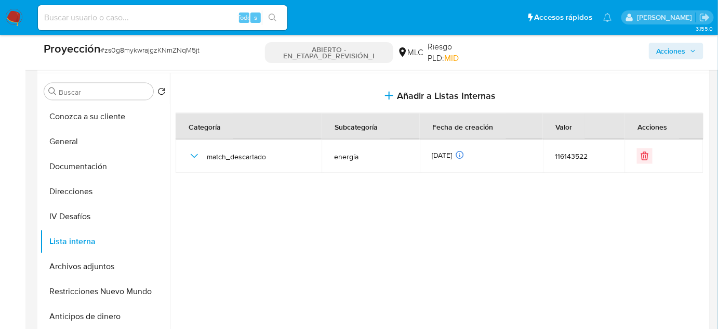
scroll to position [473, 0]
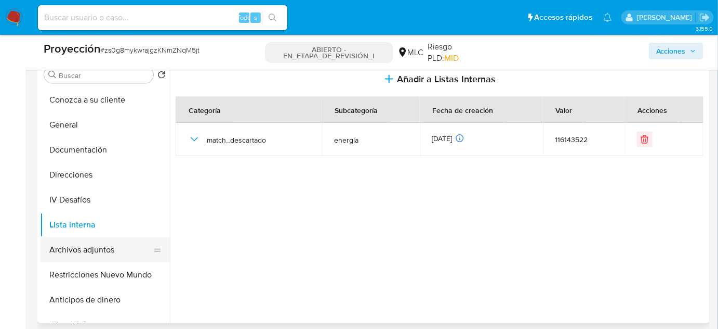
click at [73, 244] on button "Archivos adjuntos" at bounding box center [101, 249] width 122 height 25
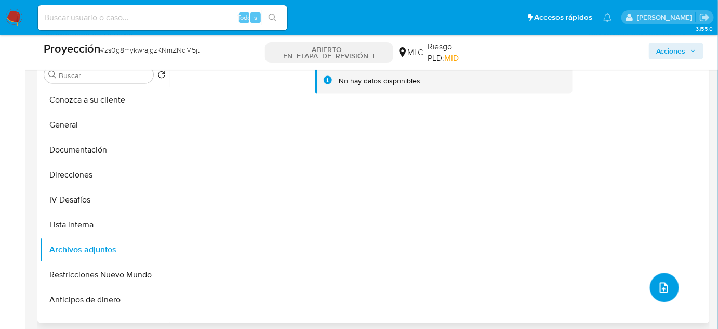
click at [658, 289] on icon "subir archivo" at bounding box center [664, 287] width 12 height 12
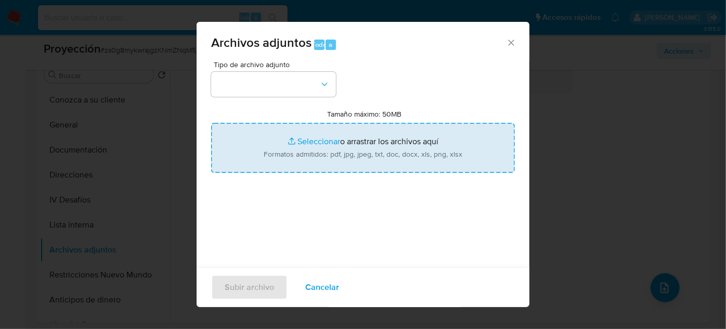
click at [327, 141] on input "Tamaño máximo: 50MB Seleccionar archivos" at bounding box center [363, 148] width 304 height 50
type input "C:\fakepath\Declaración pública sobre acusaciones d...legio Médico de Chile _ C…"
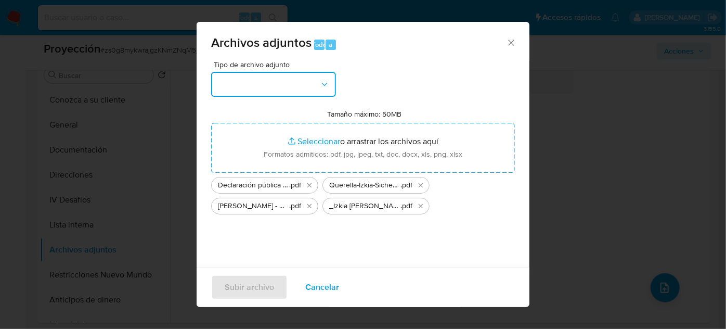
click at [242, 88] on button "button" at bounding box center [273, 84] width 125 height 25
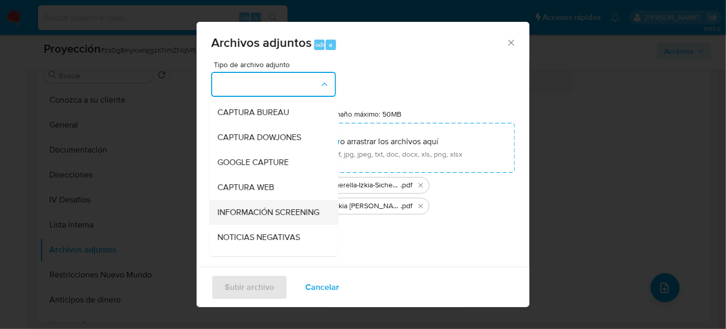
click at [251, 215] on span "INFORMACIÓN SCREENING" at bounding box center [268, 212] width 102 height 10
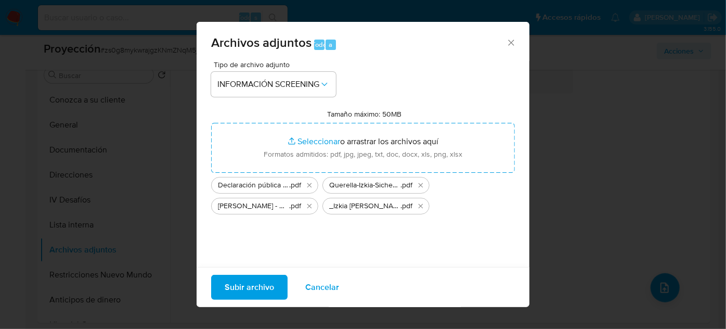
click at [253, 288] on span "Subir archivo" at bounding box center [249, 287] width 49 height 23
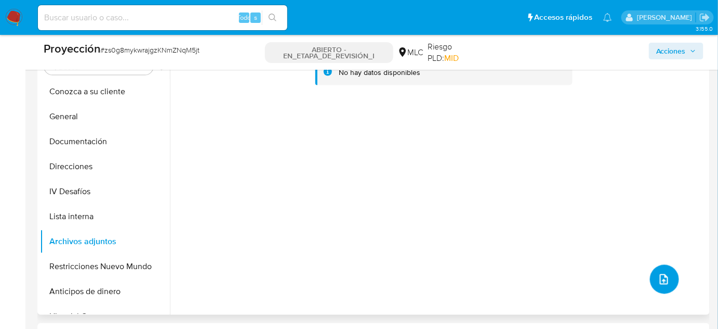
scroll to position [520, 0]
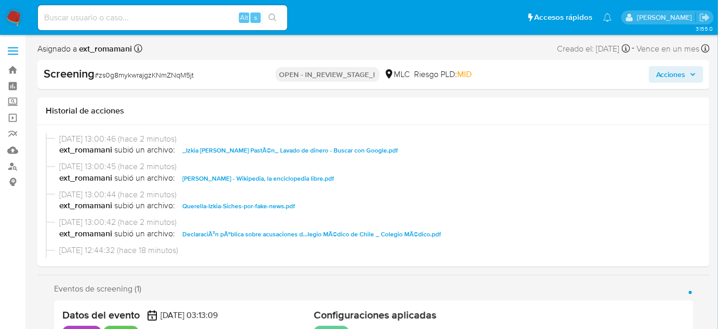
select select "10"
